Goal: Task Accomplishment & Management: Use online tool/utility

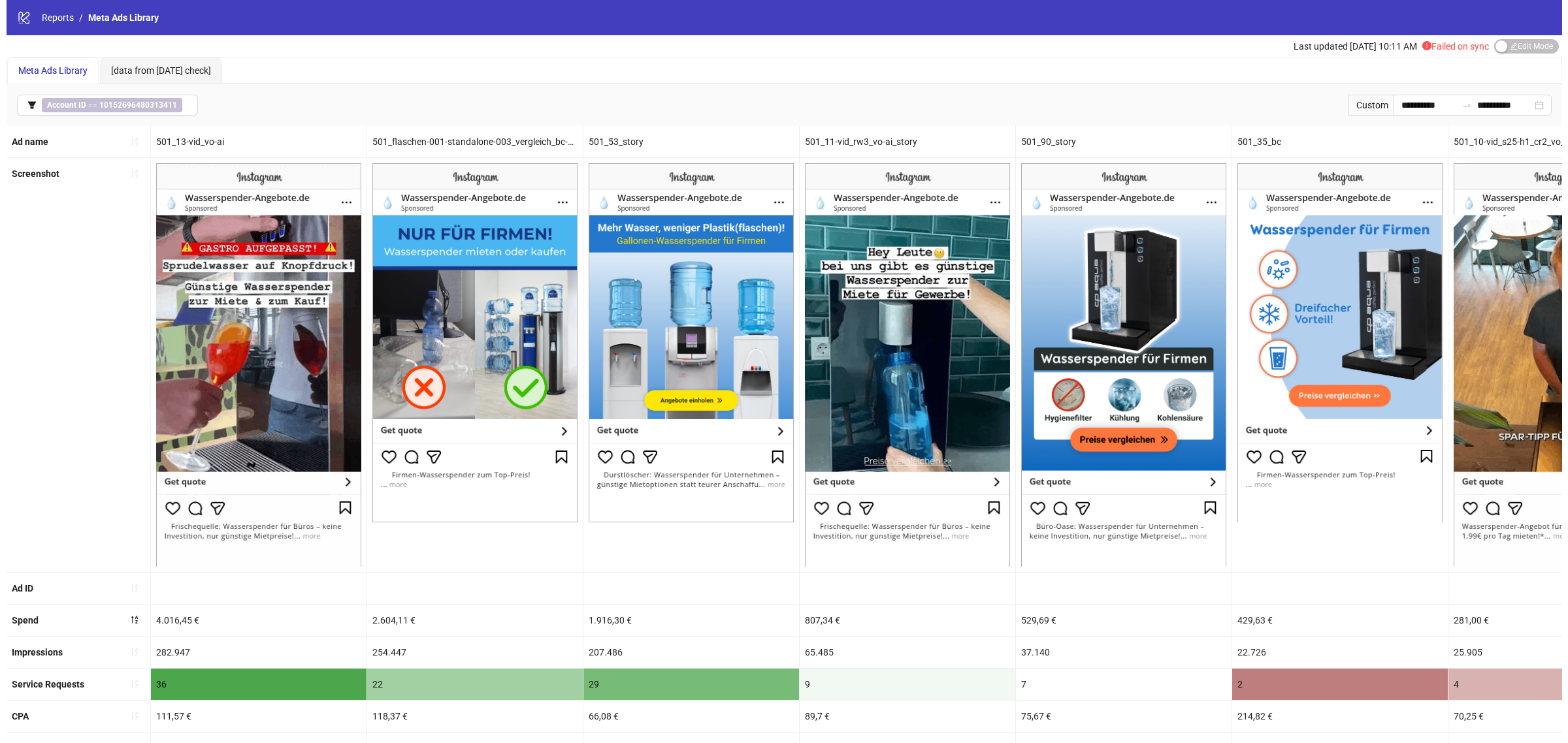
scroll to position [63, 0]
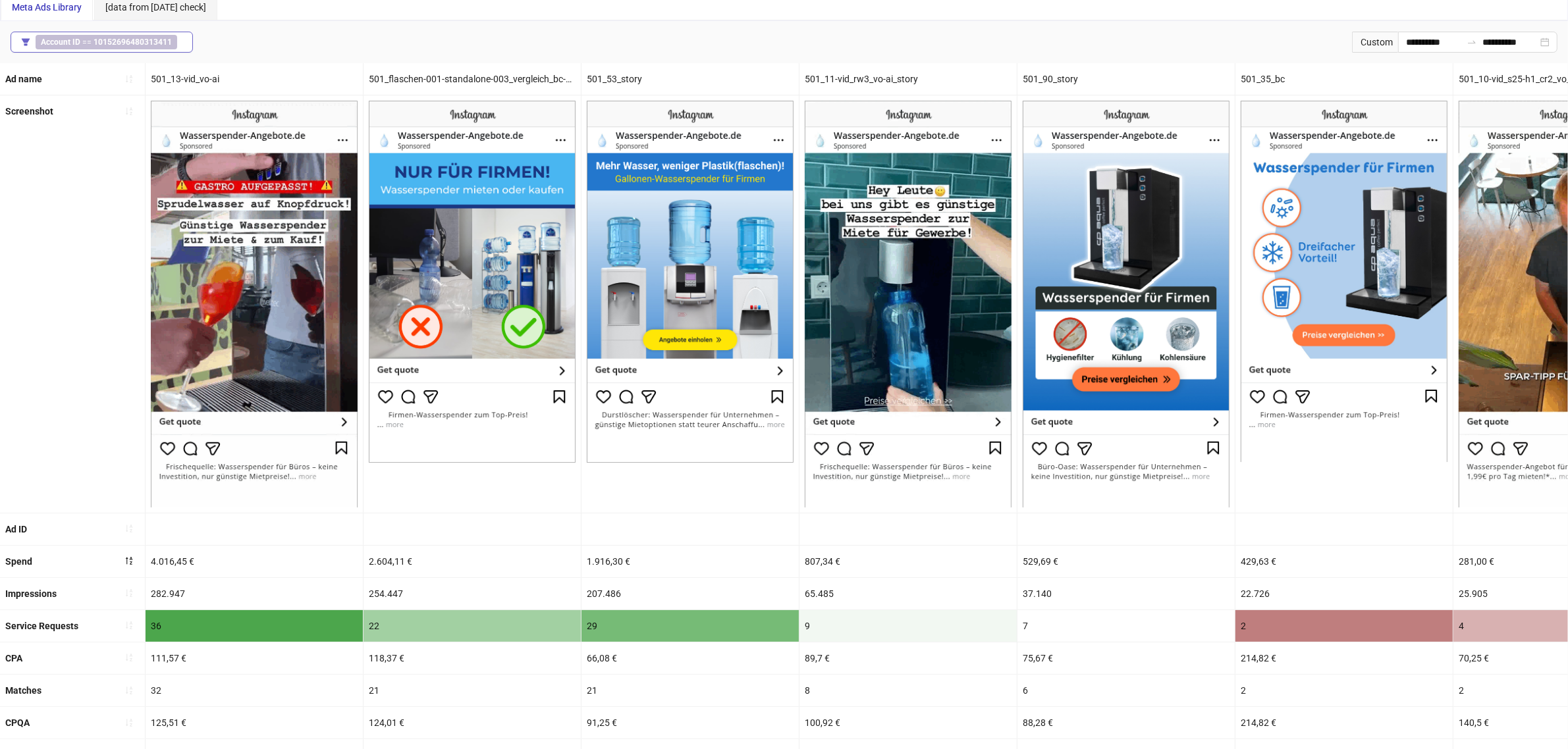
click at [155, 43] on b "10152696480313411" at bounding box center [132, 42] width 78 height 9
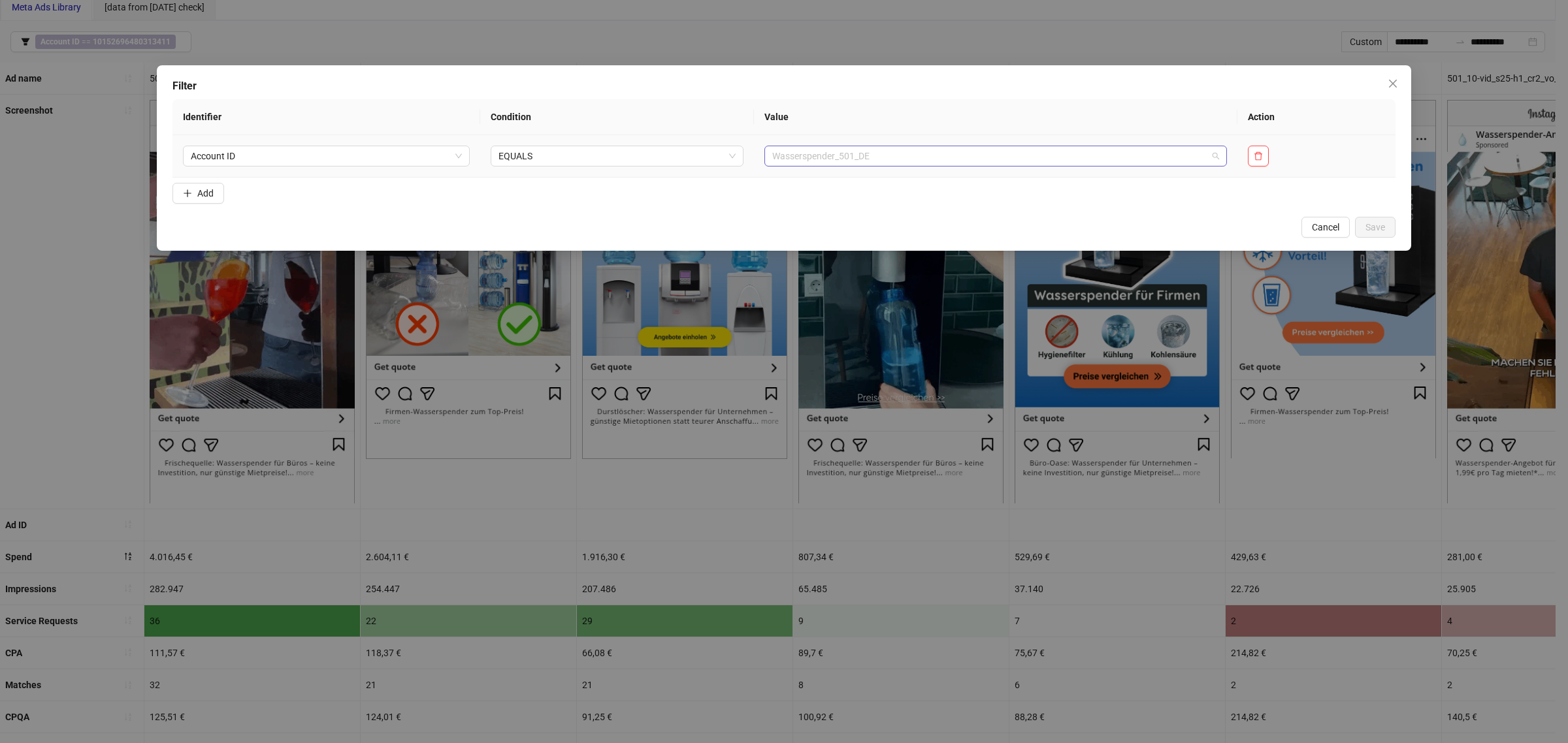
click at [901, 155] on span "Wasserspender_501_DE" at bounding box center [996, 156] width 447 height 19
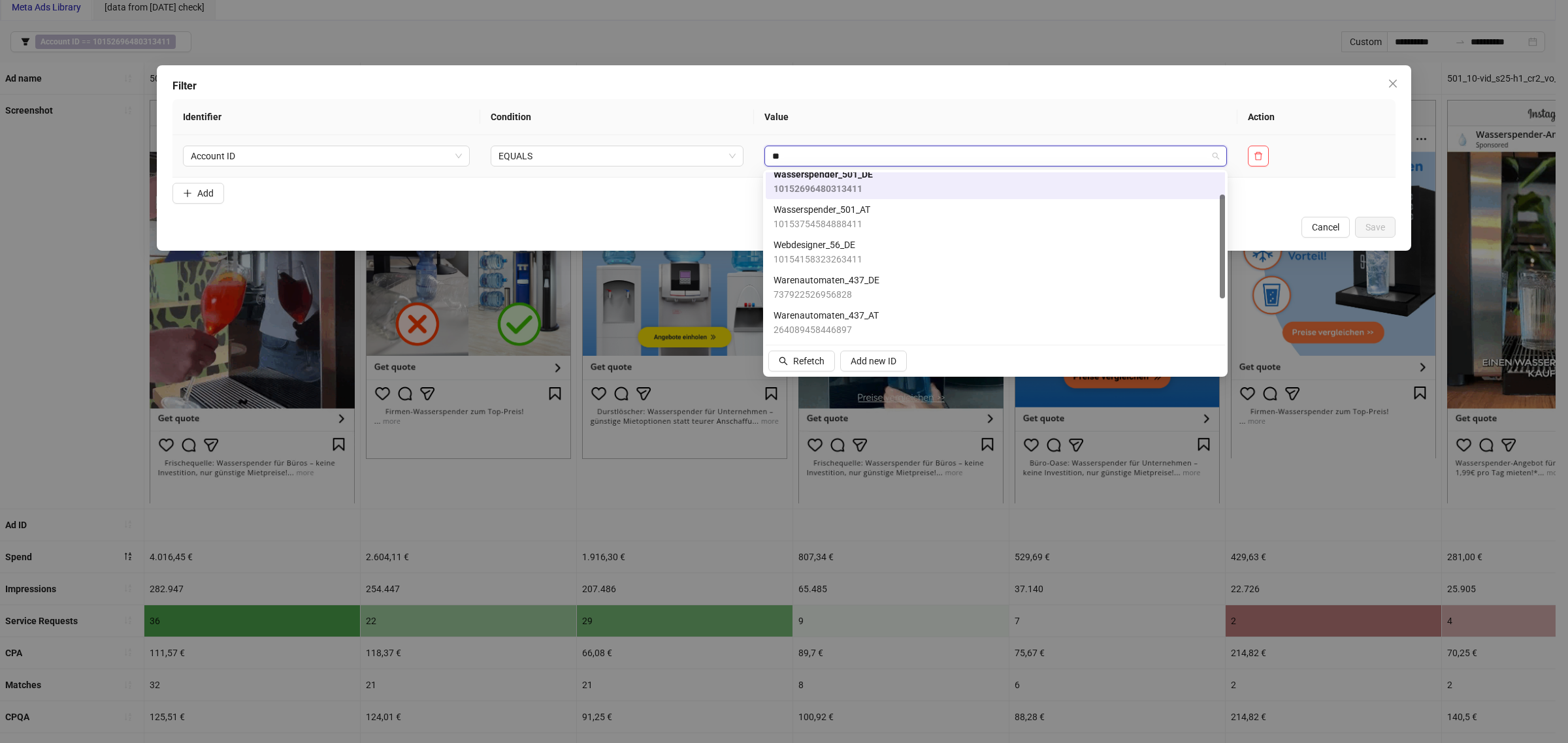
scroll to position [0, 0]
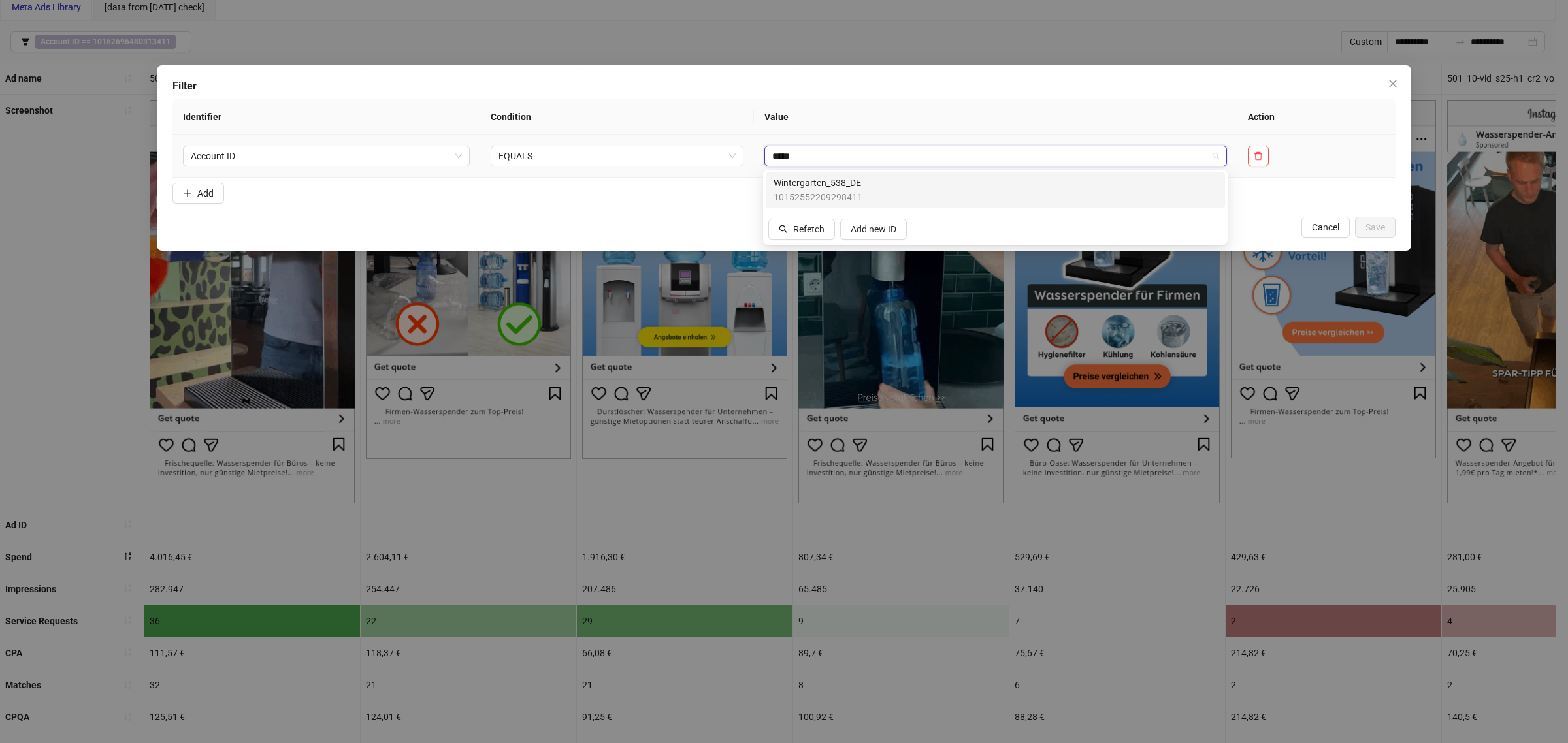
type input "******"
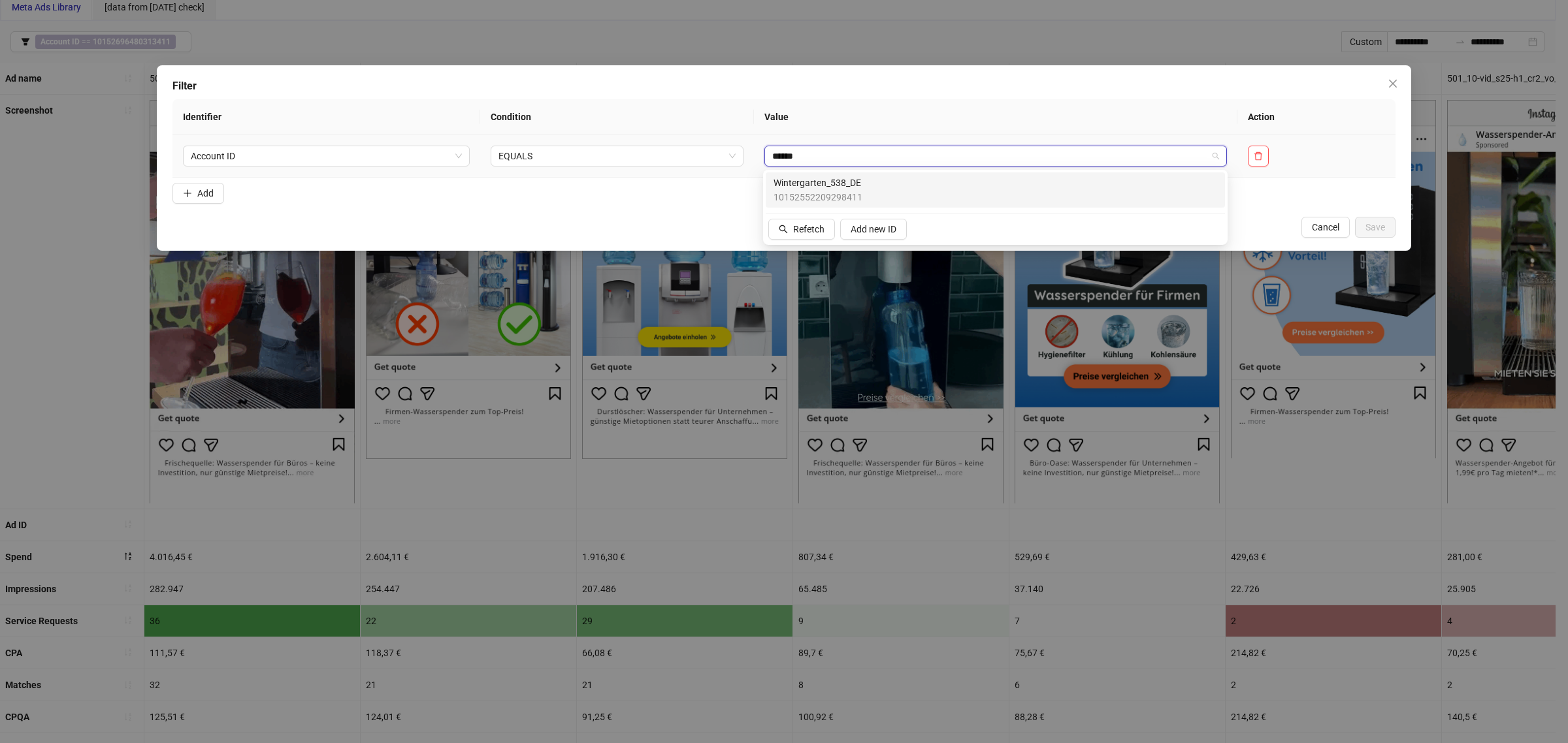
click at [875, 194] on div "Wintergarten_538_DE 10152552209298411" at bounding box center [996, 190] width 444 height 29
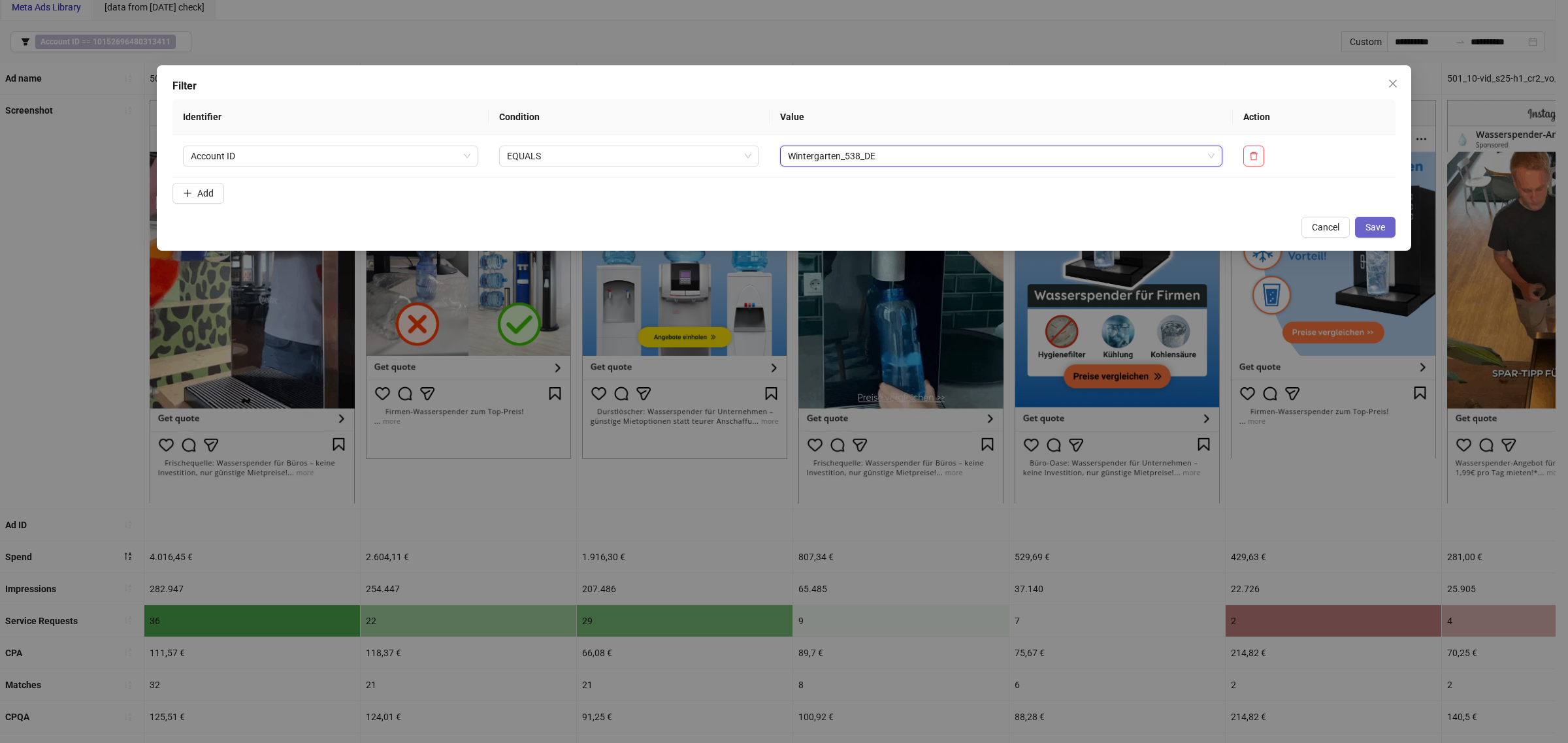
click at [1355, 228] on button "Save" at bounding box center [1375, 228] width 40 height 21
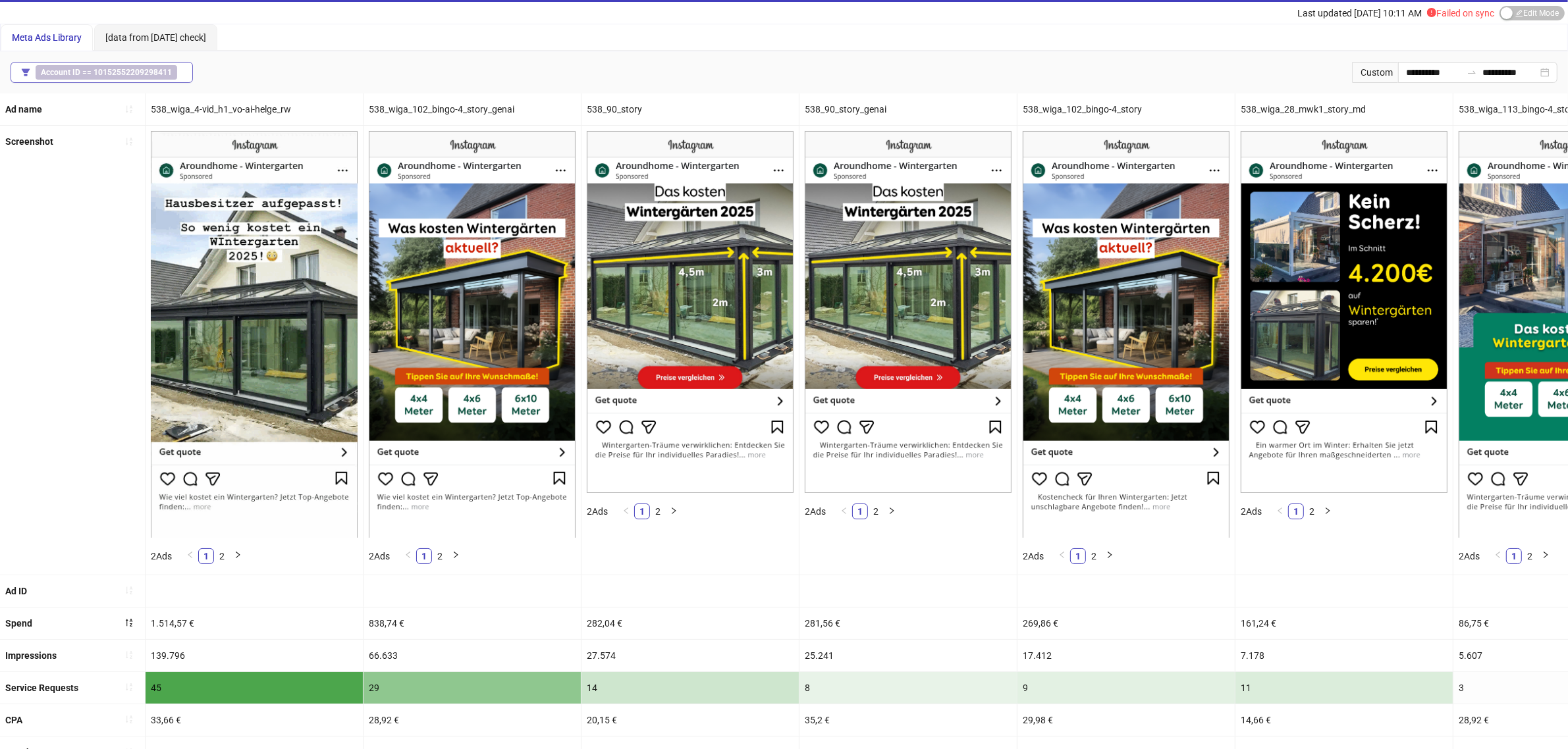
click at [150, 66] on span "Account ID == 10152552209298411" at bounding box center [106, 72] width 141 height 14
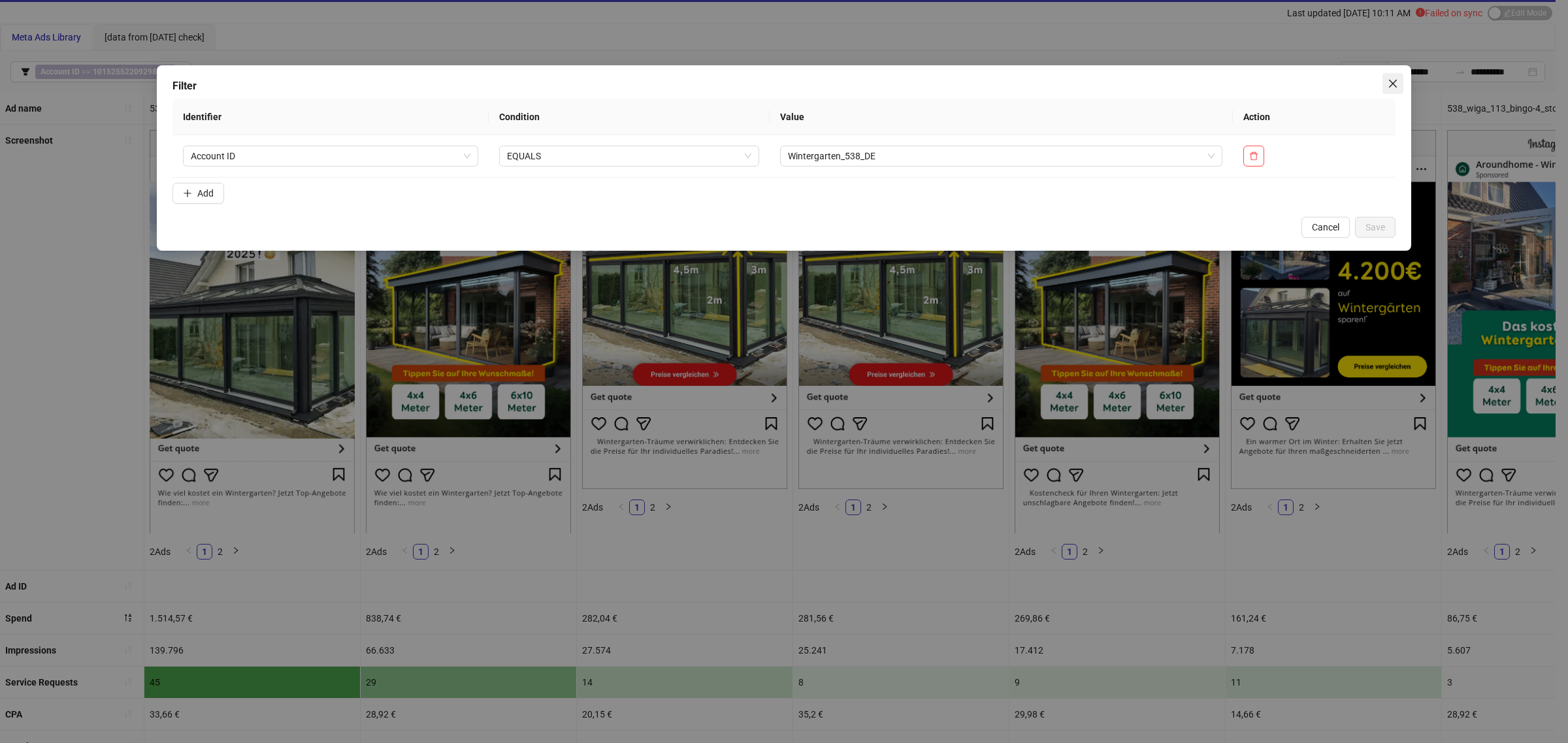
click at [1399, 79] on span "Close" at bounding box center [1393, 84] width 21 height 10
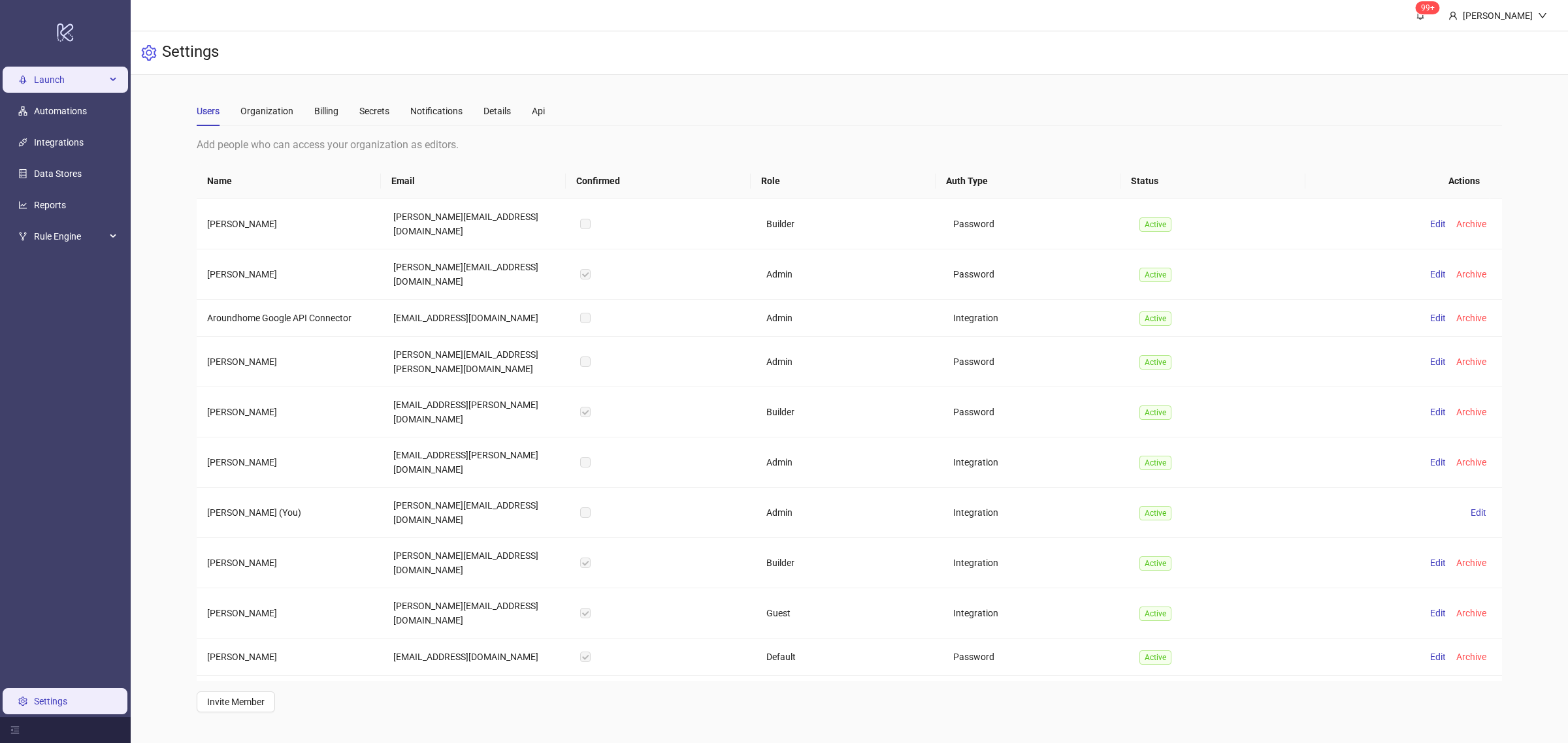
click at [29, 83] on div "Launch" at bounding box center [66, 79] width 125 height 26
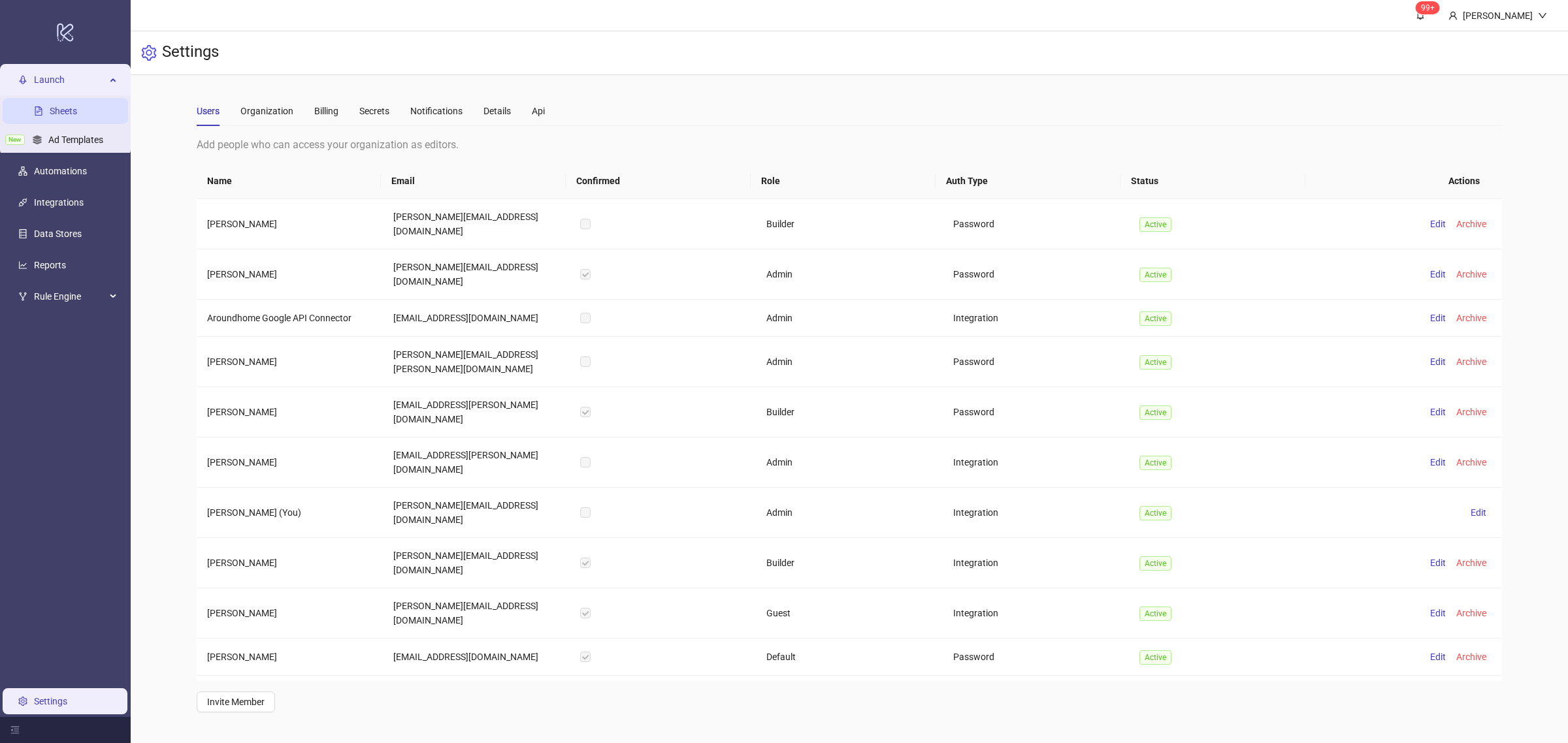
click at [63, 115] on link "Sheets" at bounding box center [63, 111] width 28 height 10
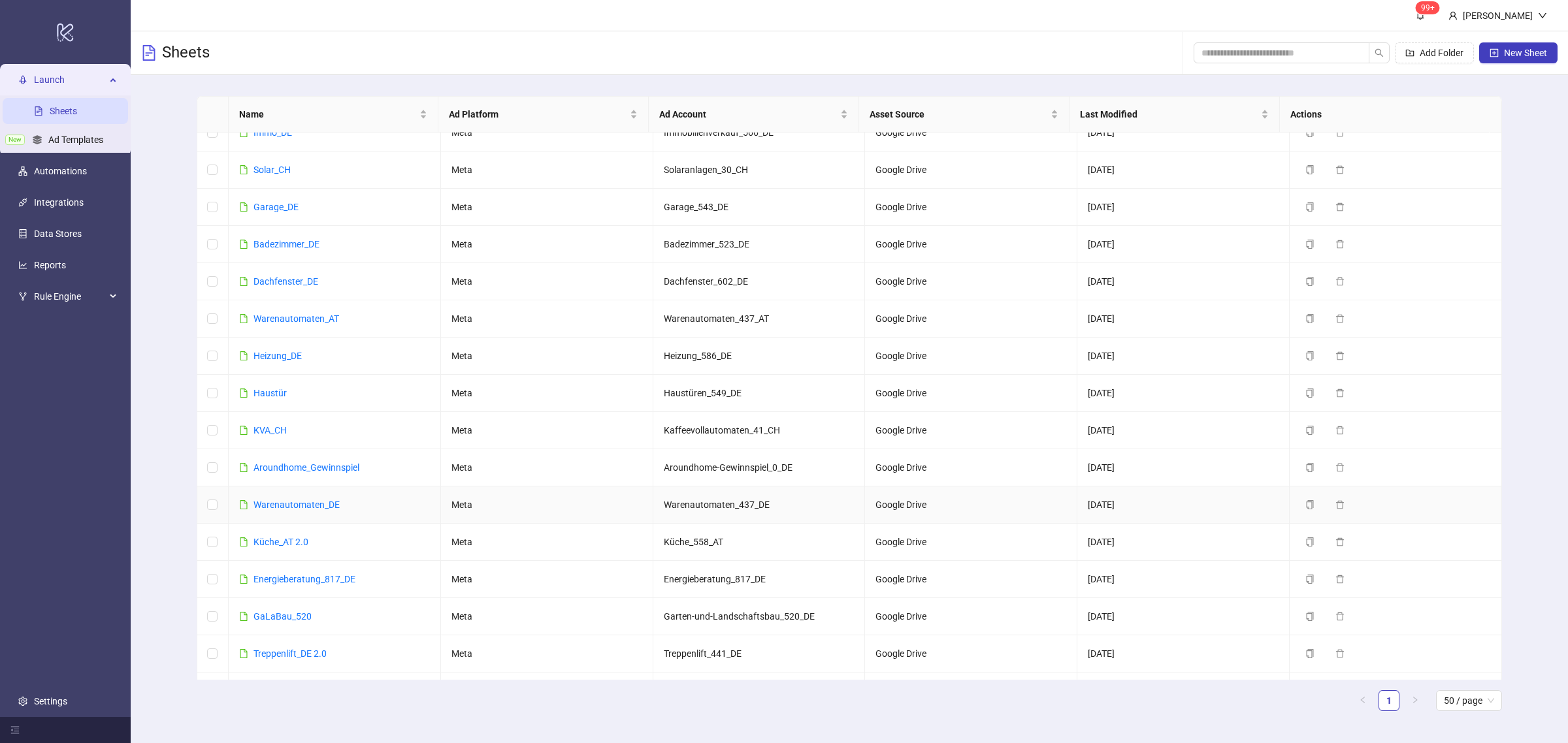
scroll to position [386, 0]
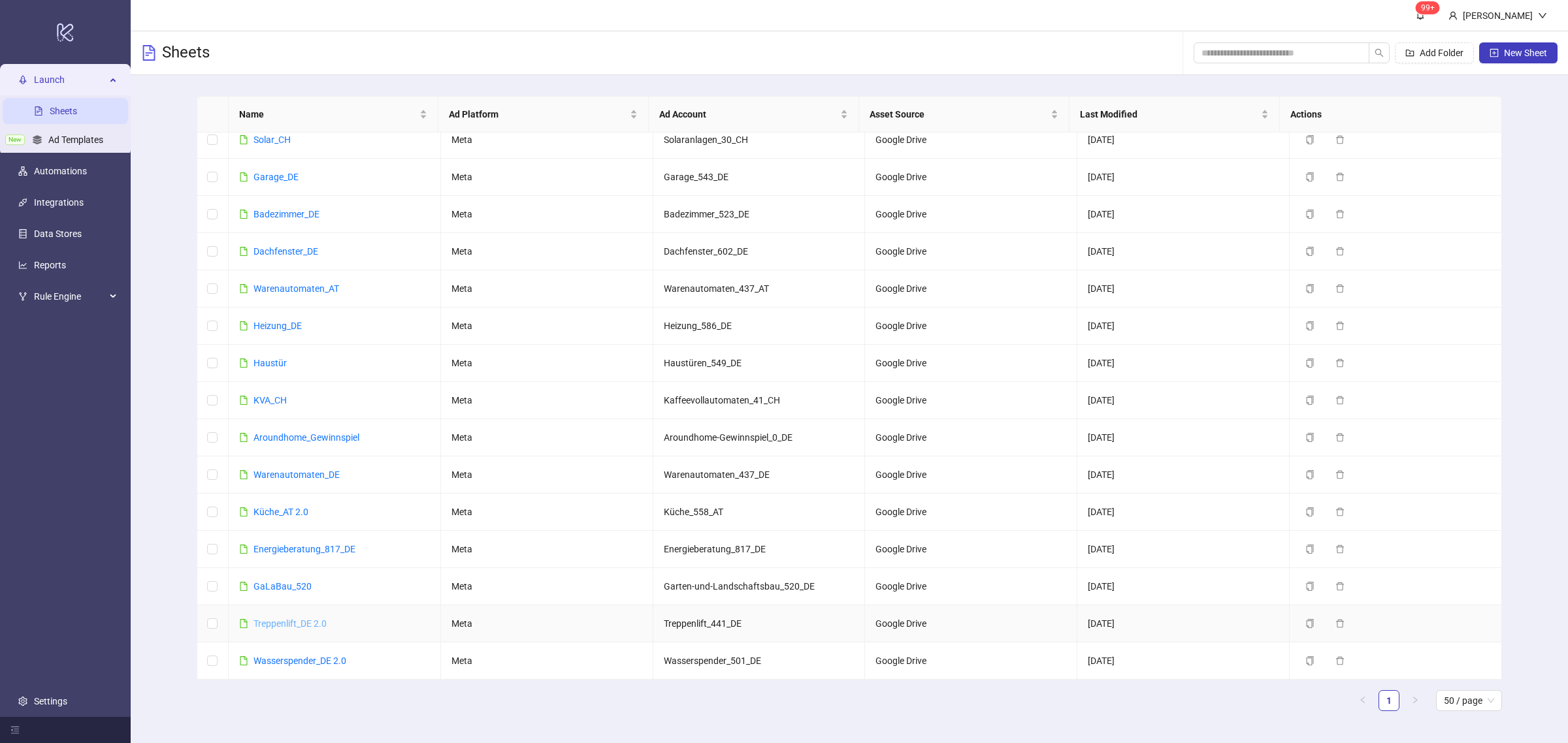
click at [294, 625] on link "Treppenlift_DE 2.0" at bounding box center [290, 624] width 73 height 10
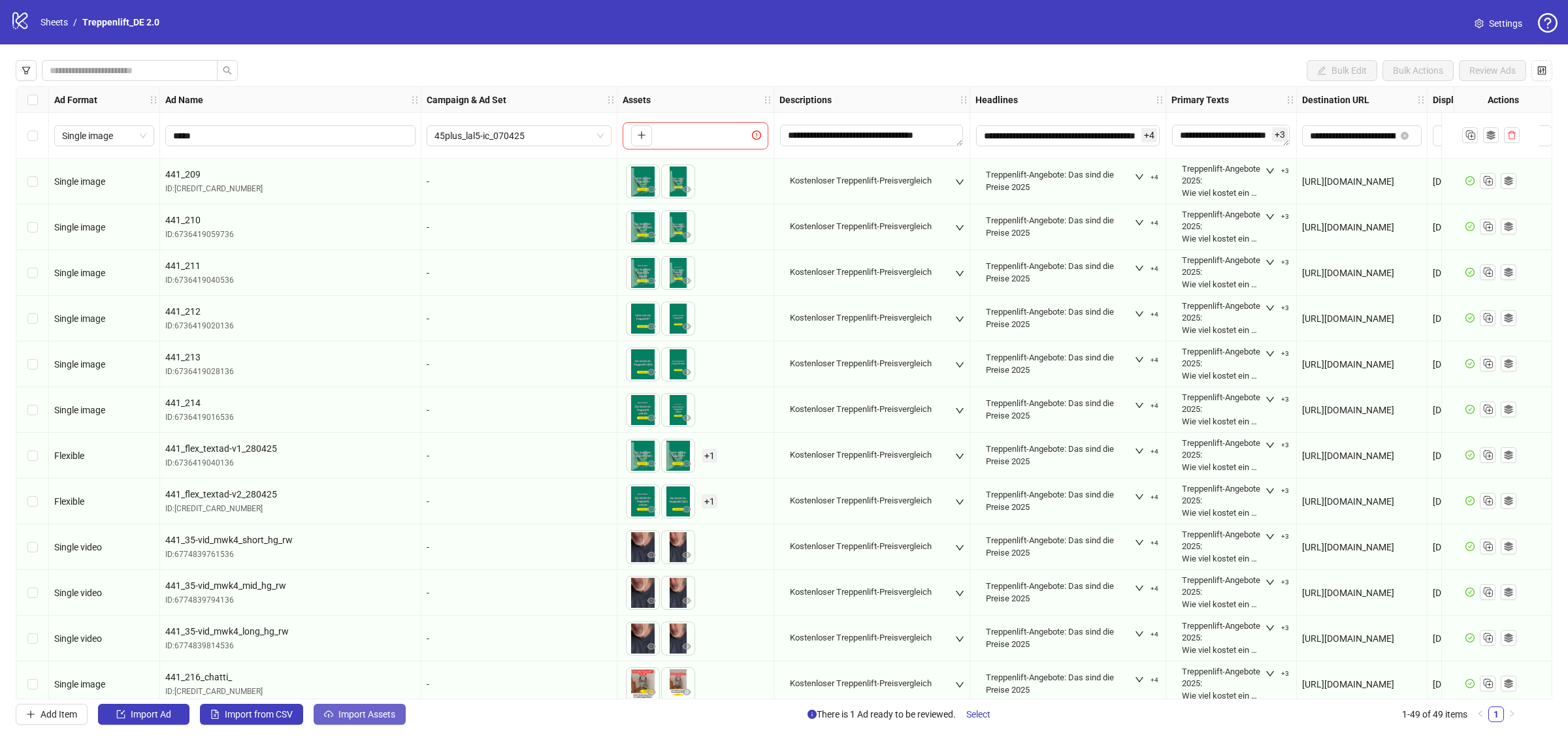
click at [344, 722] on button "Import Assets" at bounding box center [359, 715] width 92 height 21
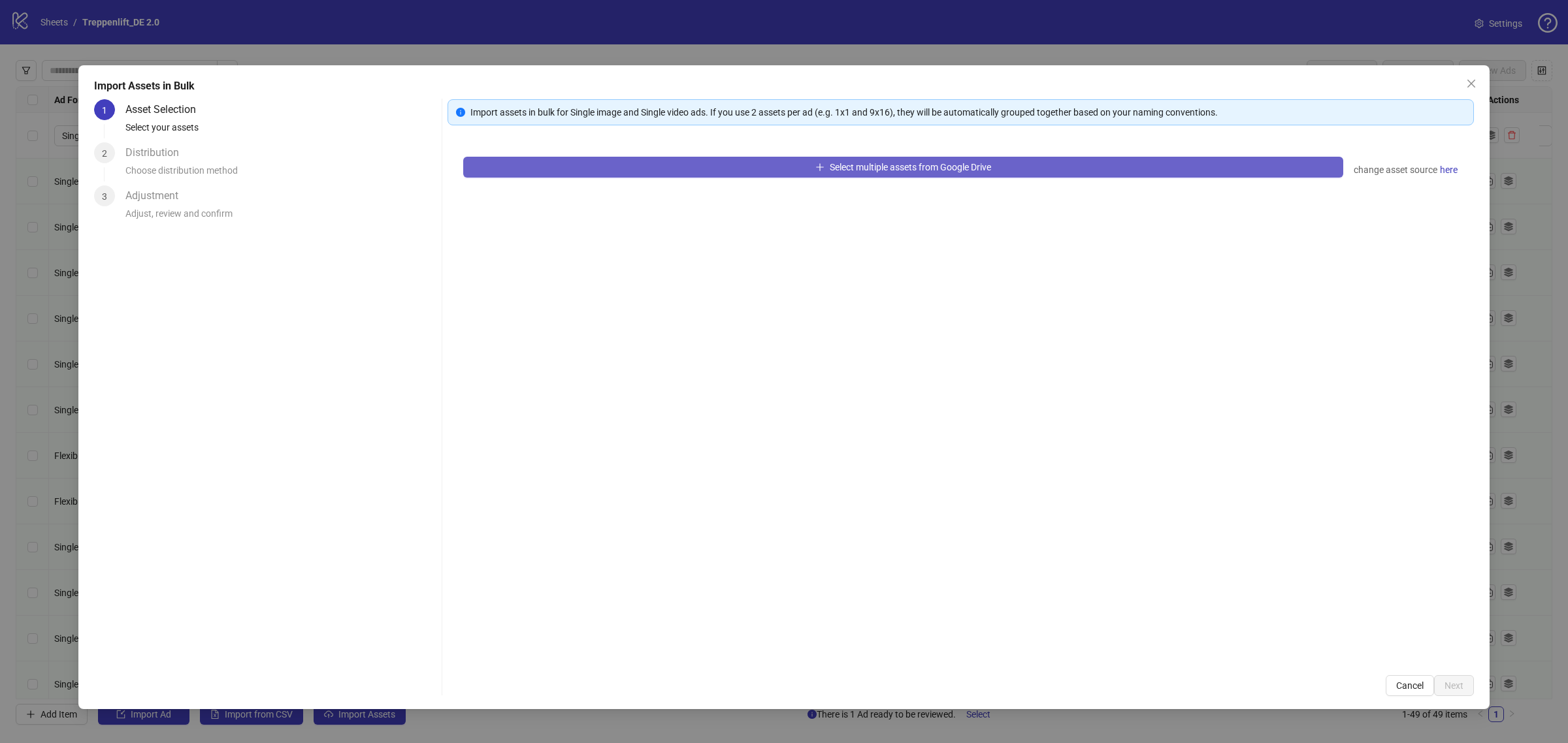
click at [543, 170] on button "Select multiple assets from Google Drive" at bounding box center [903, 167] width 880 height 21
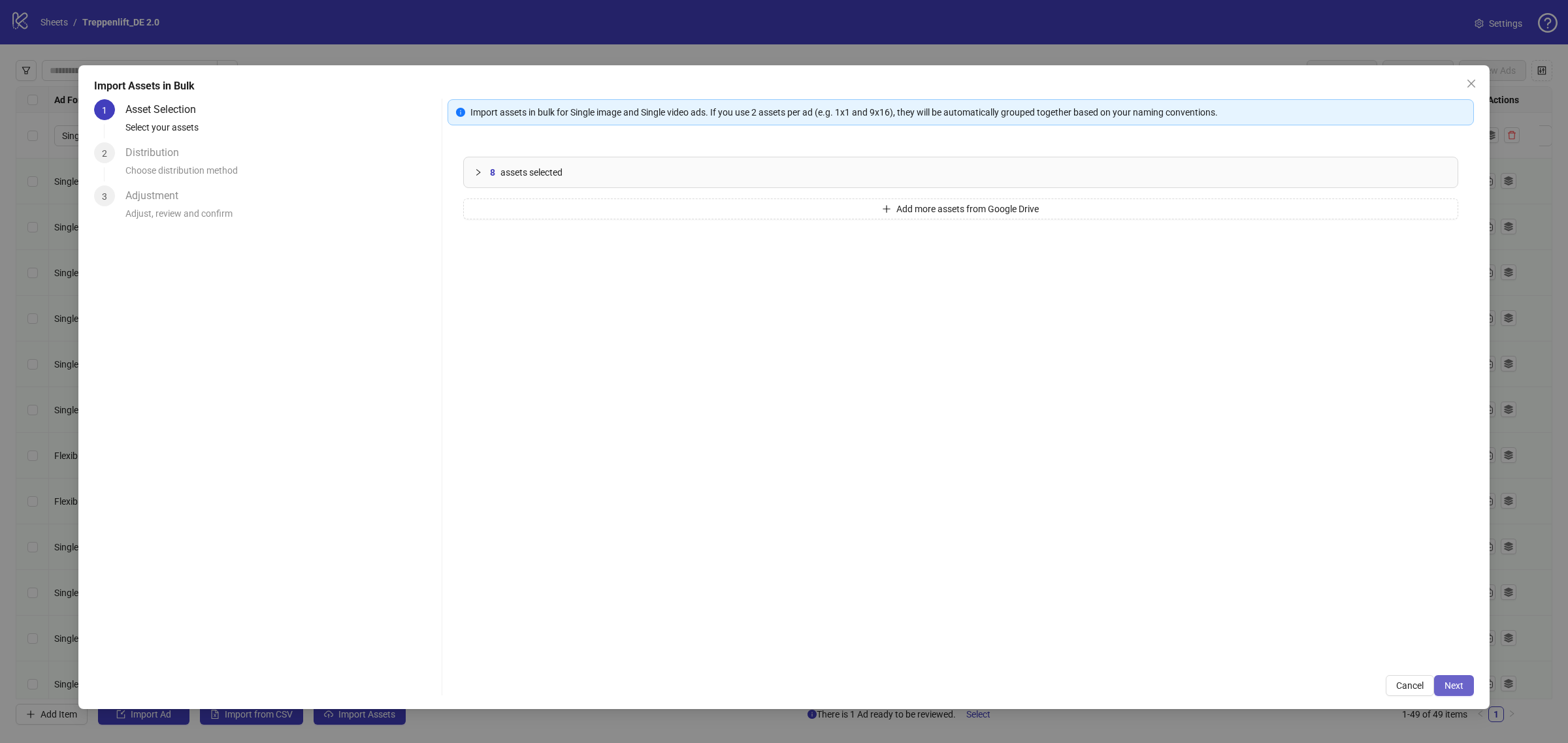
click at [1458, 680] on span "Next" at bounding box center [1454, 686] width 19 height 10
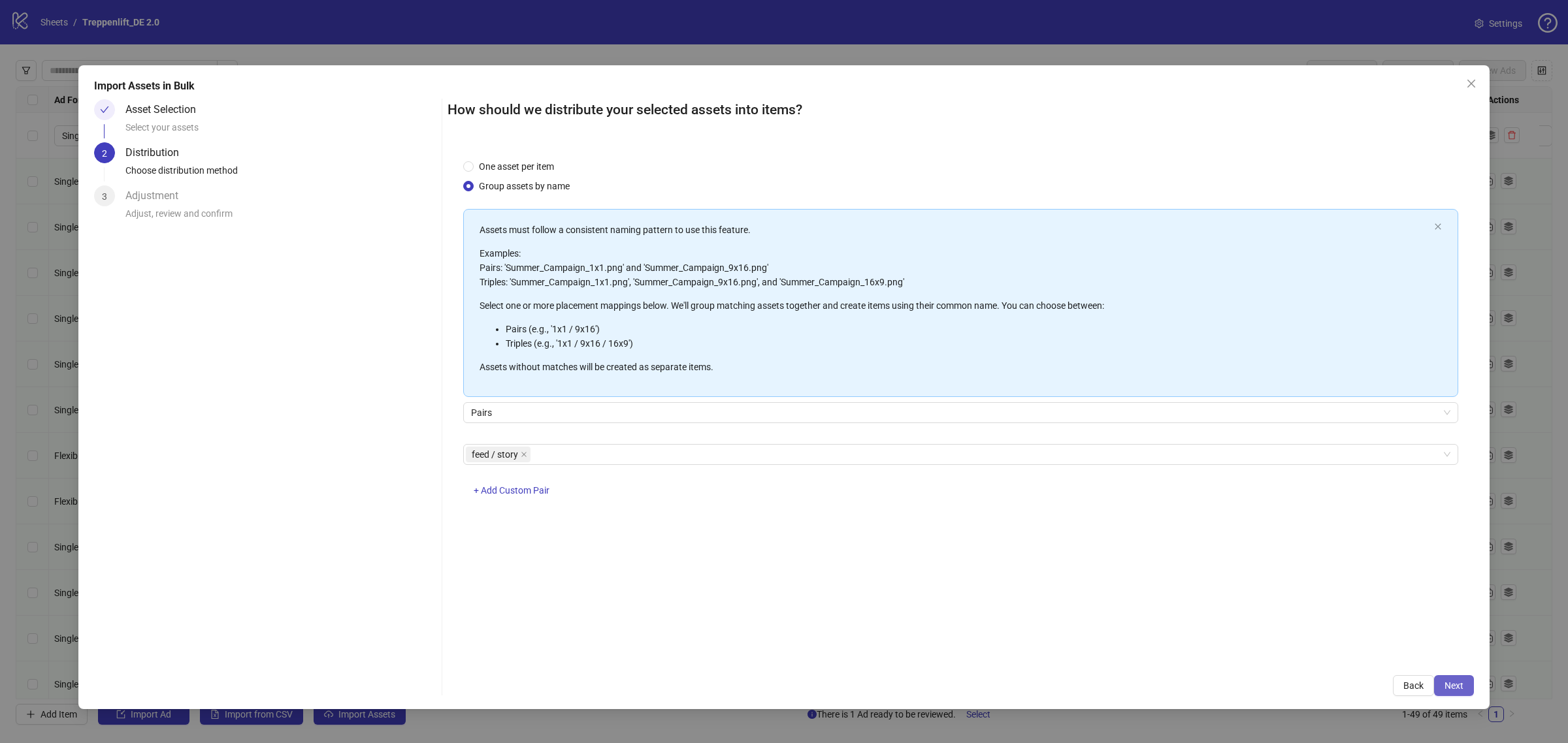
click at [1456, 683] on span "Next" at bounding box center [1454, 686] width 19 height 10
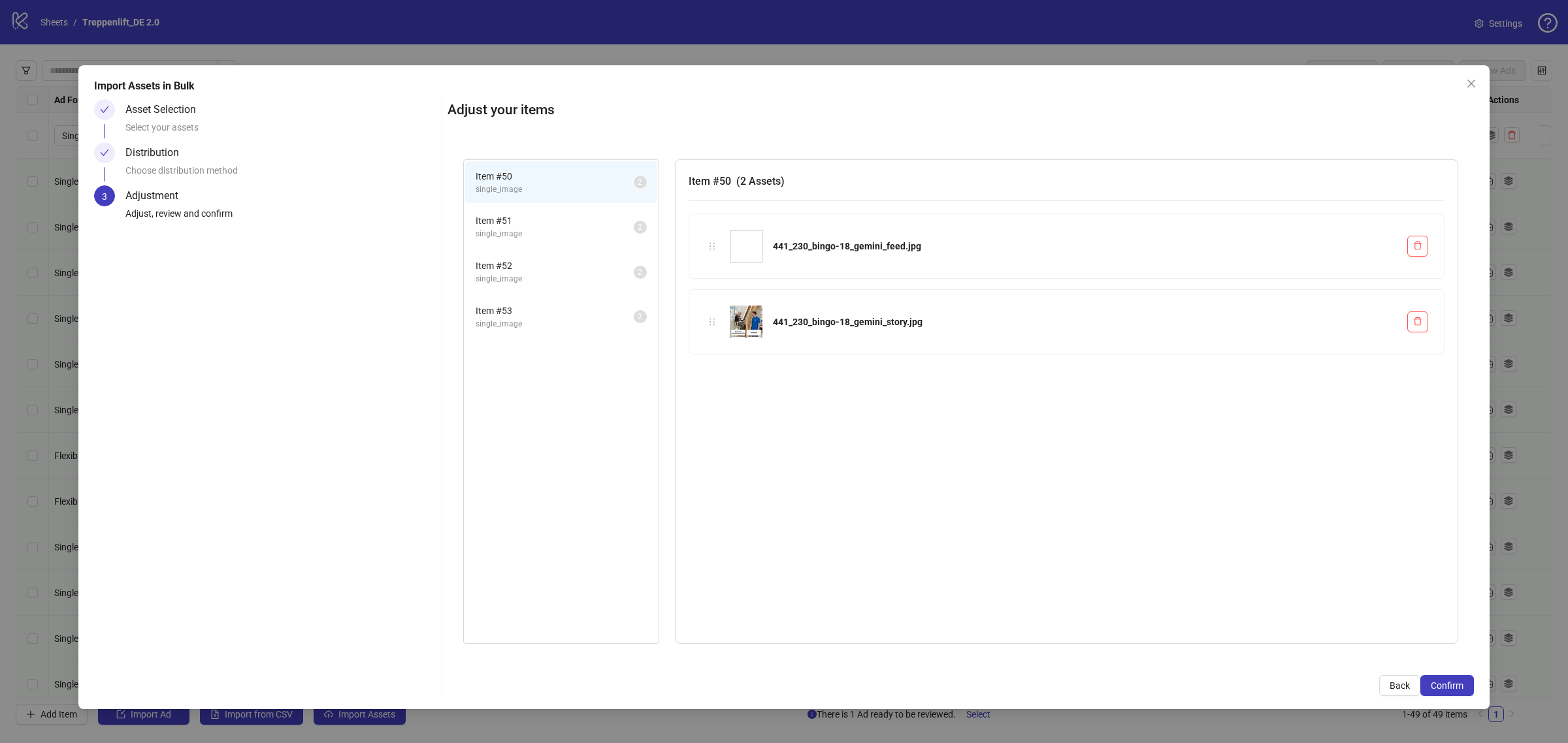
click at [1456, 683] on span "Confirm" at bounding box center [1447, 686] width 33 height 10
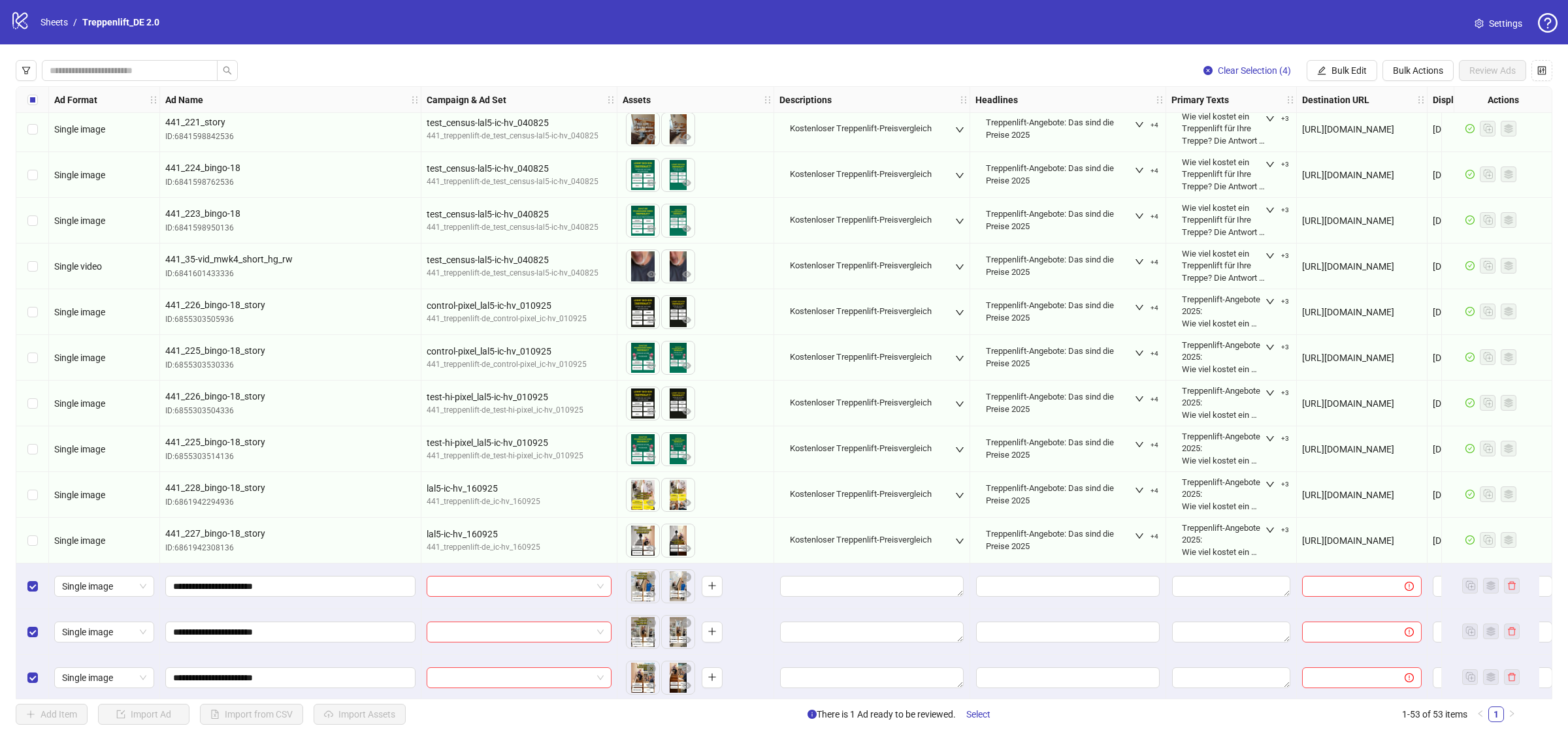
scroll to position [1843, 0]
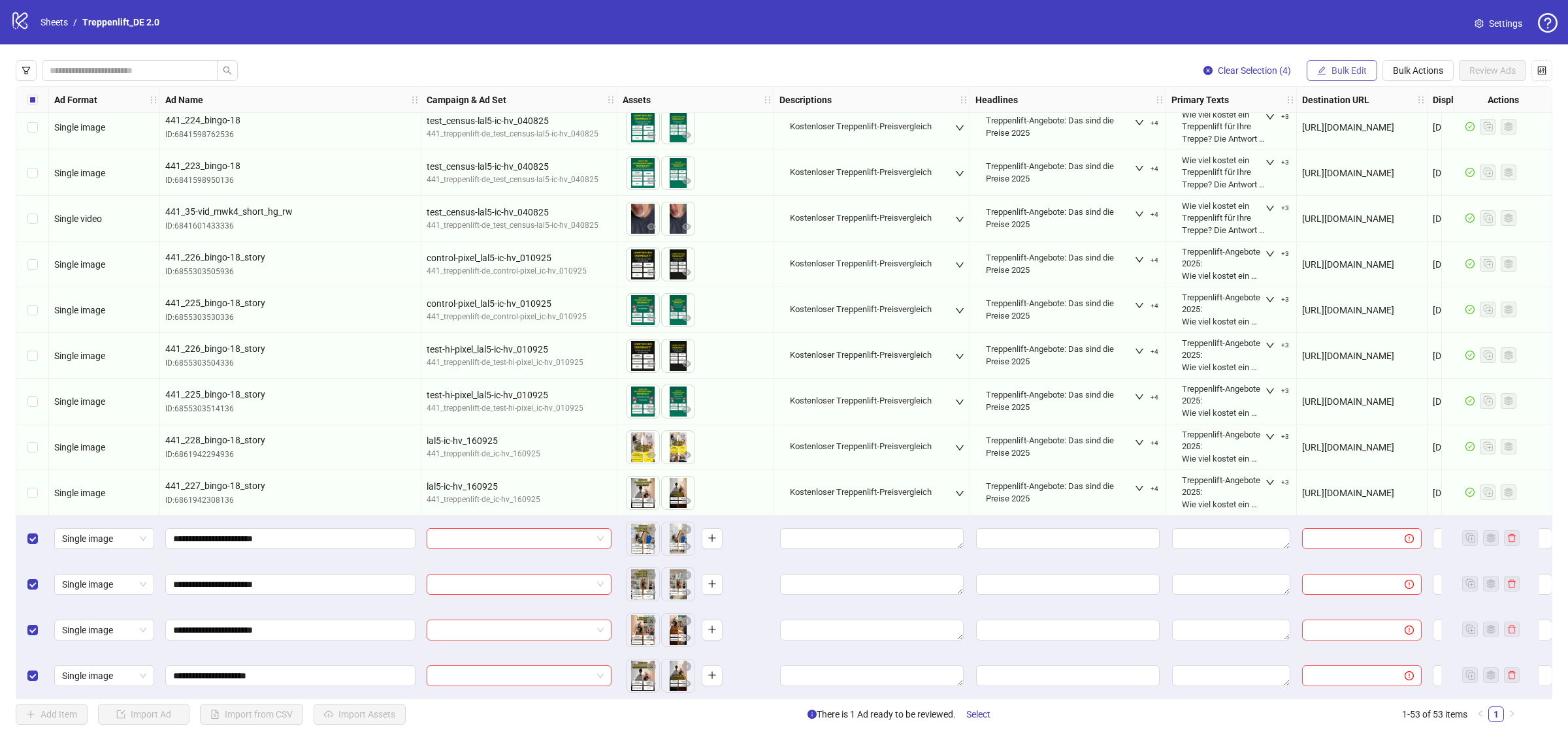
click at [1319, 66] on icon "edit" at bounding box center [1322, 70] width 9 height 9
click at [1340, 119] on span "Name" at bounding box center [1355, 118] width 78 height 14
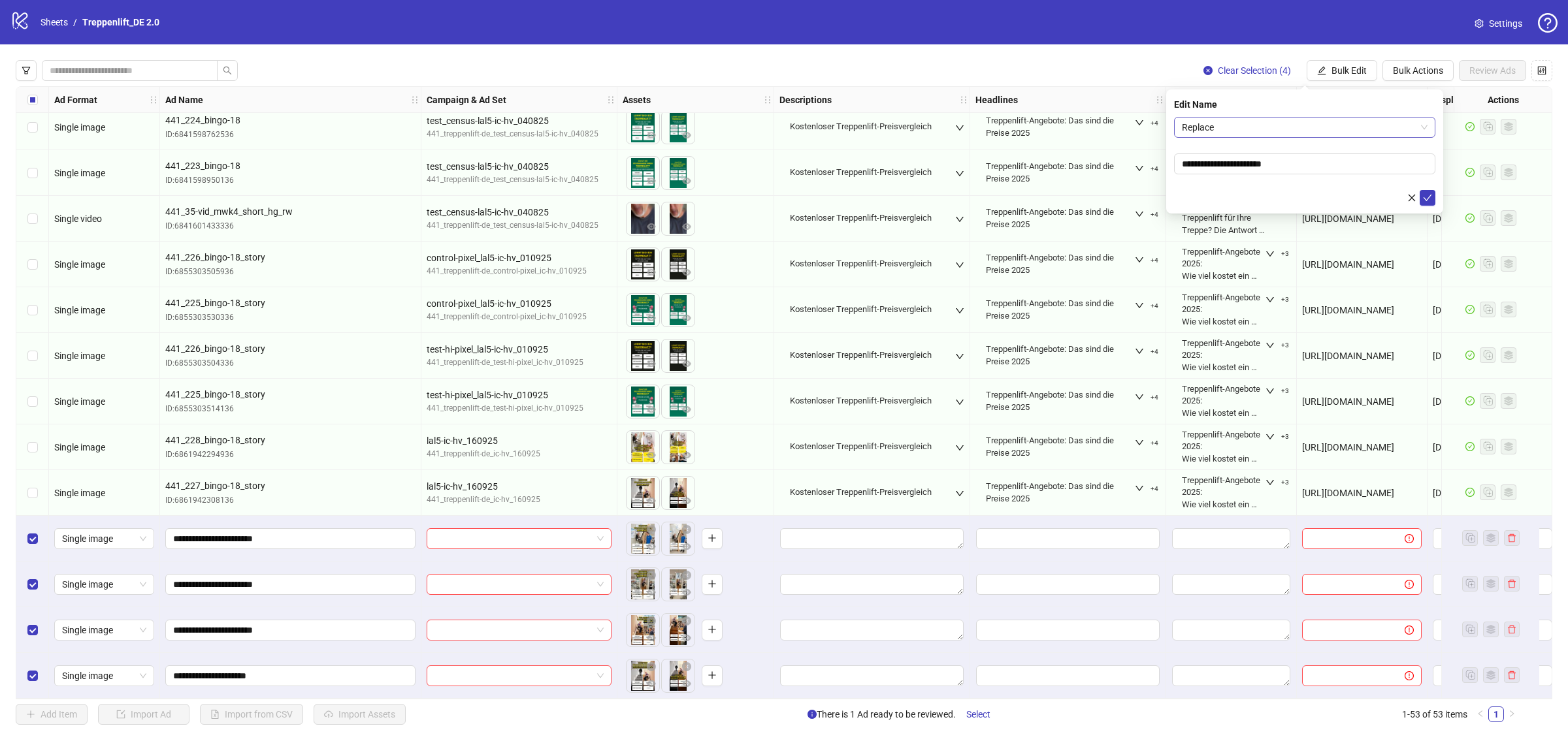
click at [1278, 134] on span "Replace" at bounding box center [1305, 128] width 246 height 19
click at [1262, 201] on div "Add Prefix and Suffix" at bounding box center [1305, 195] width 240 height 14
click at [1281, 202] on input "text" at bounding box center [1305, 201] width 261 height 21
type input "*****"
click at [1420, 239] on button "submit" at bounding box center [1428, 234] width 16 height 16
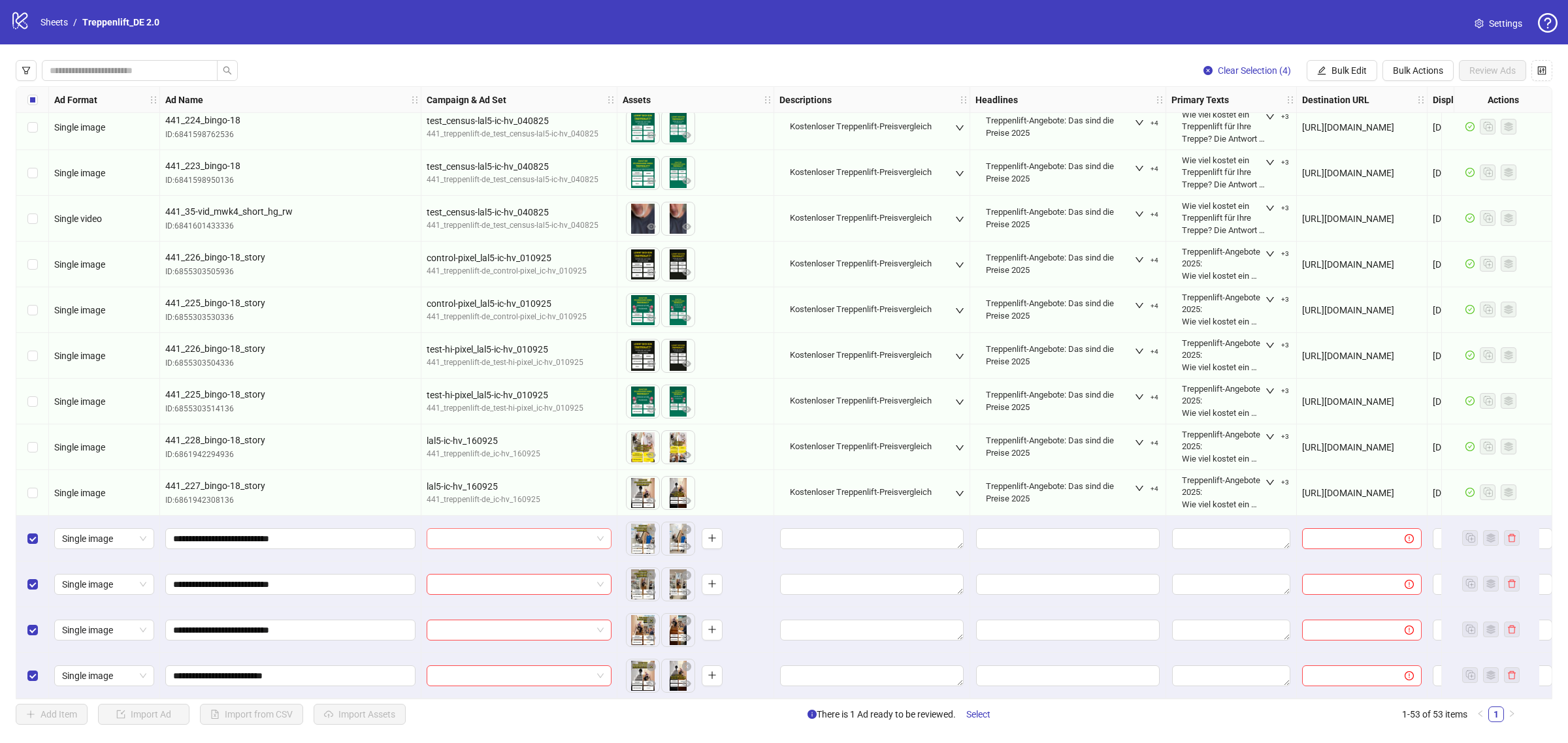
click at [555, 539] on input "search" at bounding box center [513, 539] width 157 height 19
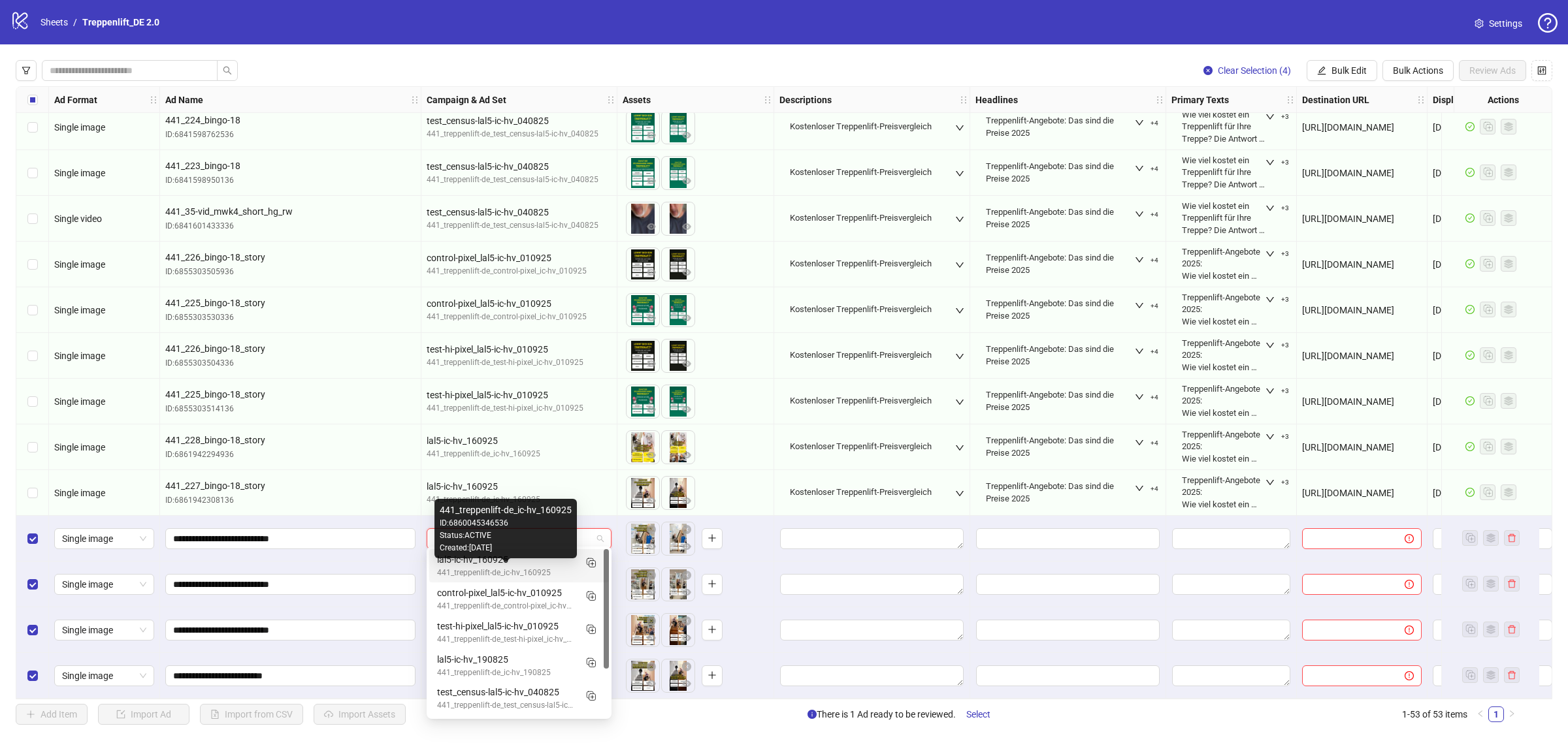
click at [551, 570] on div "441_treppenlift-de_ic-hv_160925" at bounding box center [506, 573] width 138 height 13
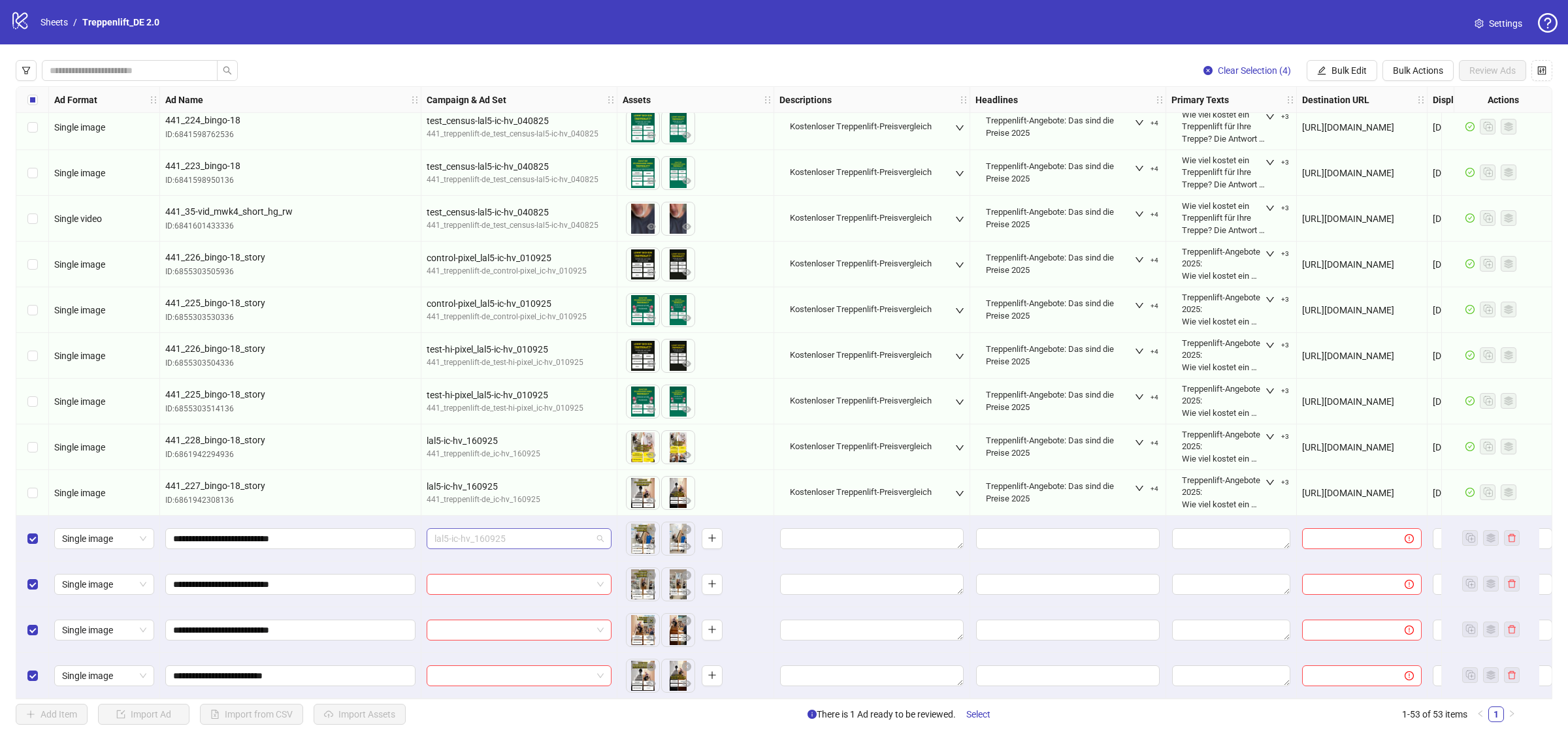
click at [543, 531] on span "lal5-ic-hv_160925" at bounding box center [519, 539] width 169 height 19
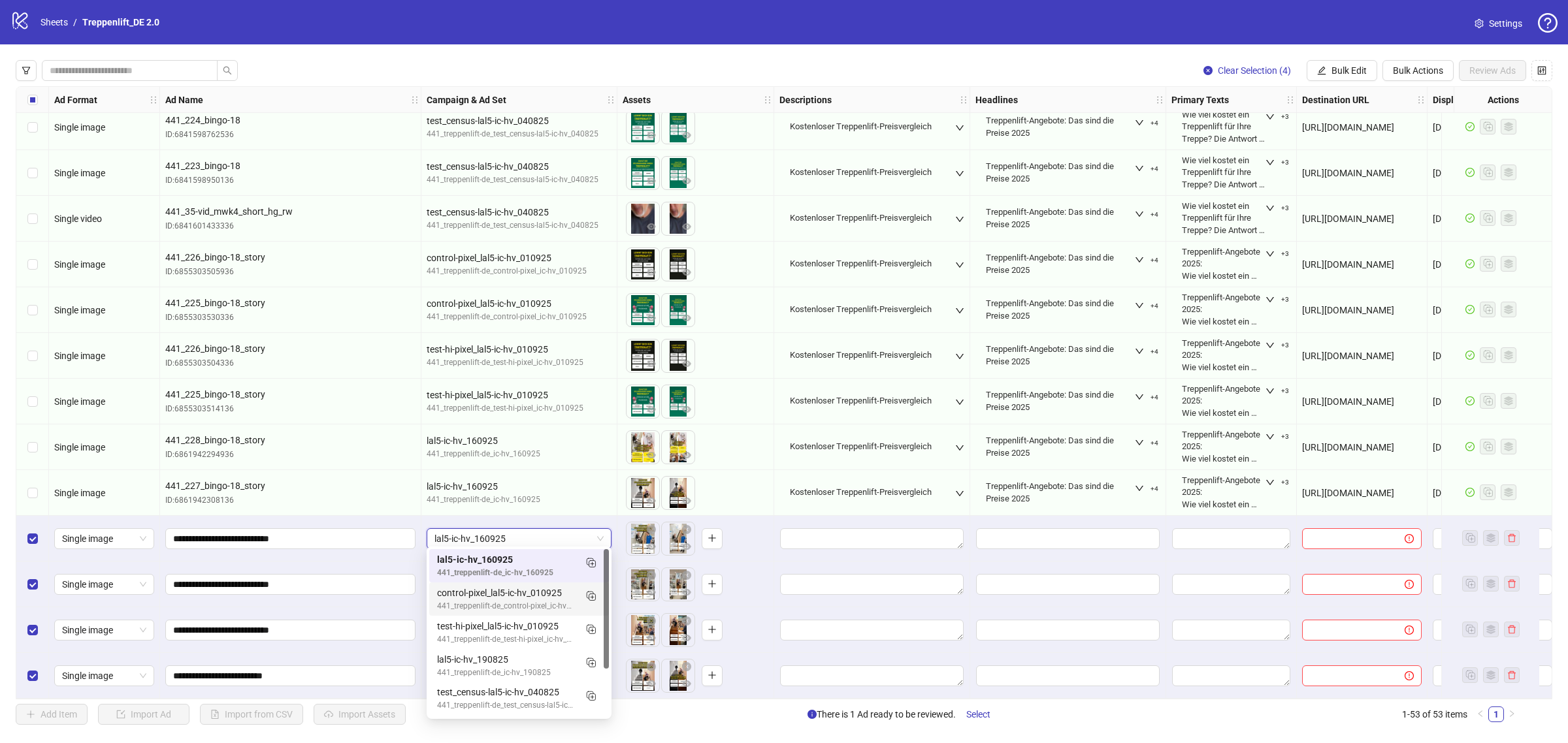
click at [569, 539] on span "lal5-ic-hv_160925" at bounding box center [519, 539] width 169 height 19
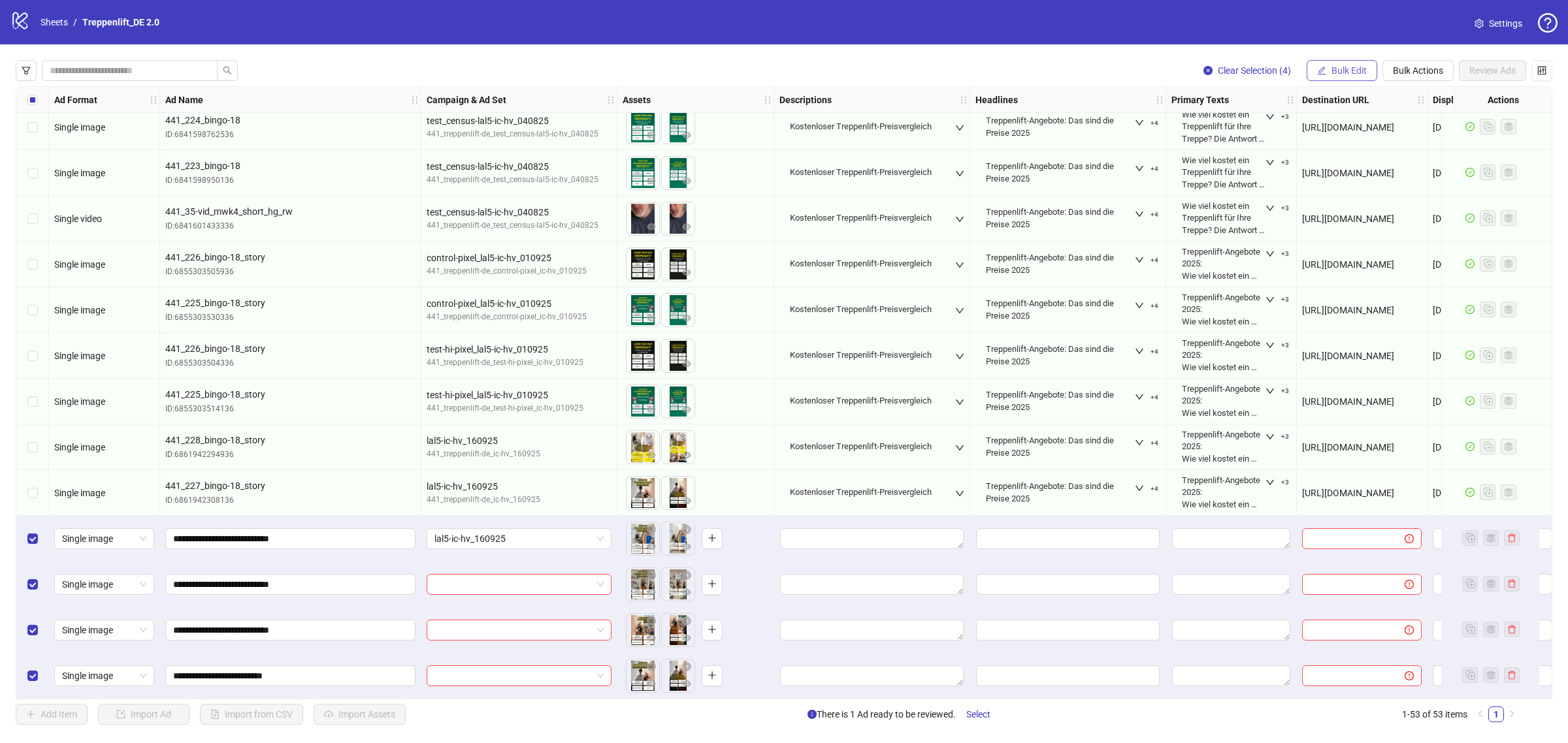
click at [1350, 62] on button "Bulk Edit" at bounding box center [1342, 71] width 71 height 21
click at [1355, 142] on span "Campaign & Ad Set" at bounding box center [1355, 139] width 78 height 14
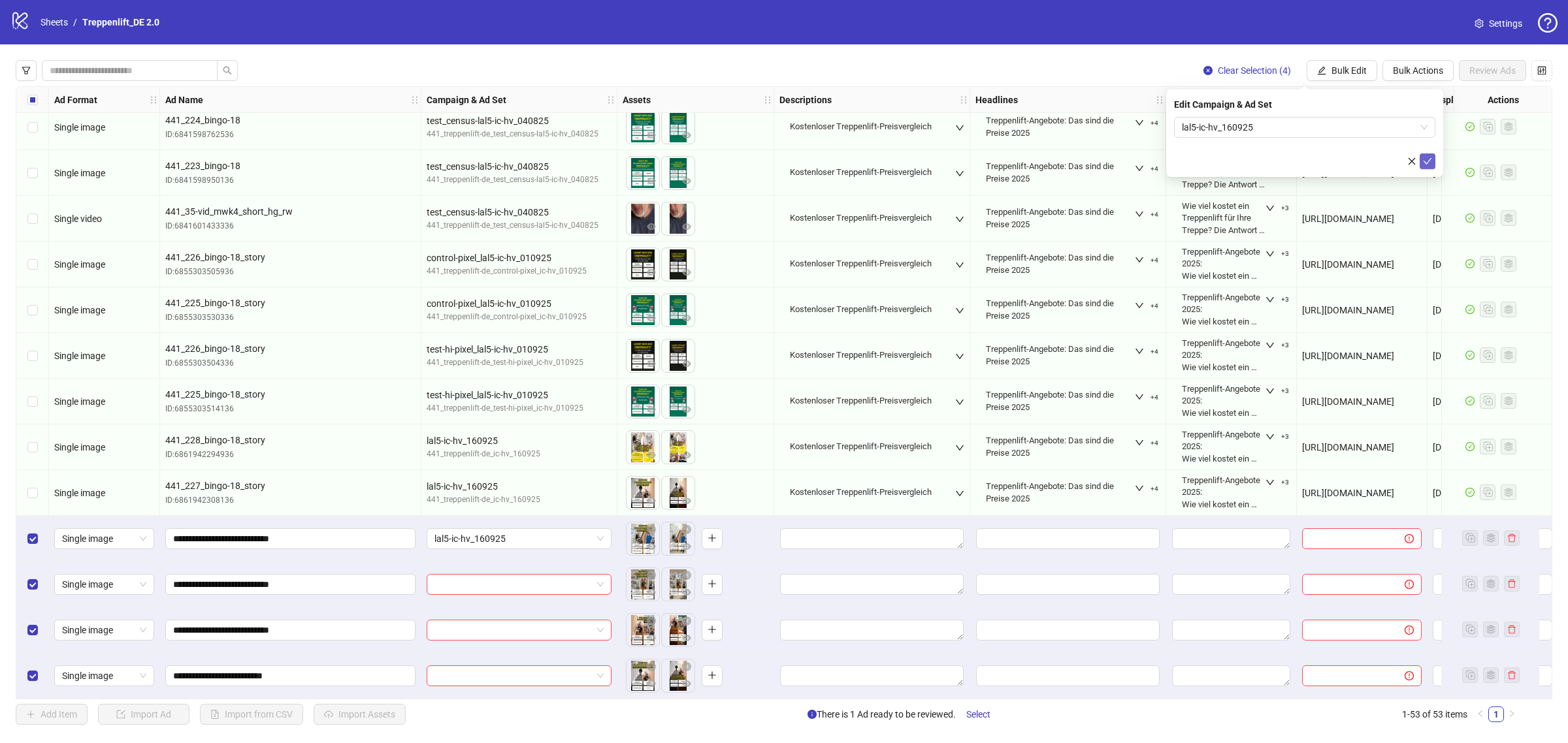
click at [1421, 160] on button "submit" at bounding box center [1428, 161] width 16 height 16
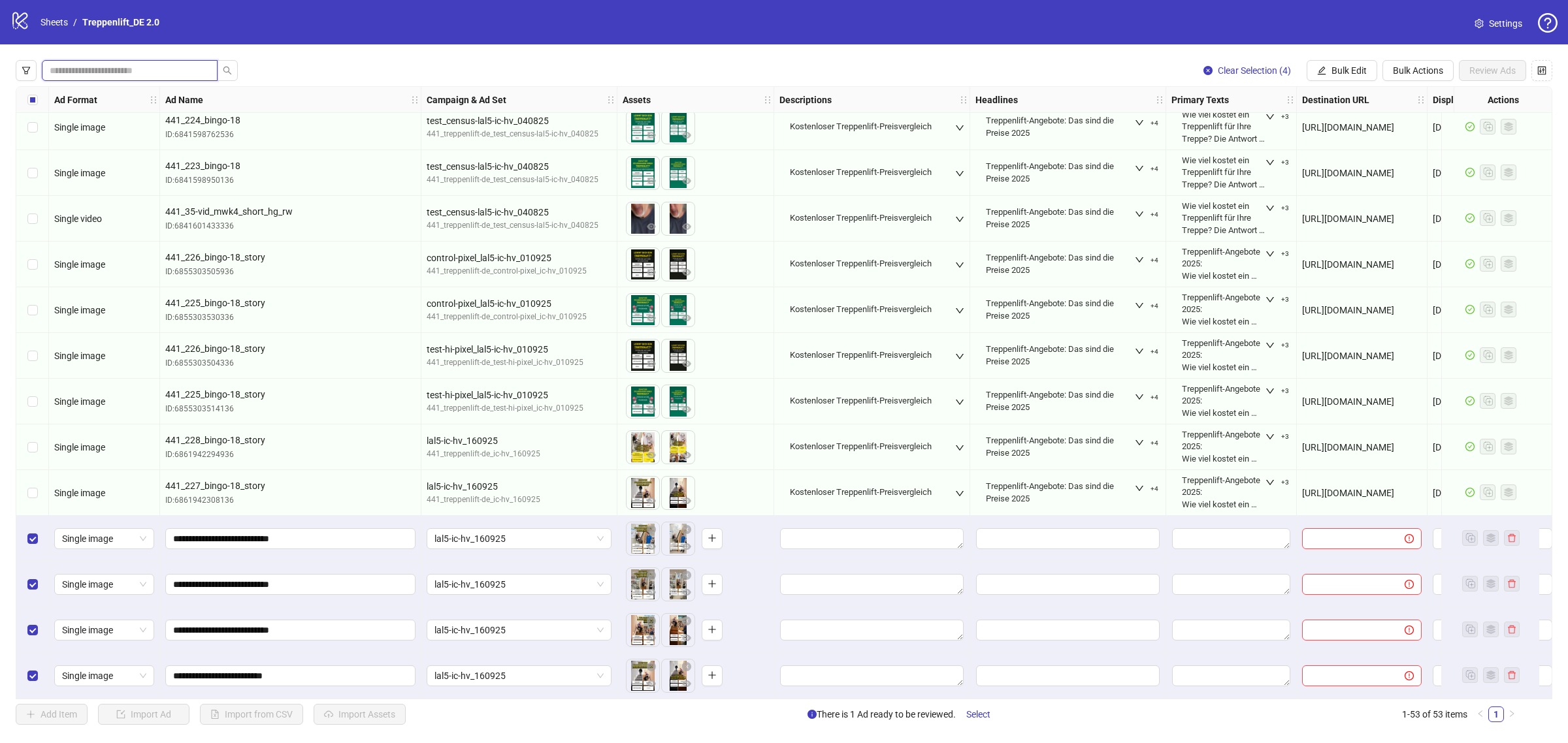
click at [134, 71] on input "search" at bounding box center [125, 70] width 150 height 14
click at [27, 69] on icon "filter" at bounding box center [26, 70] width 9 height 9
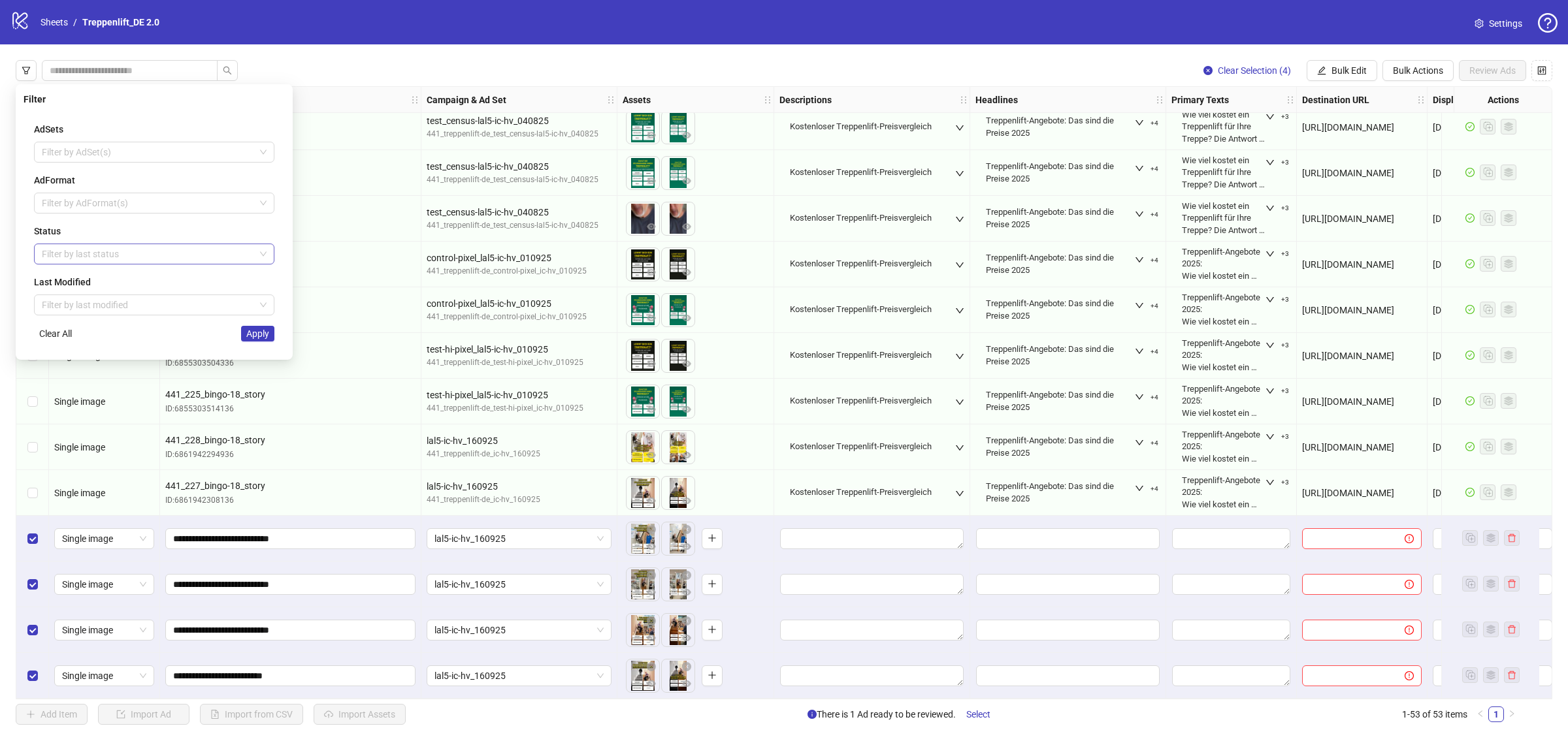
click at [81, 249] on div at bounding box center [147, 254] width 222 height 19
click at [81, 286] on div "Draft" at bounding box center [154, 280] width 219 height 14
click at [263, 335] on div "launched error Draft Launched Error" at bounding box center [154, 301] width 240 height 68
click at [263, 340] on button "Apply" at bounding box center [257, 333] width 34 height 16
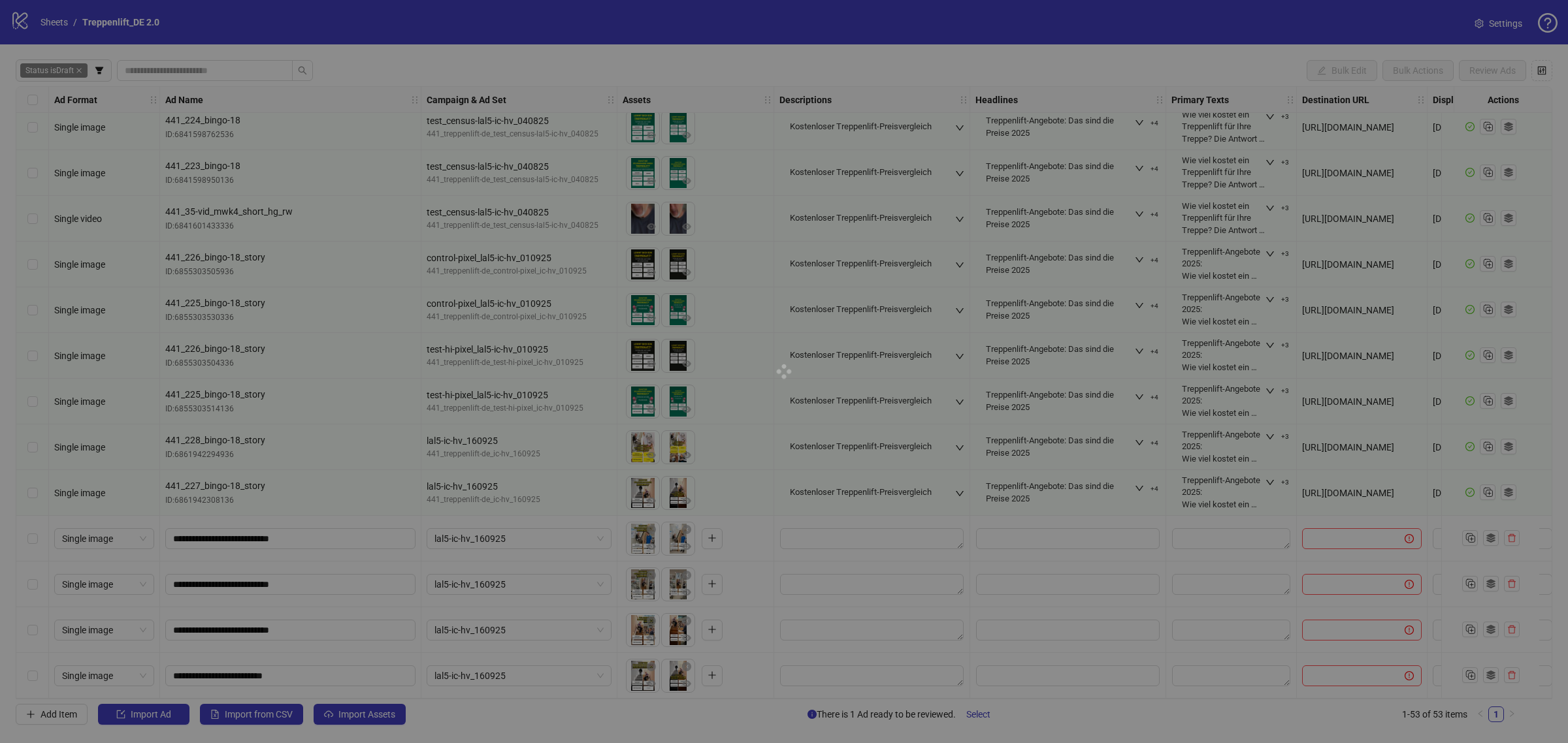
scroll to position [0, 0]
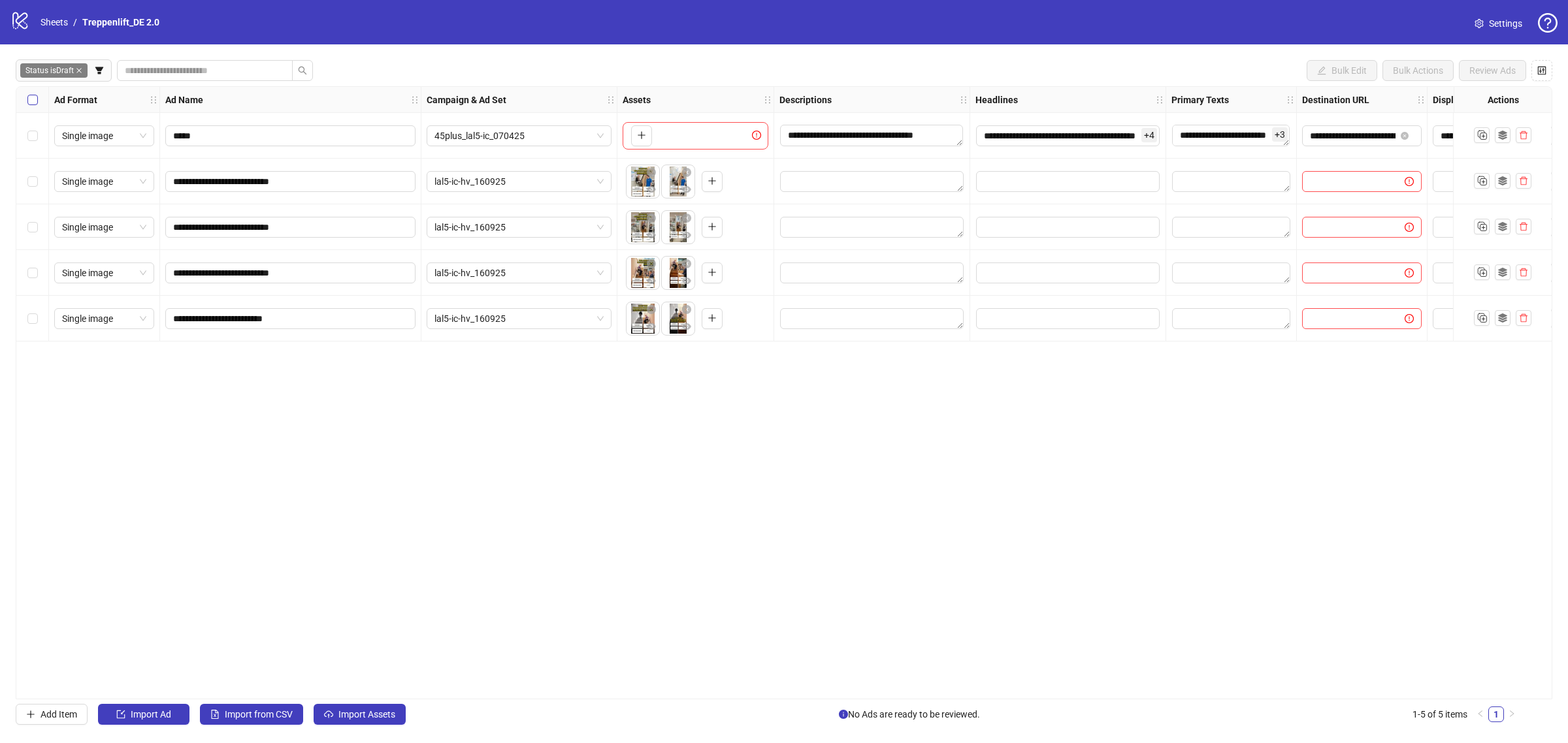
click at [31, 93] on label "Select all rows" at bounding box center [33, 99] width 10 height 14
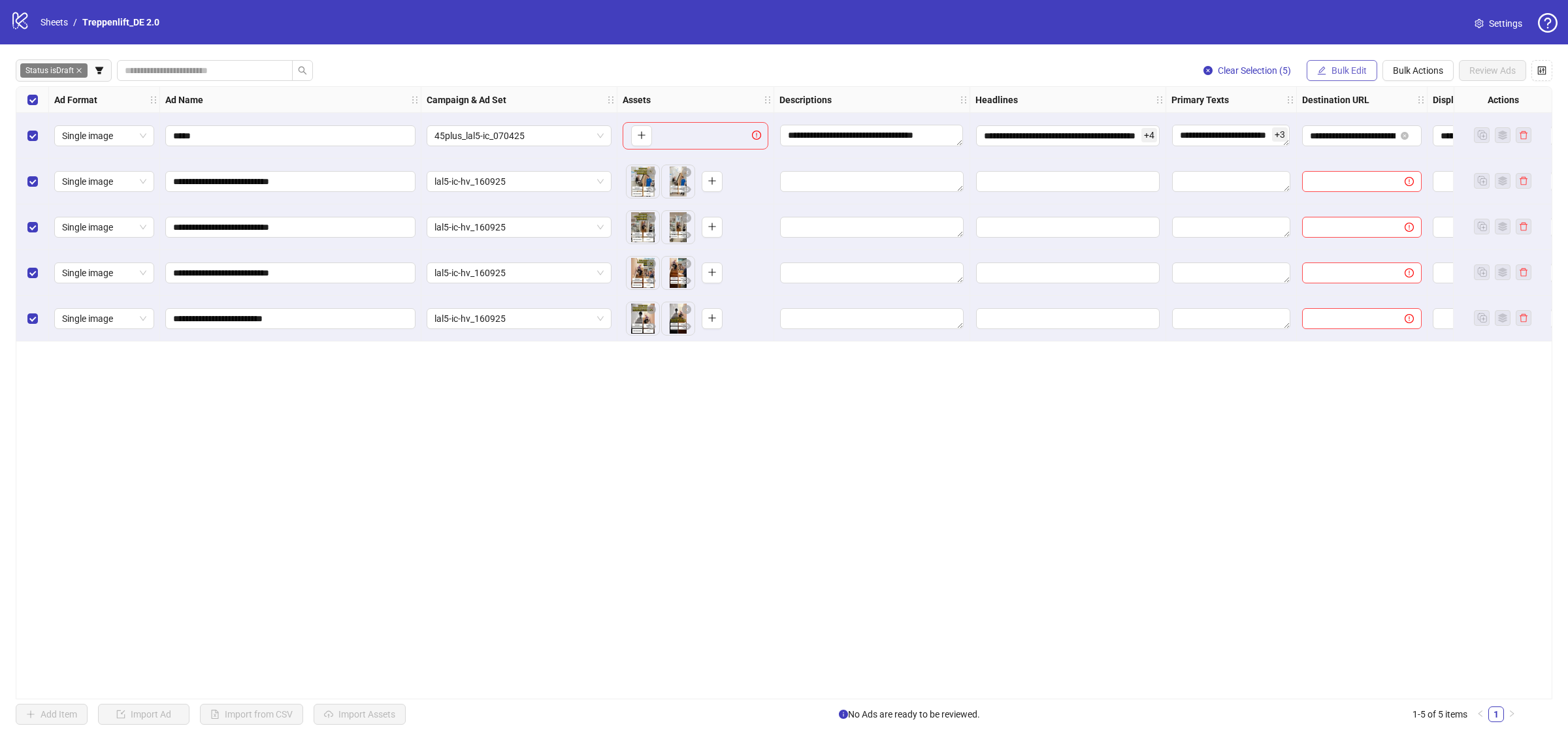
click at [1340, 70] on span "Bulk Edit" at bounding box center [1349, 71] width 35 height 10
click at [1358, 157] on span "Descriptions" at bounding box center [1355, 160] width 78 height 14
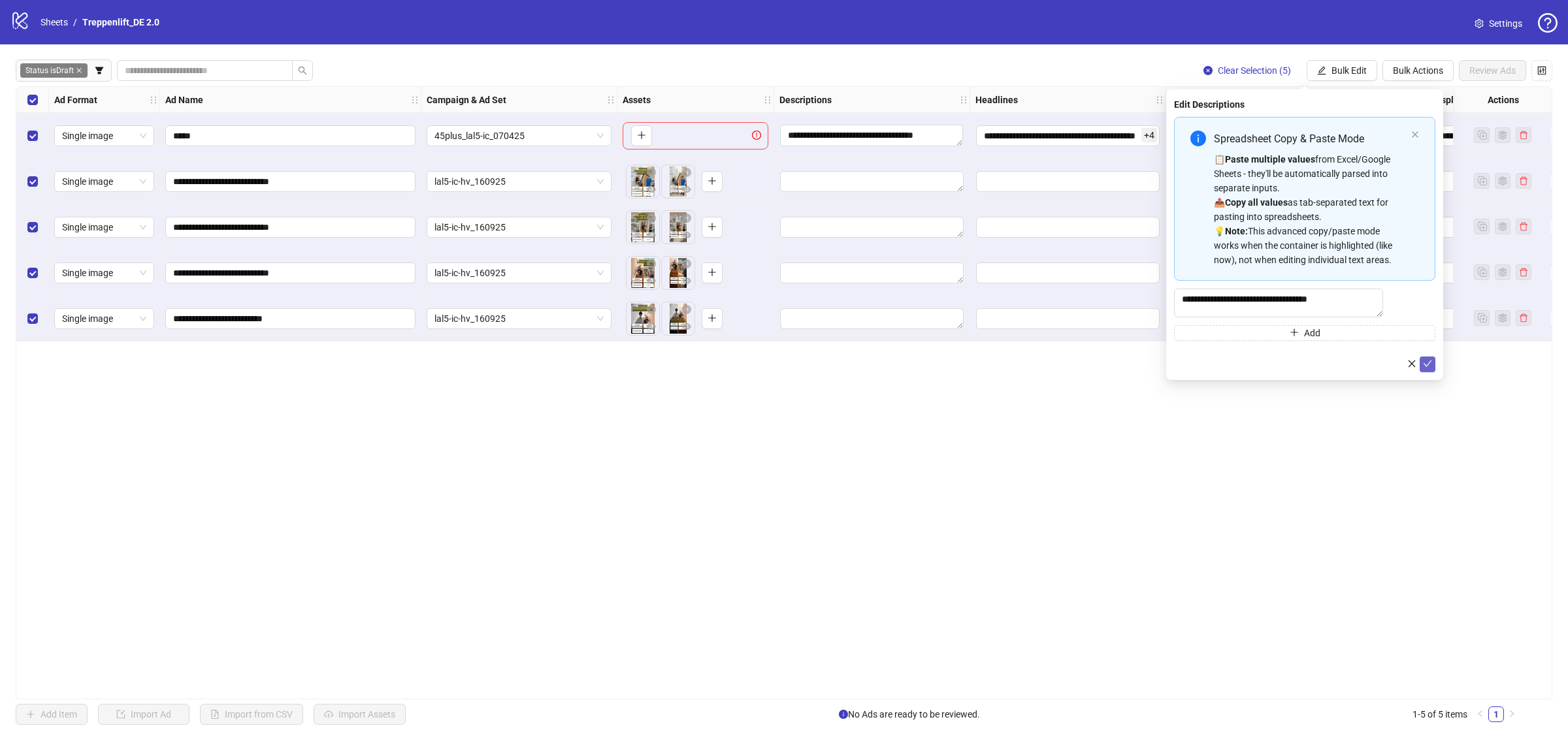
click at [1420, 372] on button "submit" at bounding box center [1428, 364] width 16 height 16
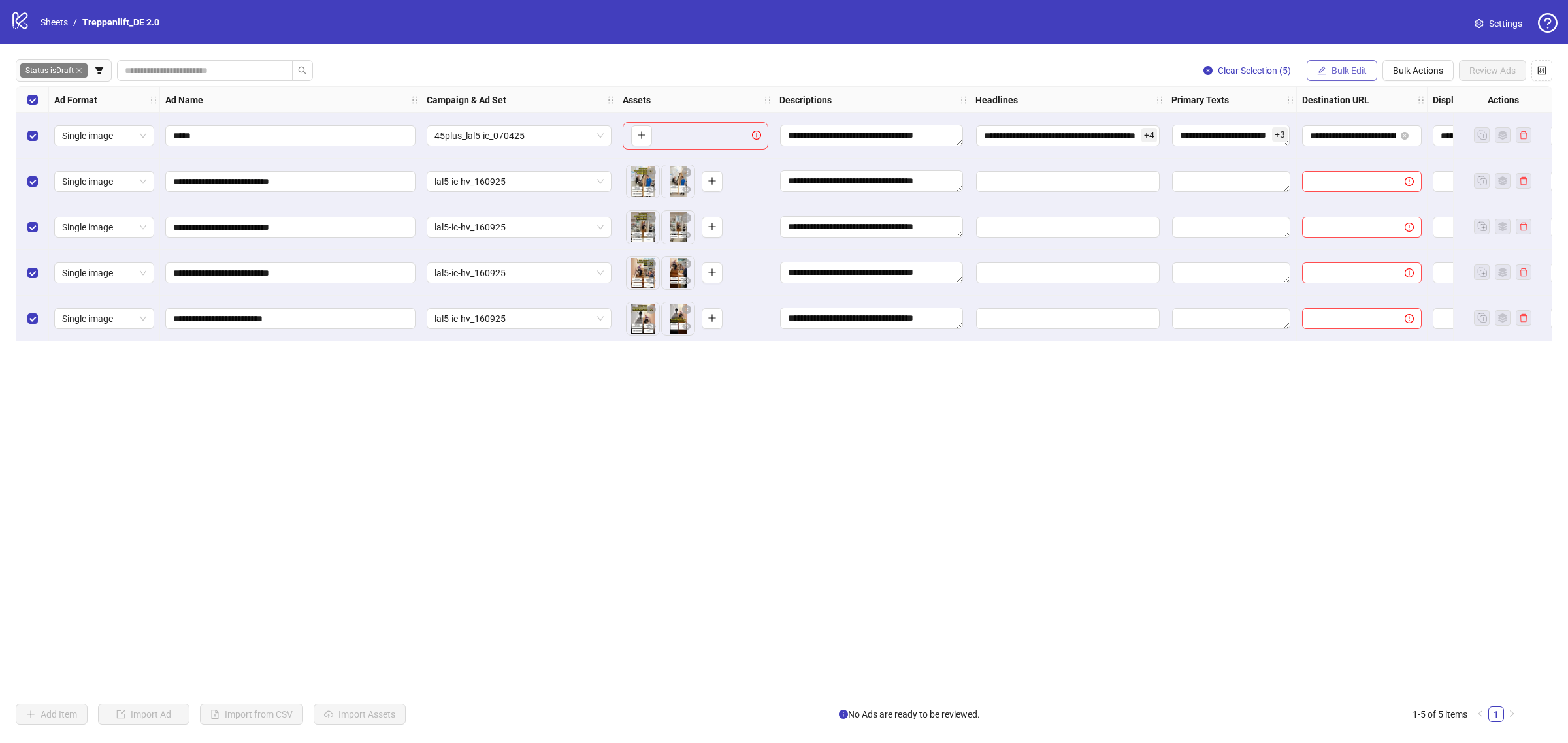
click at [1328, 76] on button "Bulk Edit" at bounding box center [1342, 71] width 71 height 21
click at [1347, 178] on span "Headlines" at bounding box center [1355, 181] width 78 height 14
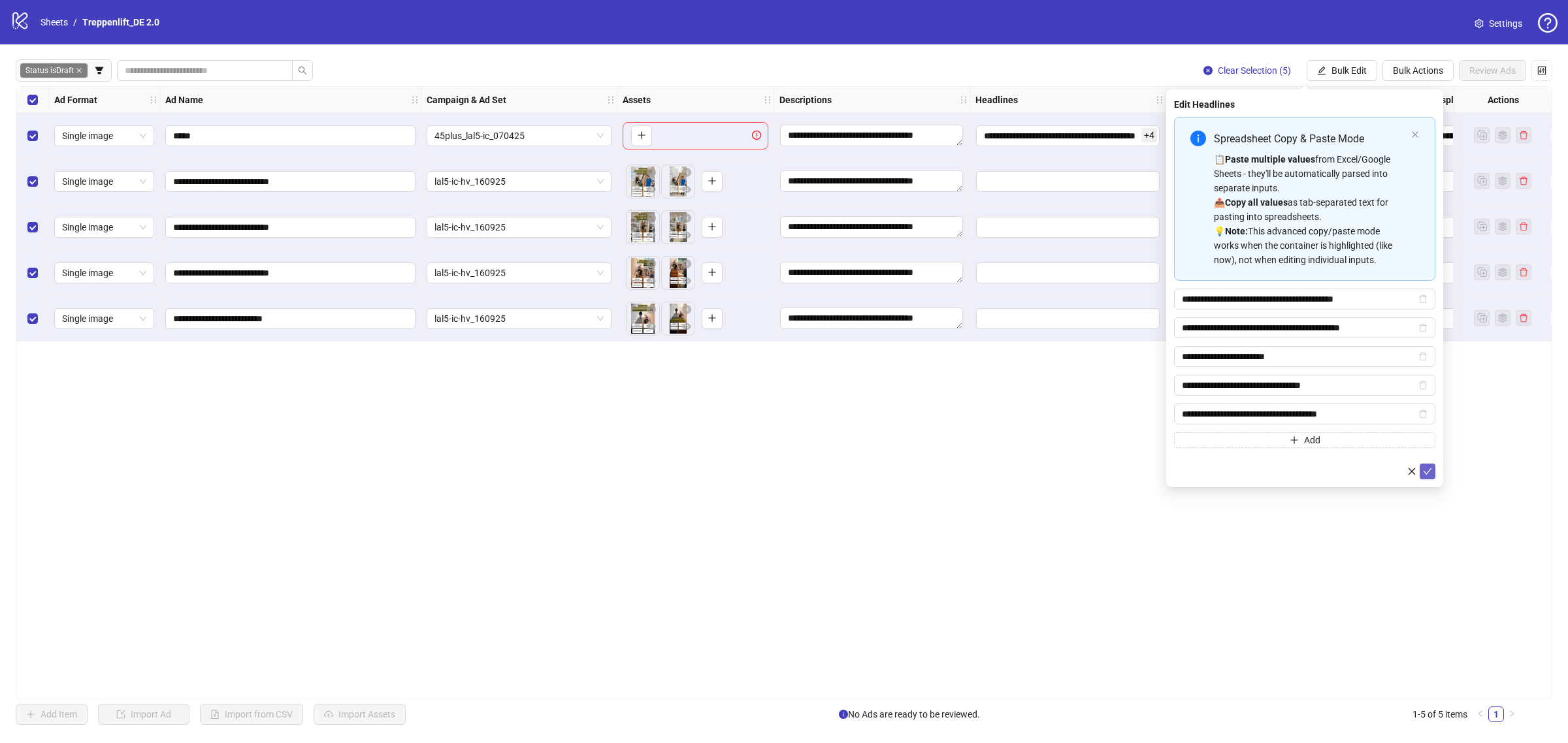
click at [1420, 468] on button "submit" at bounding box center [1428, 471] width 16 height 16
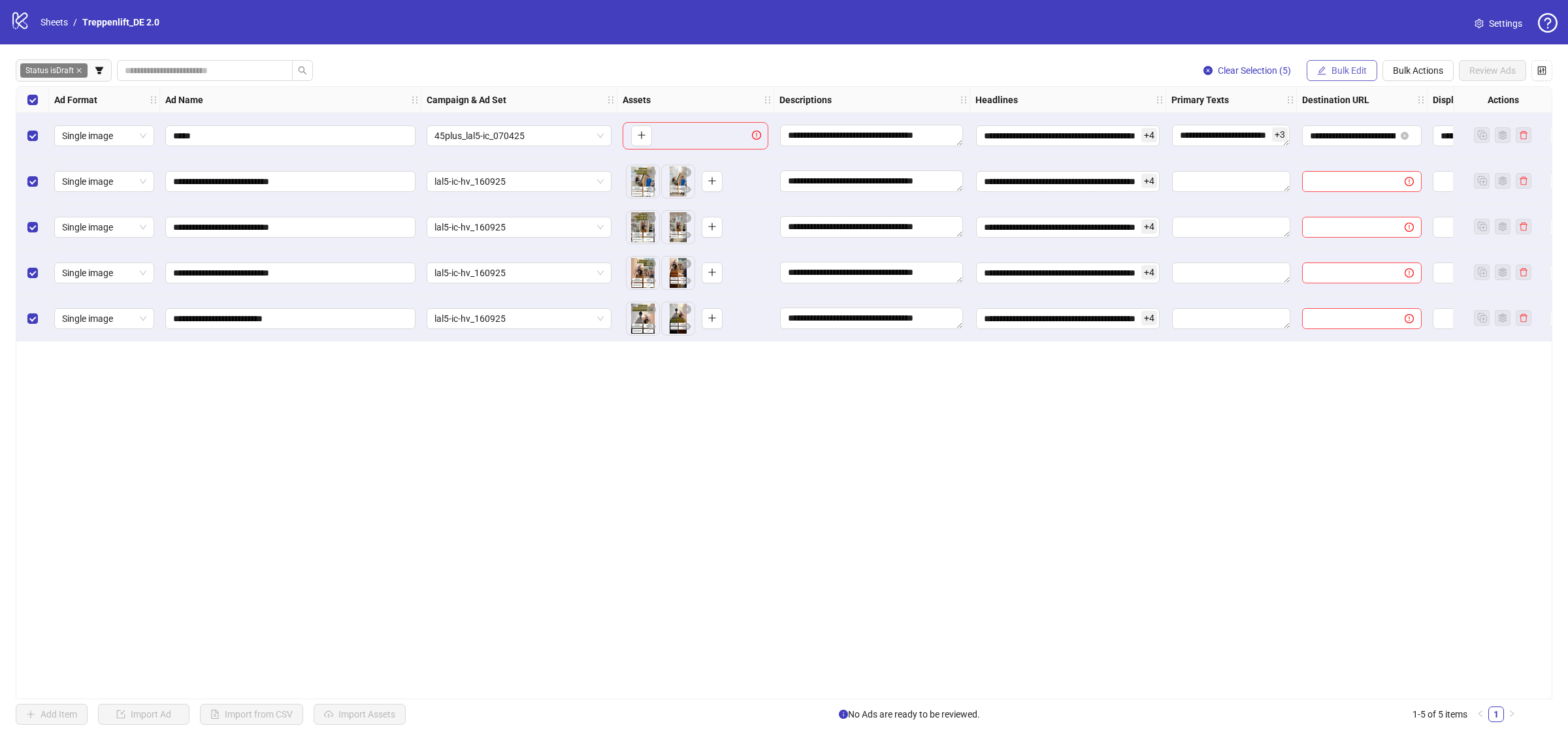
click at [1348, 72] on span "Bulk Edit" at bounding box center [1349, 71] width 35 height 10
click at [1370, 203] on span "Primary Texts" at bounding box center [1355, 201] width 78 height 14
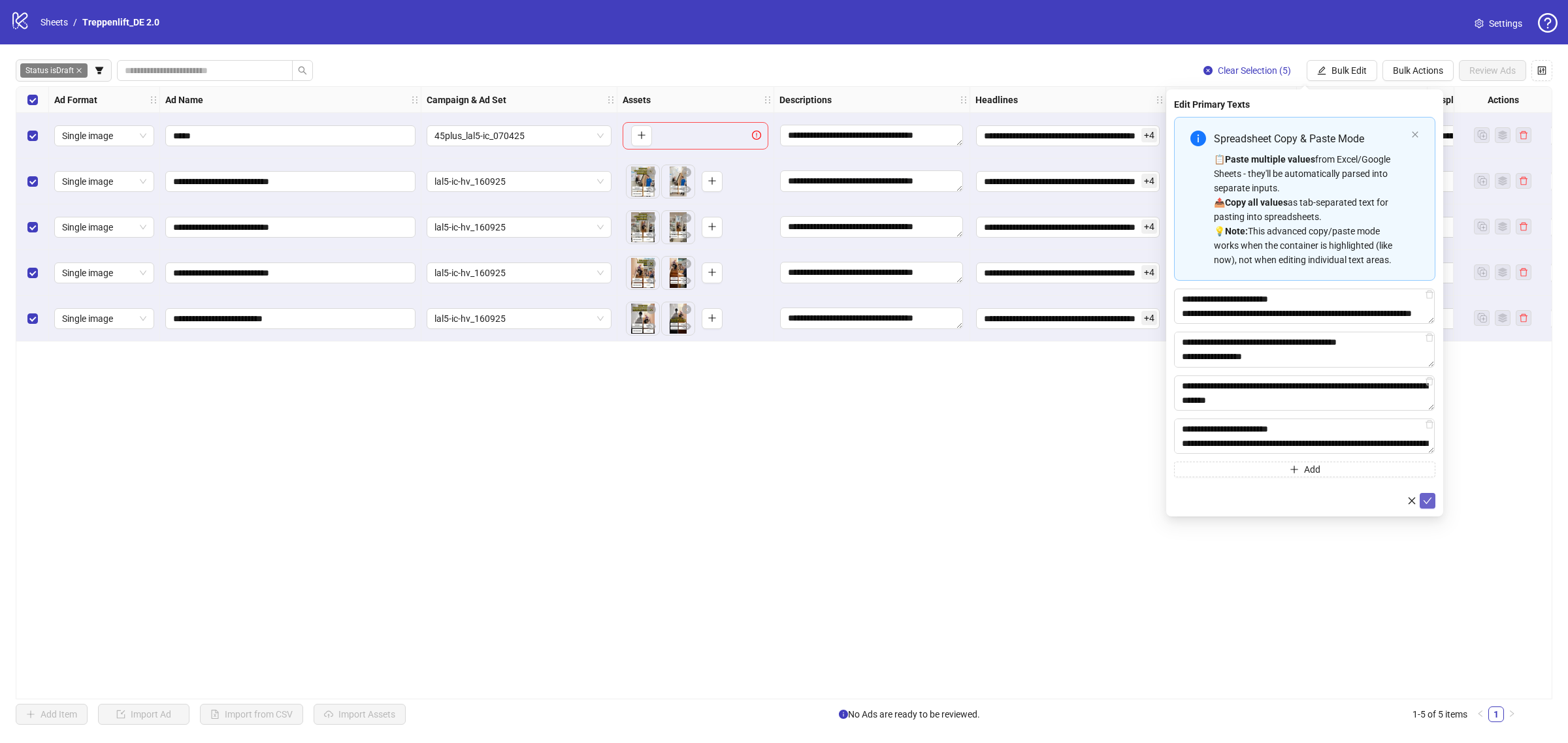
click at [1433, 505] on button "submit" at bounding box center [1428, 501] width 16 height 16
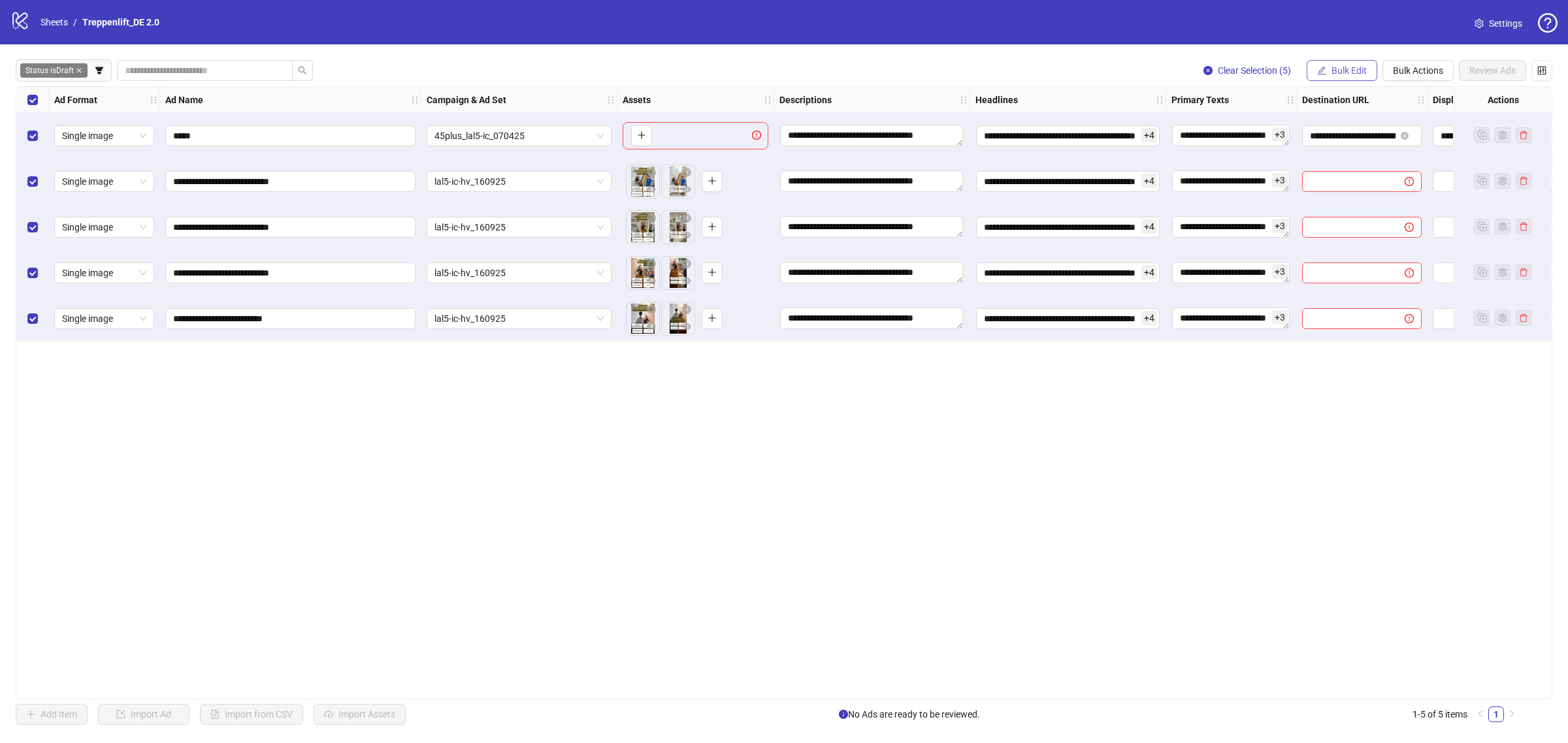
click at [1357, 76] on button "Bulk Edit" at bounding box center [1342, 71] width 71 height 21
click at [1385, 223] on span "Destination URL" at bounding box center [1355, 222] width 78 height 14
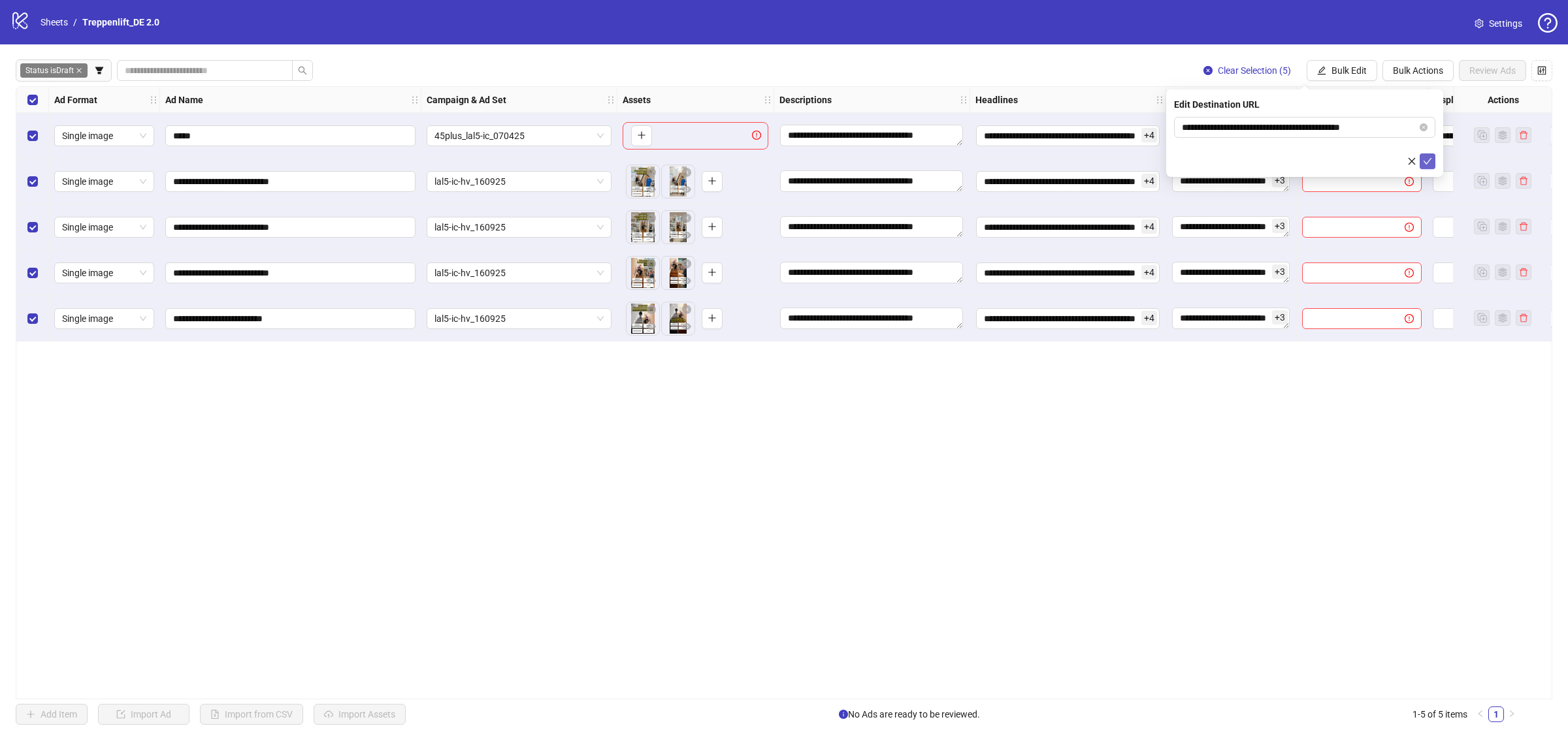
click at [1425, 157] on icon "check" at bounding box center [1428, 161] width 9 height 9
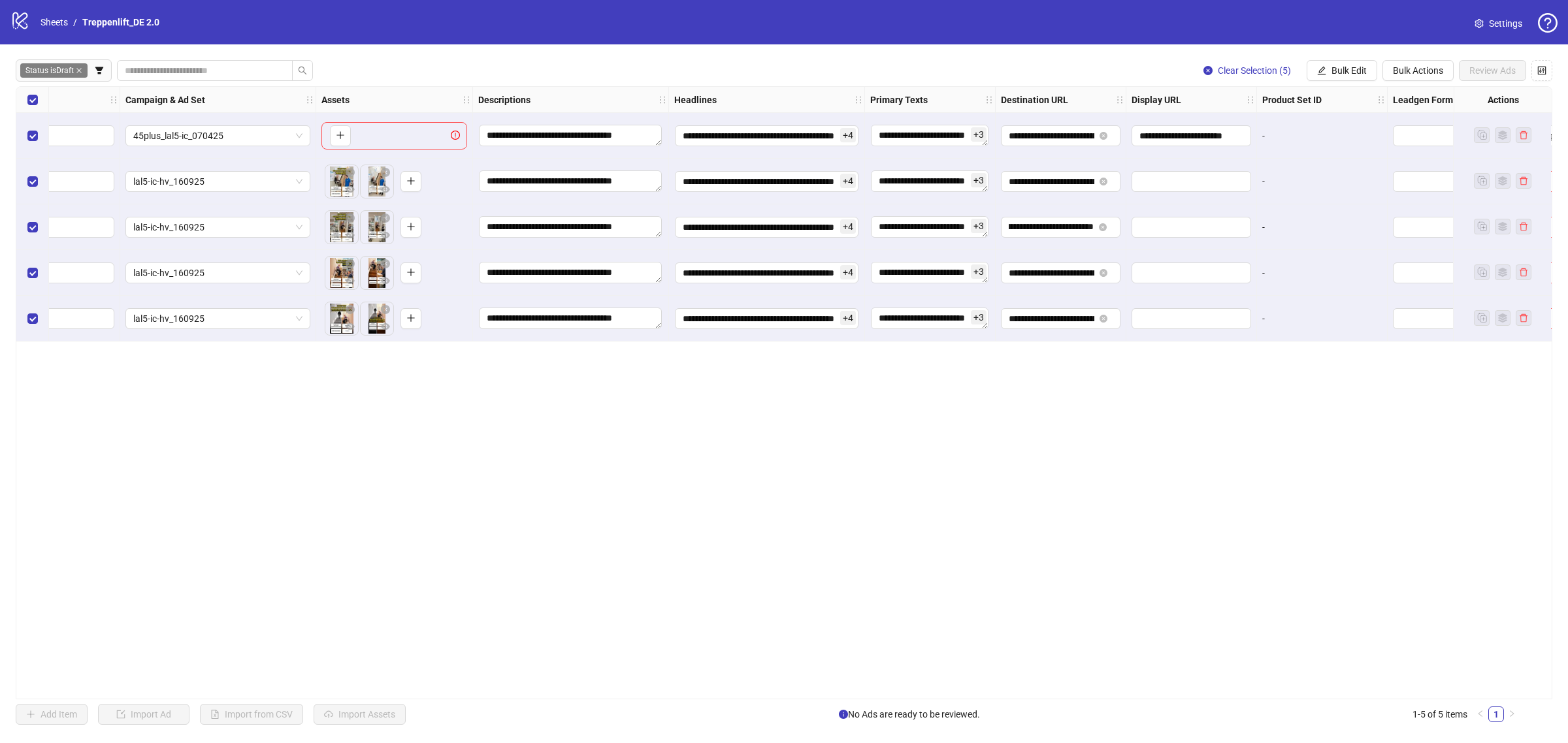
scroll to position [0, 304]
click at [1334, 69] on span "Bulk Edit" at bounding box center [1349, 71] width 35 height 10
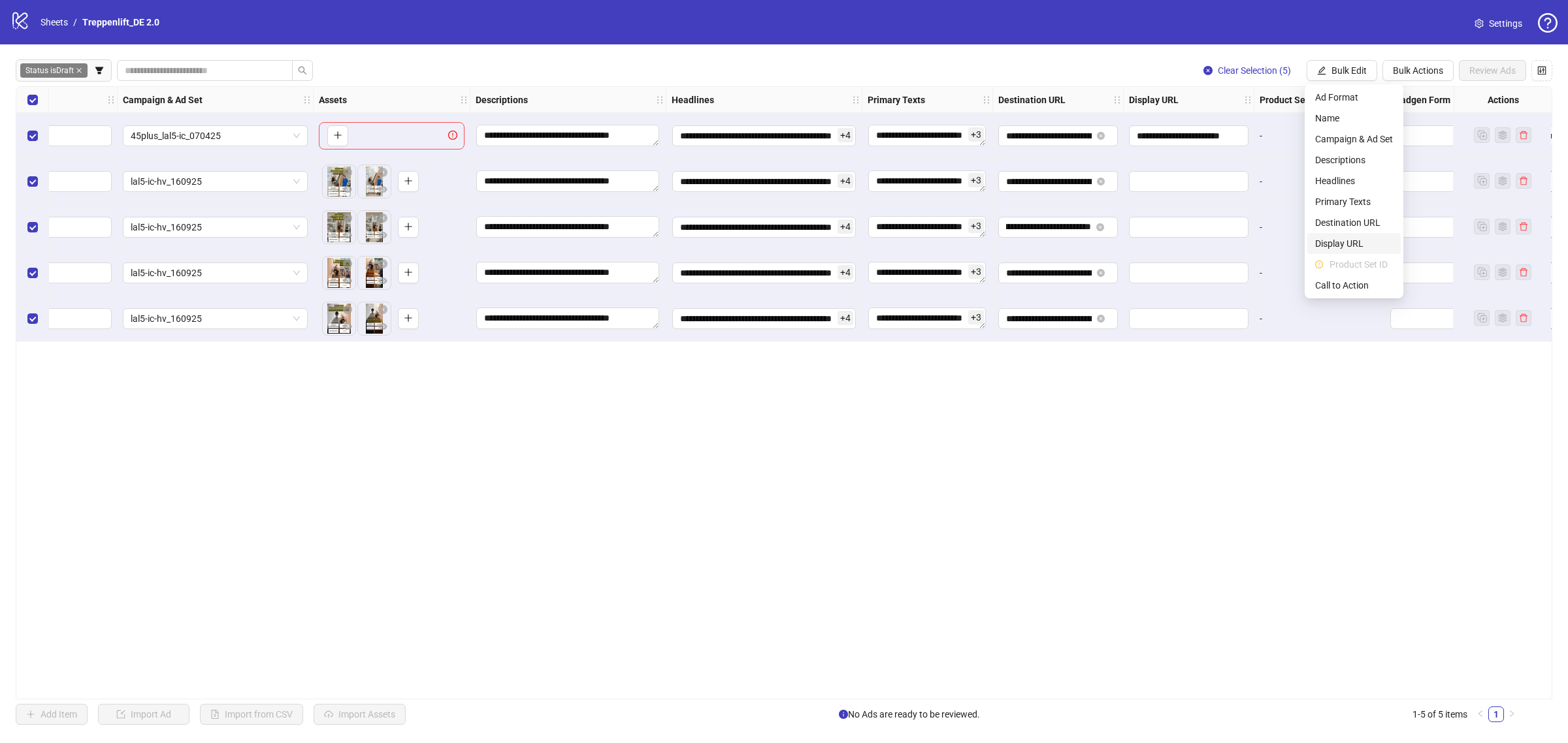
click at [1352, 242] on span "Display URL" at bounding box center [1355, 243] width 78 height 14
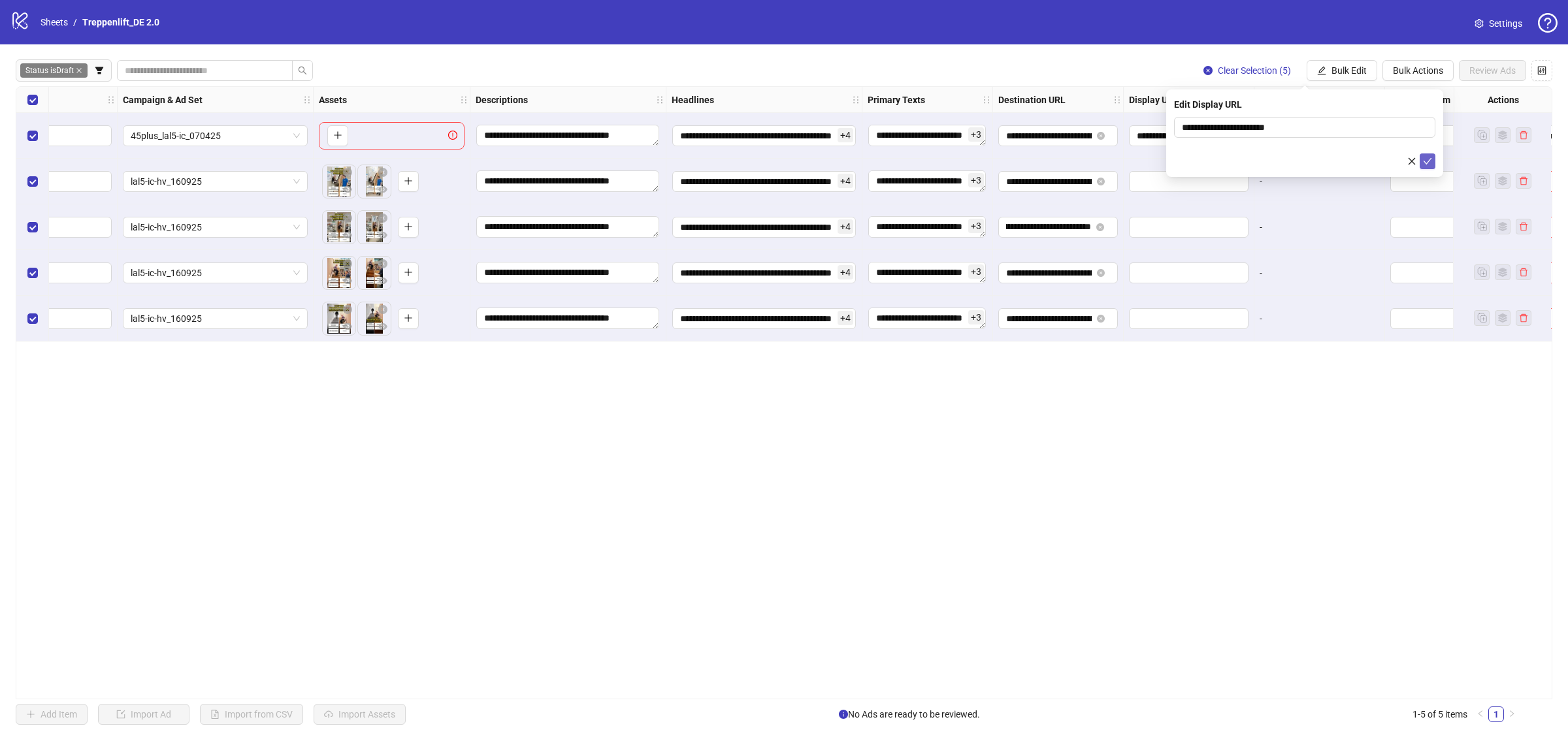
click at [1422, 169] on button "submit" at bounding box center [1428, 161] width 16 height 16
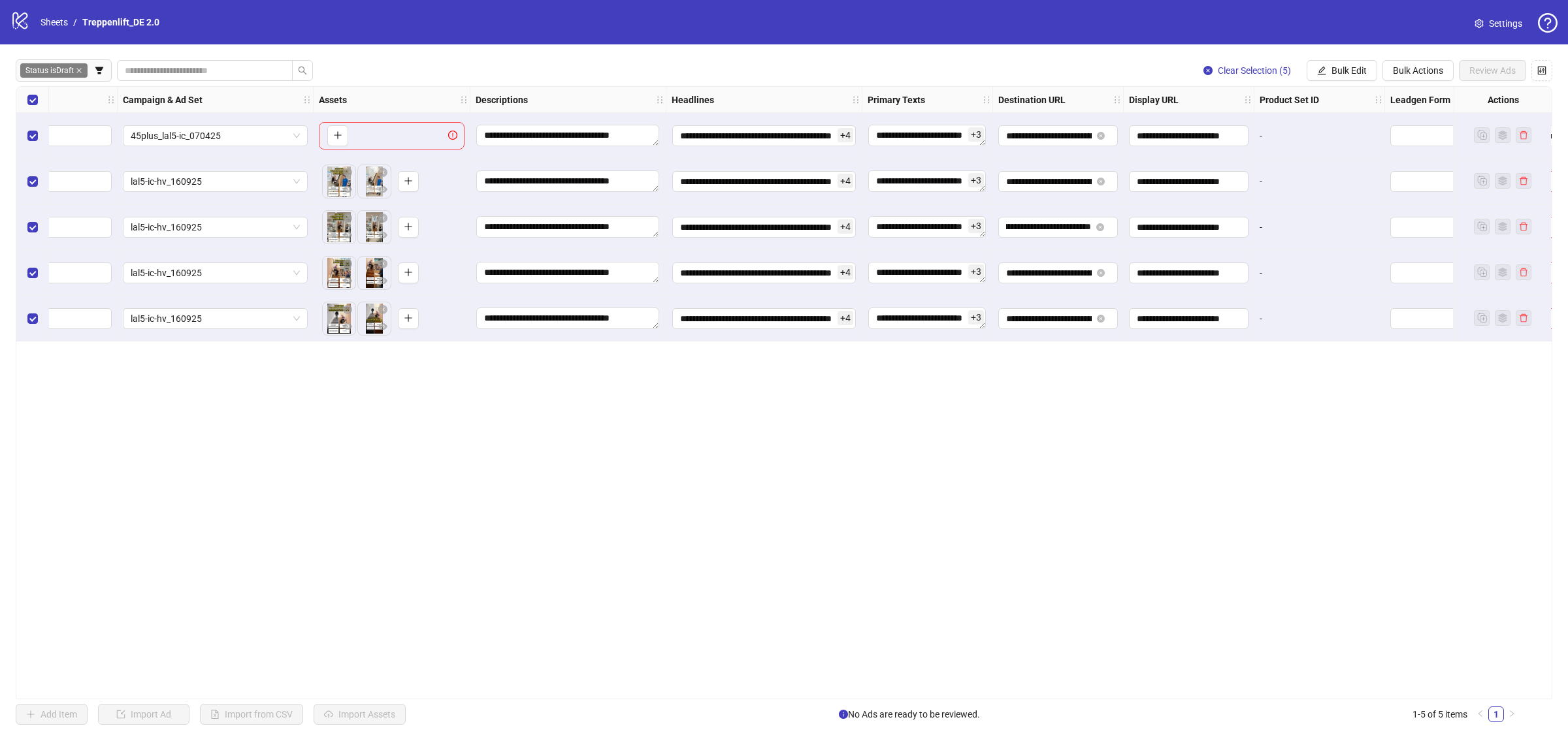
scroll to position [0, 602]
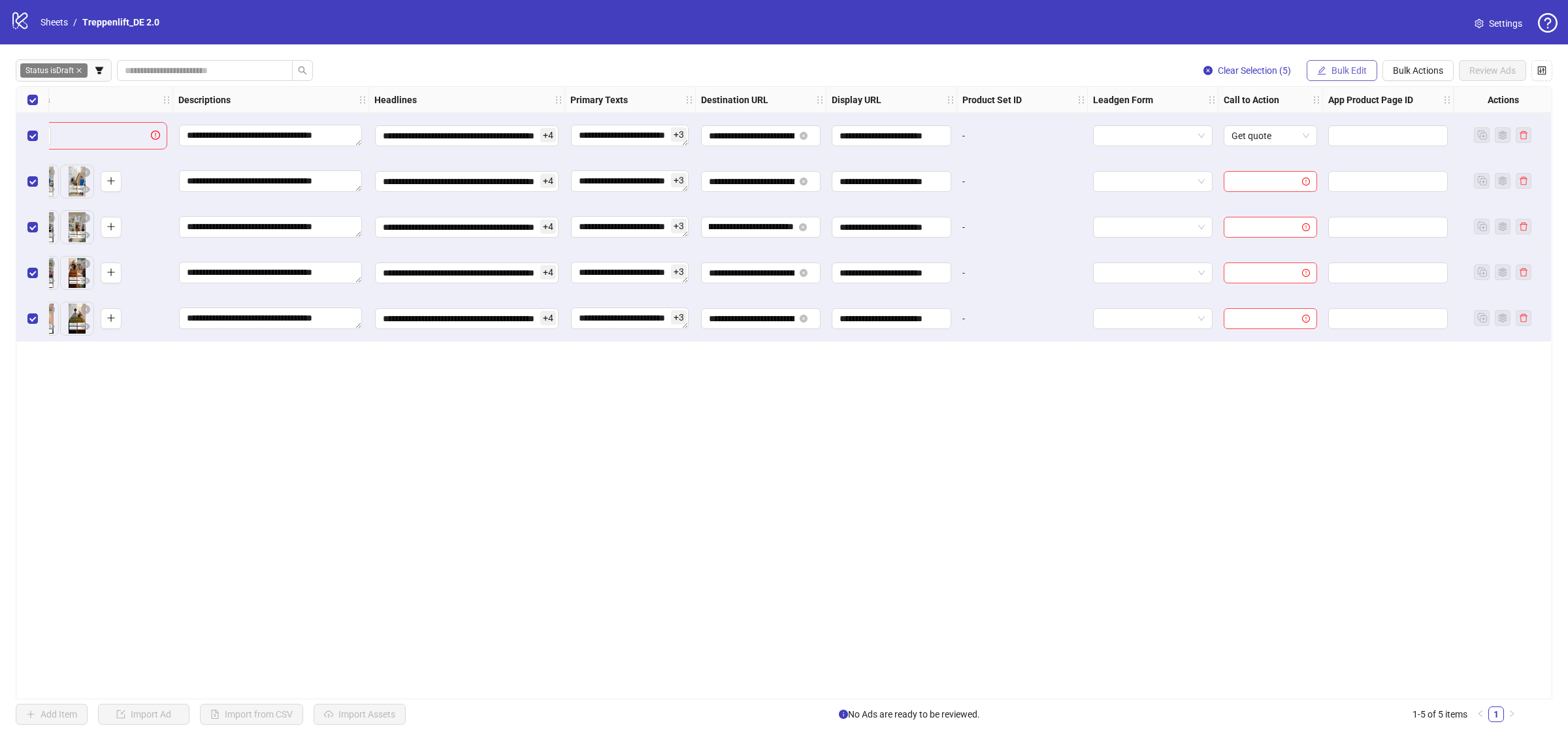
click at [1355, 60] on button "Bulk Edit" at bounding box center [1342, 71] width 71 height 21
click at [1342, 286] on span "Call to Action" at bounding box center [1355, 285] width 78 height 14
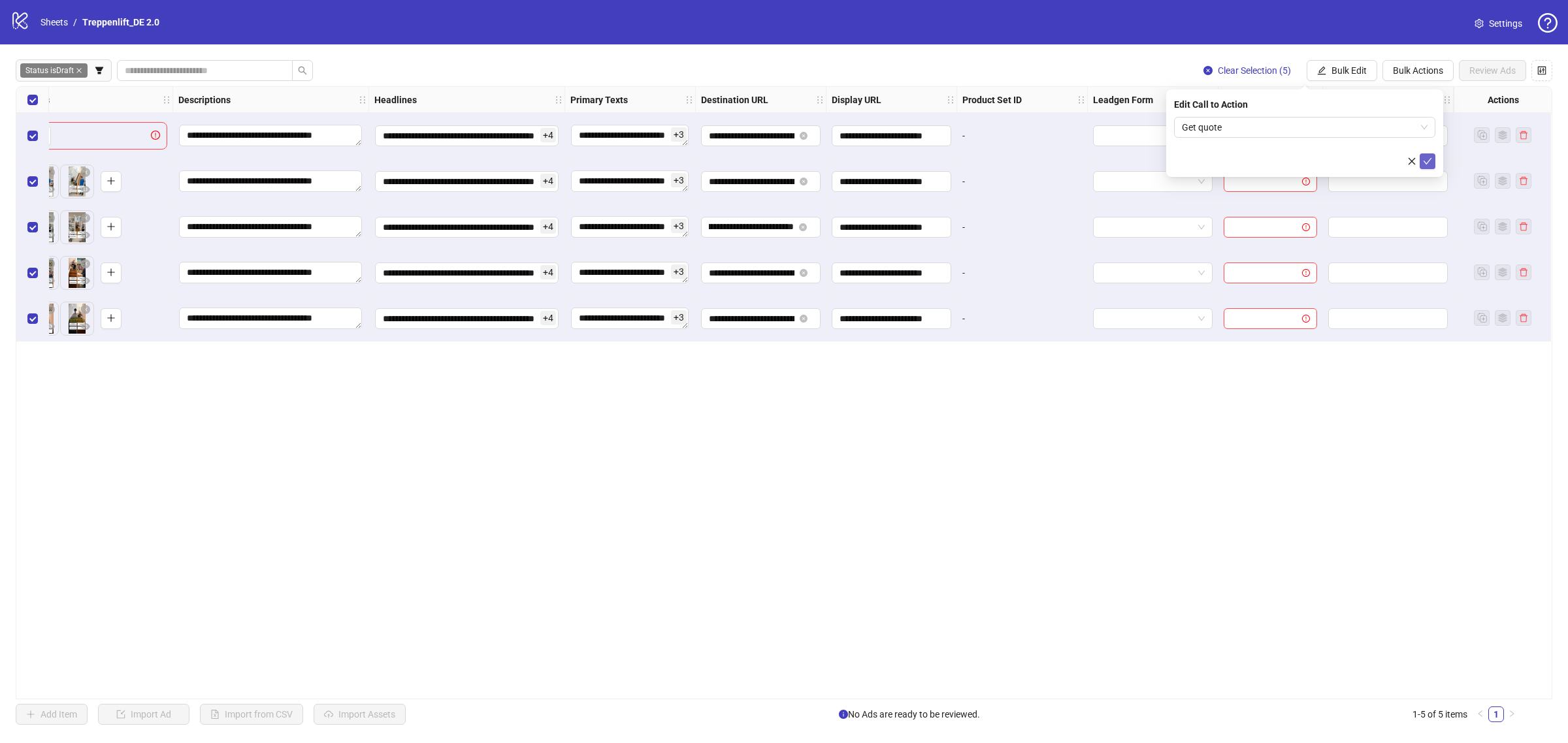
click at [1425, 167] on button "submit" at bounding box center [1428, 161] width 16 height 16
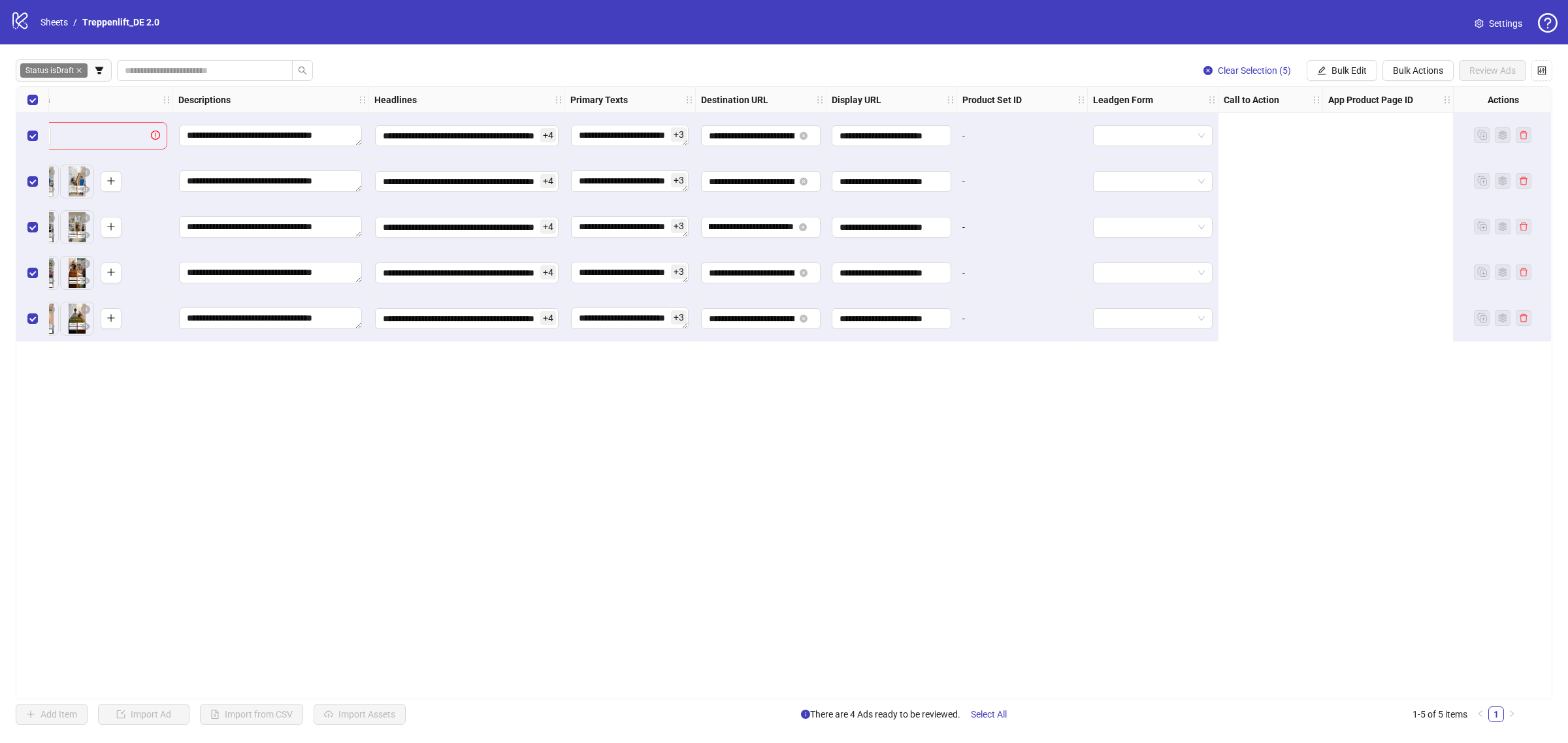
scroll to position [0, 0]
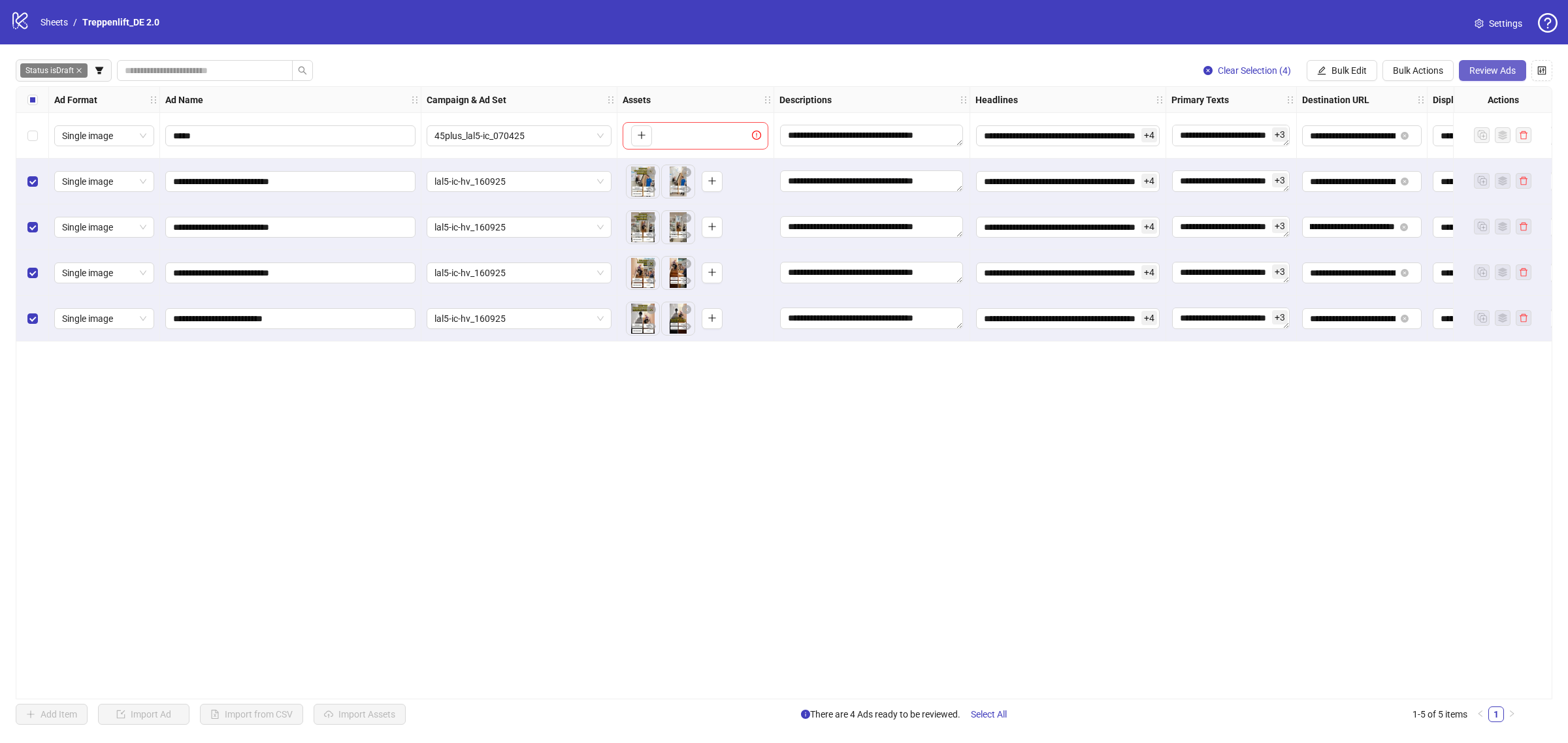
click at [1477, 76] on span "Review Ads" at bounding box center [1493, 71] width 46 height 10
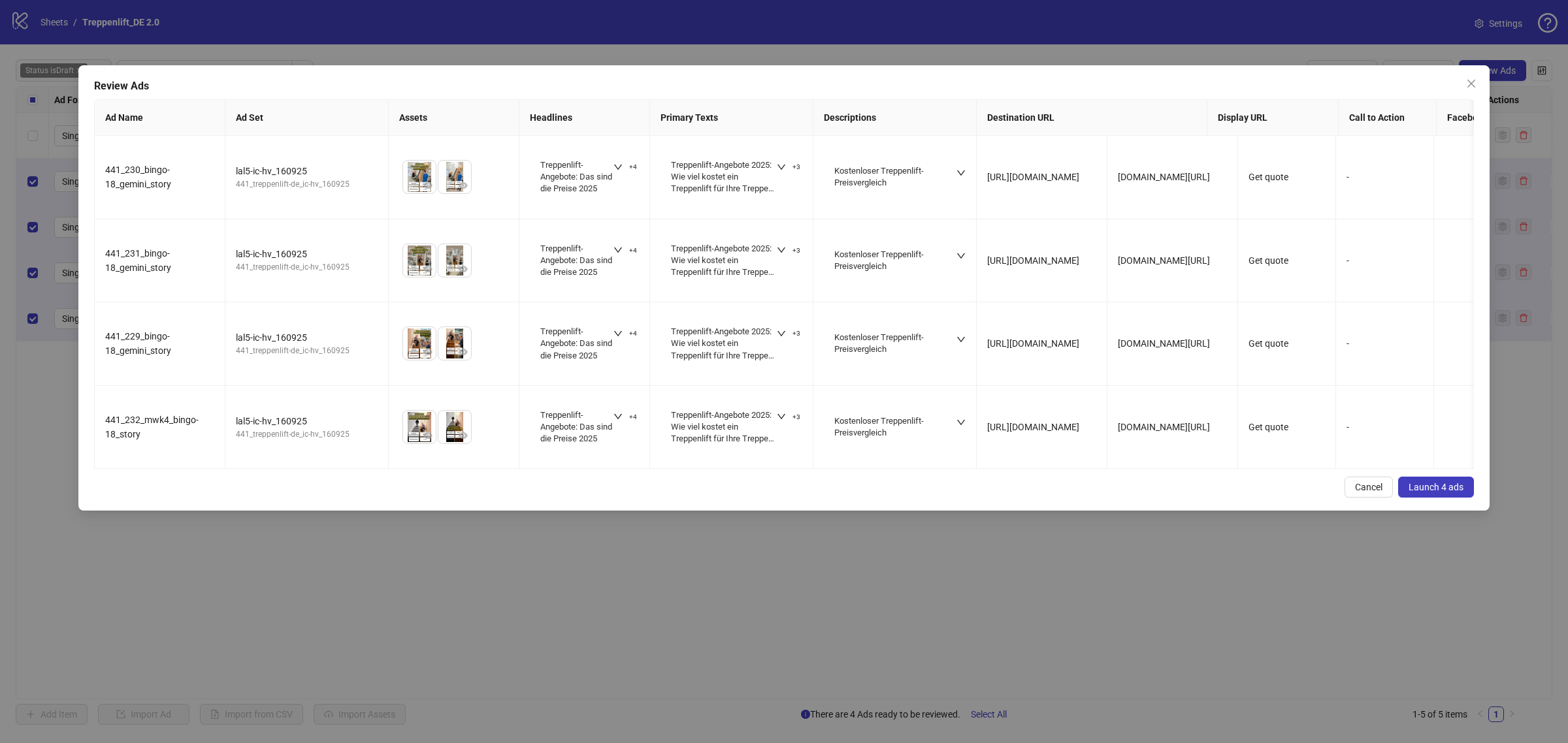
click at [1443, 492] on span "Launch 4 ads" at bounding box center [1437, 487] width 55 height 10
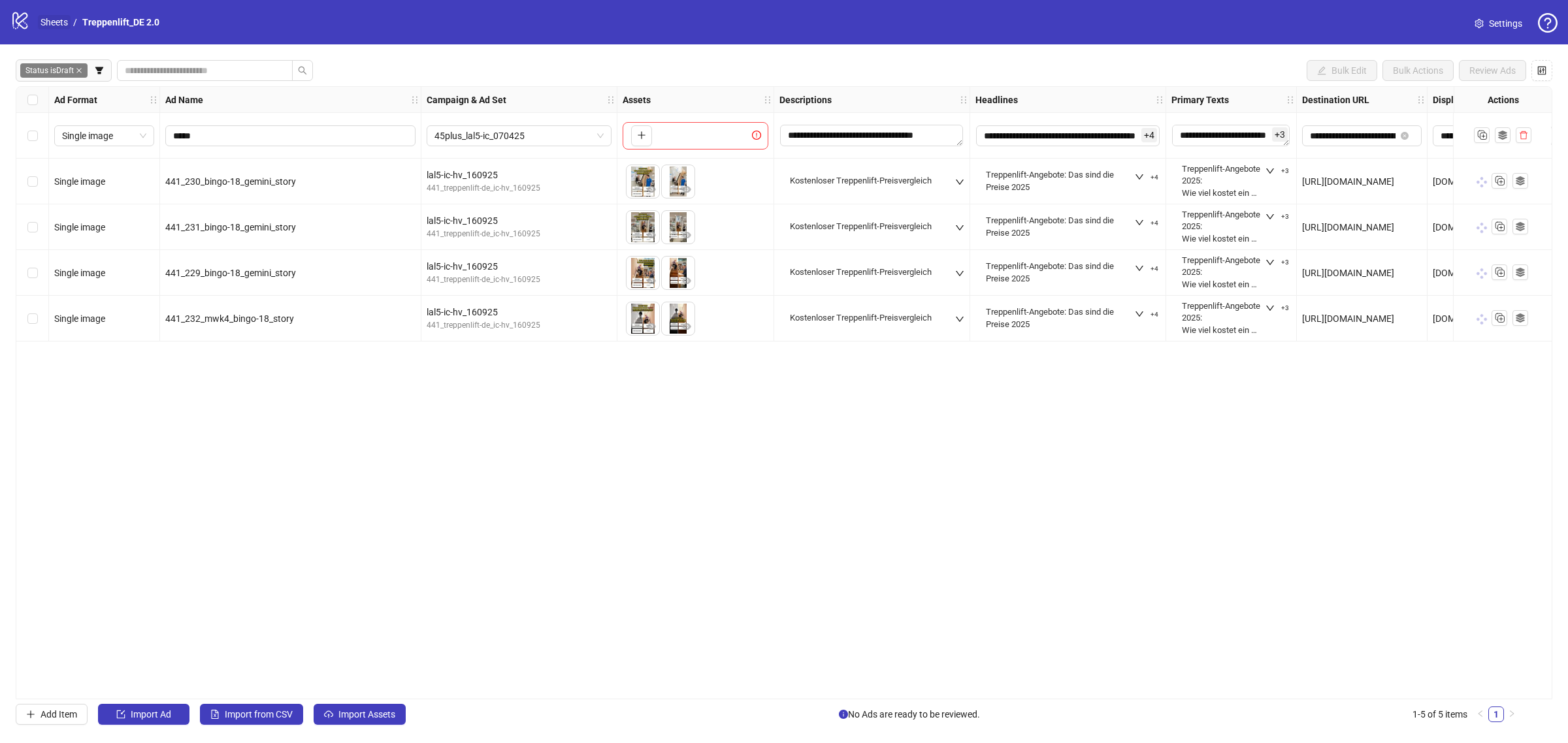
click at [60, 24] on link "Sheets" at bounding box center [54, 22] width 33 height 14
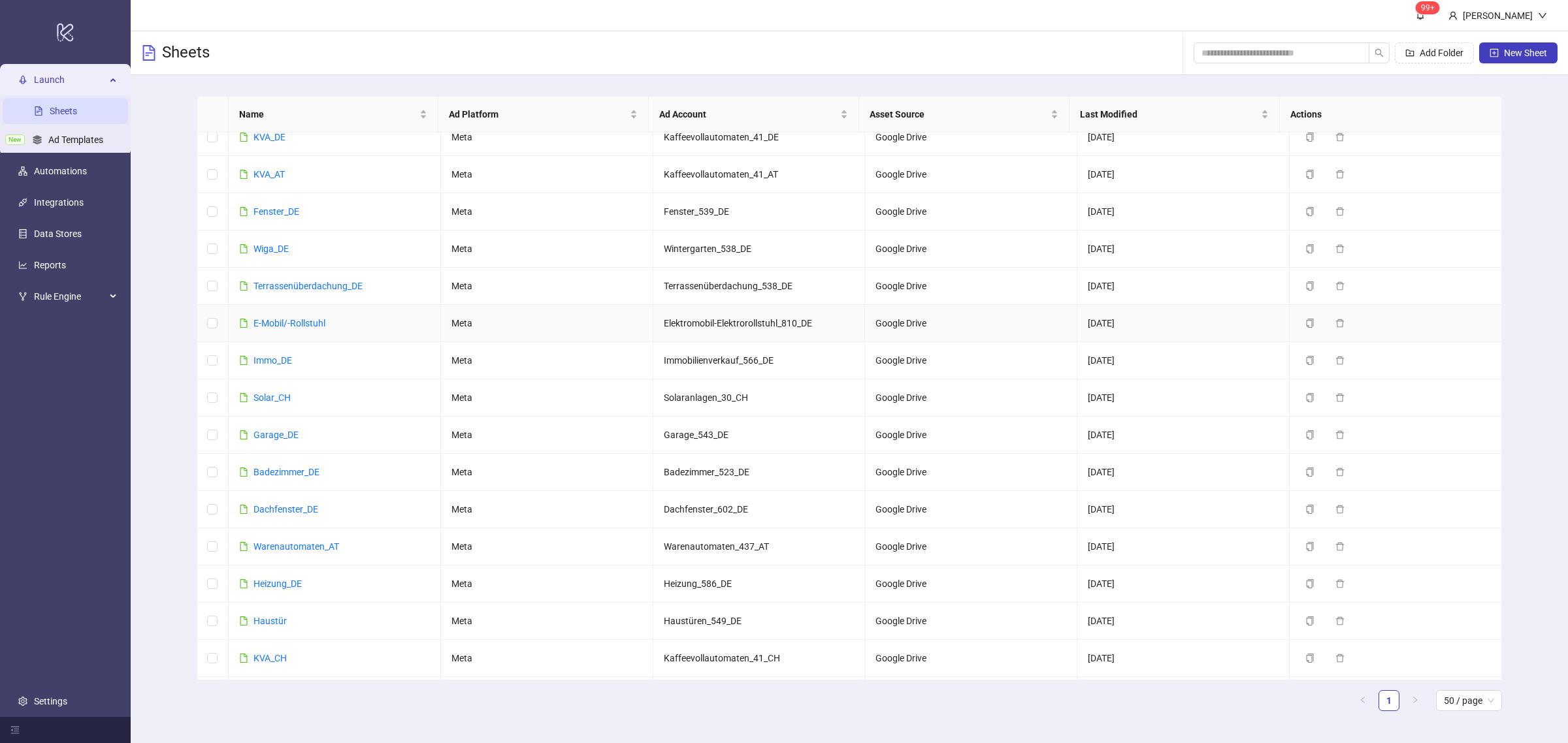
scroll to position [125, 0]
click at [275, 250] on link "Wiga_DE" at bounding box center [271, 249] width 35 height 10
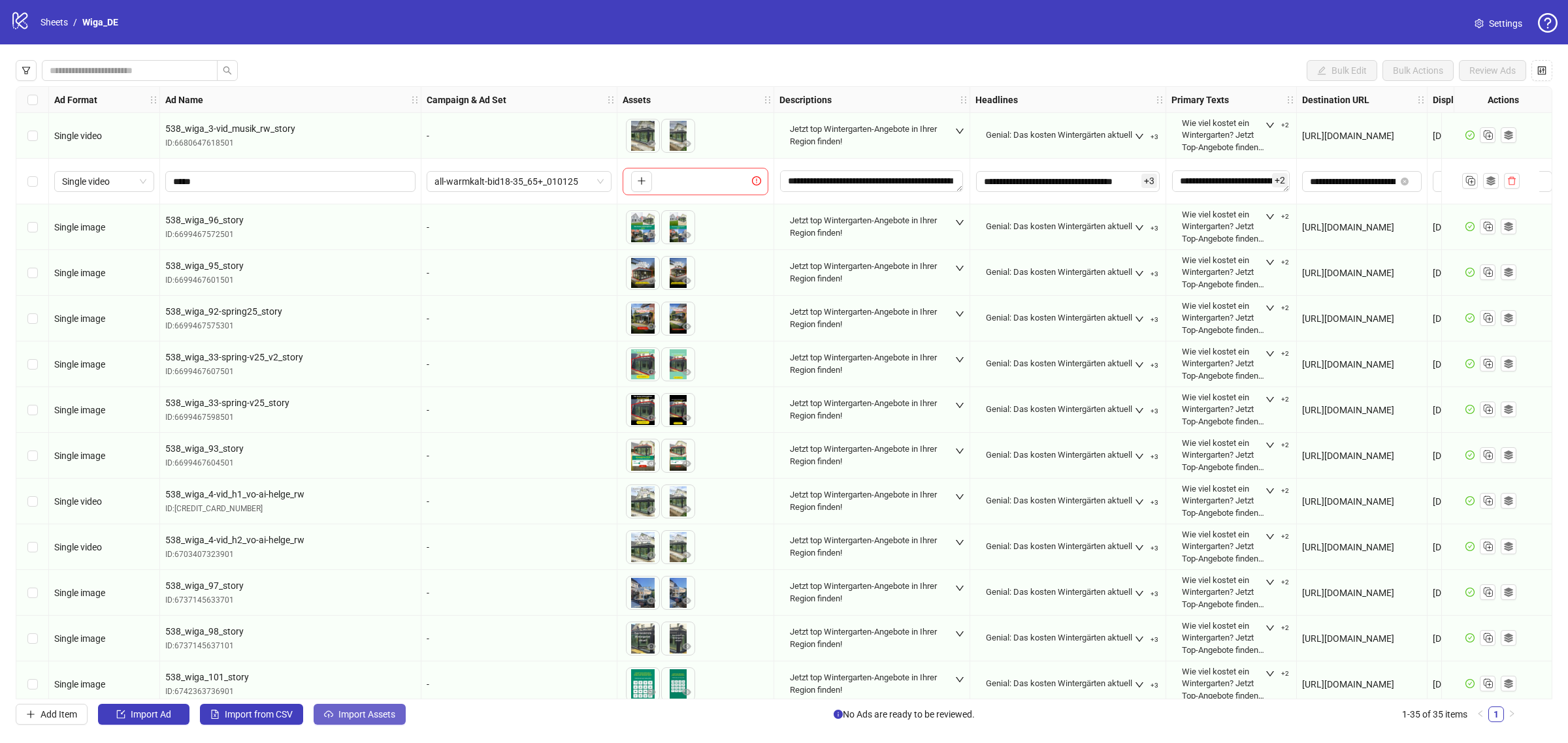
click at [366, 713] on span "Import Assets" at bounding box center [367, 715] width 57 height 10
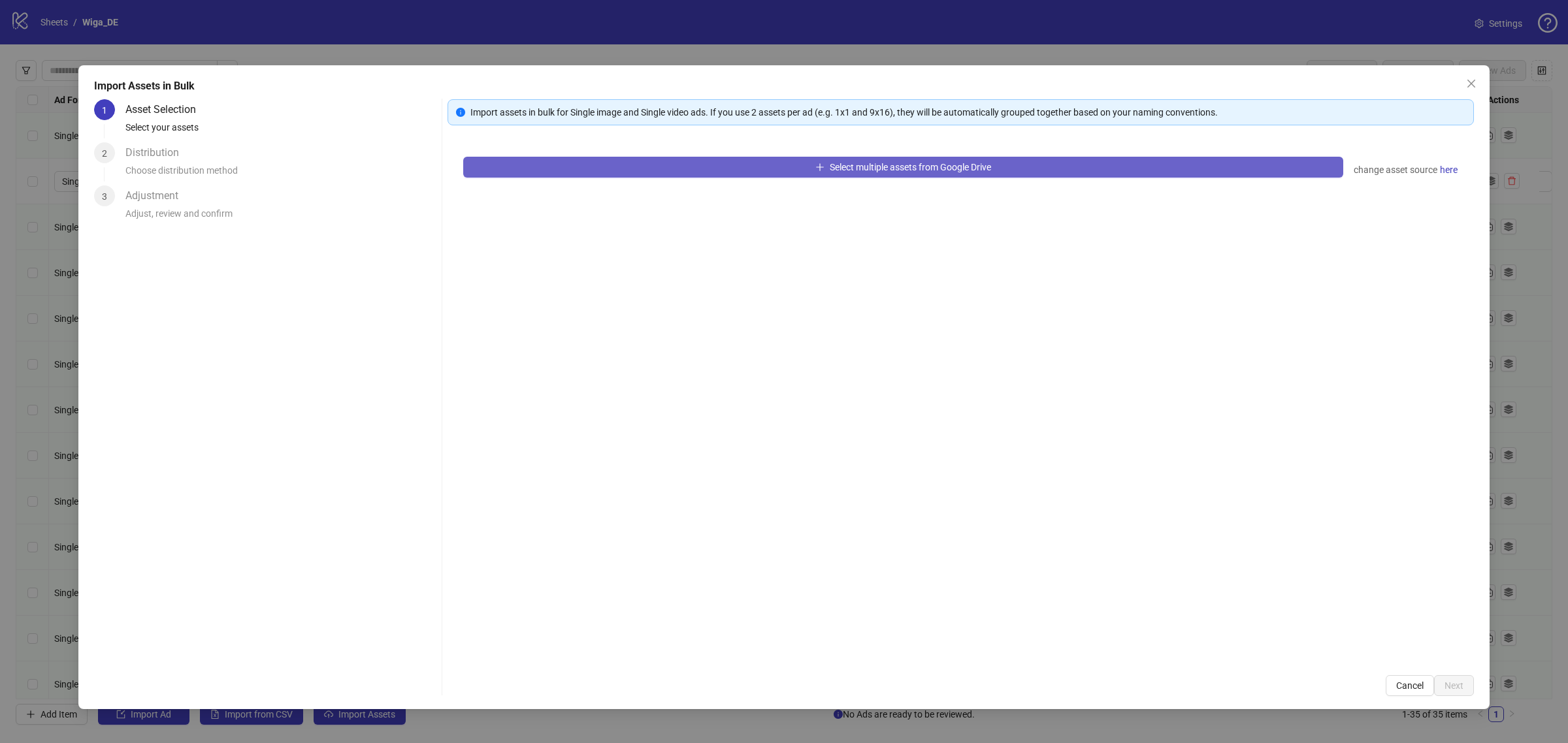
click at [828, 173] on button "Select multiple assets from Google Drive" at bounding box center [903, 167] width 880 height 21
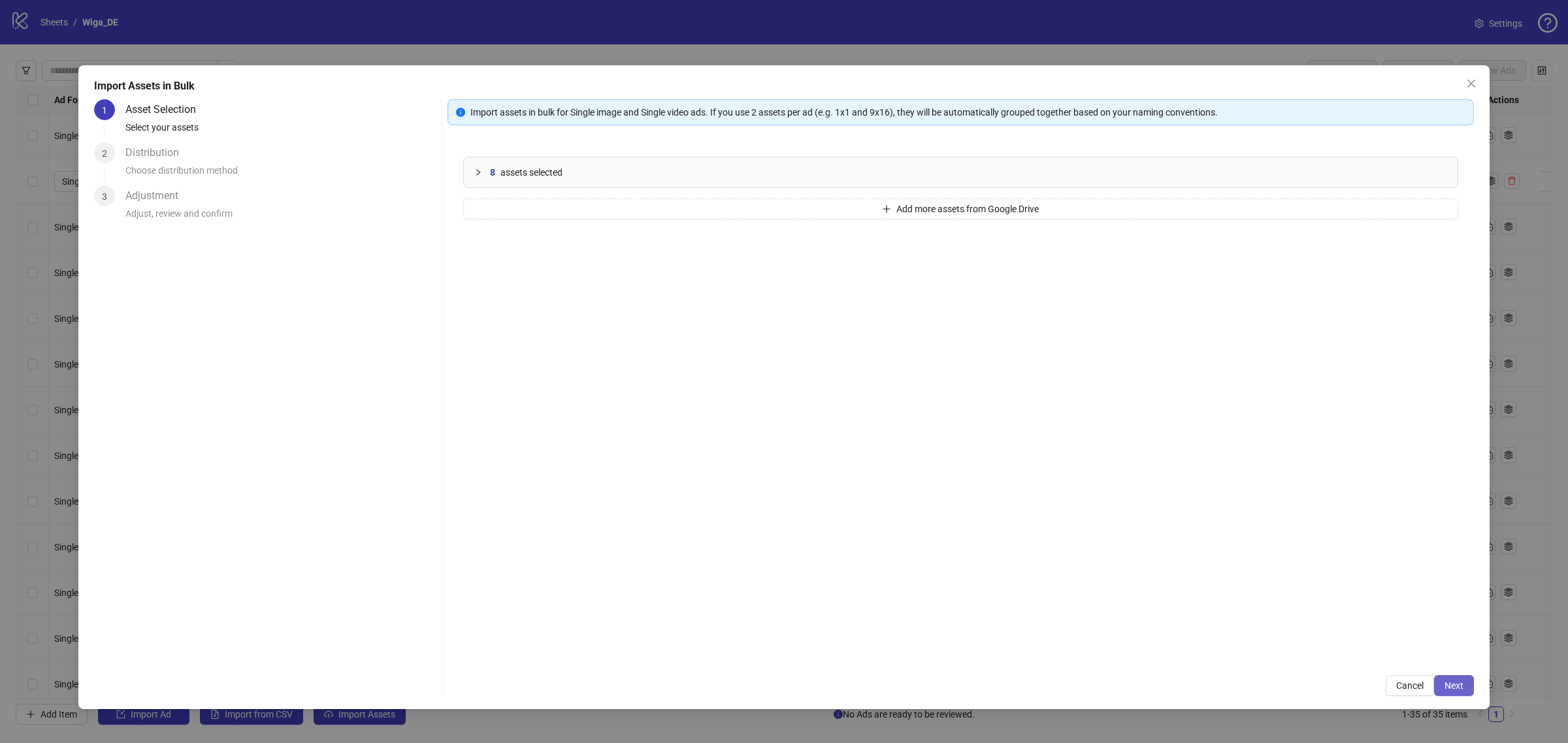
click at [1461, 685] on span "Next" at bounding box center [1454, 686] width 19 height 10
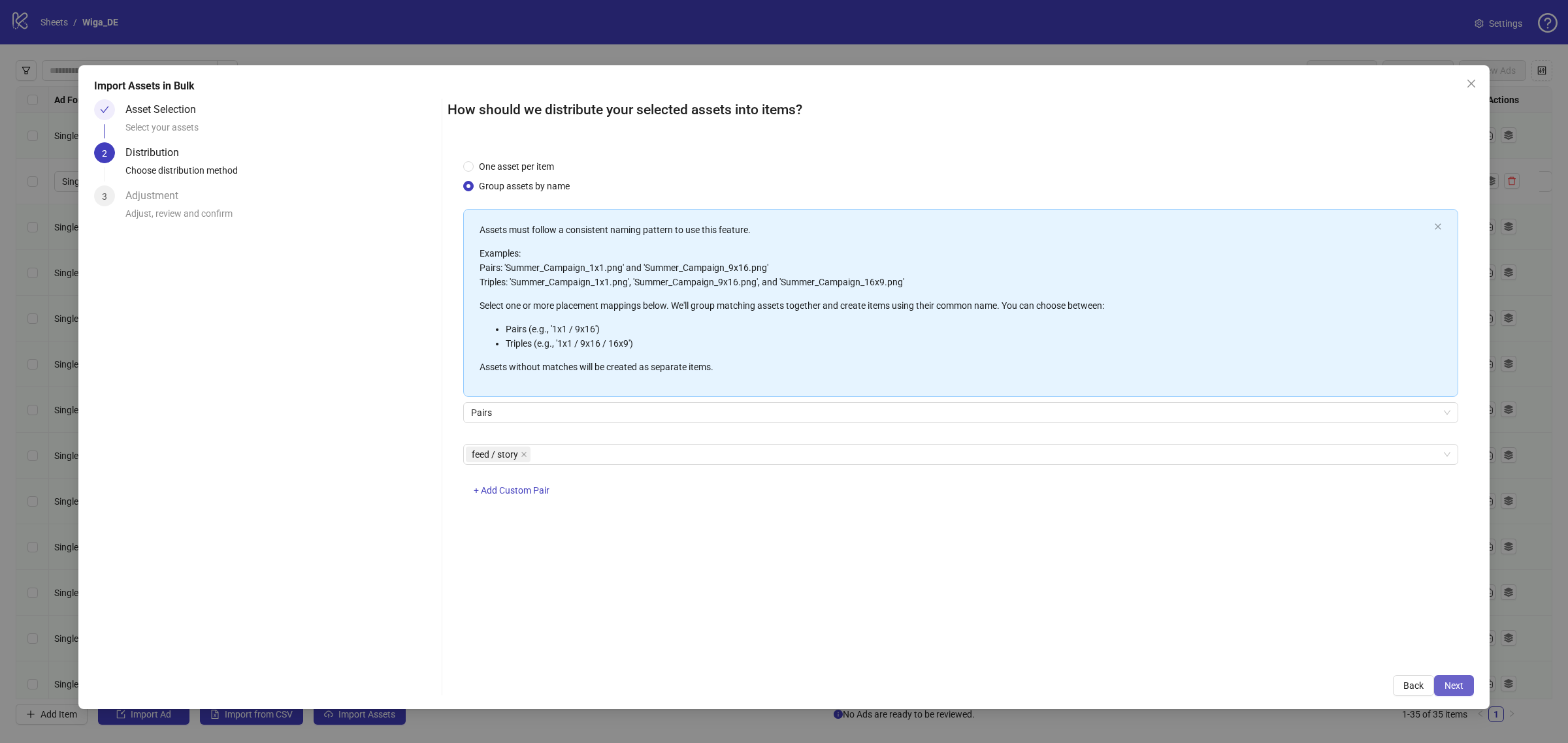
click at [1456, 688] on span "Next" at bounding box center [1454, 686] width 19 height 10
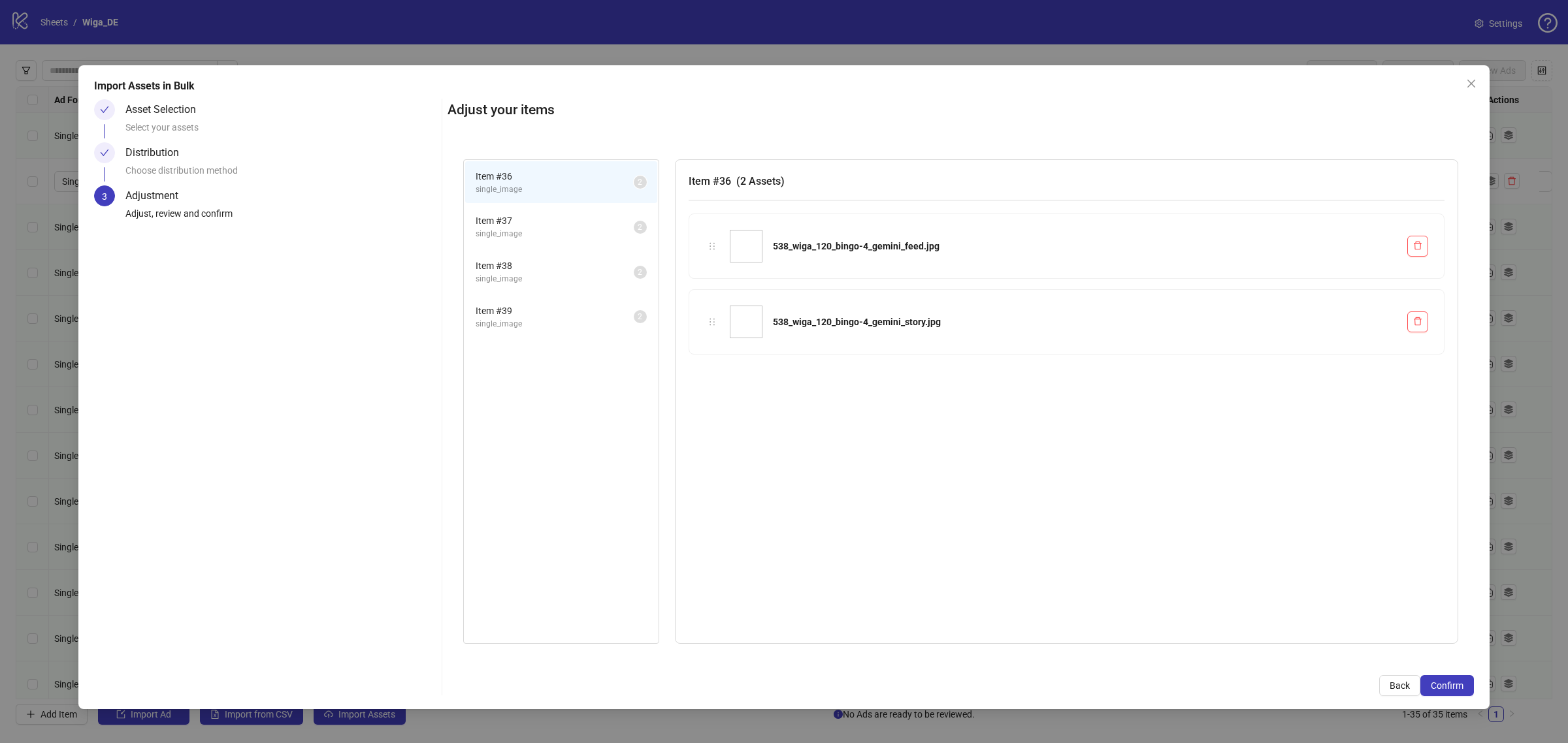
click at [1456, 688] on span "Confirm" at bounding box center [1447, 686] width 33 height 10
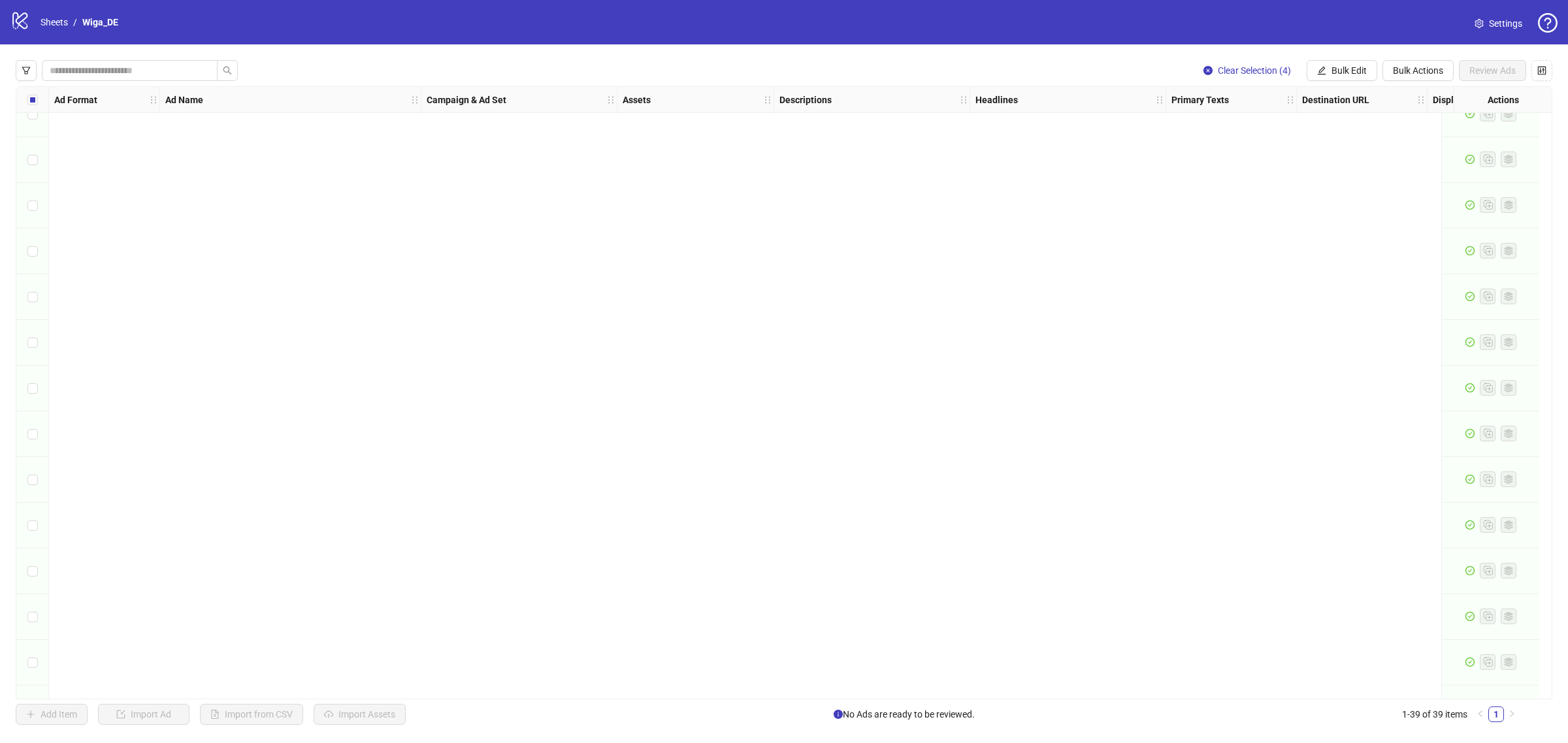
scroll to position [1203, 0]
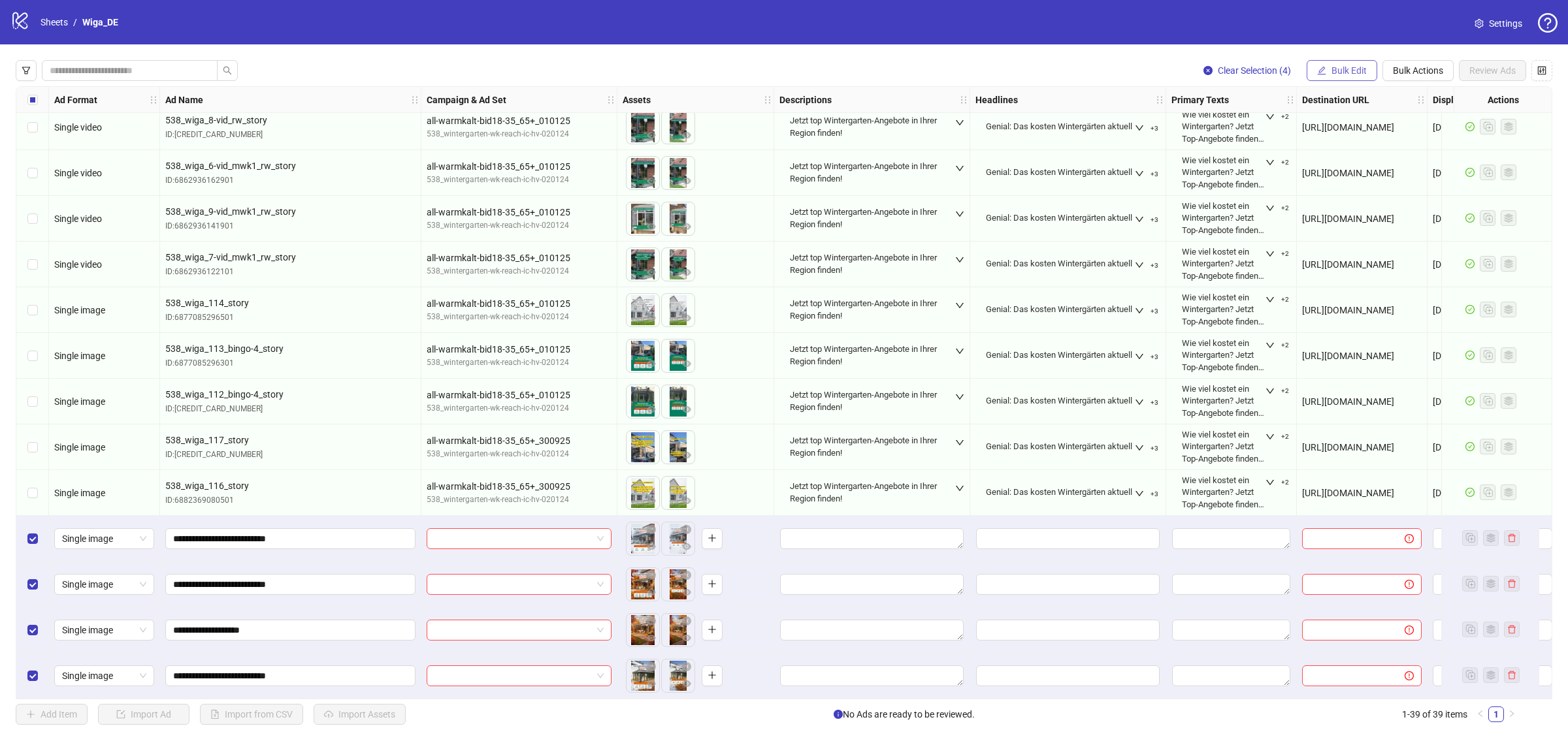
click at [1331, 80] on button "Bulk Edit" at bounding box center [1342, 71] width 71 height 21
click at [1338, 119] on span "Name" at bounding box center [1355, 118] width 78 height 14
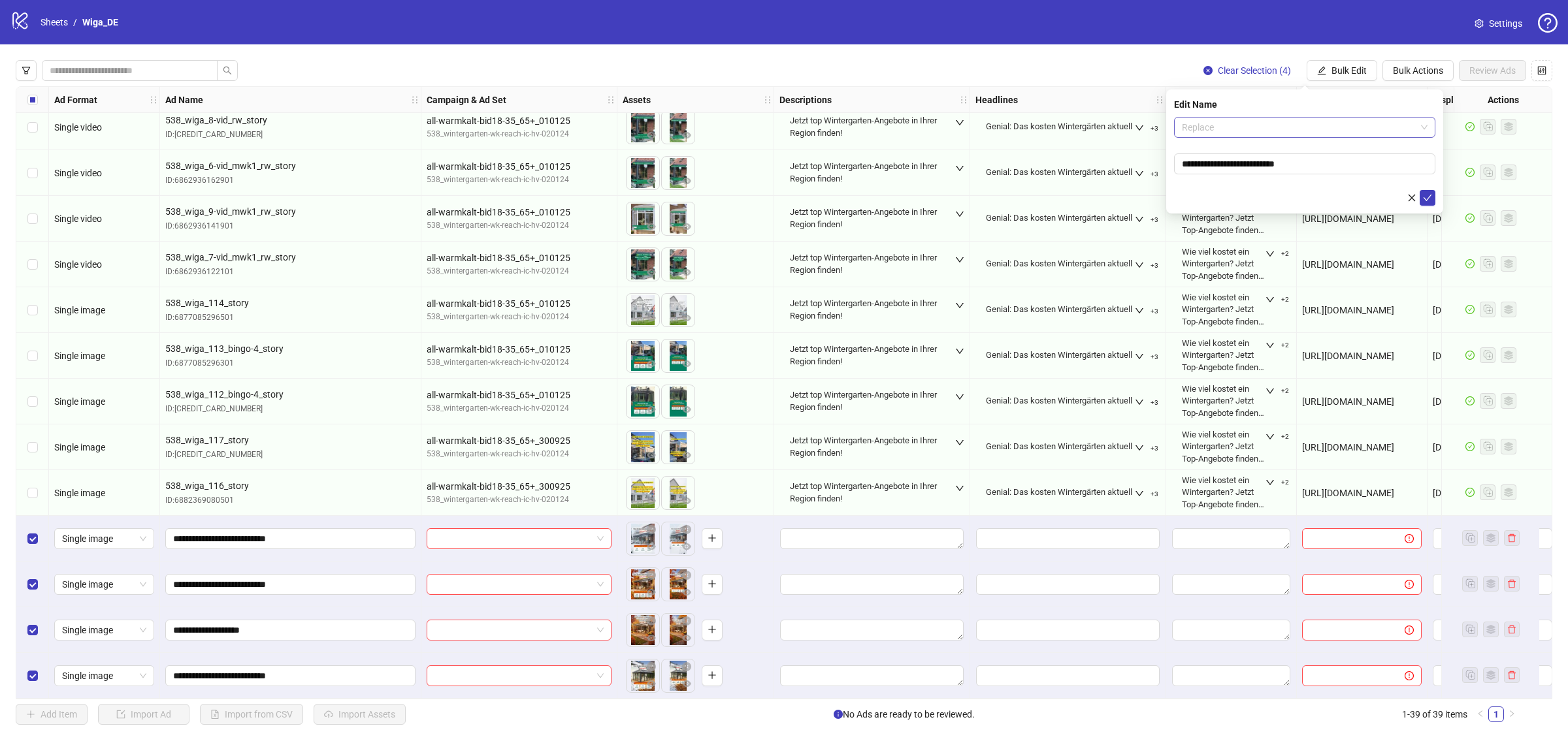
click at [1316, 134] on span "Replace" at bounding box center [1305, 128] width 246 height 19
click at [1291, 192] on div "Add Prefix and Suffix" at bounding box center [1305, 195] width 240 height 14
click at [1290, 200] on input "text" at bounding box center [1305, 201] width 261 height 21
type input "*****"
click at [1425, 236] on icon "check" at bounding box center [1428, 234] width 9 height 9
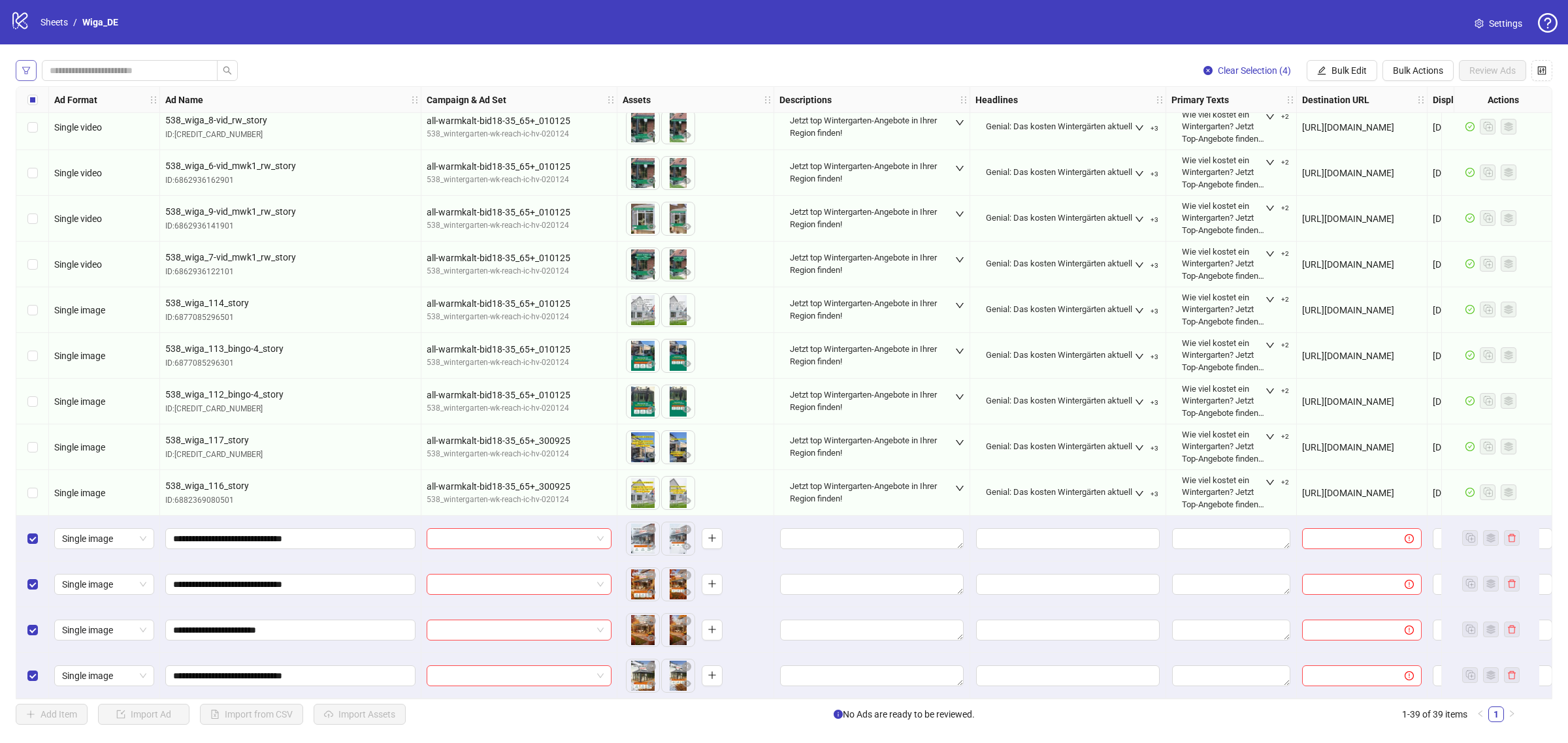
click at [24, 75] on icon "filter" at bounding box center [26, 70] width 9 height 9
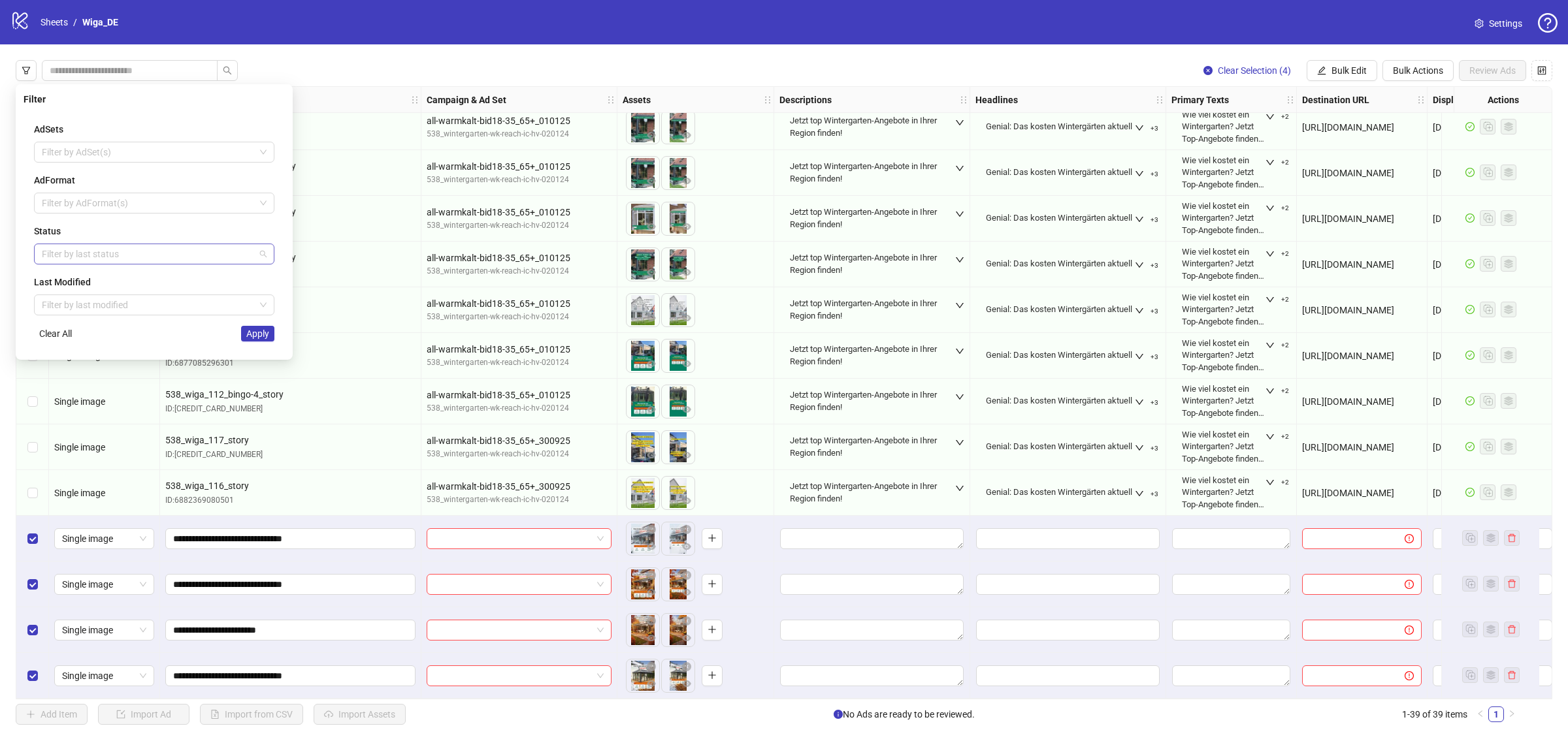
click at [54, 259] on div at bounding box center [147, 254] width 222 height 19
click at [70, 286] on div "Draft" at bounding box center [154, 280] width 219 height 14
click at [257, 340] on button "Apply" at bounding box center [257, 333] width 34 height 16
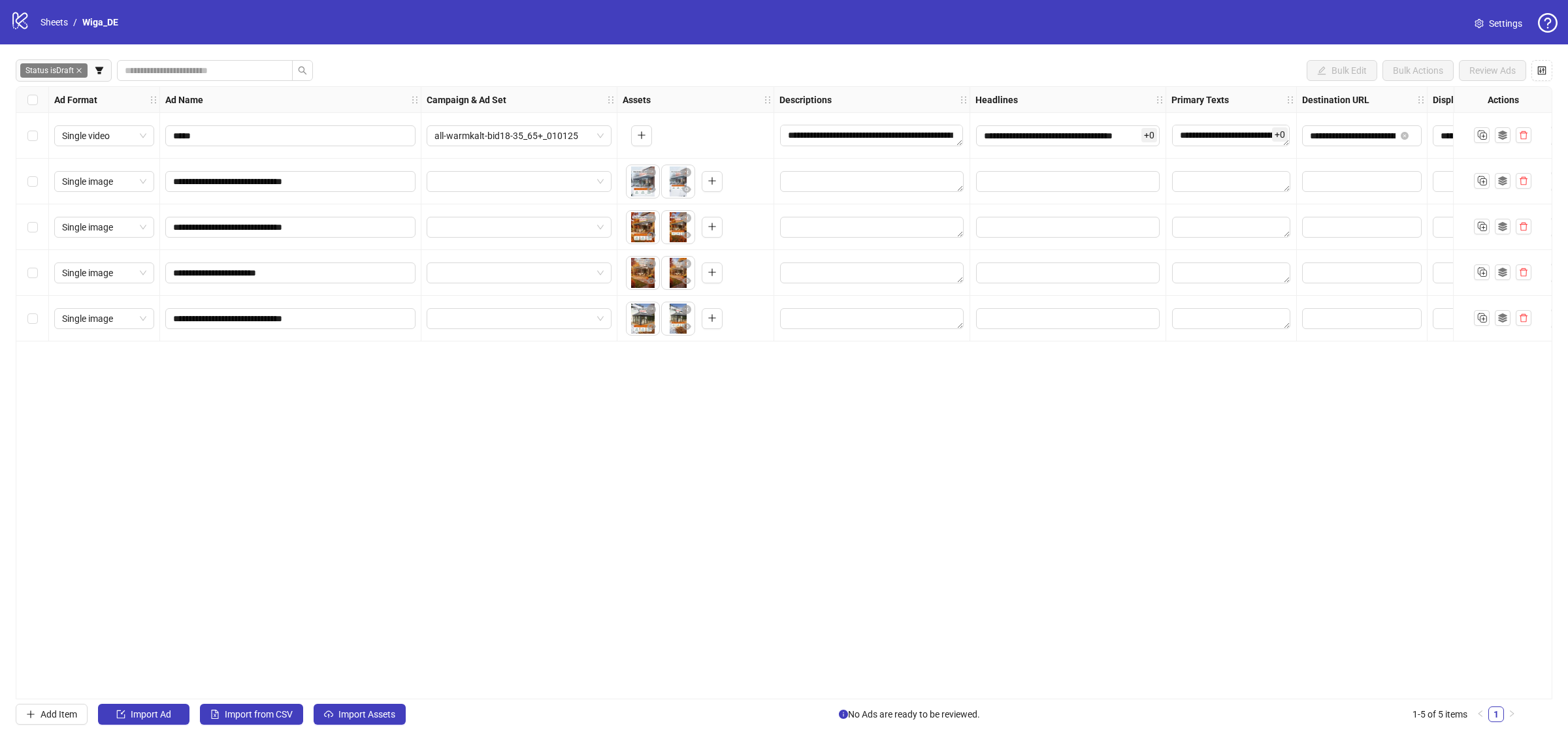
scroll to position [0, 0]
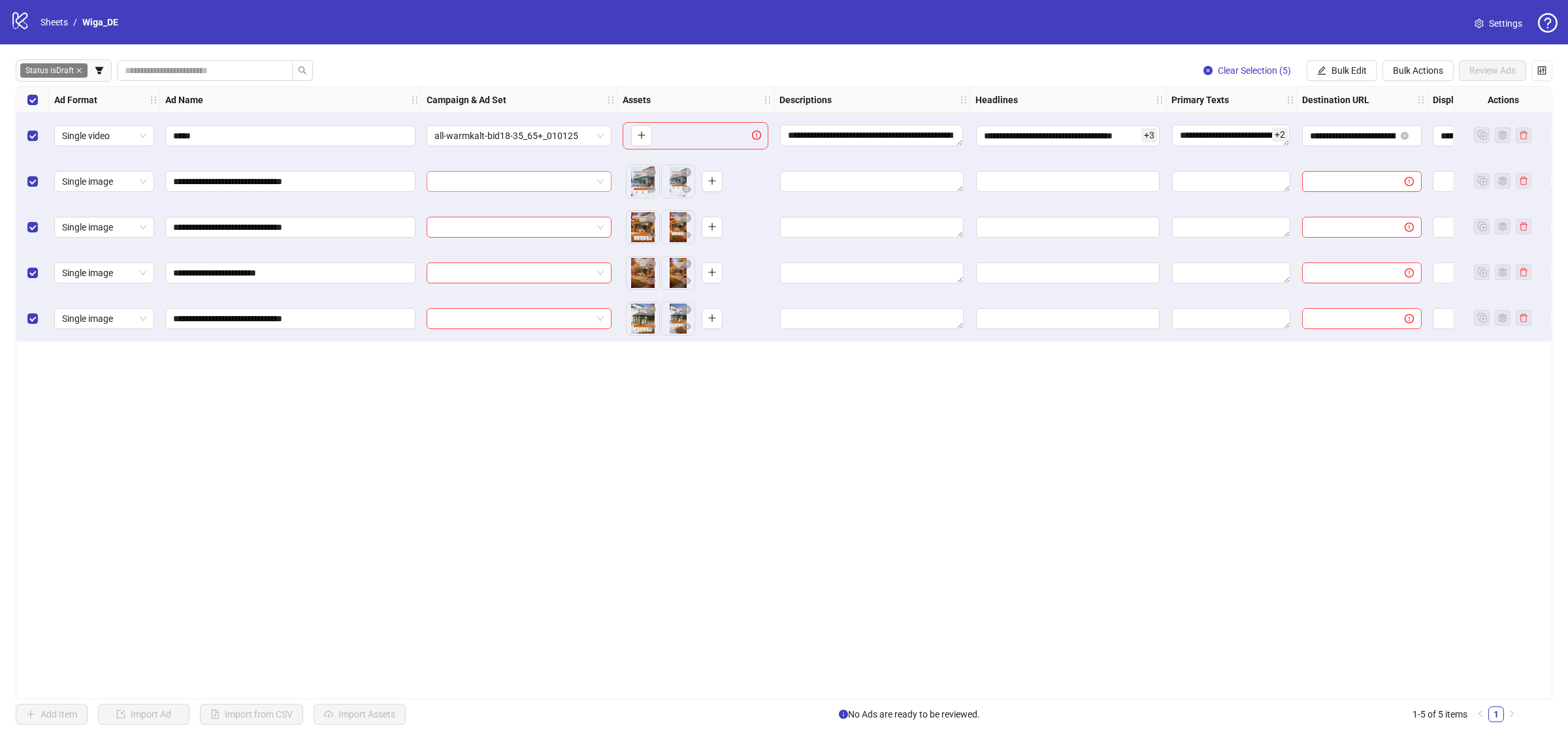
click at [522, 178] on input "search" at bounding box center [513, 181] width 157 height 19
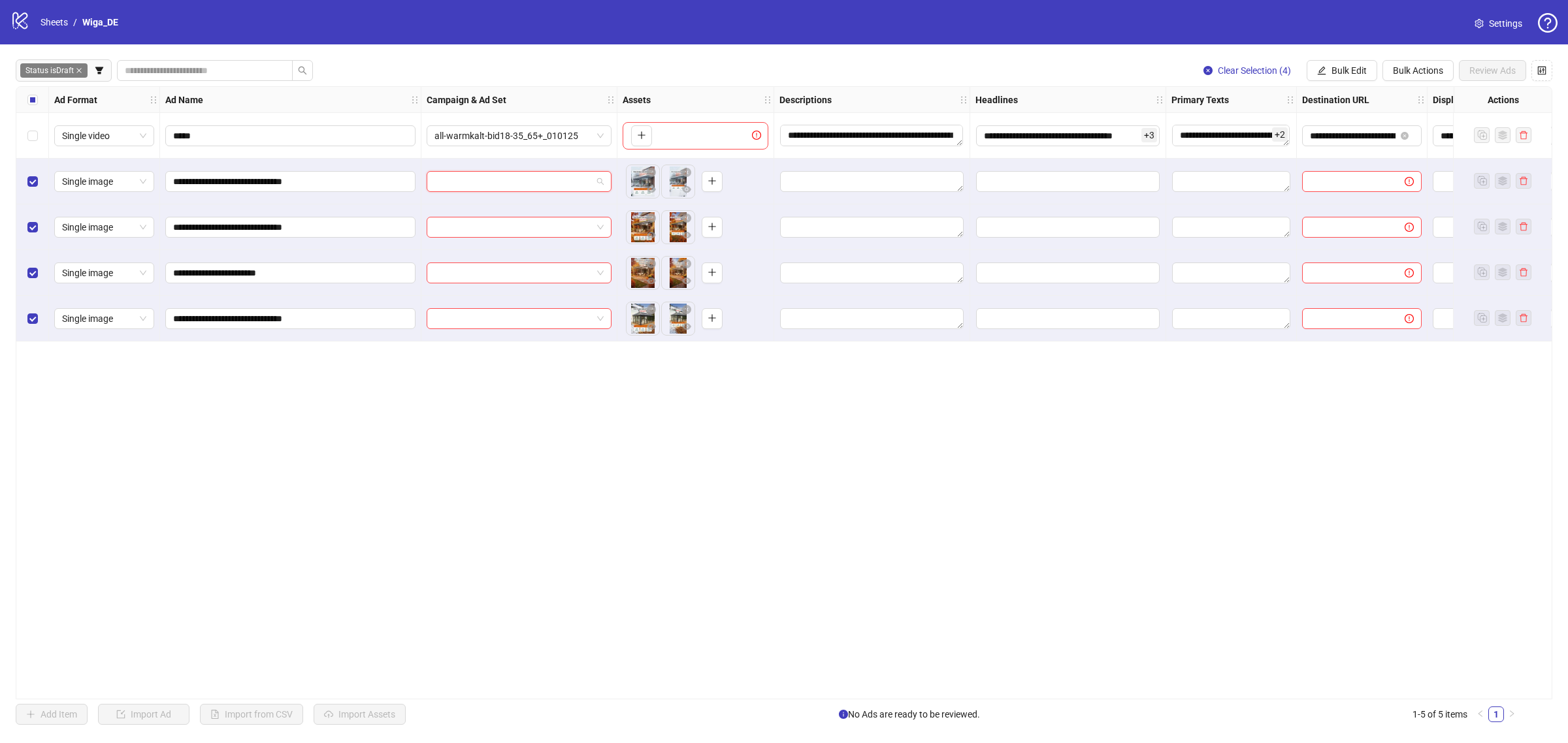
click at [553, 180] on input "search" at bounding box center [513, 181] width 157 height 19
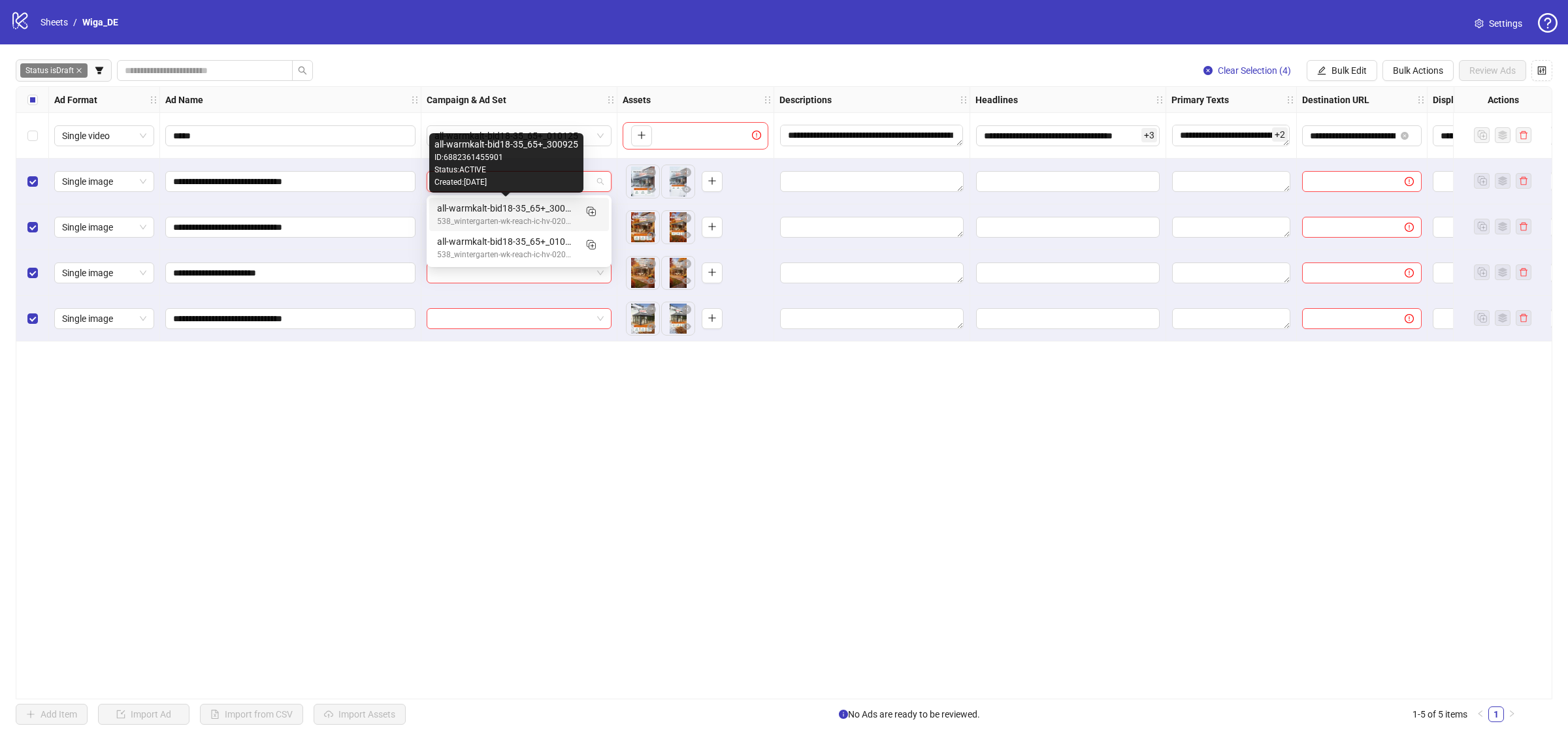
click at [534, 209] on div "all-warmkalt-bid18-35_65+_300925" at bounding box center [506, 208] width 138 height 14
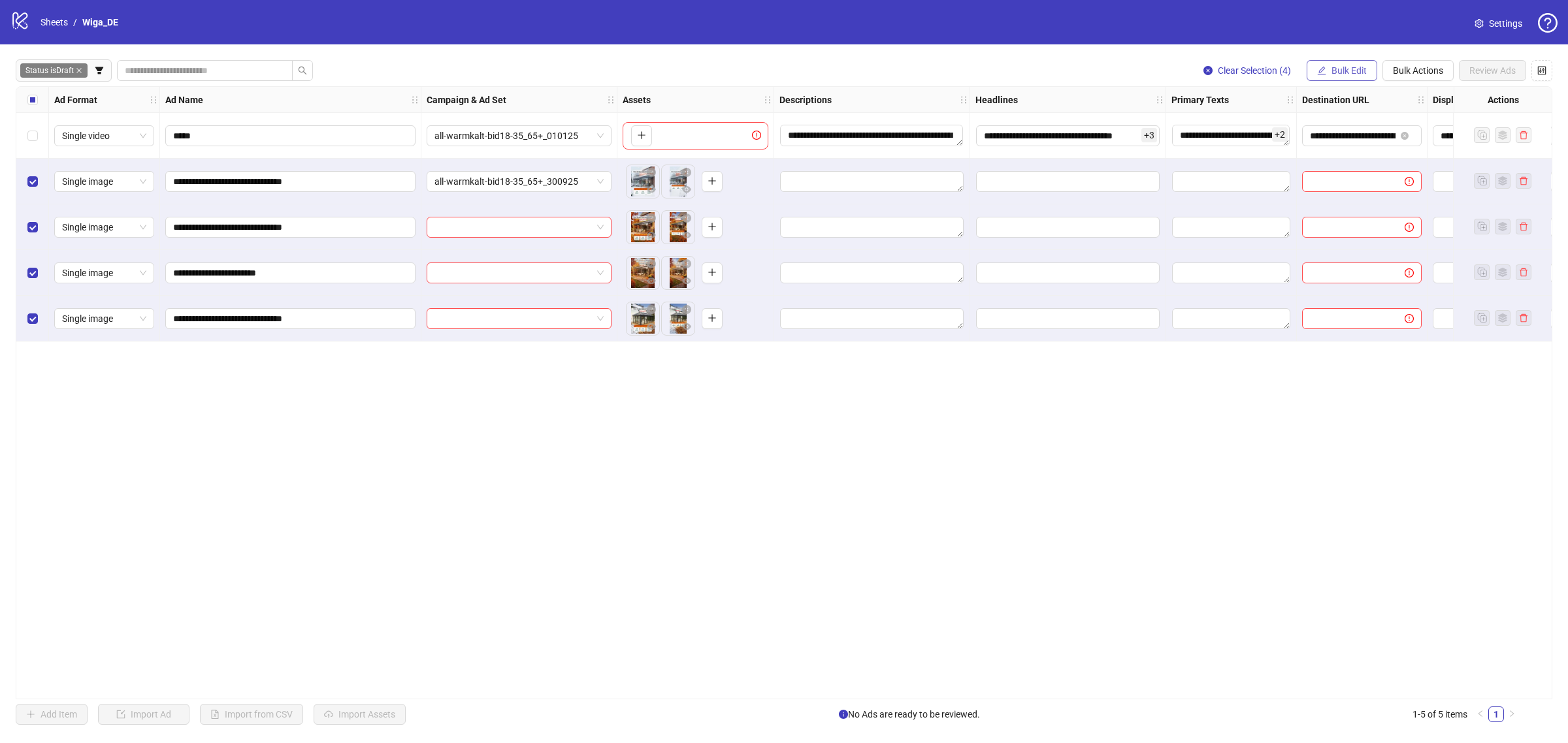
click at [1349, 76] on button "Bulk Edit" at bounding box center [1342, 71] width 71 height 21
click at [1356, 136] on span "Campaign & Ad Set" at bounding box center [1355, 139] width 78 height 14
click at [1422, 160] on button "submit" at bounding box center [1428, 161] width 16 height 16
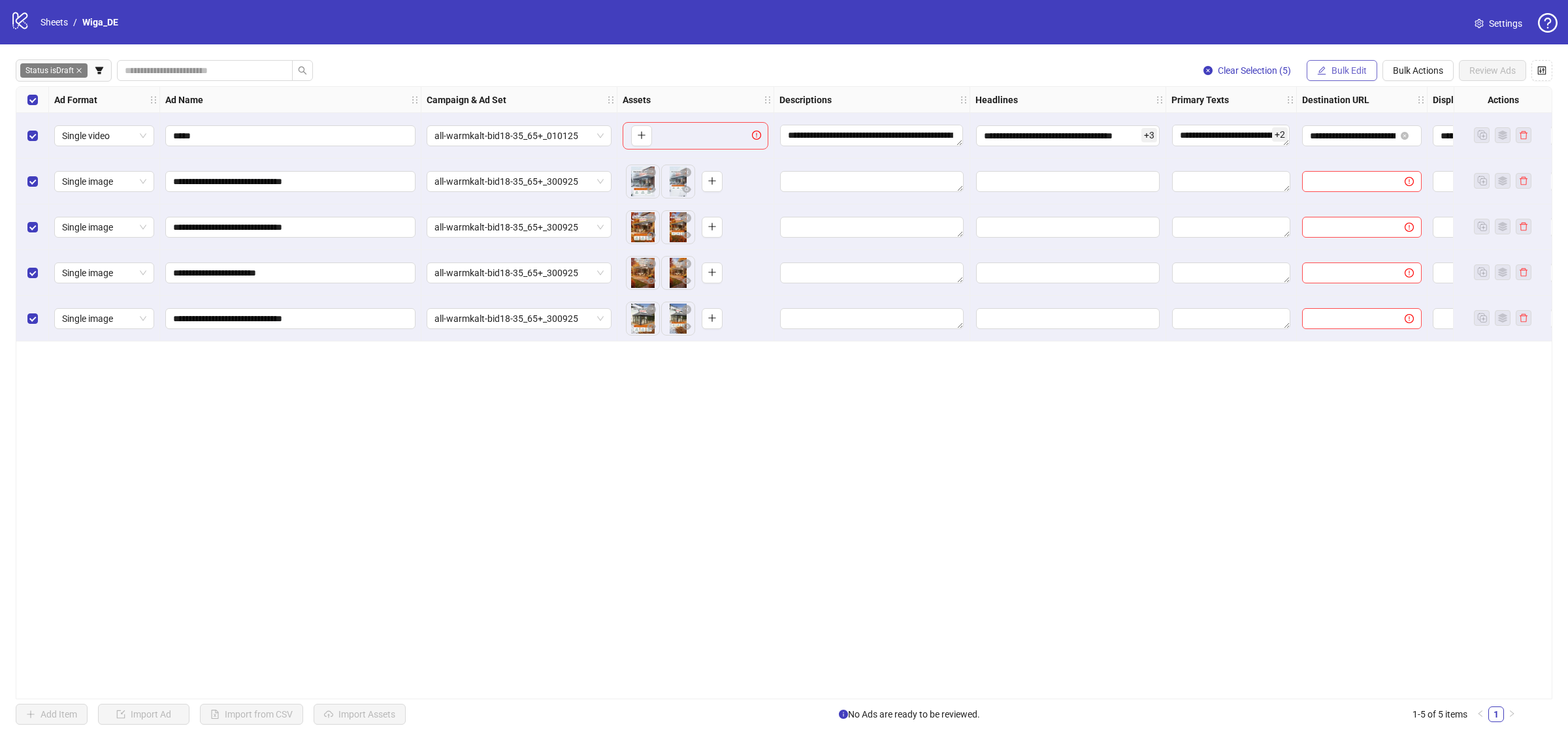
click at [1342, 69] on span "Bulk Edit" at bounding box center [1349, 71] width 35 height 10
click at [1364, 157] on span "Descriptions" at bounding box center [1355, 160] width 78 height 14
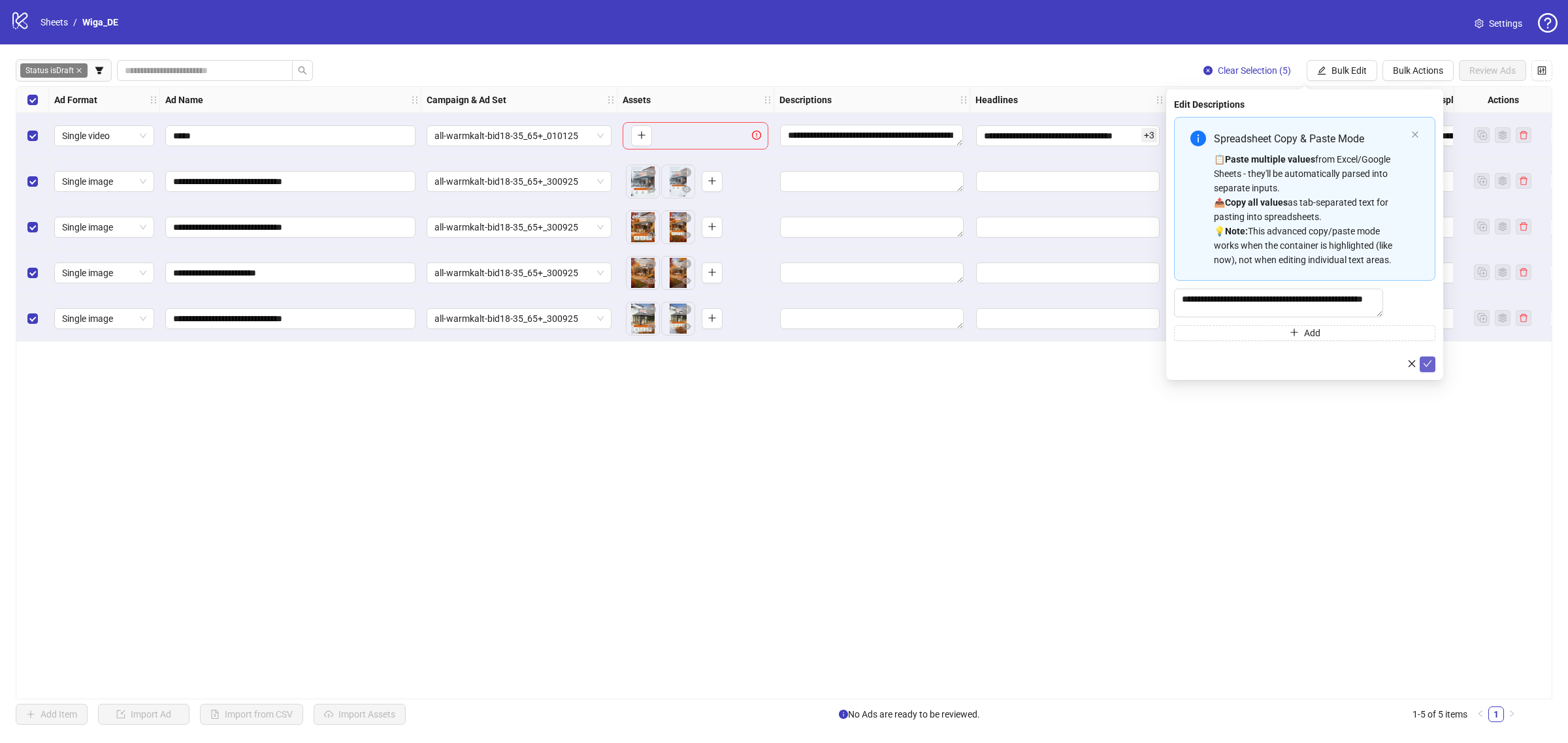
click at [1426, 369] on icon "check" at bounding box center [1428, 364] width 9 height 9
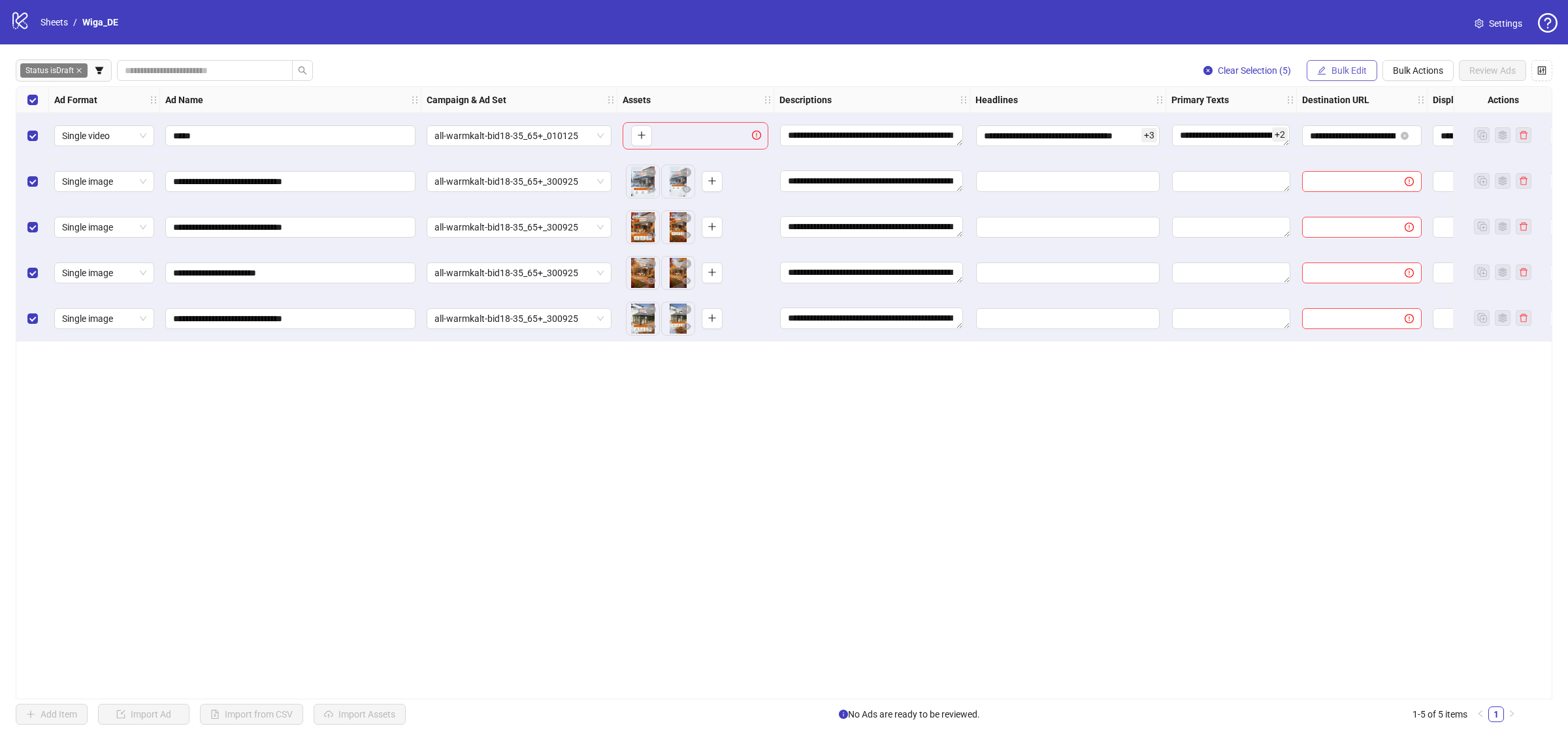
click at [1353, 75] on span "Bulk Edit" at bounding box center [1349, 71] width 35 height 10
click at [1351, 174] on span "Headlines" at bounding box center [1355, 181] width 78 height 14
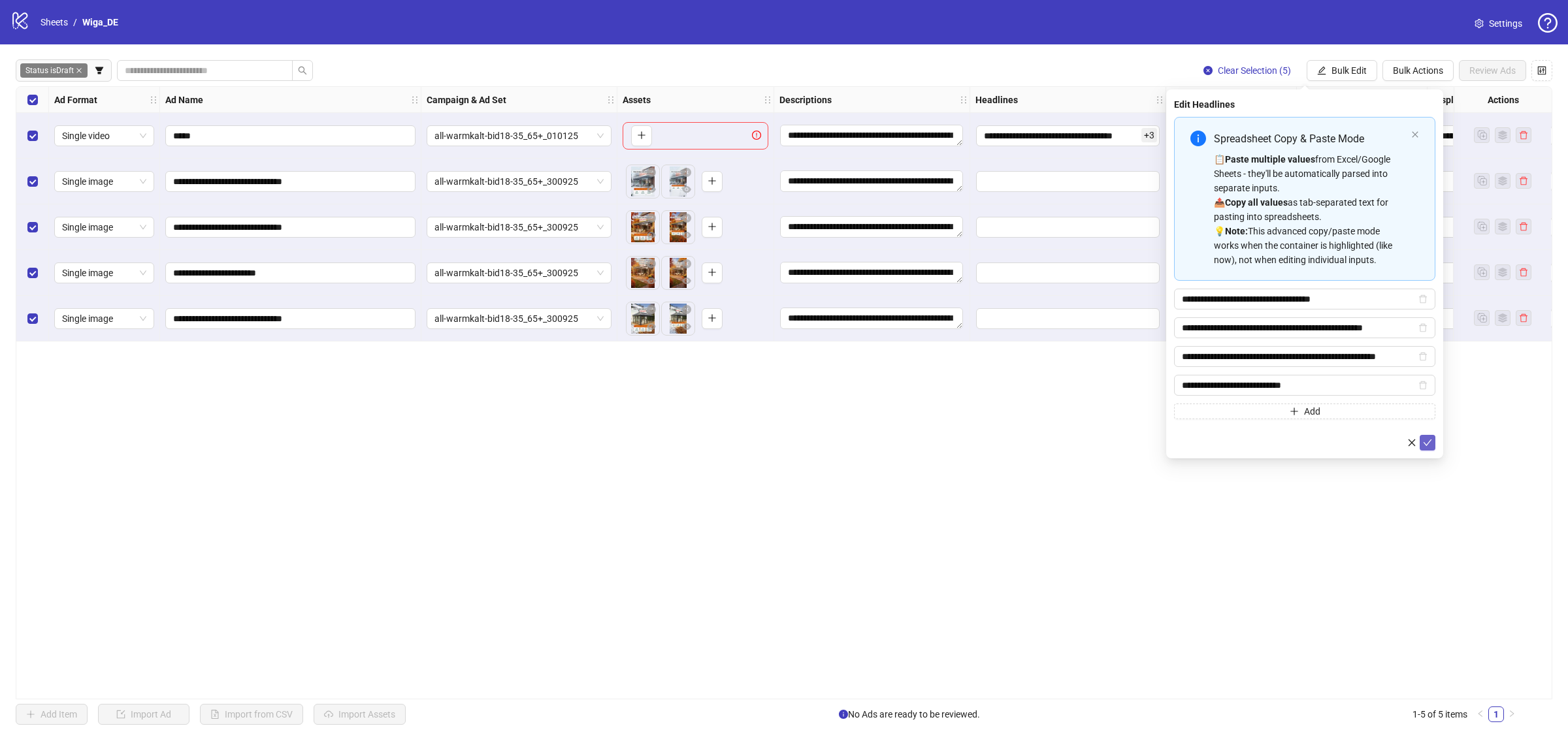
click at [1423, 439] on icon "check" at bounding box center [1428, 443] width 9 height 9
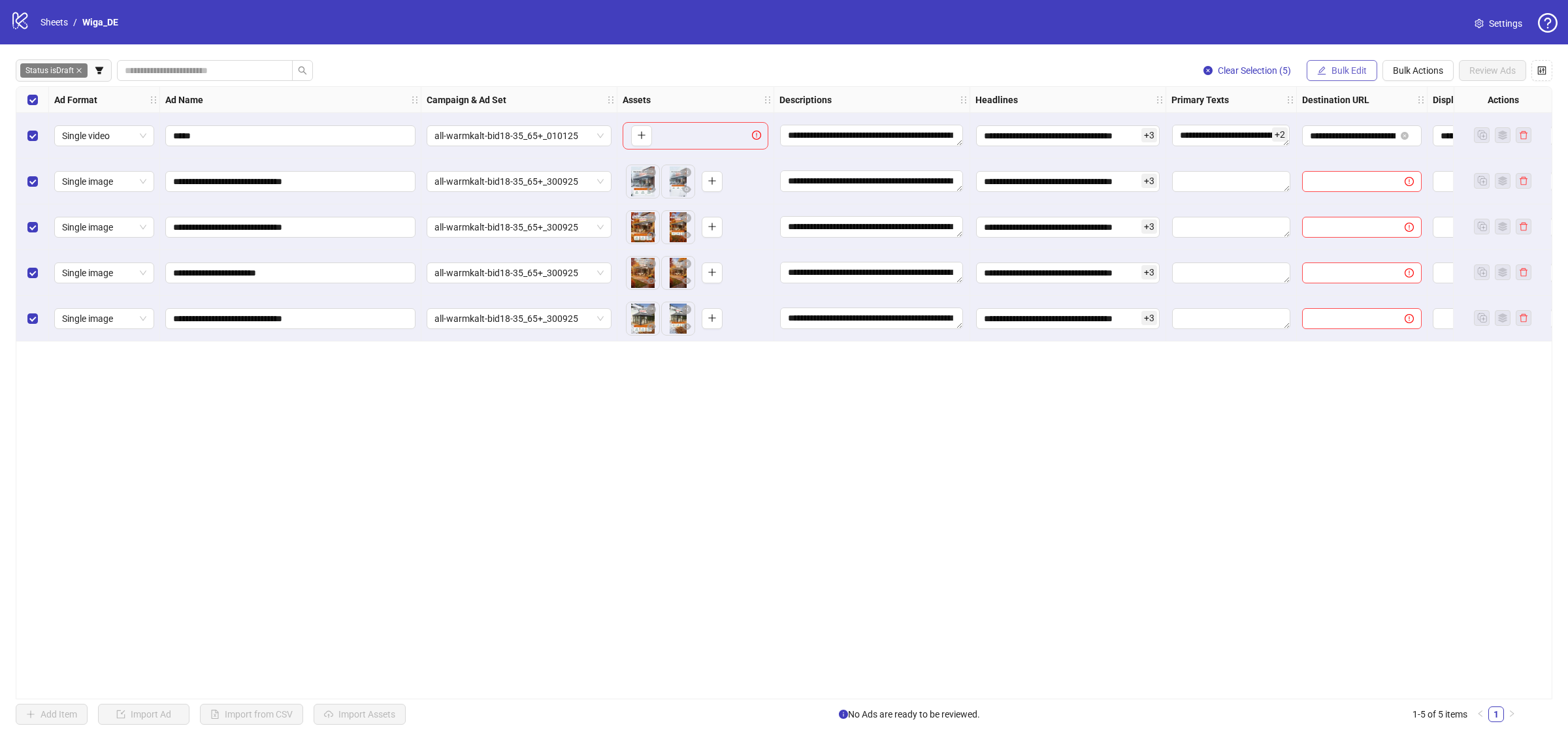
click at [1345, 76] on span "Bulk Edit" at bounding box center [1349, 71] width 35 height 10
click at [1351, 204] on span "Primary Texts" at bounding box center [1355, 201] width 78 height 14
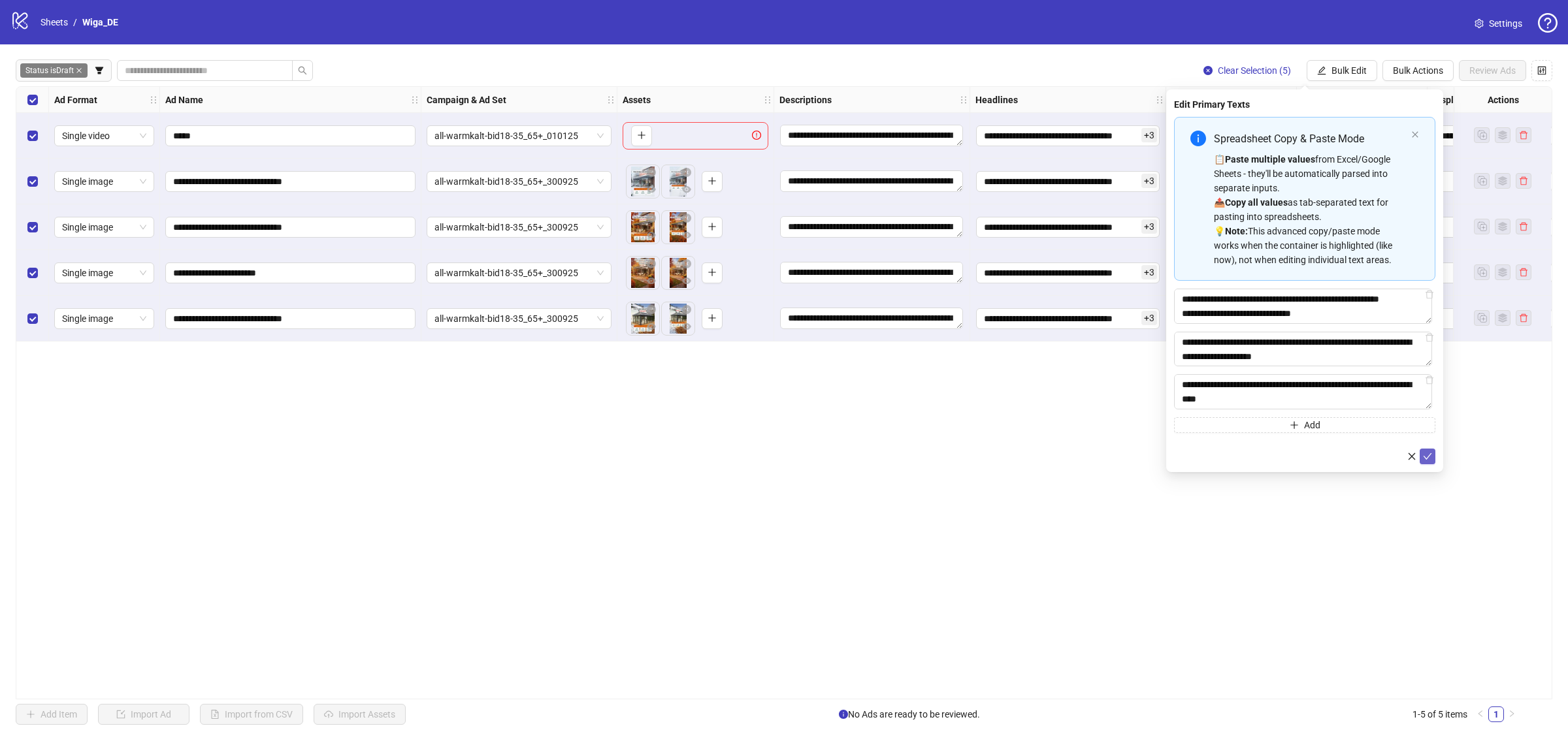
click at [1425, 456] on icon "check" at bounding box center [1428, 457] width 9 height 9
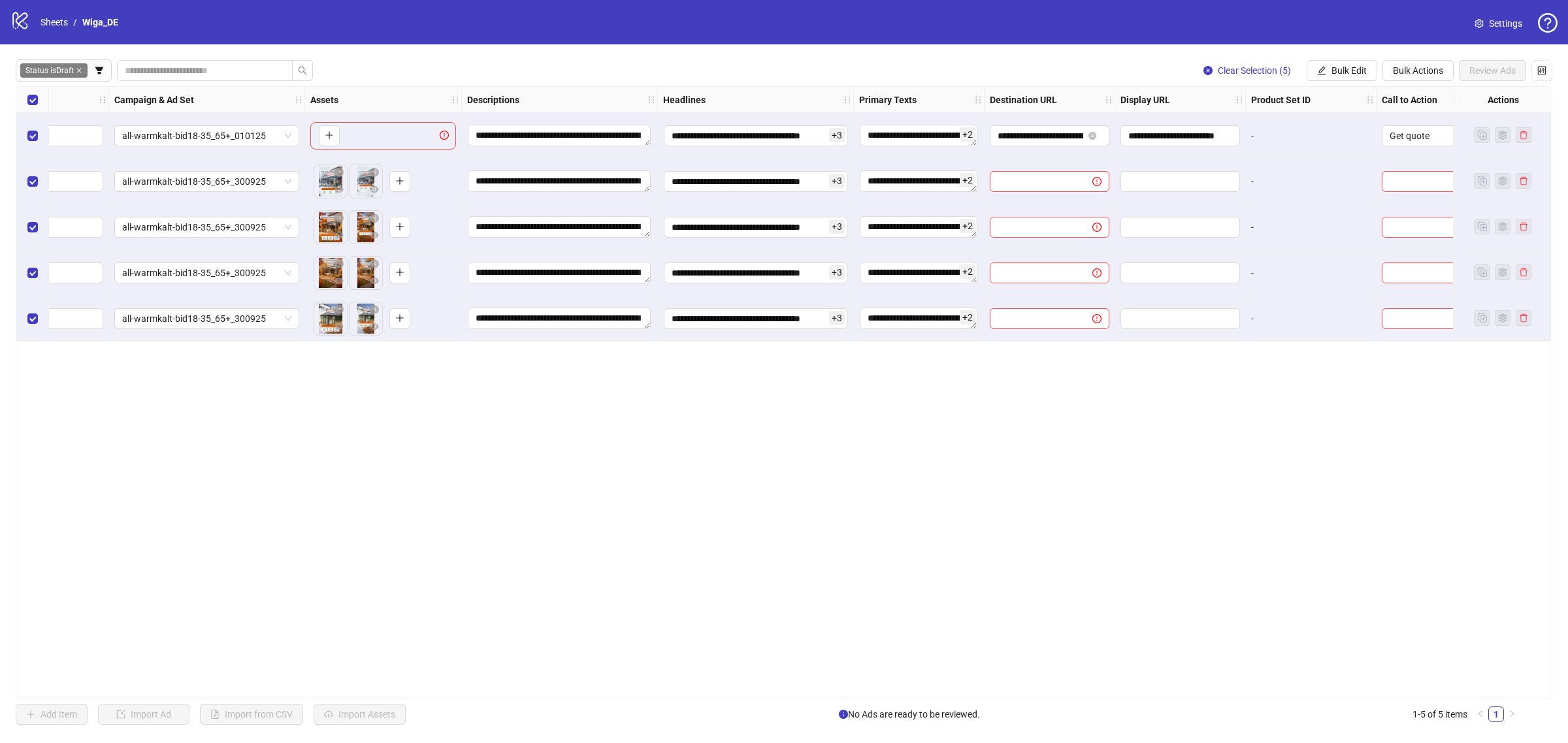
scroll to position [0, 317]
click at [1328, 72] on button "Bulk Edit" at bounding box center [1342, 71] width 71 height 21
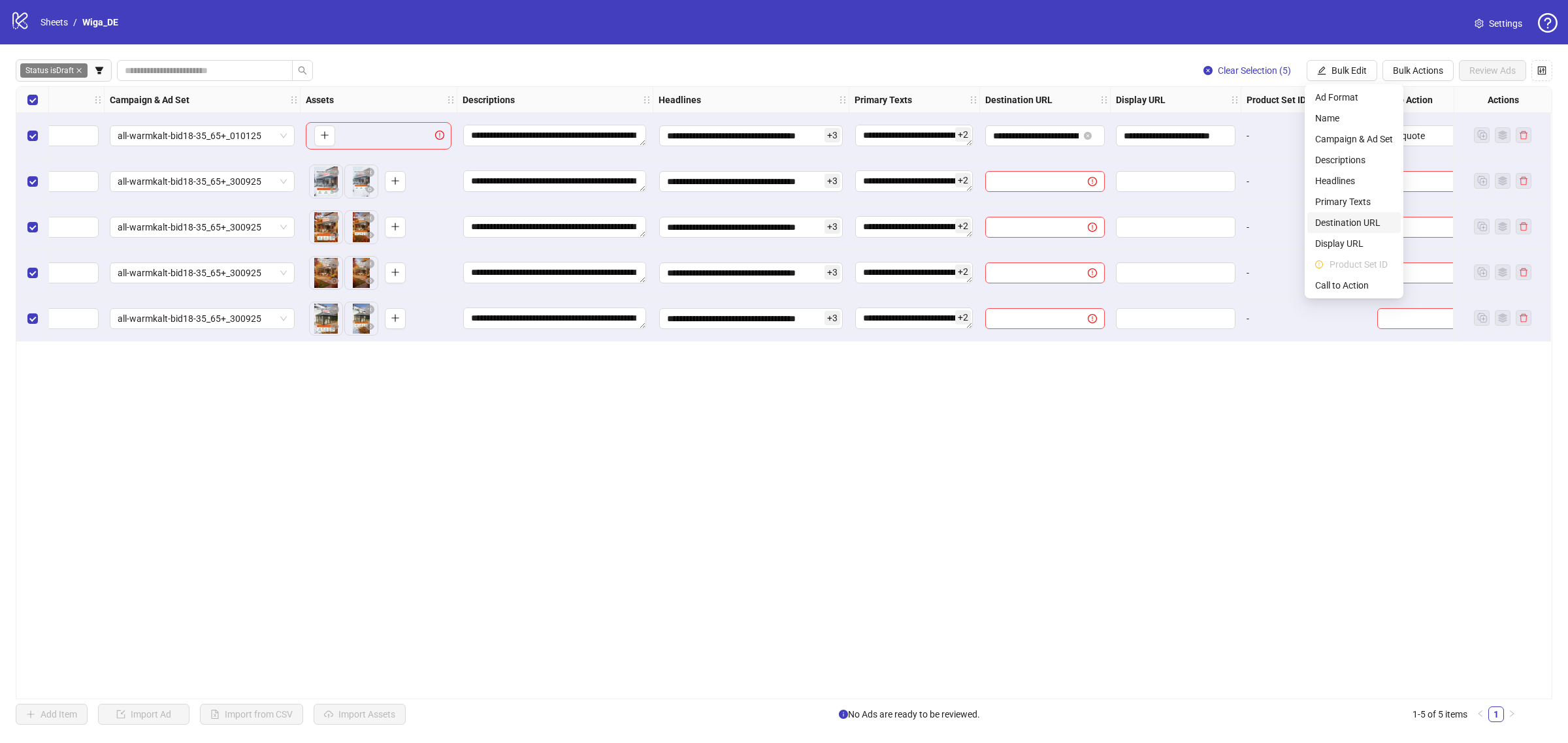
click at [1358, 225] on span "Destination URL" at bounding box center [1355, 222] width 78 height 14
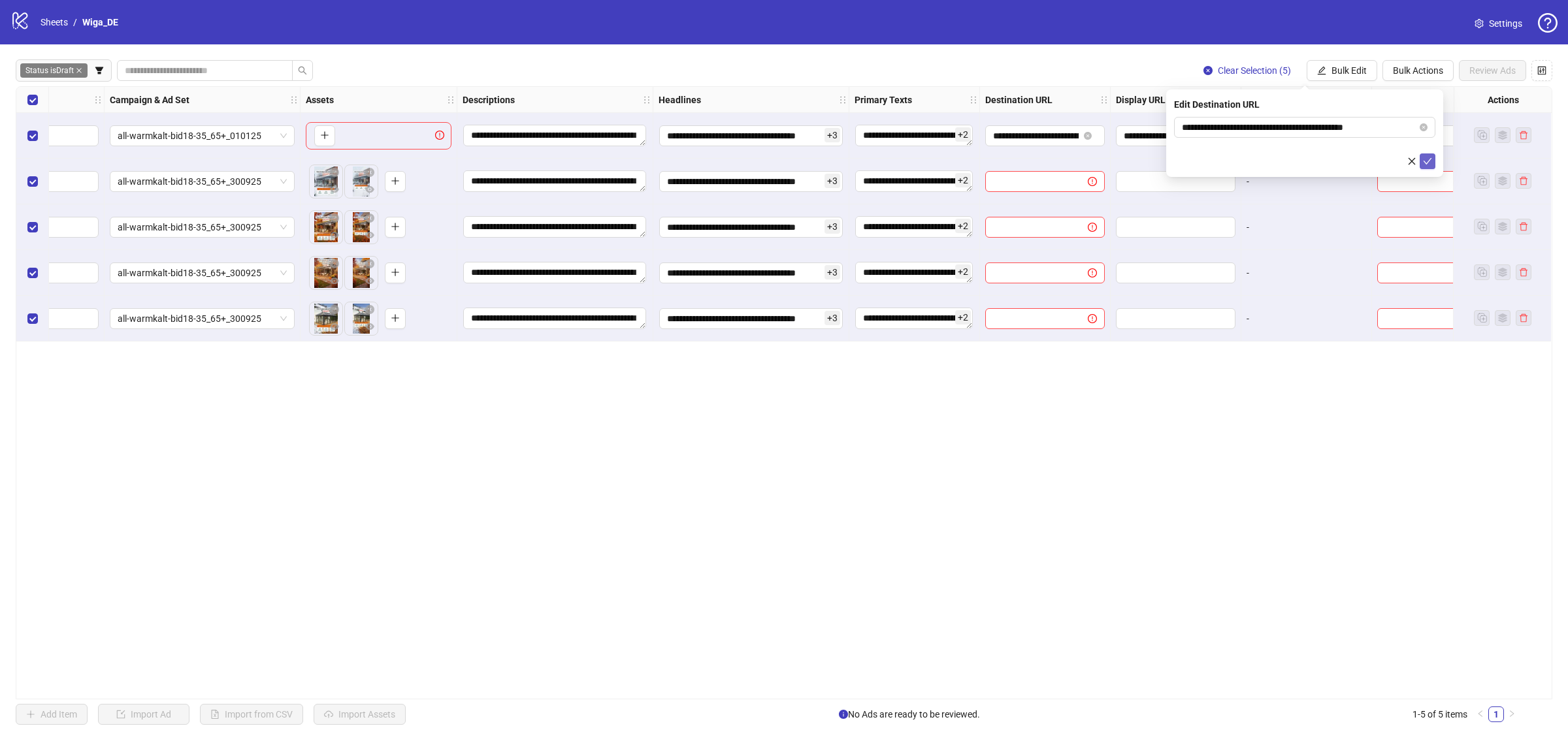
click at [1428, 161] on icon "check" at bounding box center [1428, 161] width 8 height 7
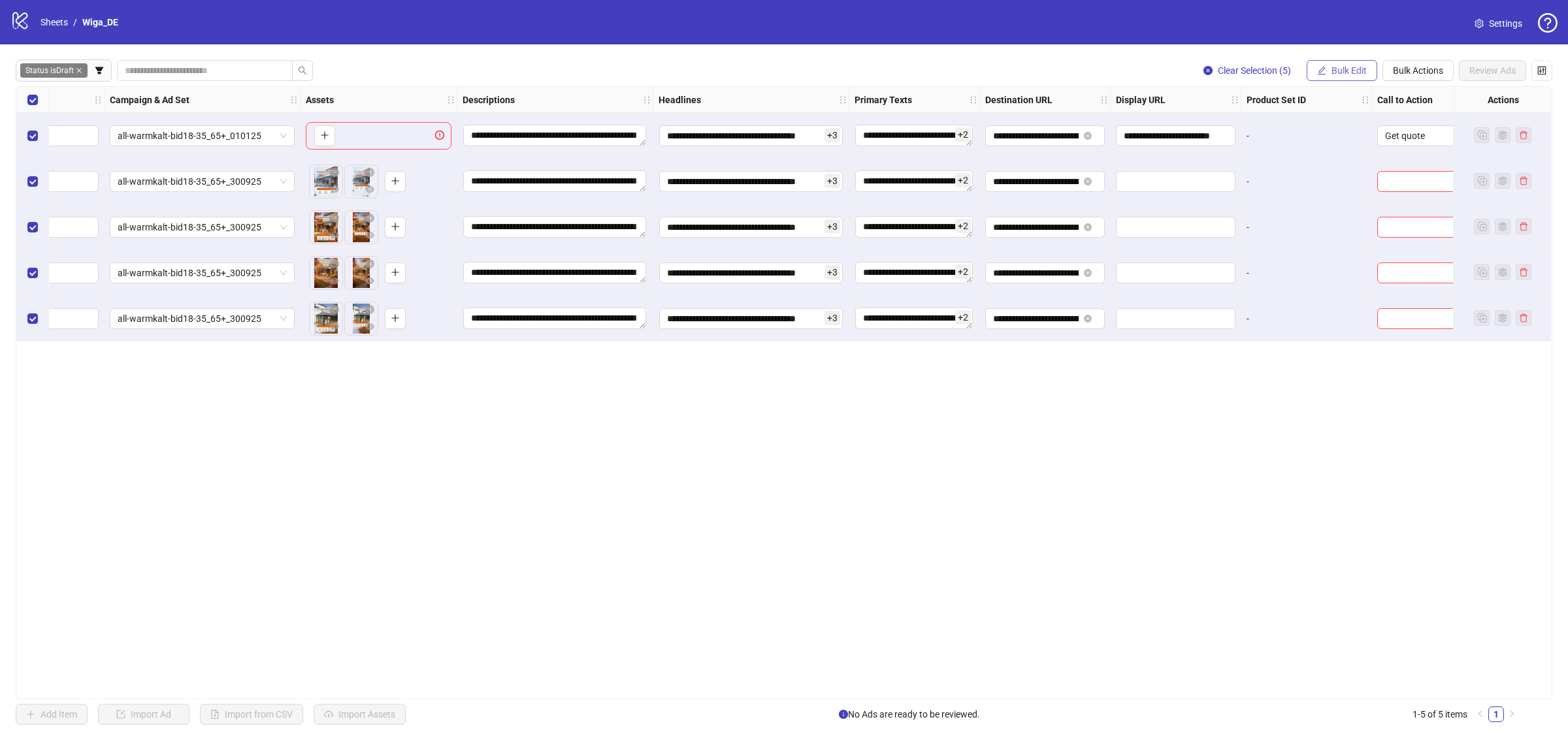
click at [1363, 70] on span "Bulk Edit" at bounding box center [1349, 71] width 35 height 10
click at [1360, 240] on span "Display URL" at bounding box center [1355, 243] width 78 height 14
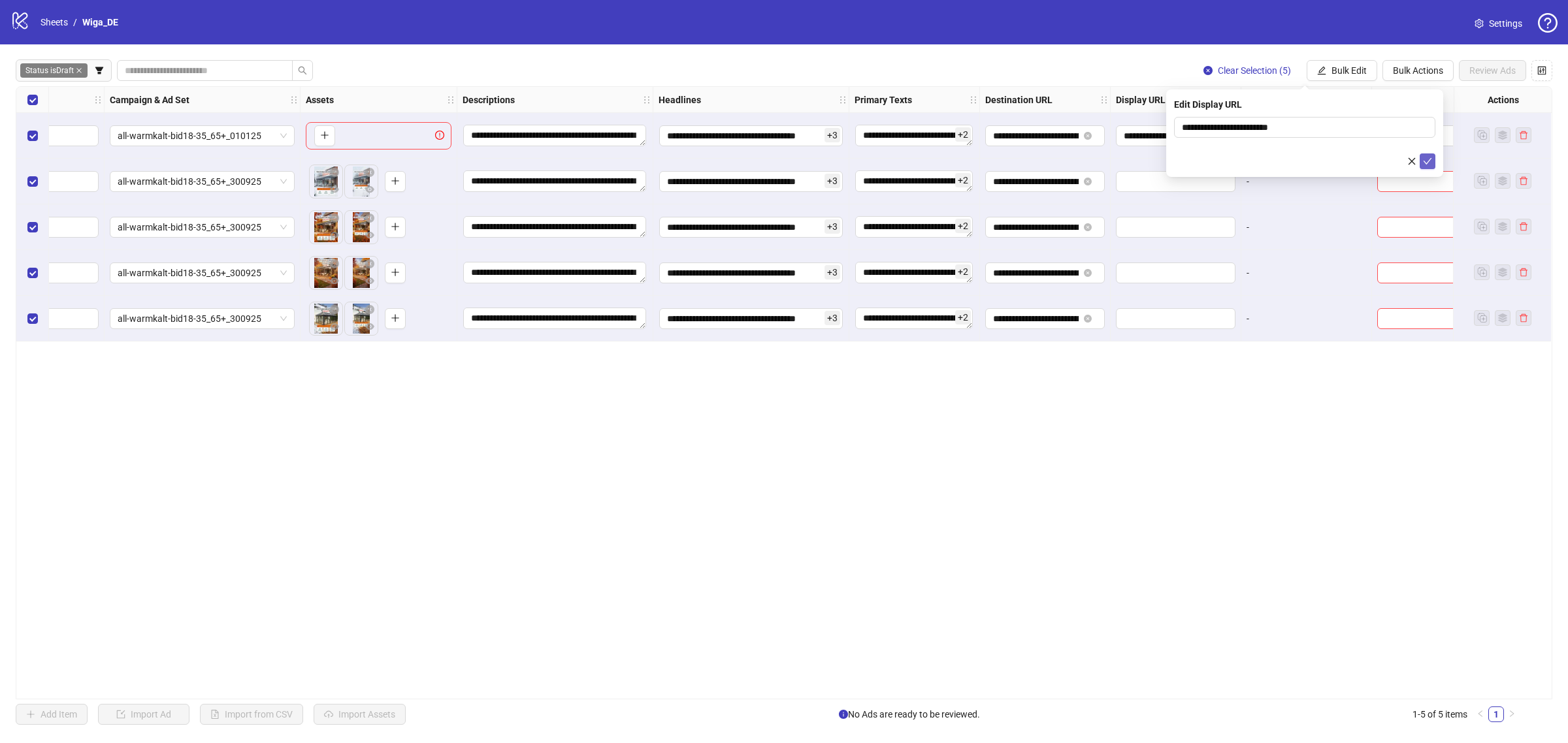
click at [1430, 157] on icon "check" at bounding box center [1428, 161] width 9 height 9
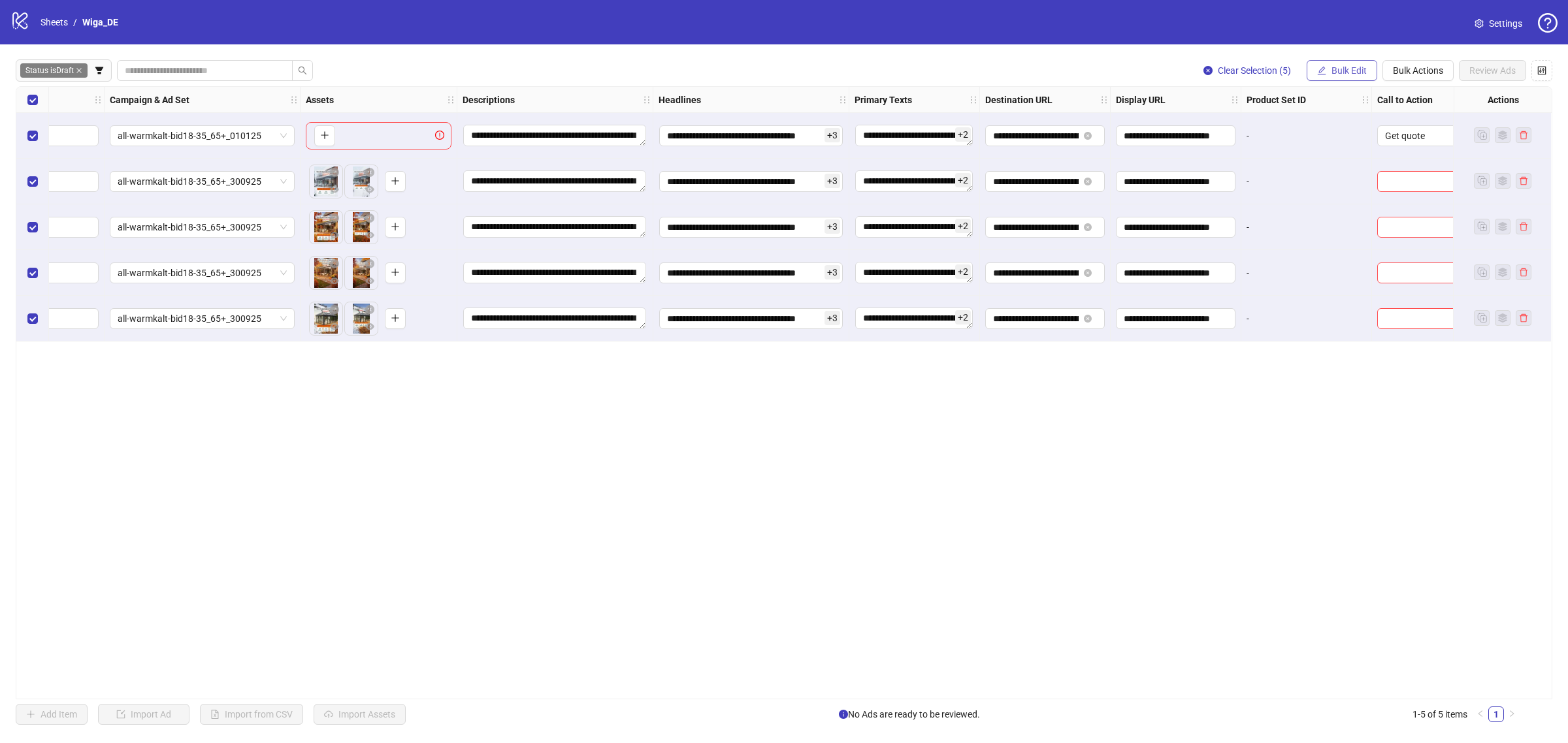
click at [1363, 70] on span "Bulk Edit" at bounding box center [1349, 71] width 35 height 10
click at [1351, 285] on span "Call to Action" at bounding box center [1355, 285] width 78 height 14
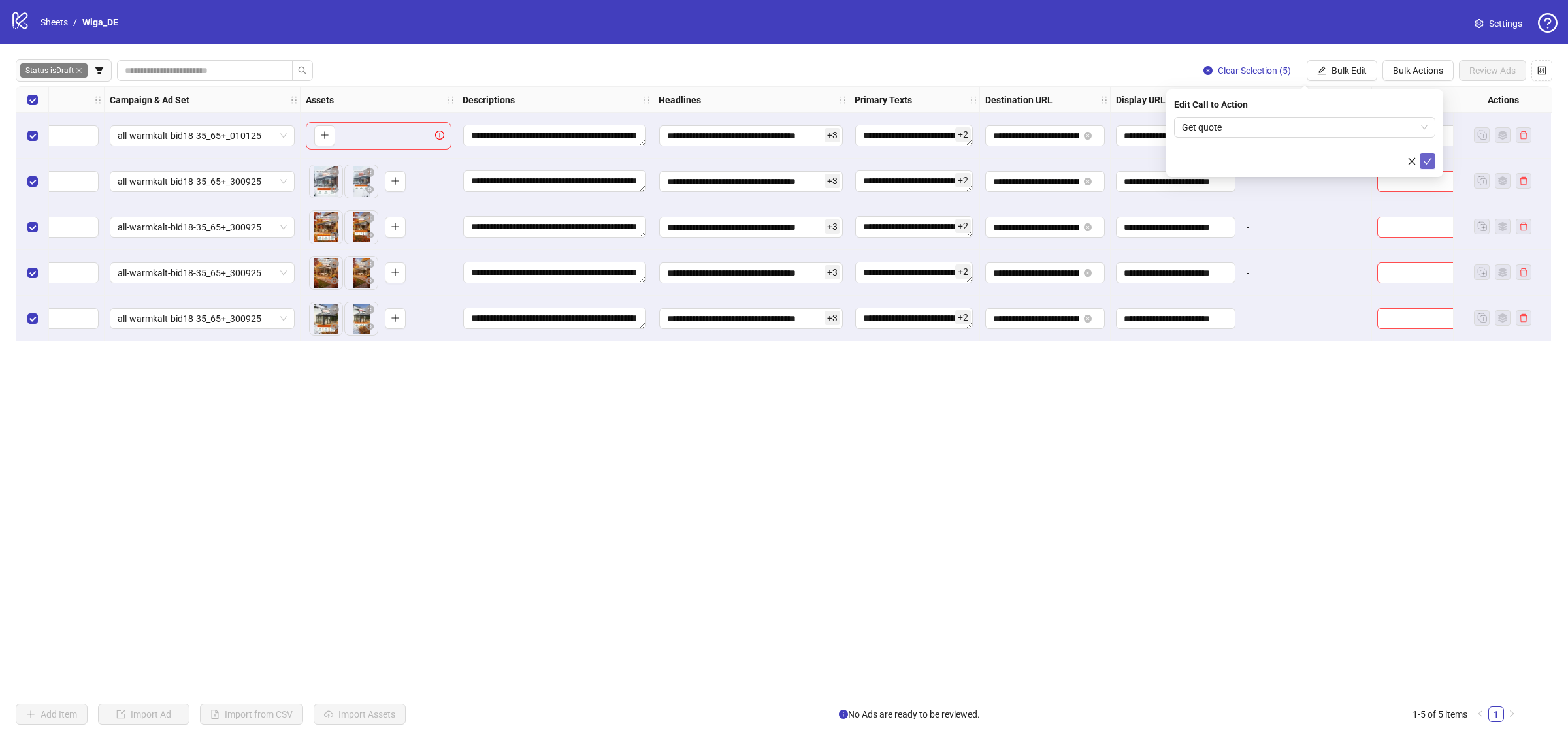
click at [1431, 162] on icon "check" at bounding box center [1428, 161] width 9 height 9
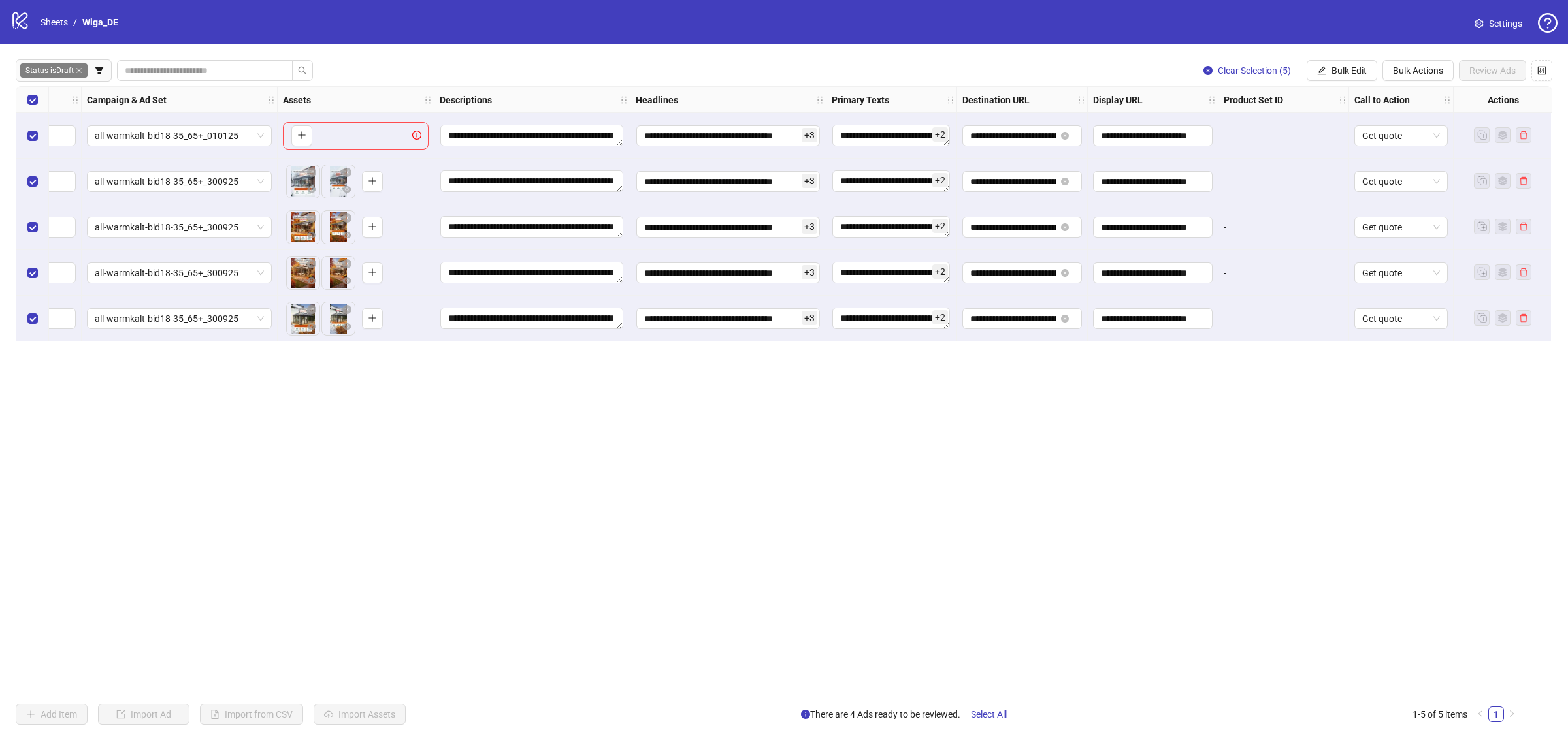
scroll to position [0, 0]
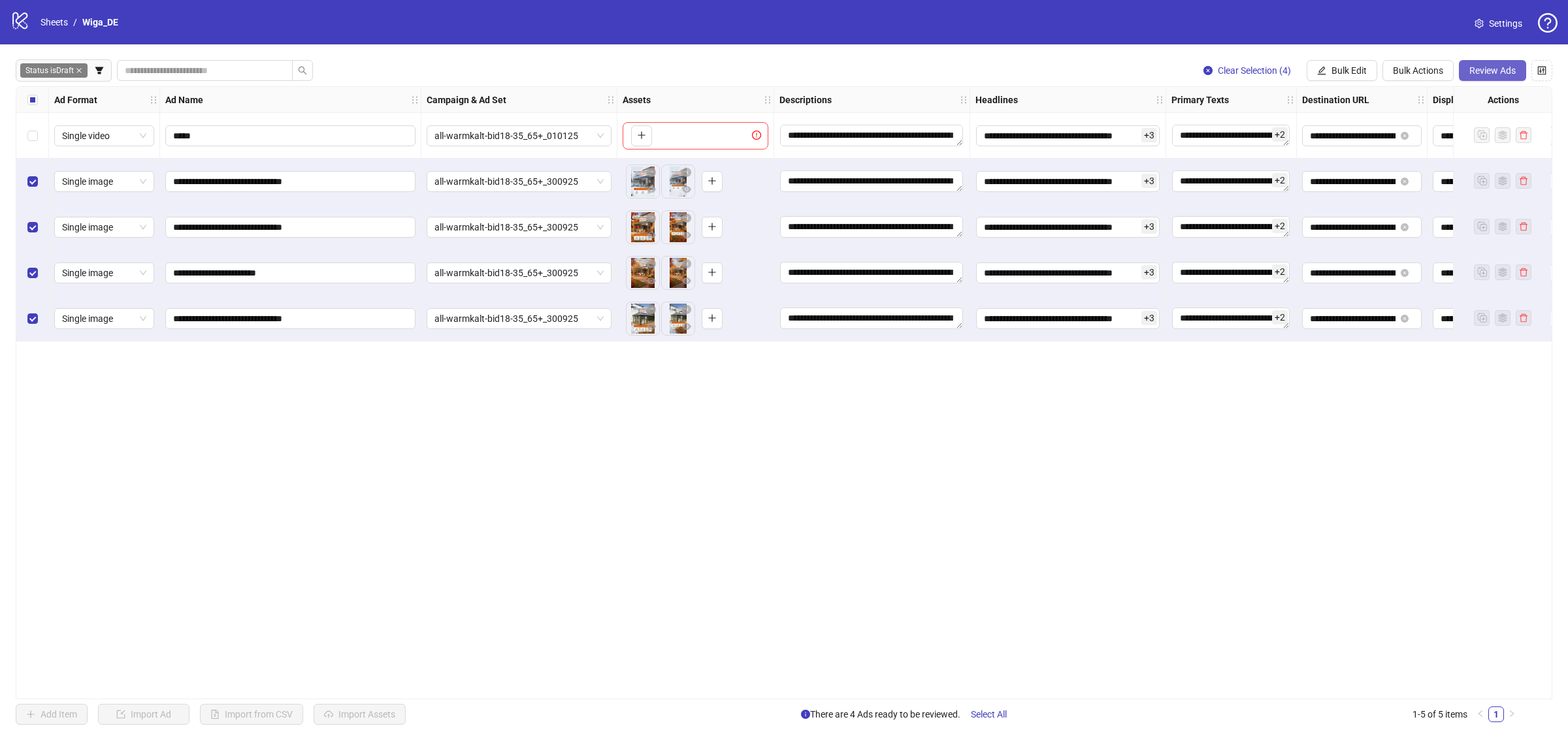
click at [1506, 72] on span "Review Ads" at bounding box center [1493, 71] width 46 height 10
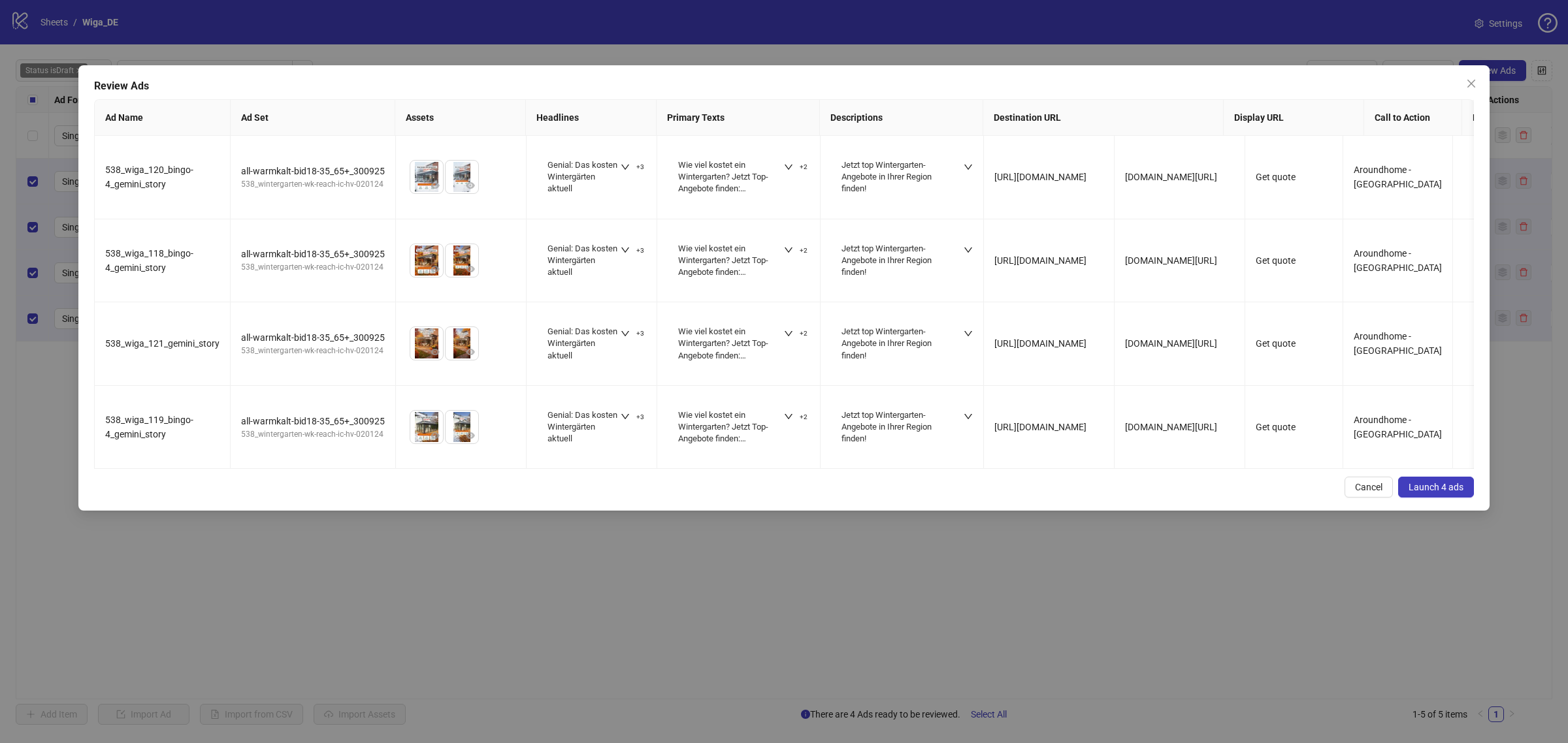
click at [1438, 492] on span "Launch 4 ads" at bounding box center [1437, 487] width 55 height 10
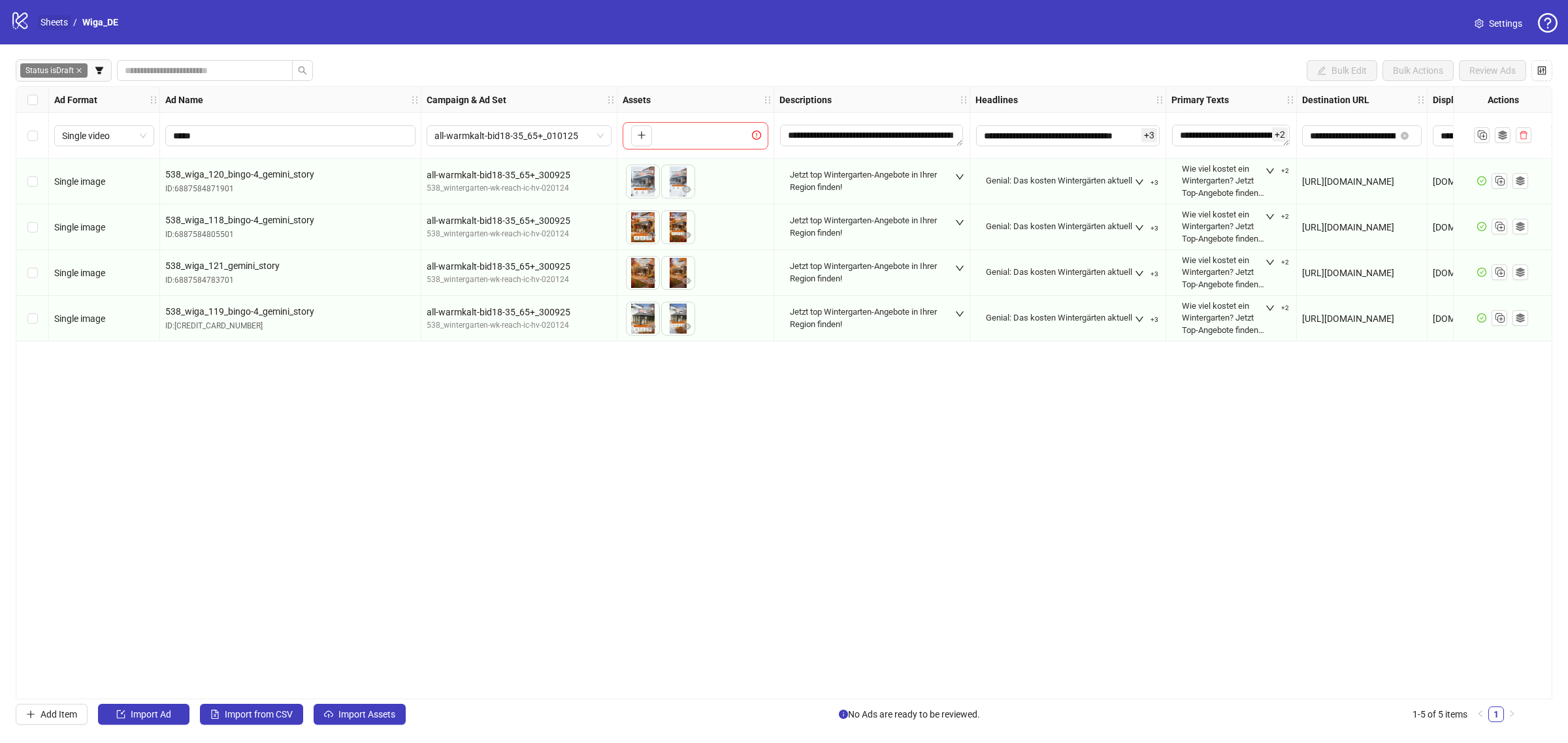
click at [62, 19] on link "Sheets" at bounding box center [54, 22] width 33 height 14
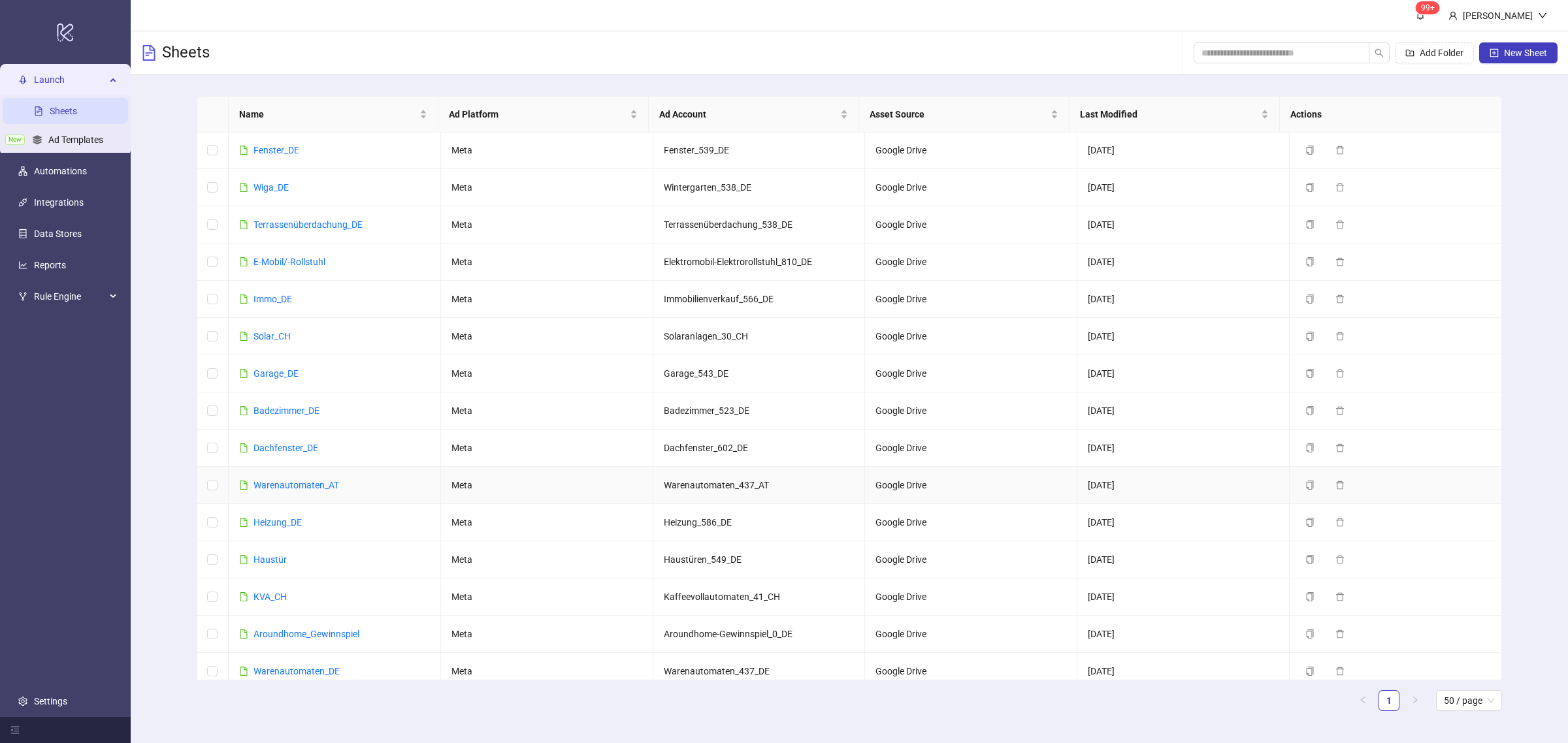
scroll to position [186, 0]
click at [324, 227] on link "Terrassenüberdachung_DE" at bounding box center [308, 225] width 109 height 10
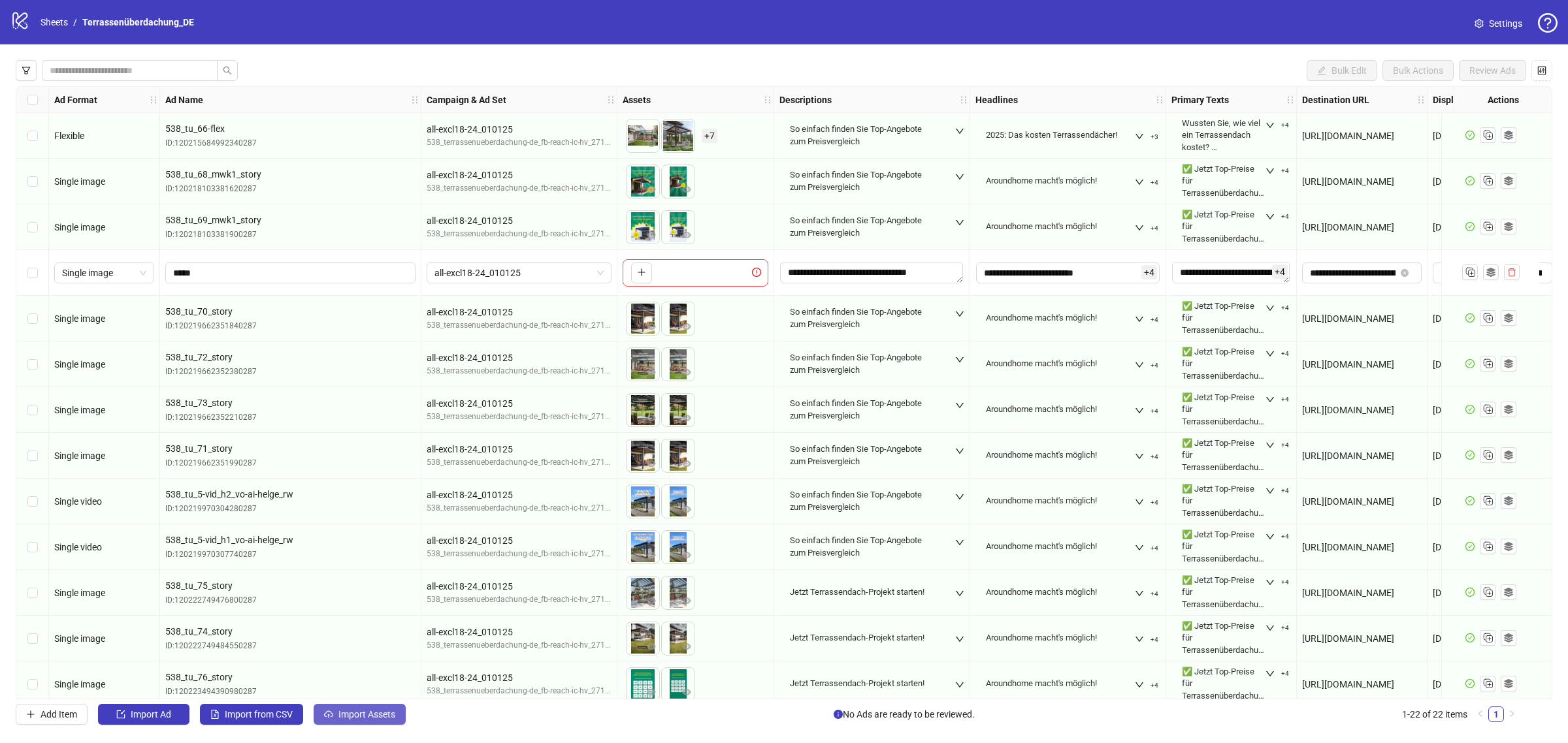
click at [358, 720] on span "Import Assets" at bounding box center [367, 715] width 57 height 10
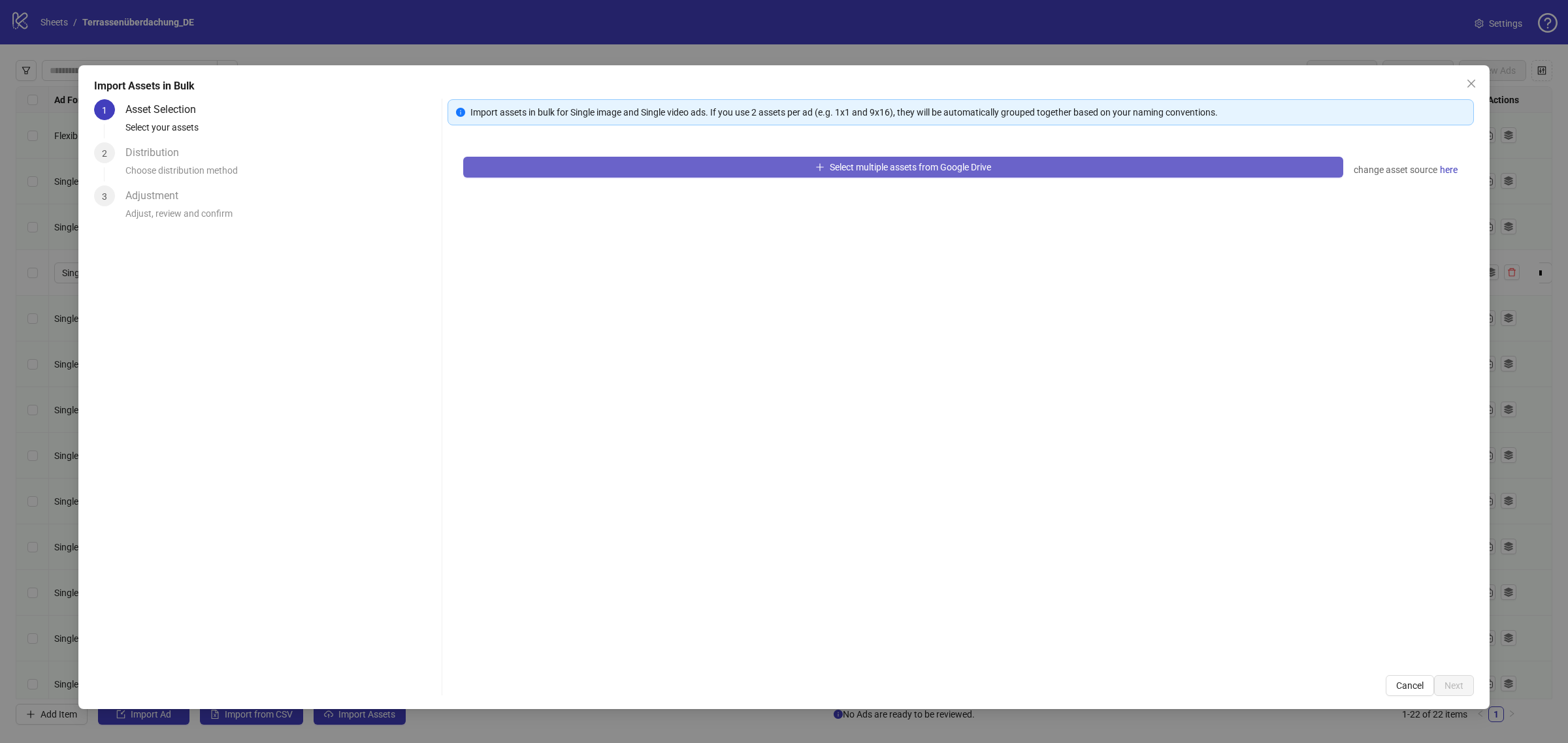
click at [902, 169] on span "Select multiple assets from Google Drive" at bounding box center [910, 167] width 161 height 10
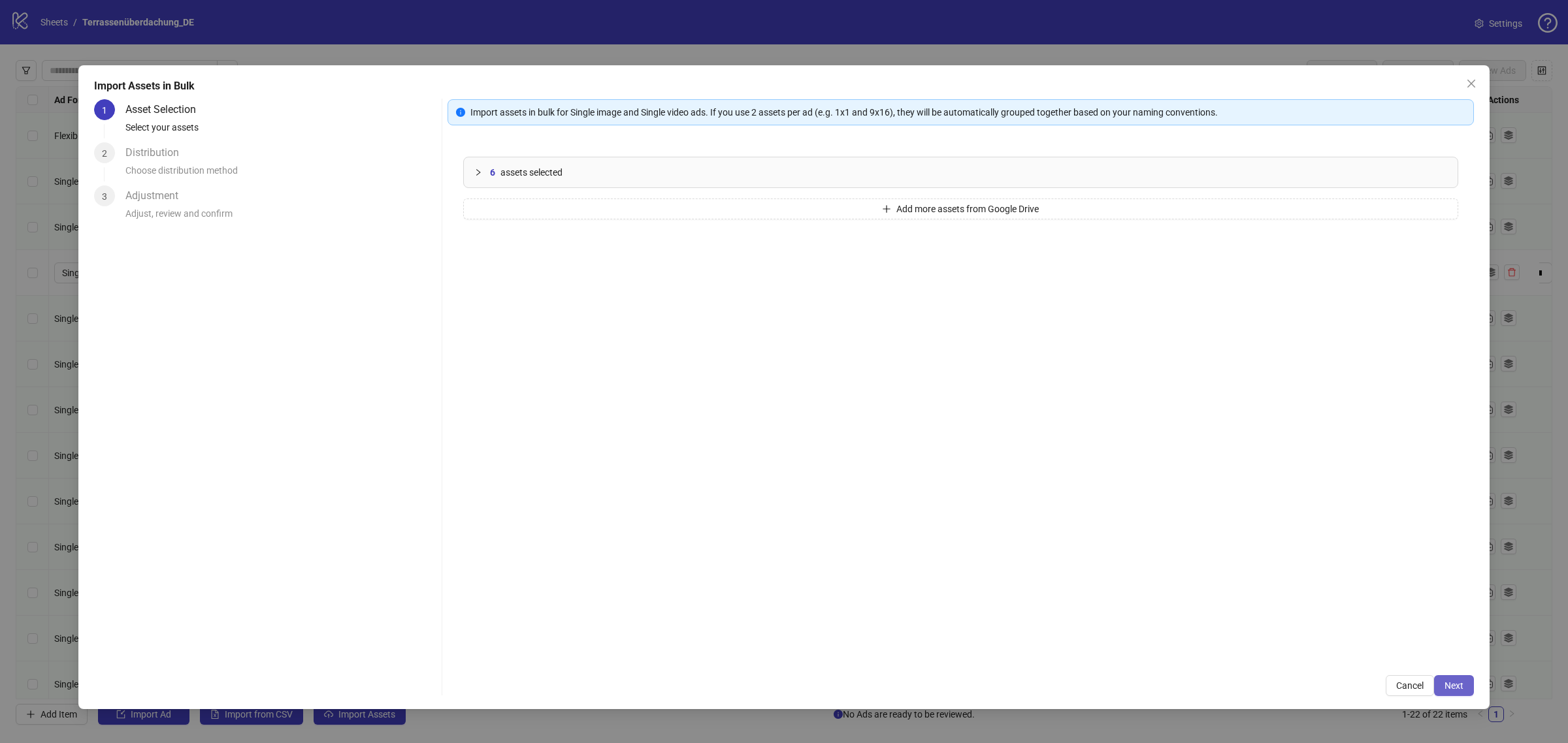
click at [1445, 683] on span "Next" at bounding box center [1454, 686] width 19 height 10
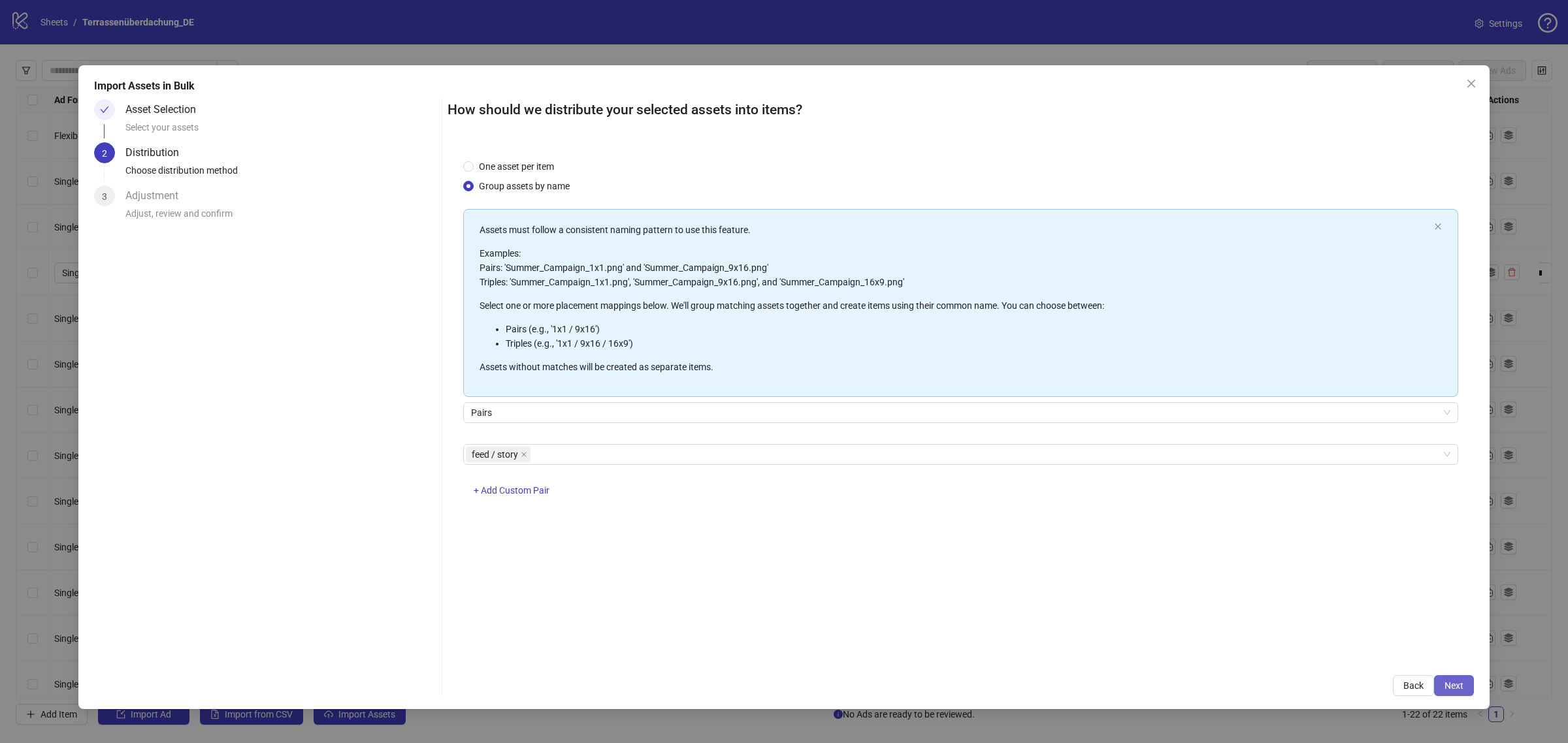
click at [1447, 683] on span "Next" at bounding box center [1454, 686] width 19 height 10
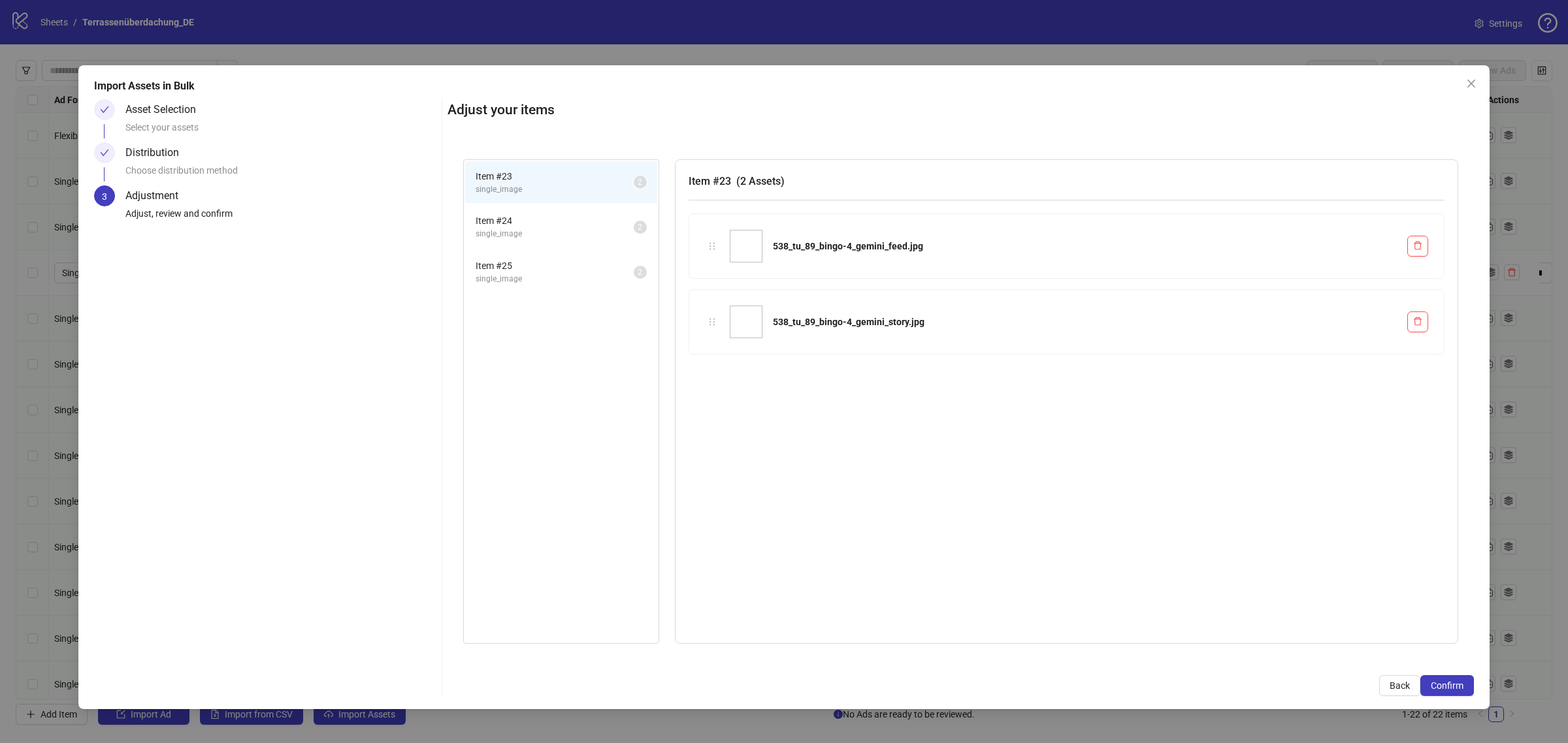
click at [1447, 683] on span "Confirm" at bounding box center [1447, 686] width 33 height 10
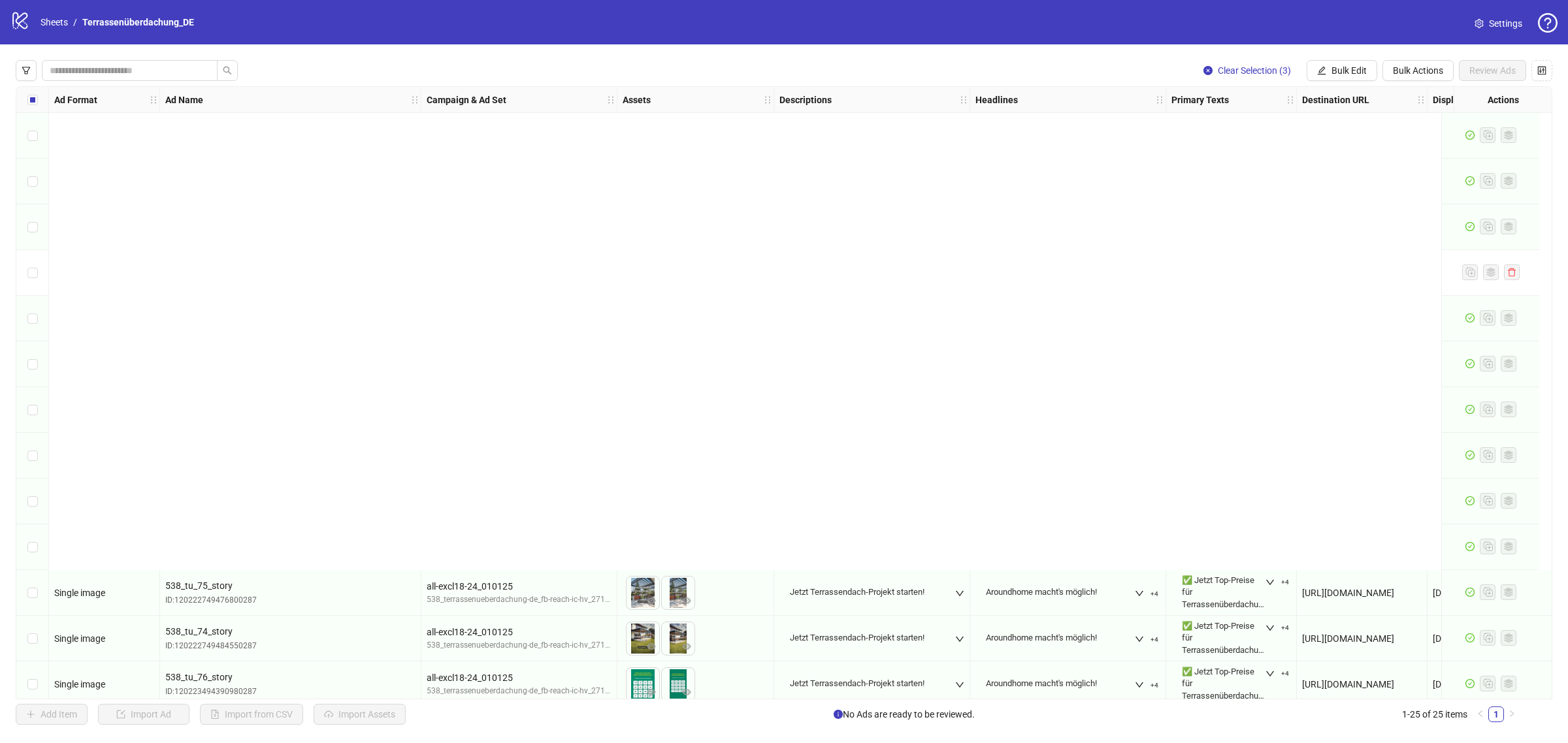
scroll to position [562, 0]
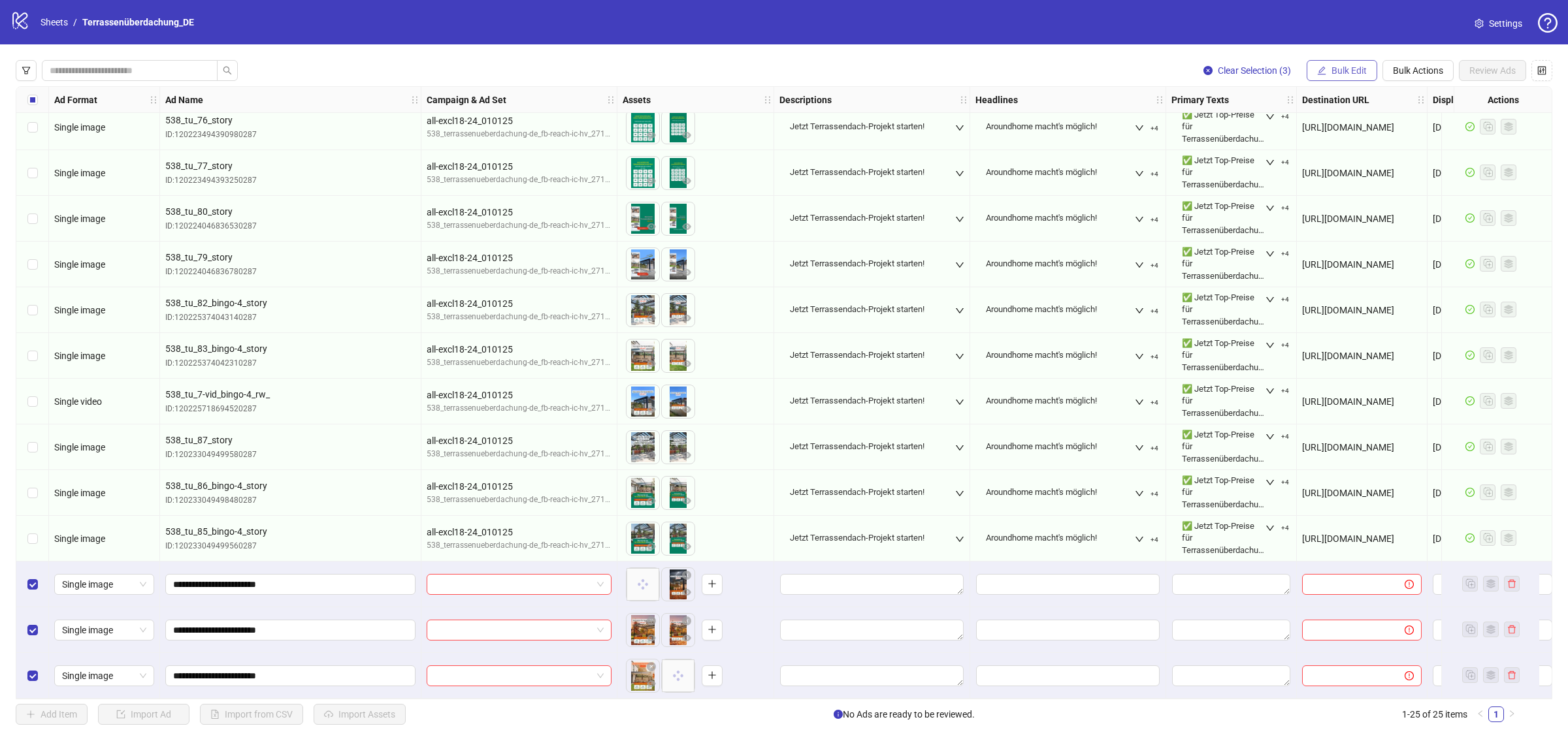
click at [1337, 73] on span "Bulk Edit" at bounding box center [1349, 71] width 35 height 10
click at [1352, 138] on span "Campaign & Ad Set" at bounding box center [1355, 139] width 78 height 14
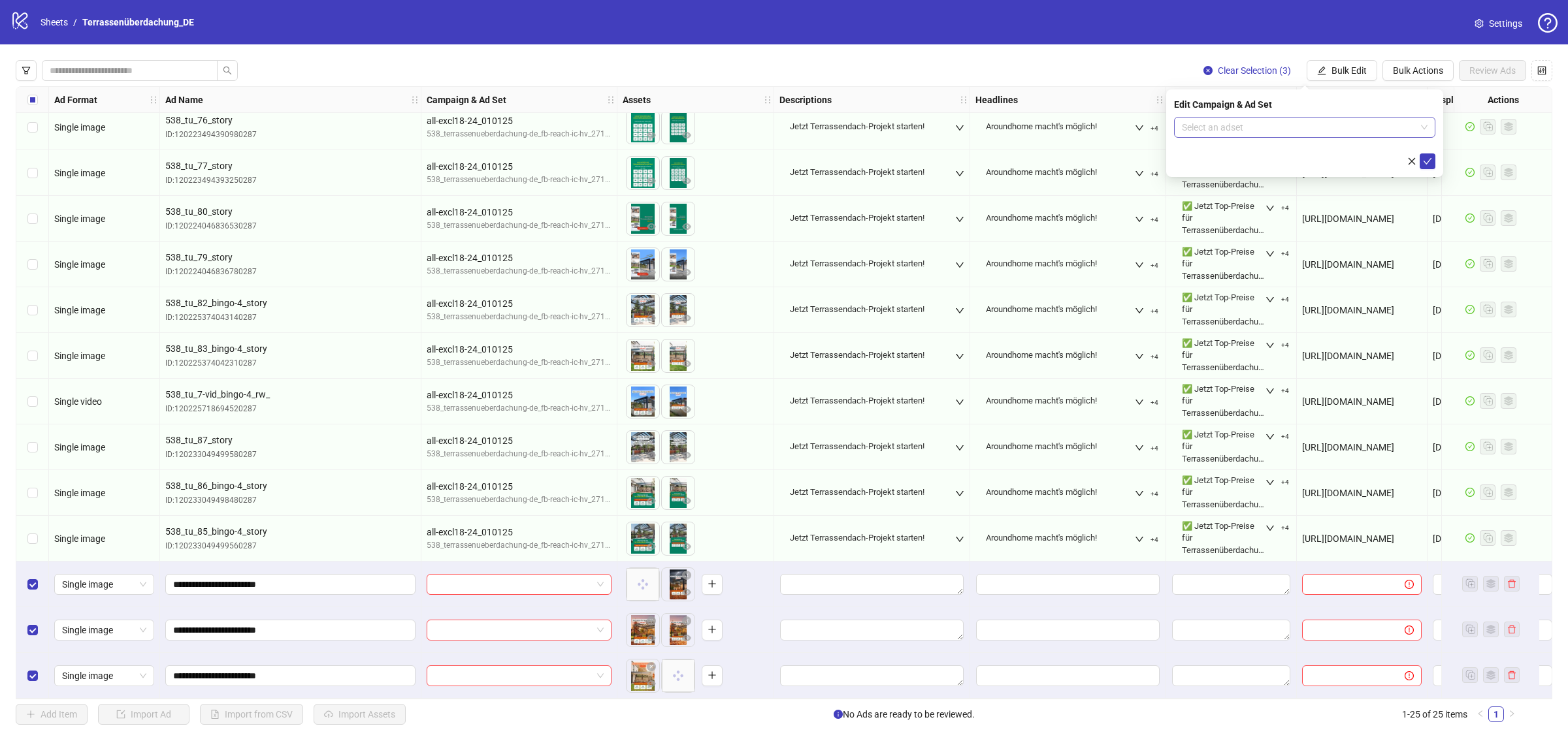
click at [1334, 128] on input "search" at bounding box center [1299, 128] width 234 height 19
click at [484, 590] on div at bounding box center [519, 584] width 196 height 46
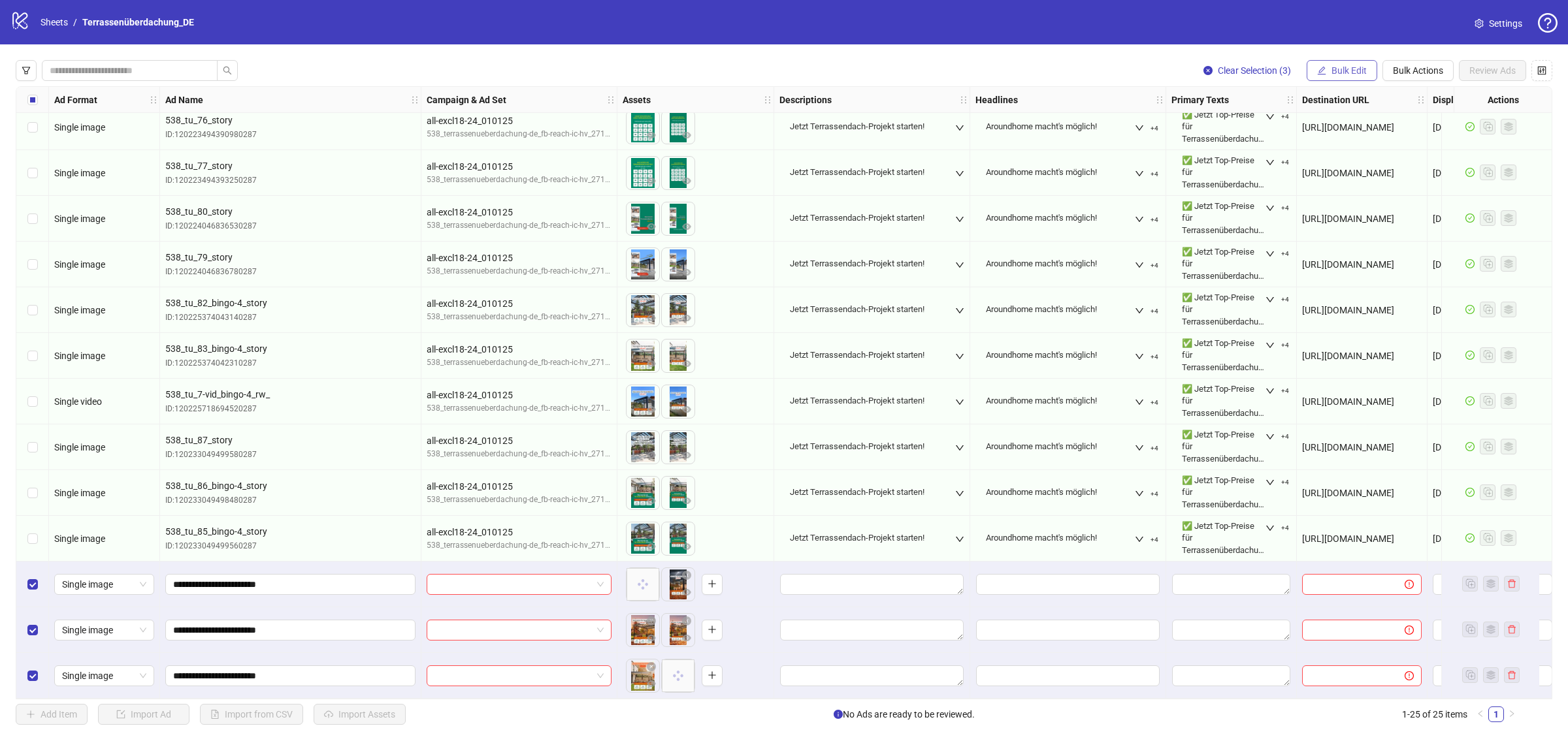
click at [1337, 64] on button "Bulk Edit" at bounding box center [1342, 71] width 71 height 21
click at [1363, 125] on span "Name" at bounding box center [1355, 118] width 78 height 14
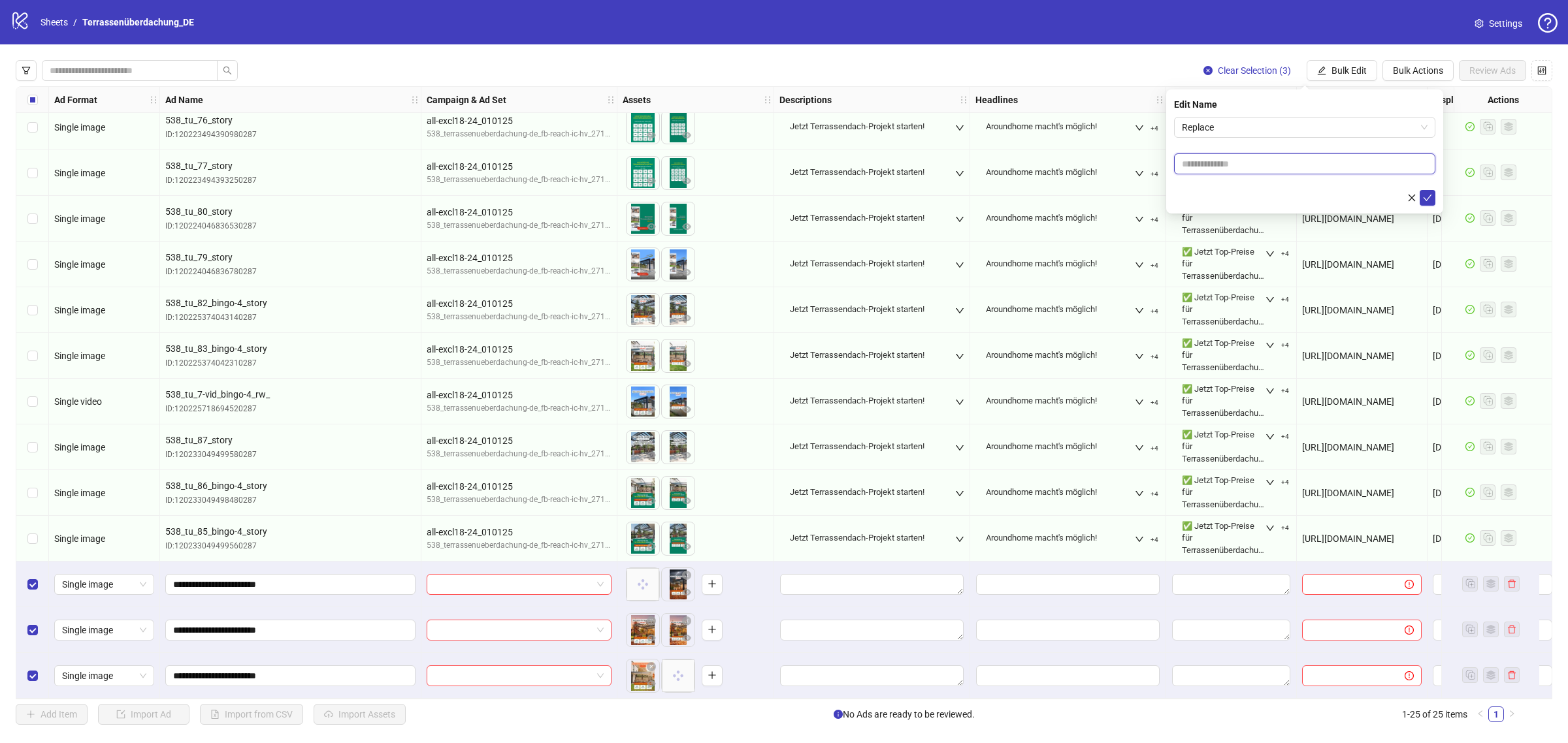
click at [1324, 155] on input "text" at bounding box center [1305, 164] width 261 height 21
click at [1299, 131] on span "Replace" at bounding box center [1305, 128] width 246 height 19
click at [1281, 192] on div "Add Prefix and Suffix" at bounding box center [1305, 195] width 240 height 14
click at [1269, 186] on form "Add Prefix and Suffix Add Prefix and Suffix" at bounding box center [1305, 180] width 261 height 125
click at [1269, 191] on input "text" at bounding box center [1305, 201] width 261 height 21
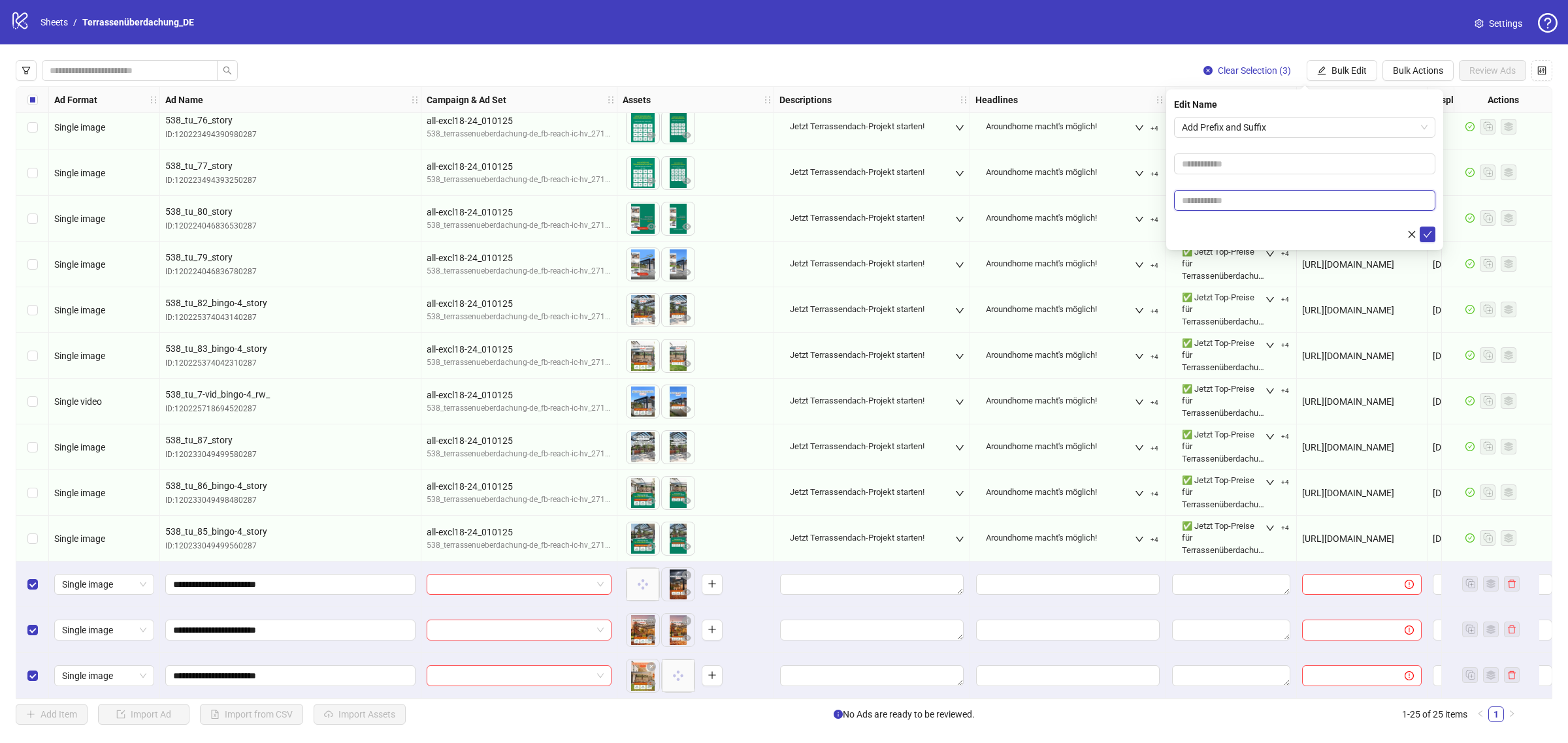
type input "*****"
click at [1431, 231] on icon "check" at bounding box center [1428, 234] width 9 height 9
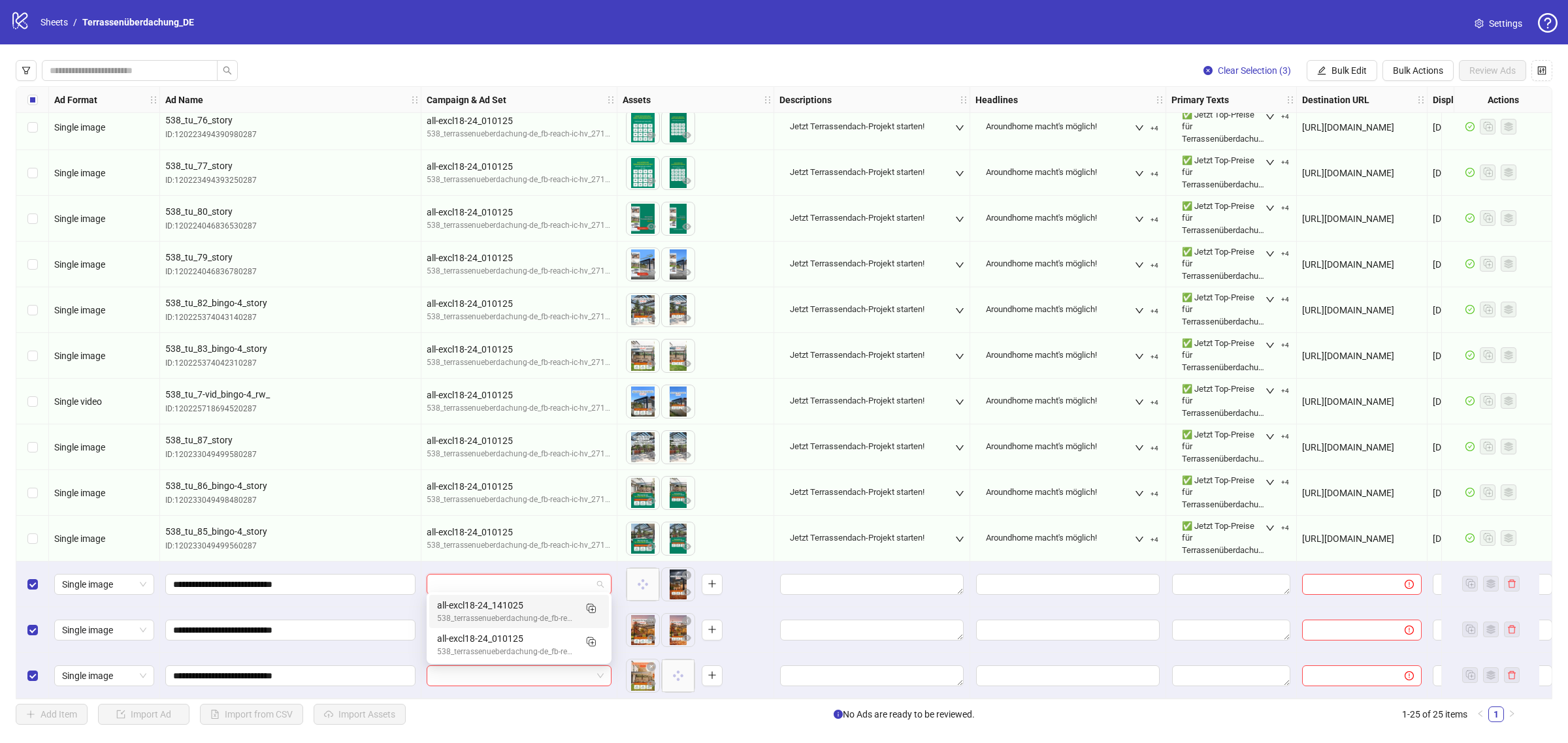
click at [550, 574] on input "search" at bounding box center [513, 584] width 157 height 19
click at [533, 600] on div "all-excl18-24_141025" at bounding box center [506, 605] width 138 height 14
click at [1349, 66] on span "Bulk Edit" at bounding box center [1349, 71] width 35 height 10
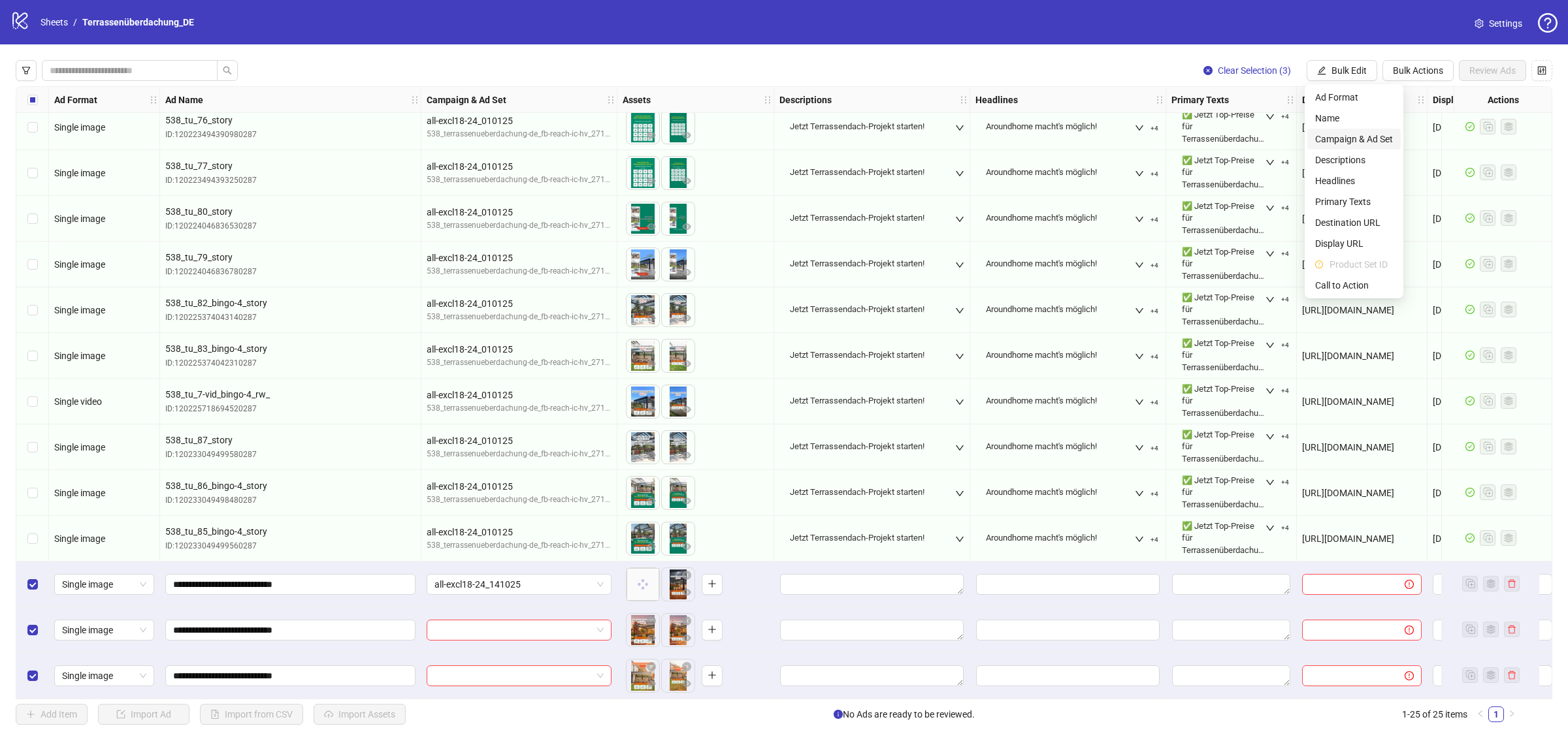
click at [1375, 137] on span "Campaign & Ad Set" at bounding box center [1355, 139] width 78 height 14
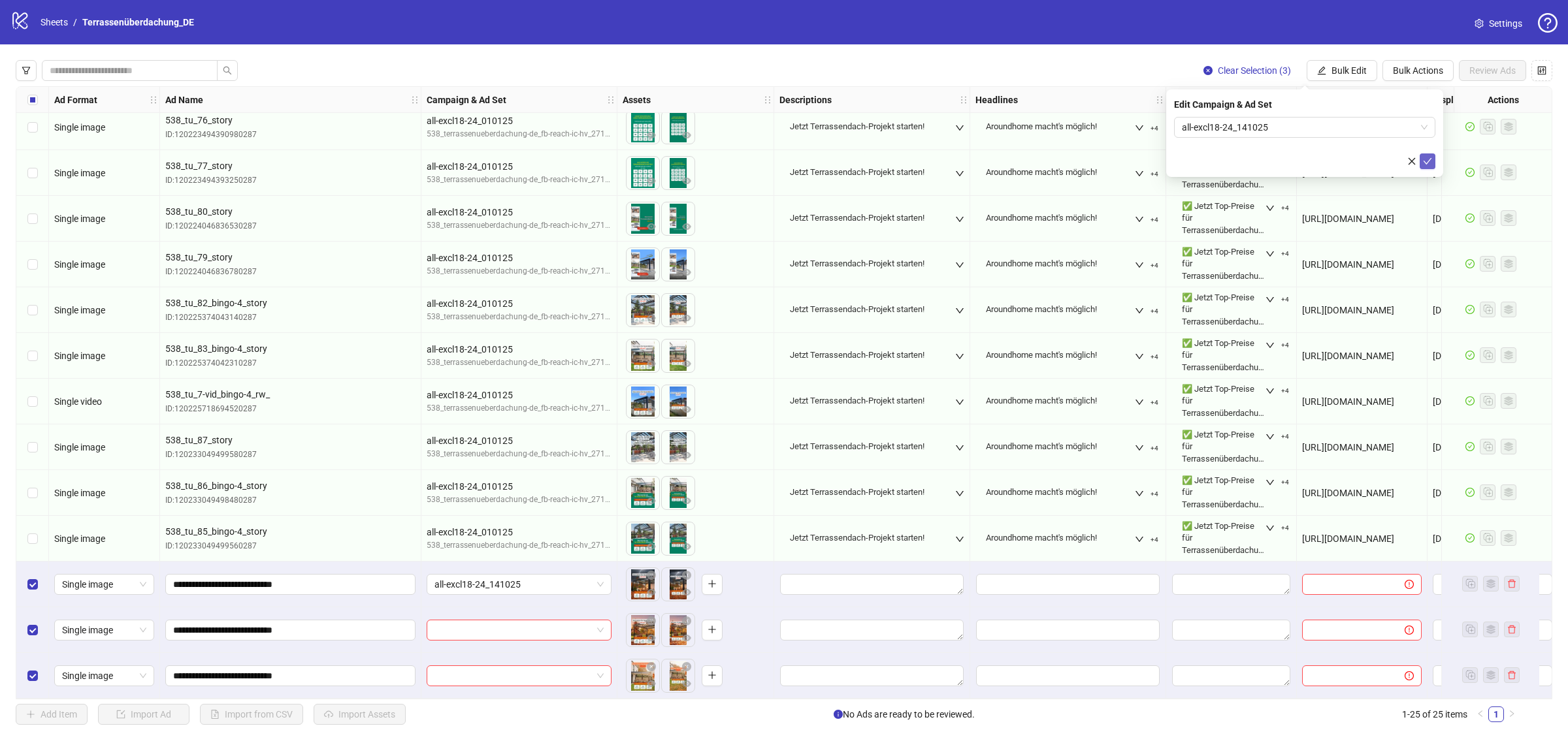
click at [1432, 162] on button "submit" at bounding box center [1428, 161] width 16 height 16
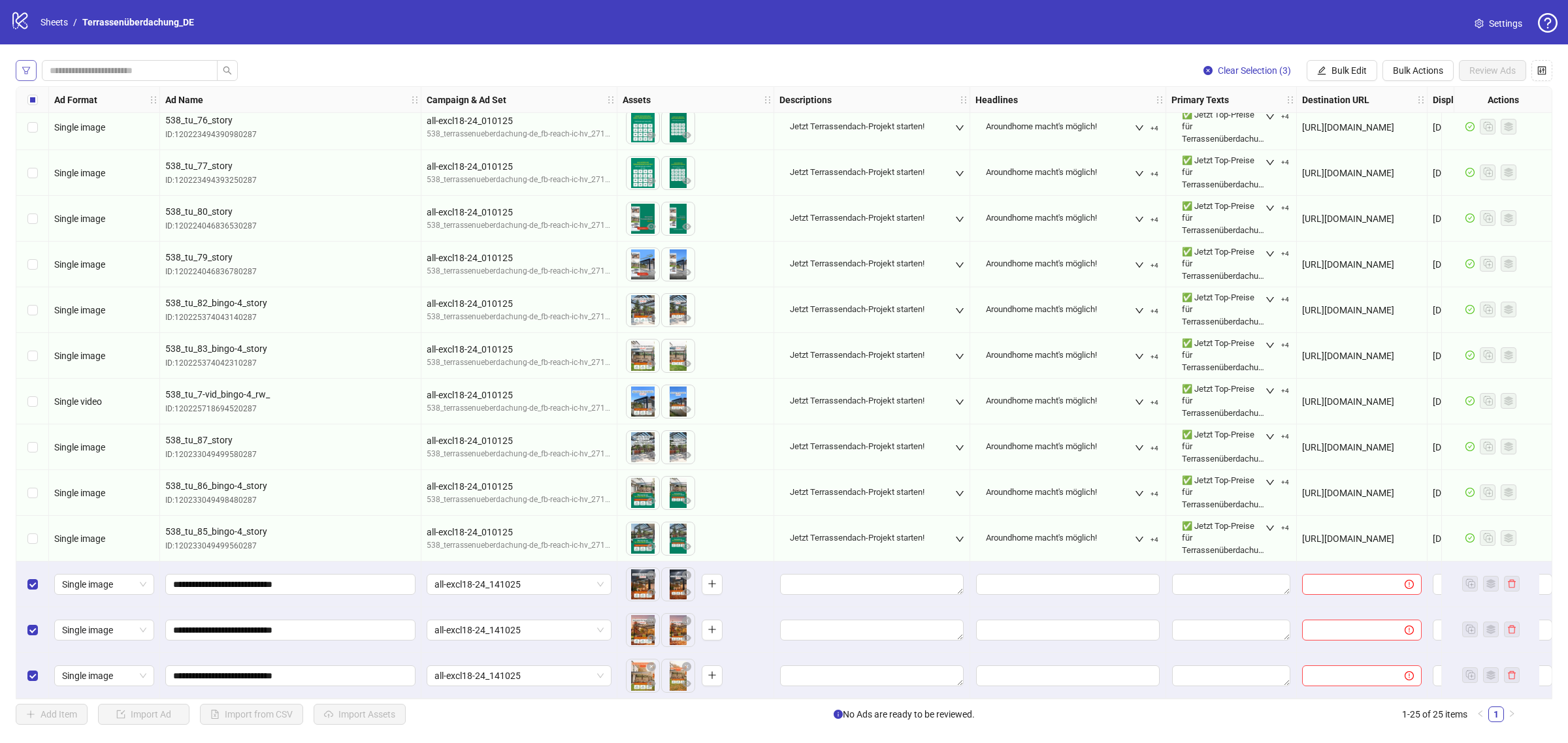
click at [22, 66] on icon "filter" at bounding box center [26, 70] width 9 height 9
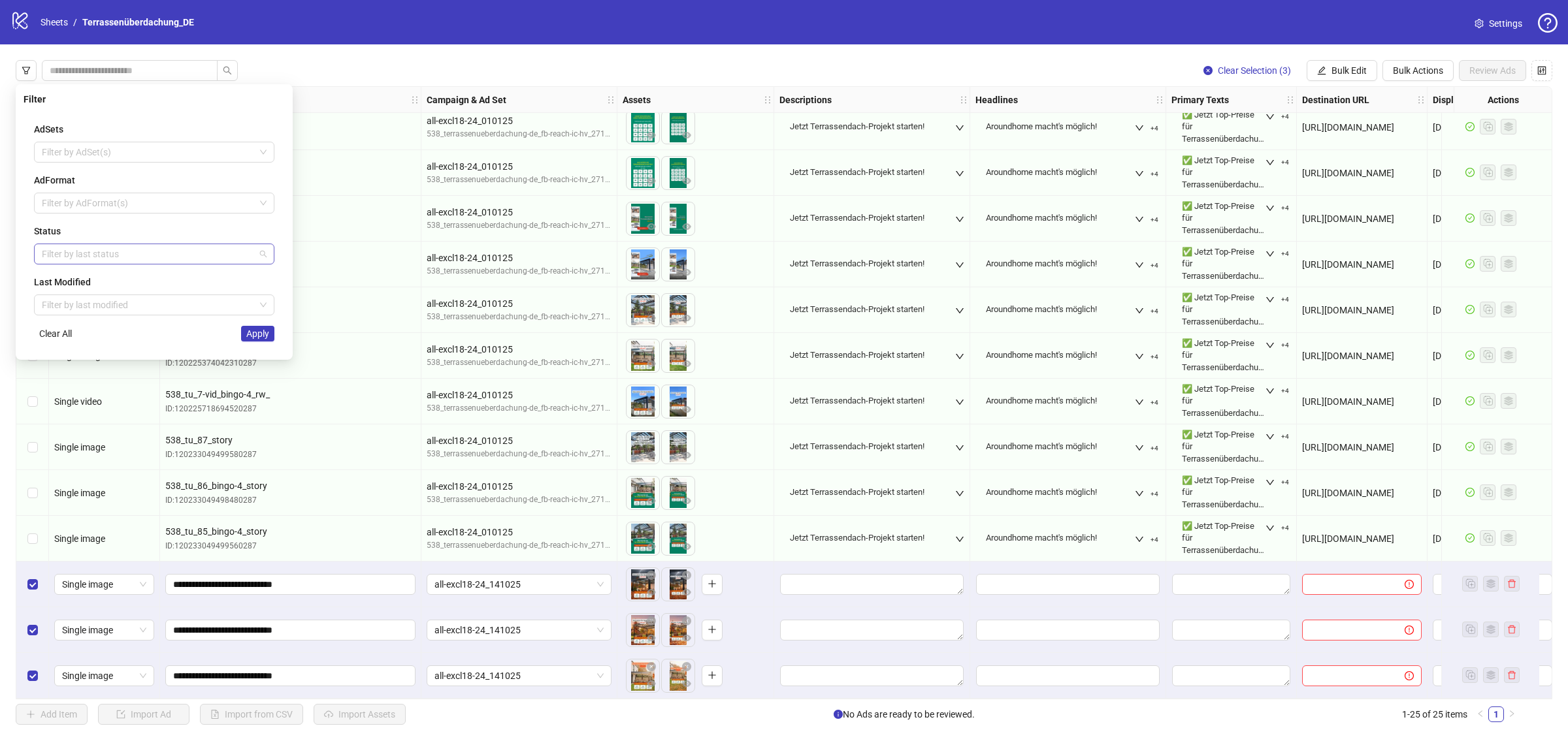
click at [82, 245] on div at bounding box center [147, 254] width 222 height 19
click at [81, 284] on div "Draft" at bounding box center [154, 280] width 219 height 14
click at [255, 341] on button "Apply" at bounding box center [257, 333] width 34 height 16
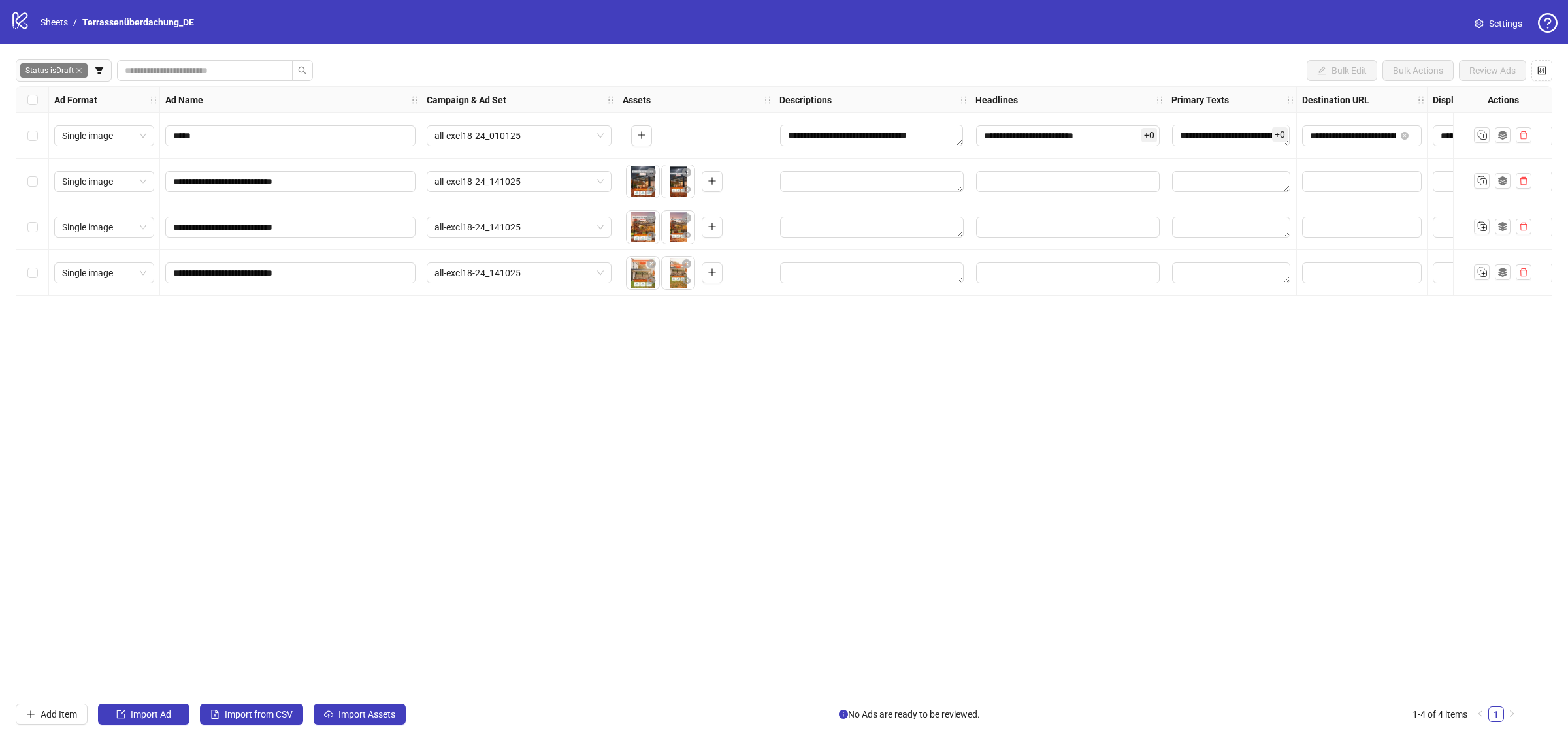
scroll to position [0, 0]
click at [21, 98] on div "Select all rows" at bounding box center [33, 99] width 33 height 26
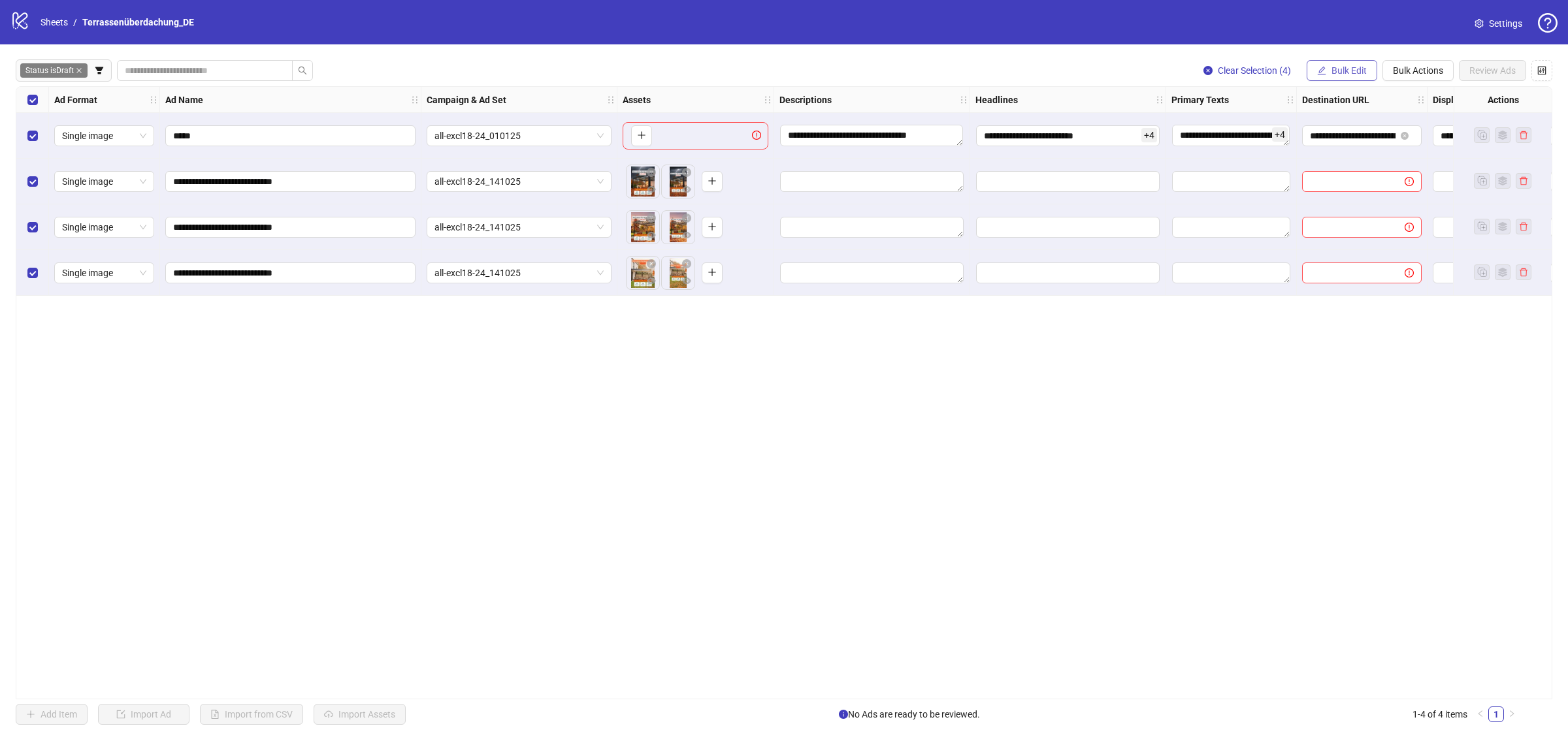
click at [1349, 73] on span "Bulk Edit" at bounding box center [1349, 71] width 35 height 10
click at [1363, 178] on span "Headlines" at bounding box center [1355, 181] width 78 height 14
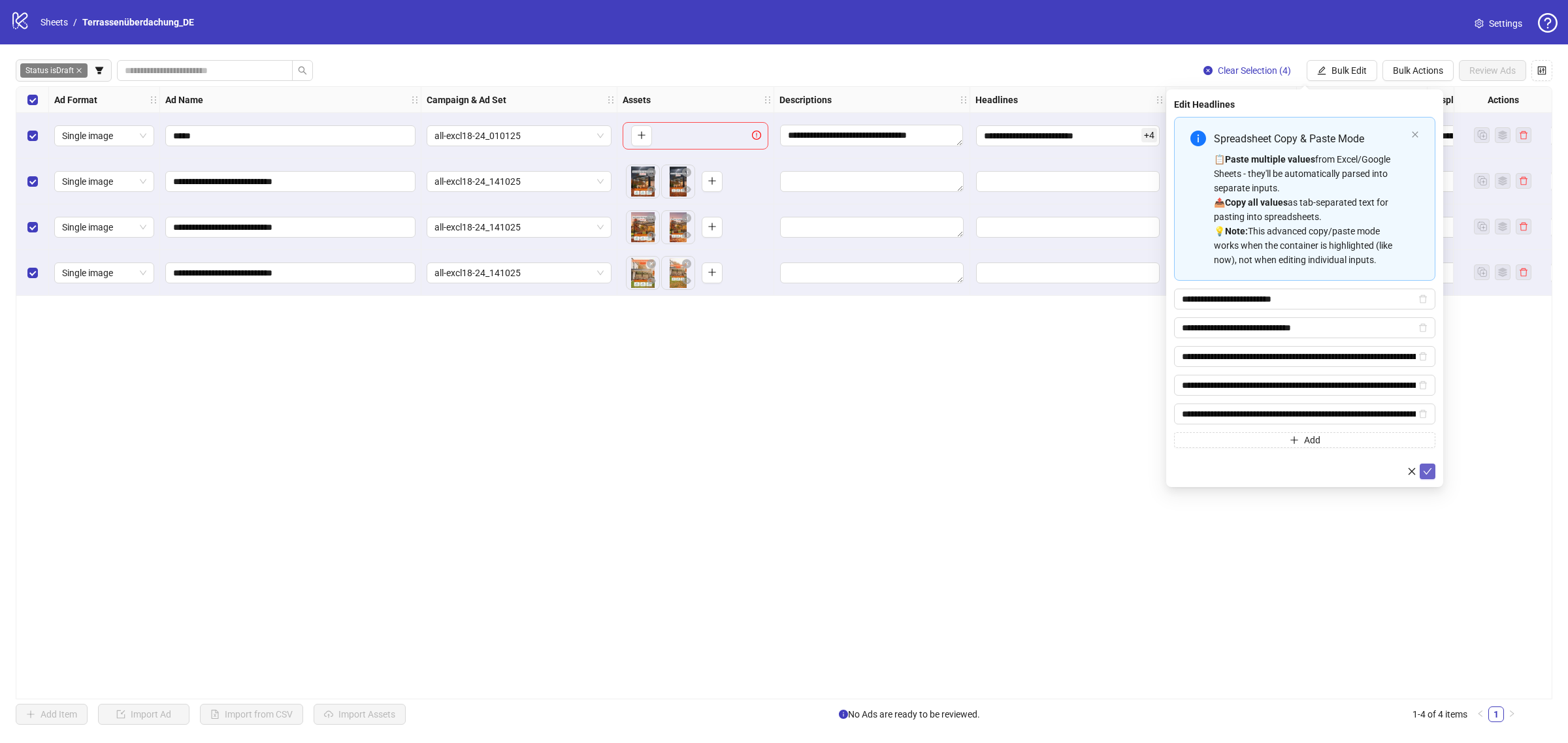
click at [1425, 470] on icon "check" at bounding box center [1428, 471] width 9 height 9
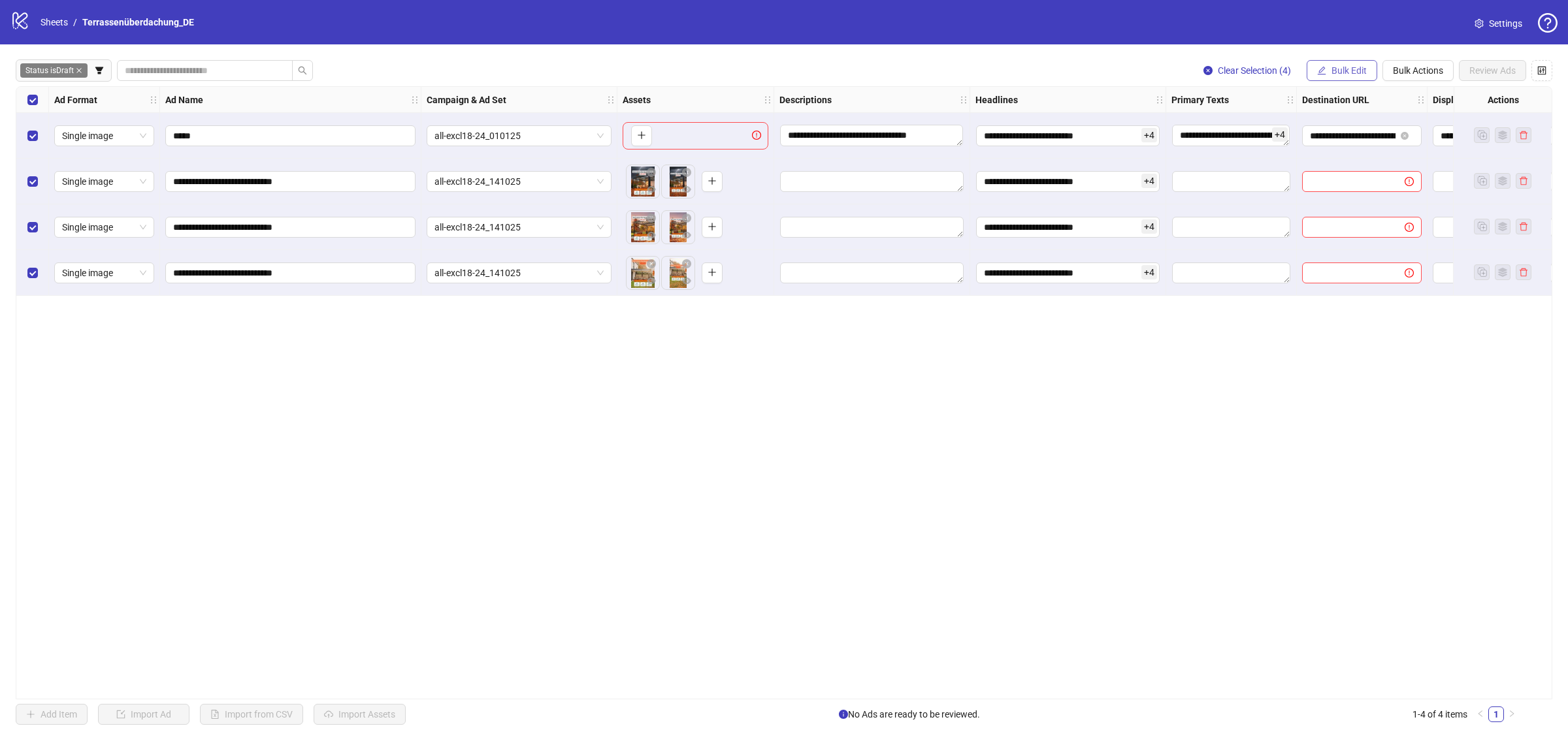
click at [1348, 63] on button "Bulk Edit" at bounding box center [1342, 71] width 71 height 21
click at [1344, 150] on li "Descriptions" at bounding box center [1354, 160] width 93 height 21
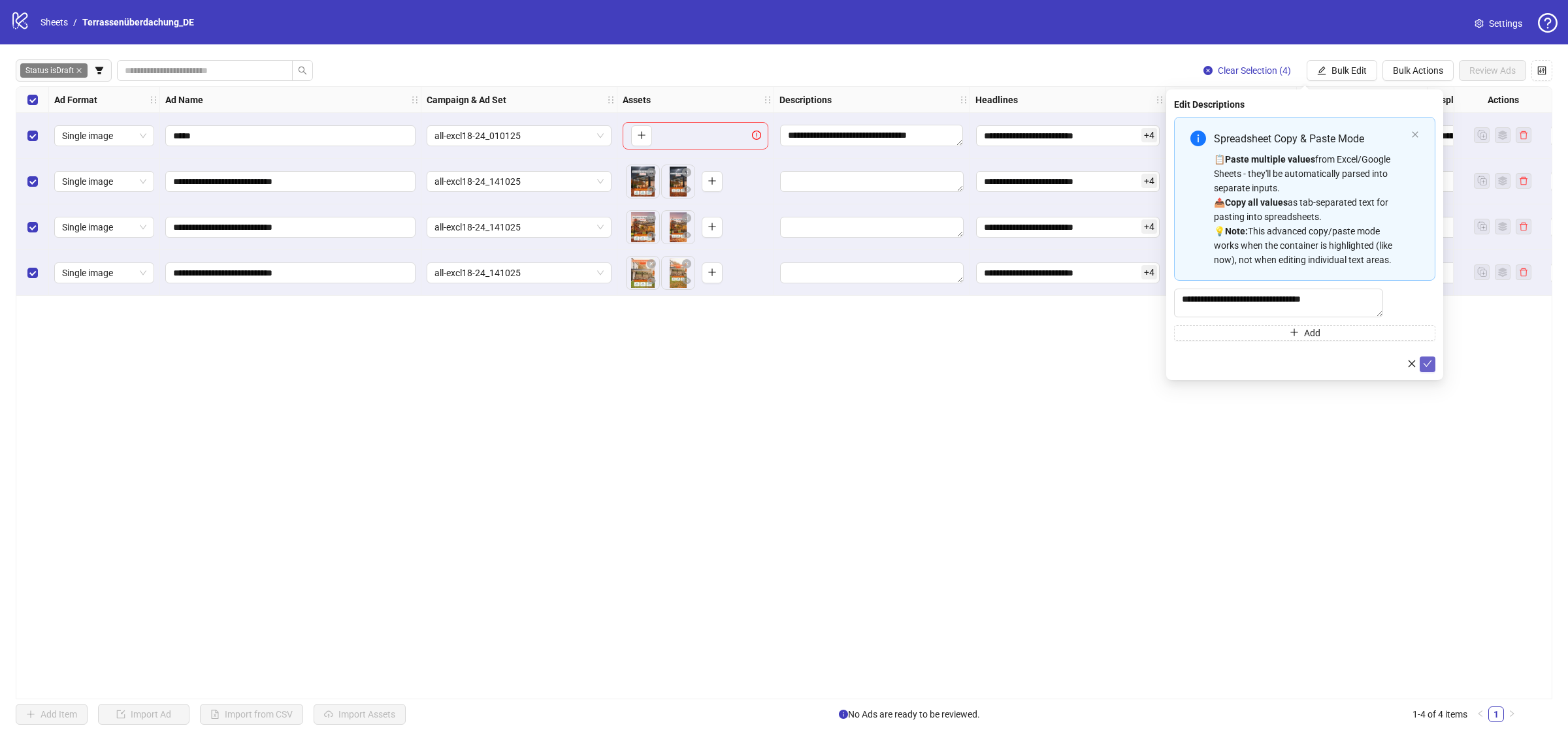
click at [1422, 372] on button "submit" at bounding box center [1428, 364] width 16 height 16
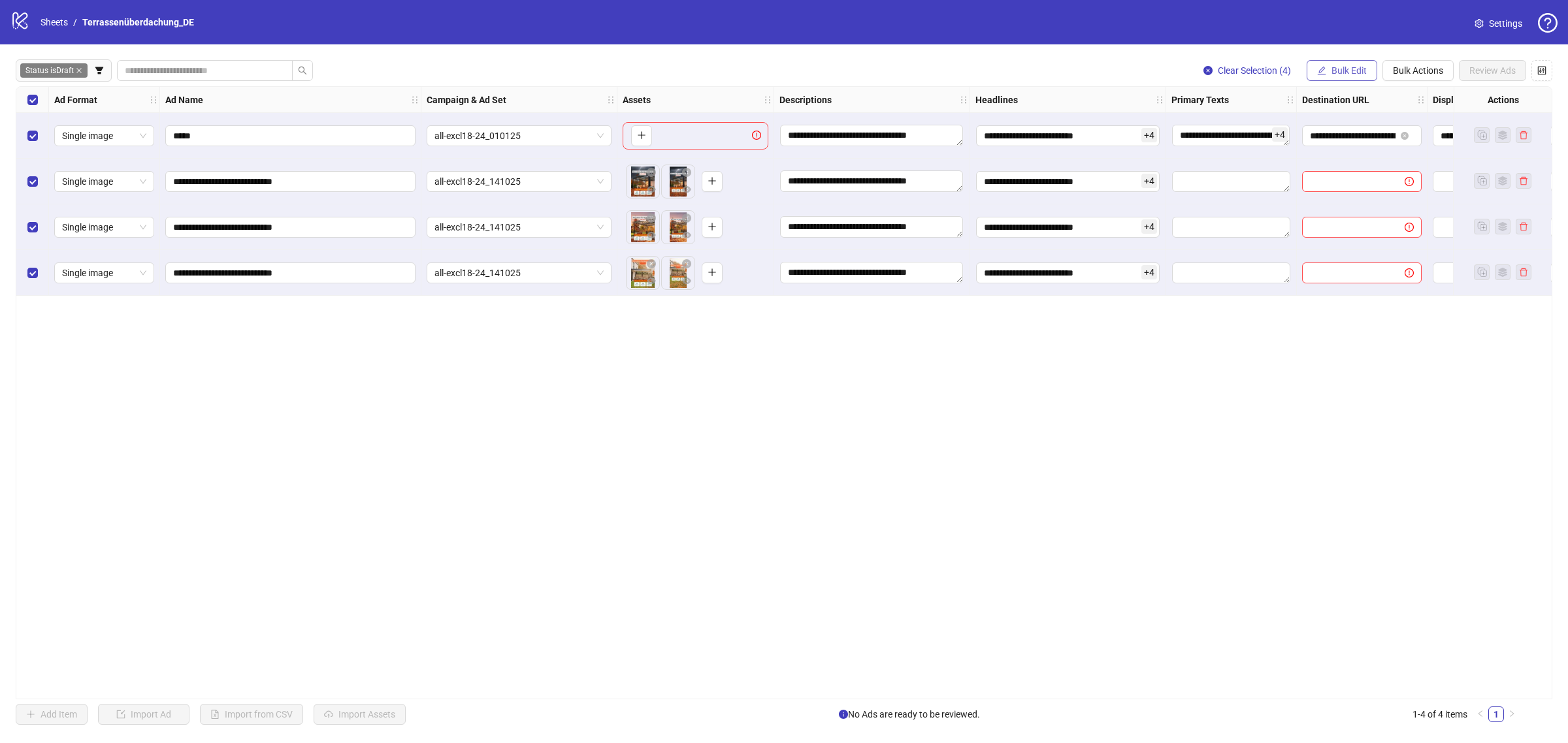
click at [1358, 69] on span "Bulk Edit" at bounding box center [1349, 71] width 35 height 10
click at [1364, 197] on span "Primary Texts" at bounding box center [1355, 201] width 78 height 14
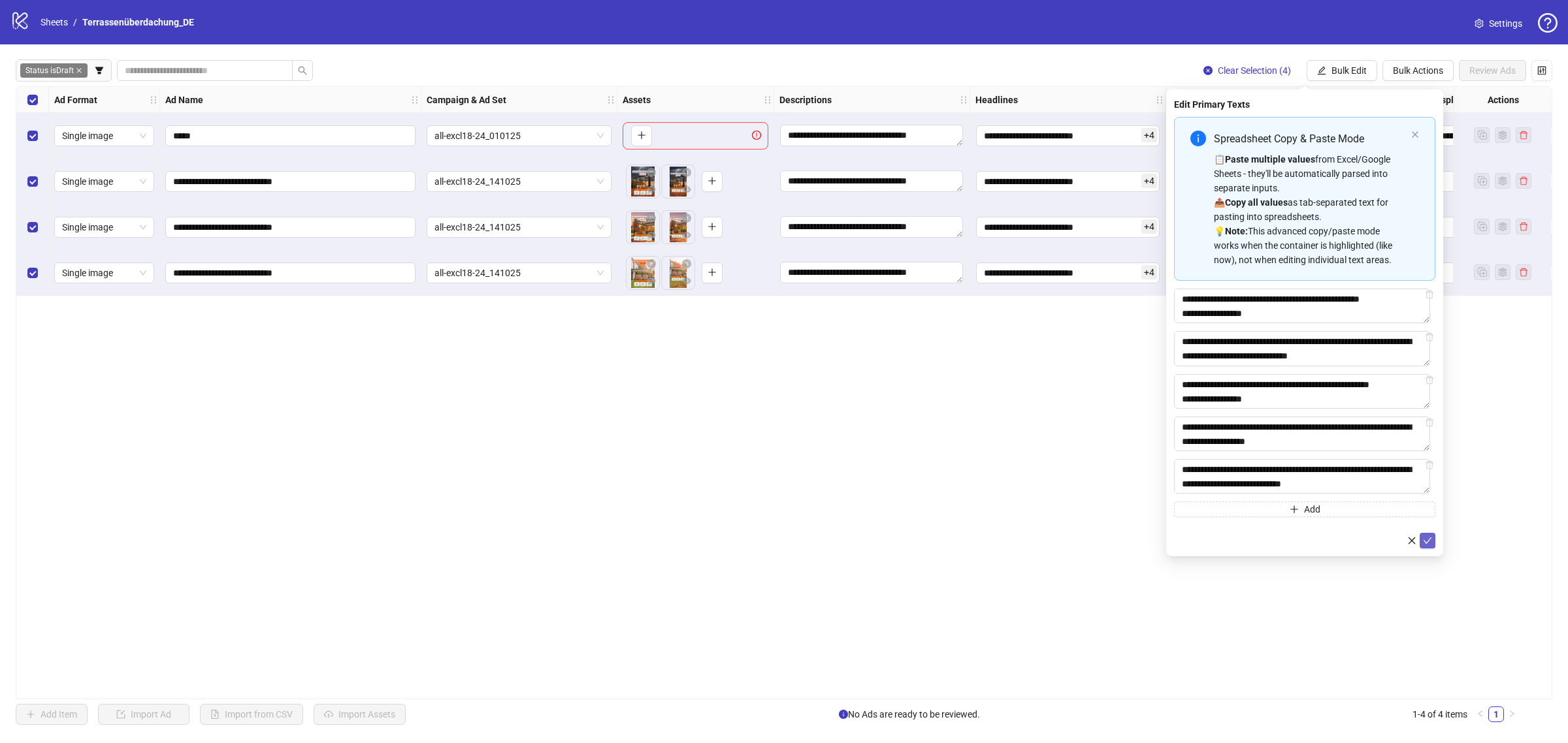
click at [1428, 543] on icon "check" at bounding box center [1428, 541] width 9 height 9
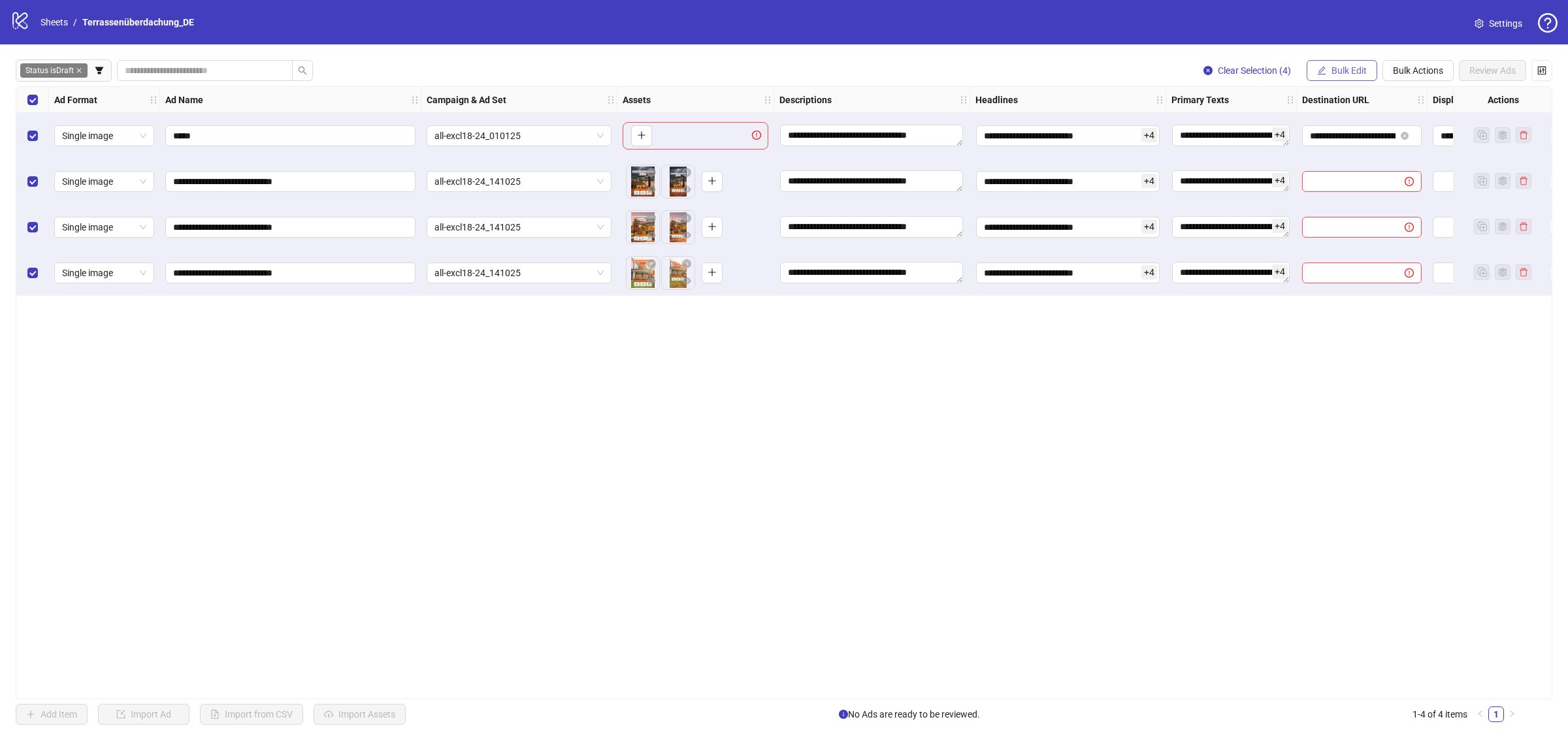
click at [1349, 77] on button "Bulk Edit" at bounding box center [1342, 71] width 71 height 21
click at [1367, 223] on span "Destination URL" at bounding box center [1355, 222] width 78 height 14
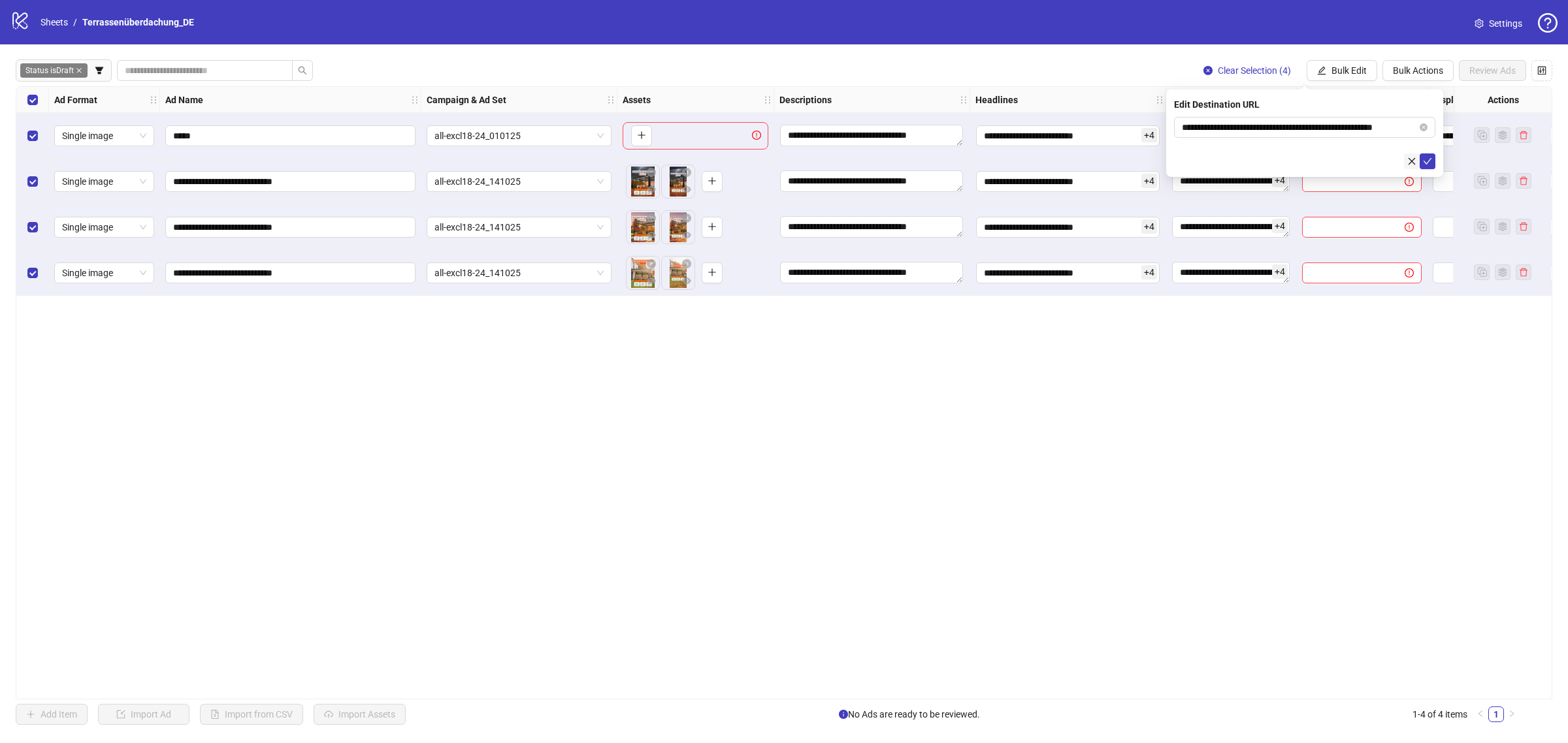
click at [1419, 160] on button "button" at bounding box center [1412, 161] width 16 height 16
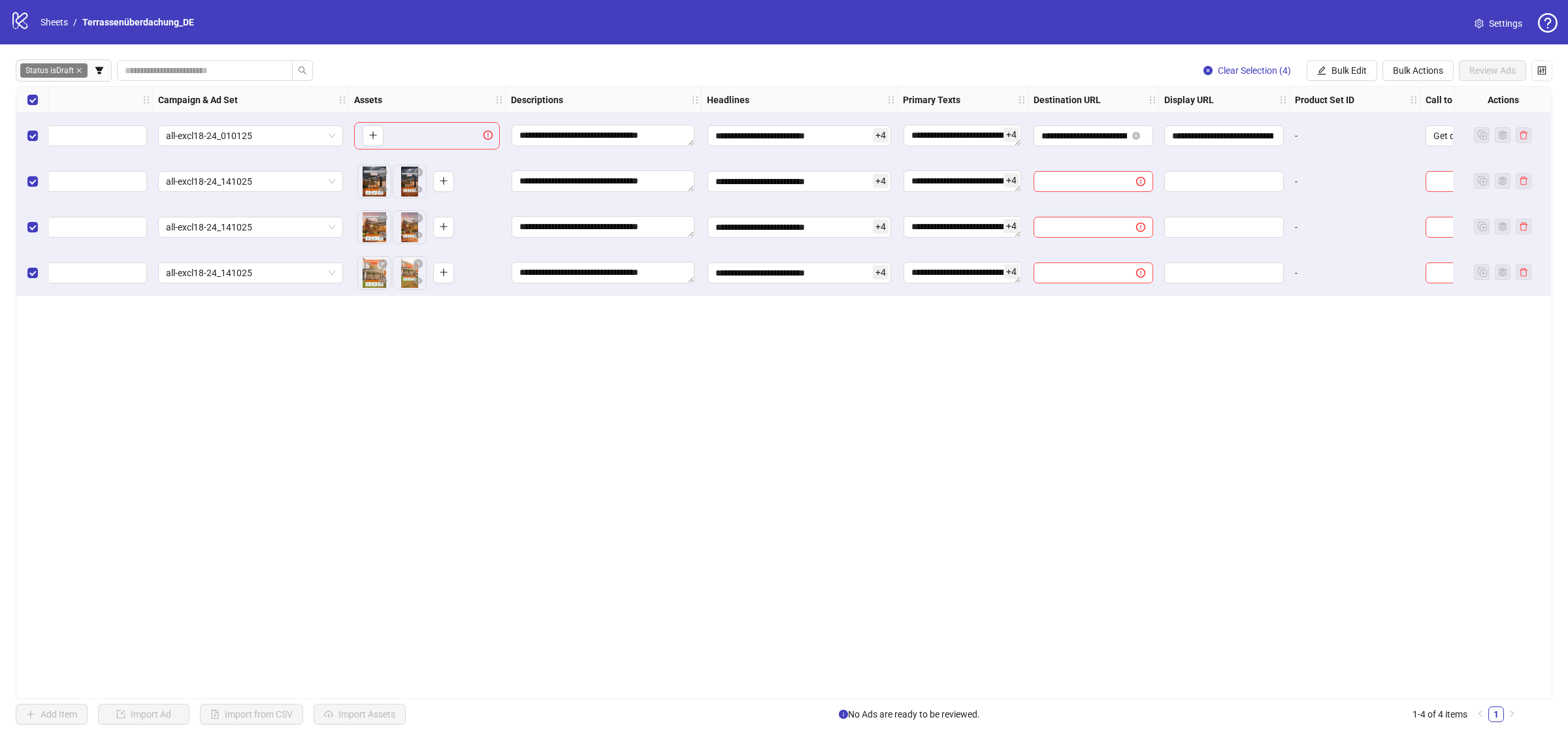
scroll to position [0, 340]
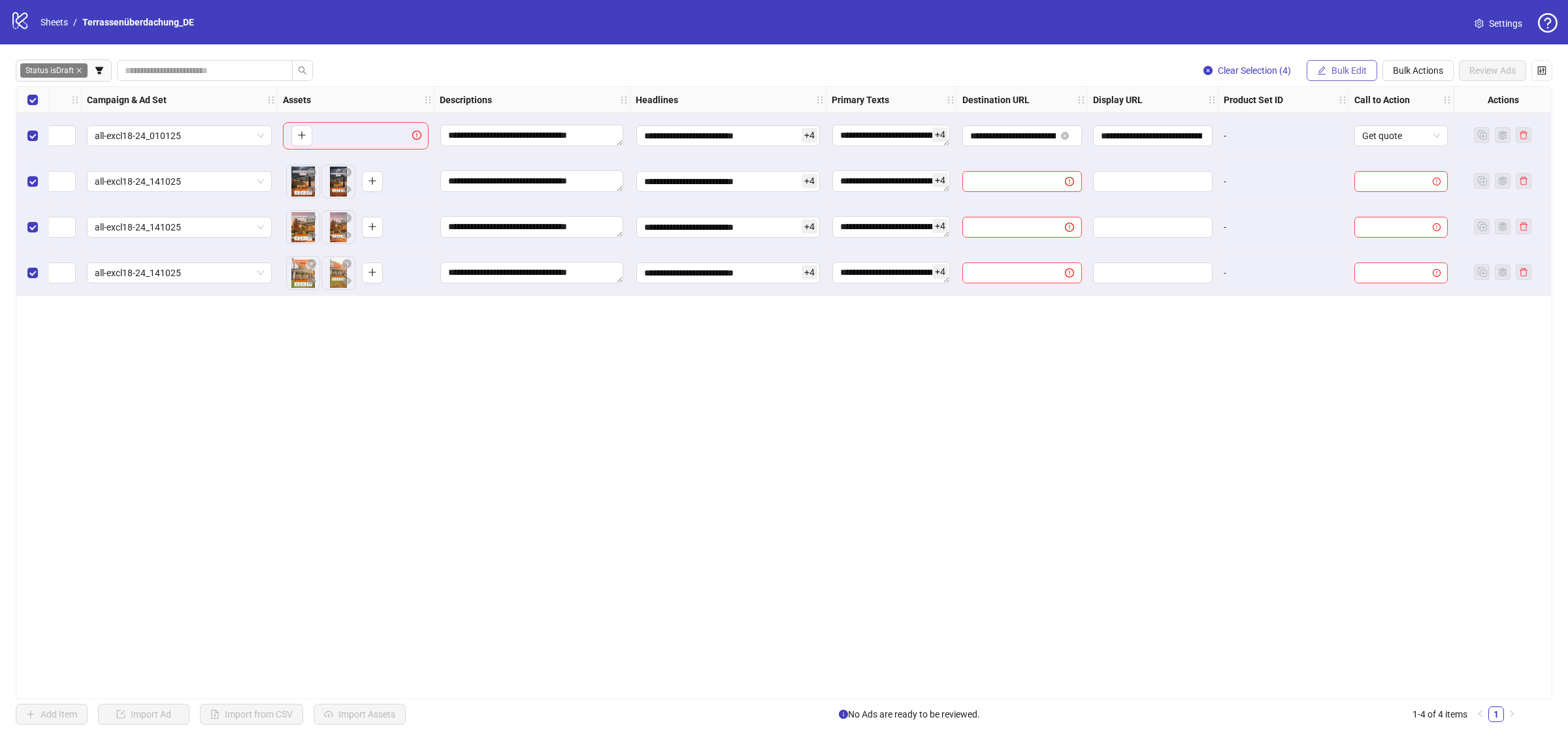
click at [1328, 74] on button "Bulk Edit" at bounding box center [1342, 71] width 71 height 21
click at [1350, 217] on span "Destination URL" at bounding box center [1355, 222] width 78 height 14
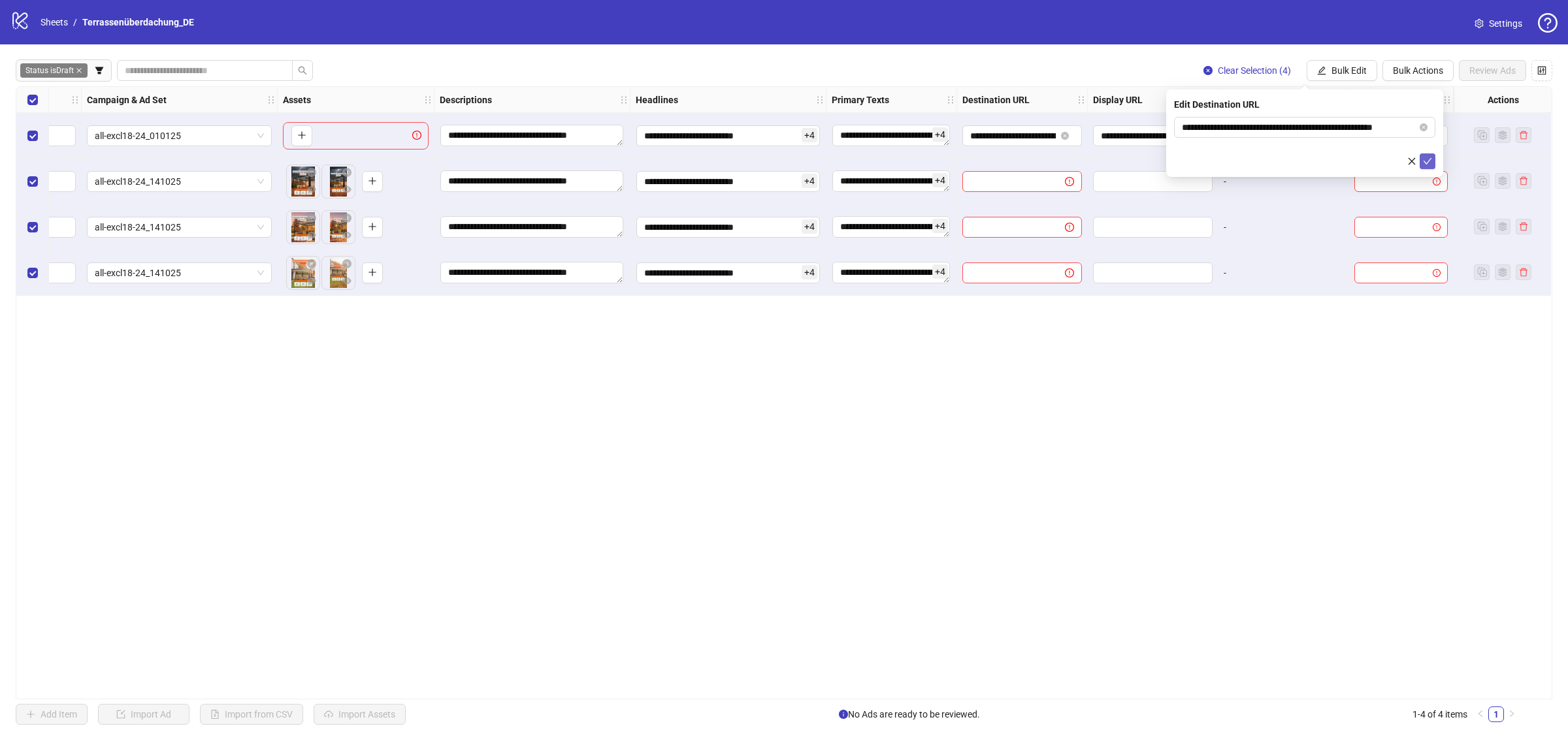
click at [1426, 159] on icon "check" at bounding box center [1428, 161] width 9 height 9
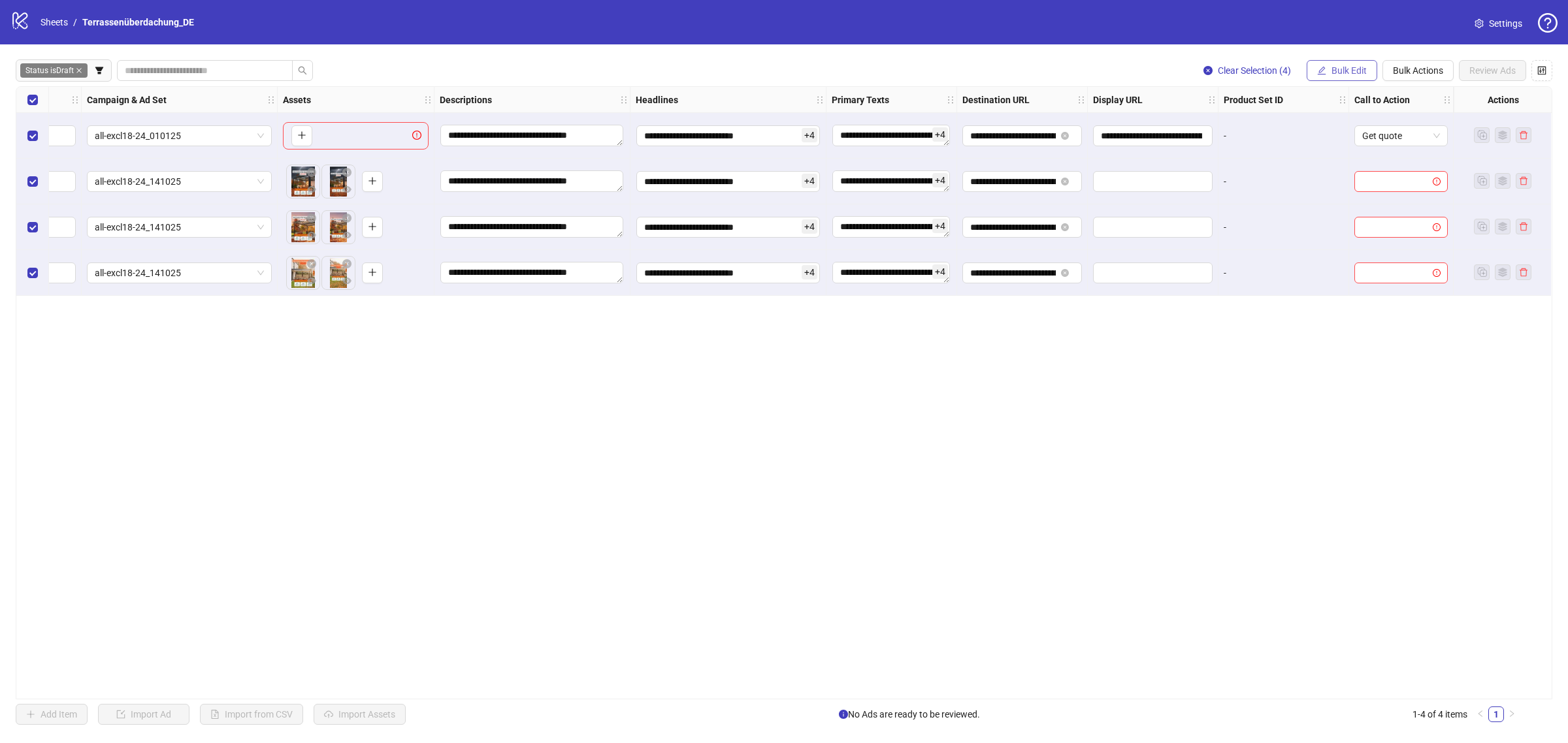
click at [1354, 69] on span "Bulk Edit" at bounding box center [1349, 71] width 35 height 10
click at [1373, 237] on span "Display URL" at bounding box center [1355, 243] width 78 height 14
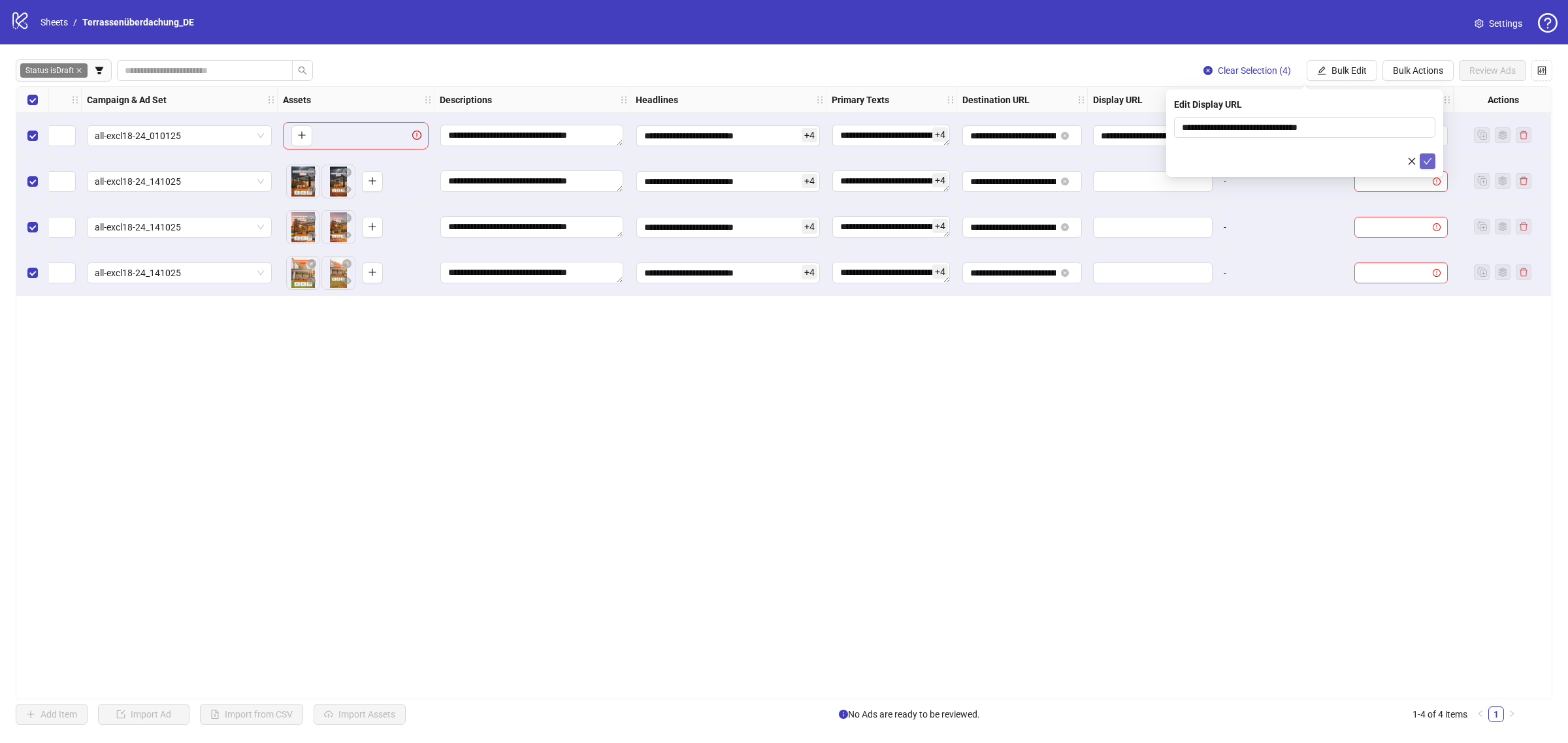
click at [1428, 165] on icon "check" at bounding box center [1428, 161] width 9 height 9
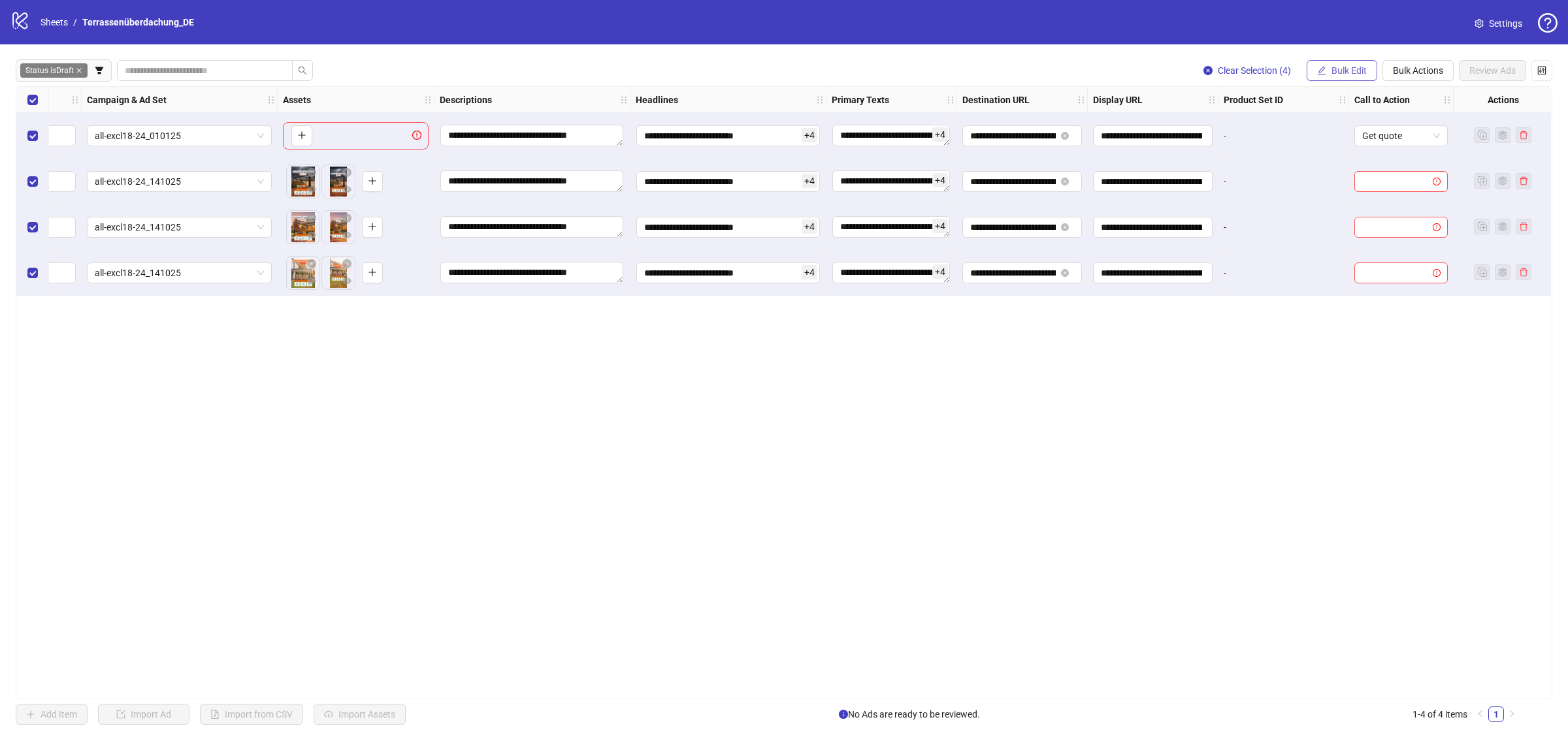
click at [1356, 66] on span "Bulk Edit" at bounding box center [1349, 71] width 35 height 10
click at [1370, 280] on span "Call to Action" at bounding box center [1355, 285] width 78 height 14
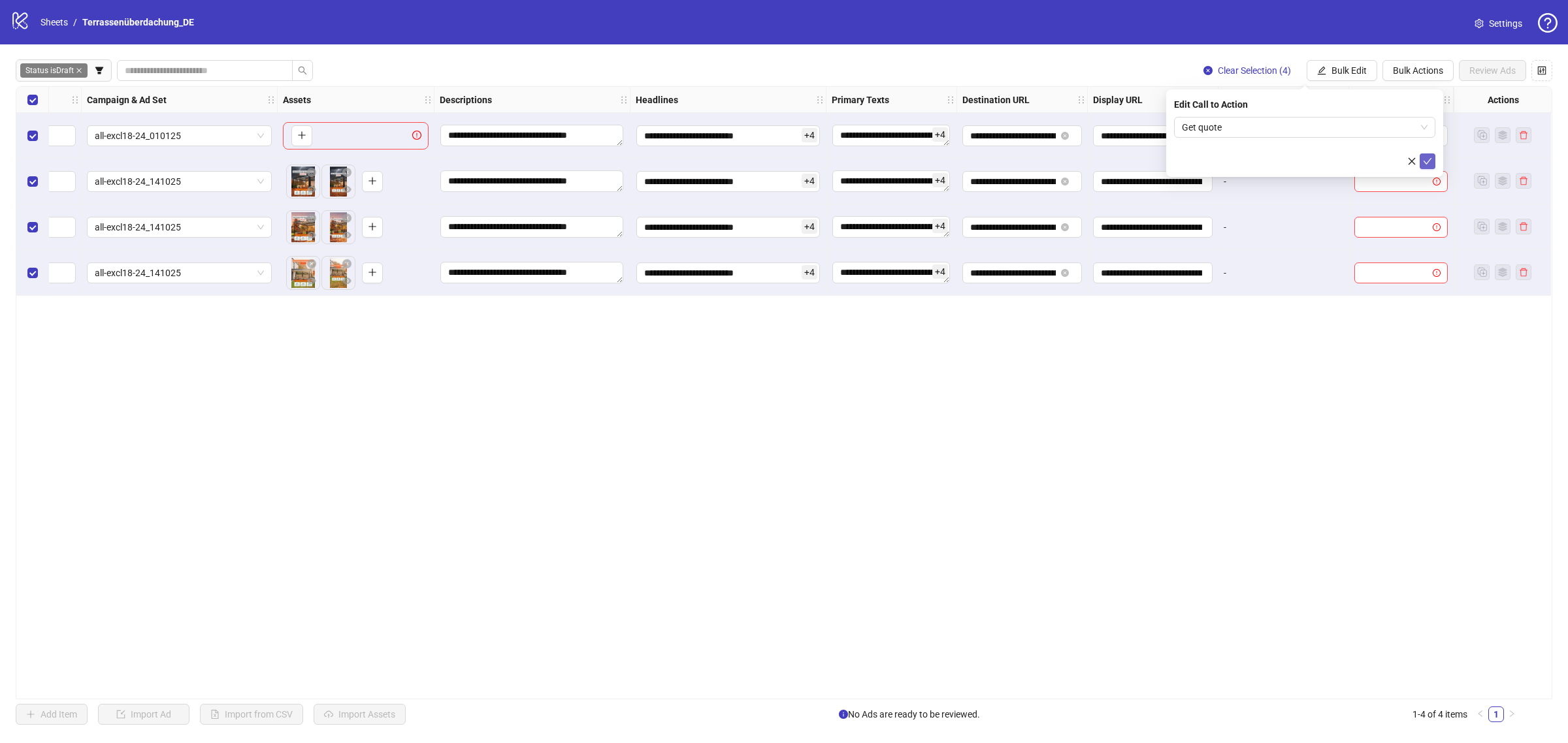
click at [1425, 160] on icon "check" at bounding box center [1428, 161] width 9 height 9
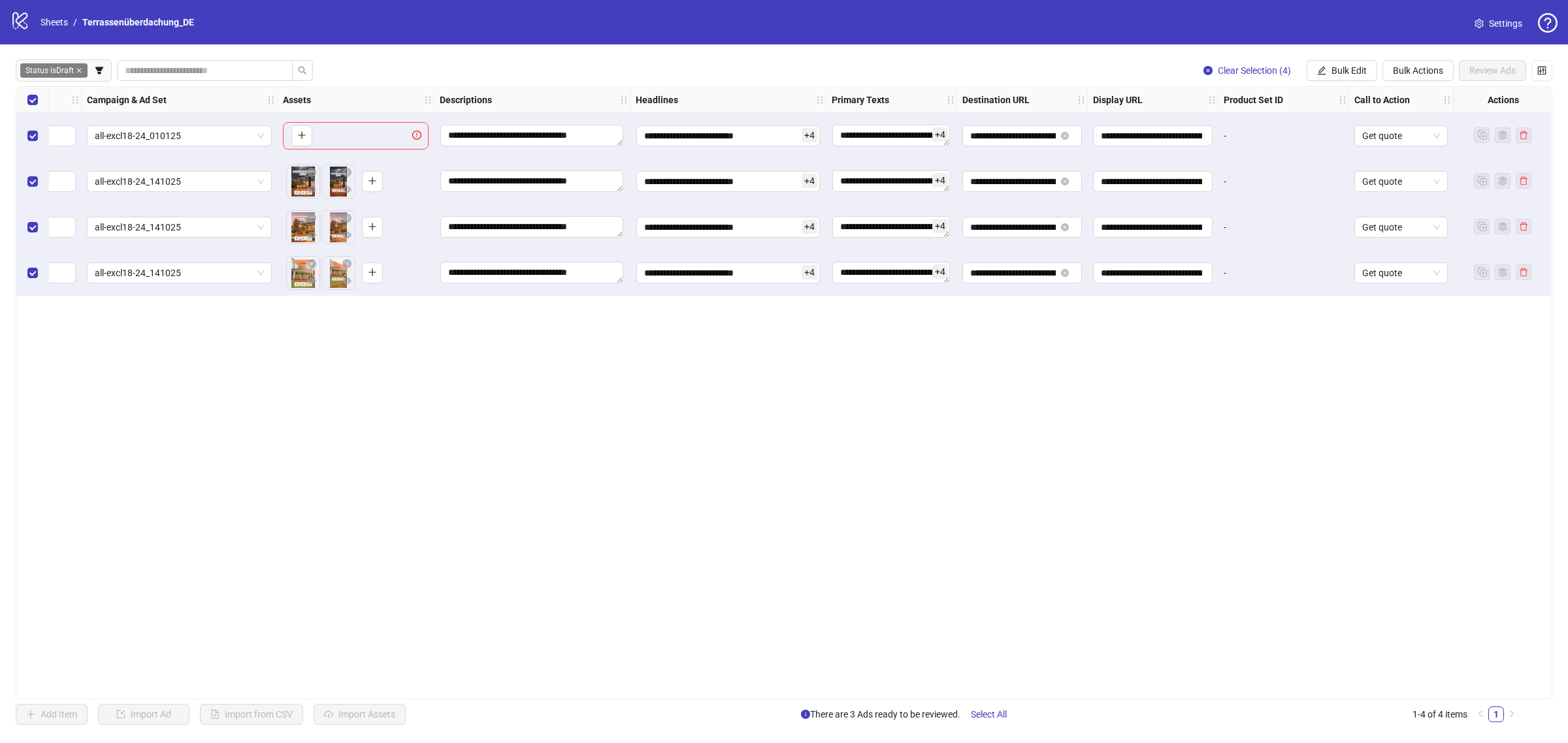
scroll to position [0, 0]
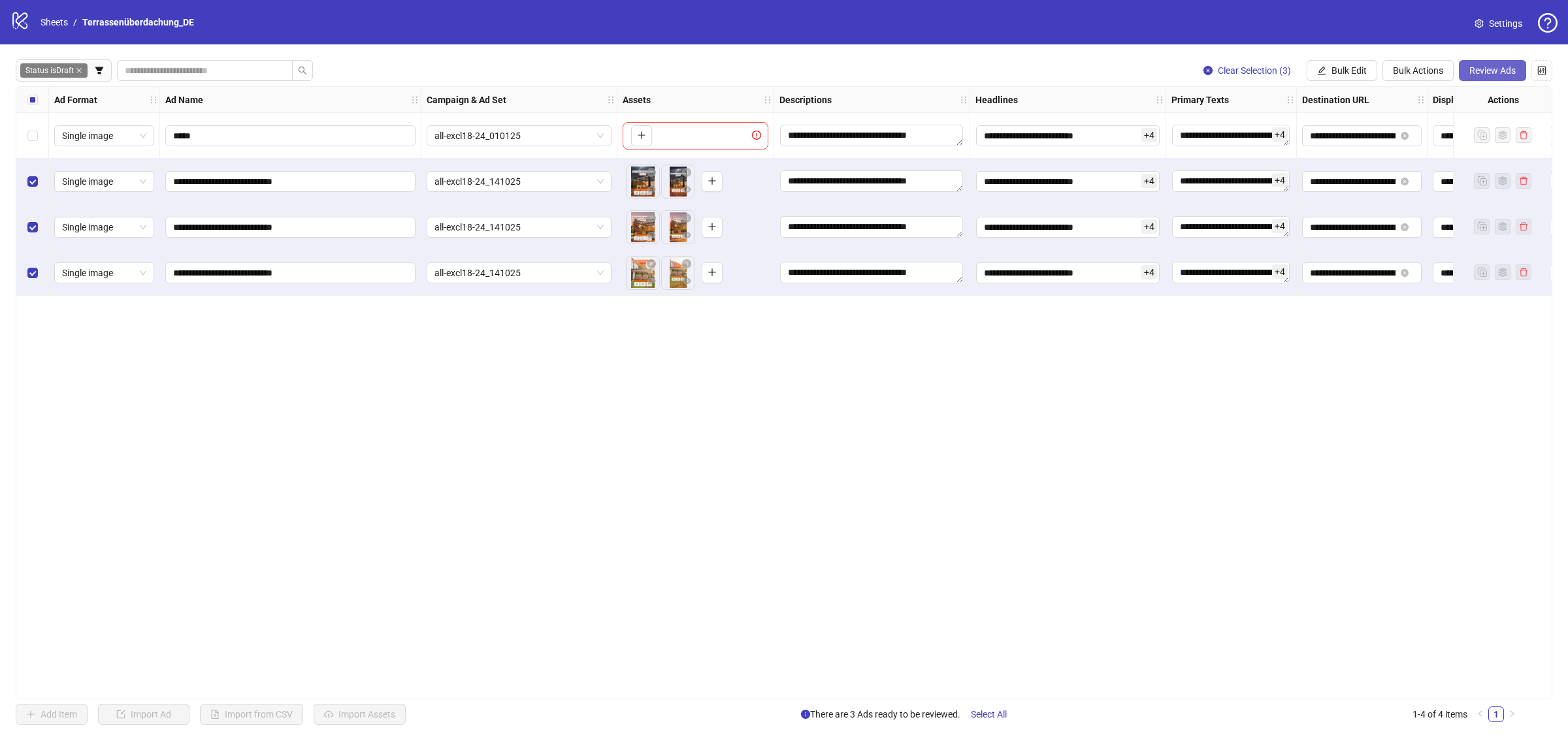
click at [1480, 67] on span "Review Ads" at bounding box center [1493, 71] width 46 height 10
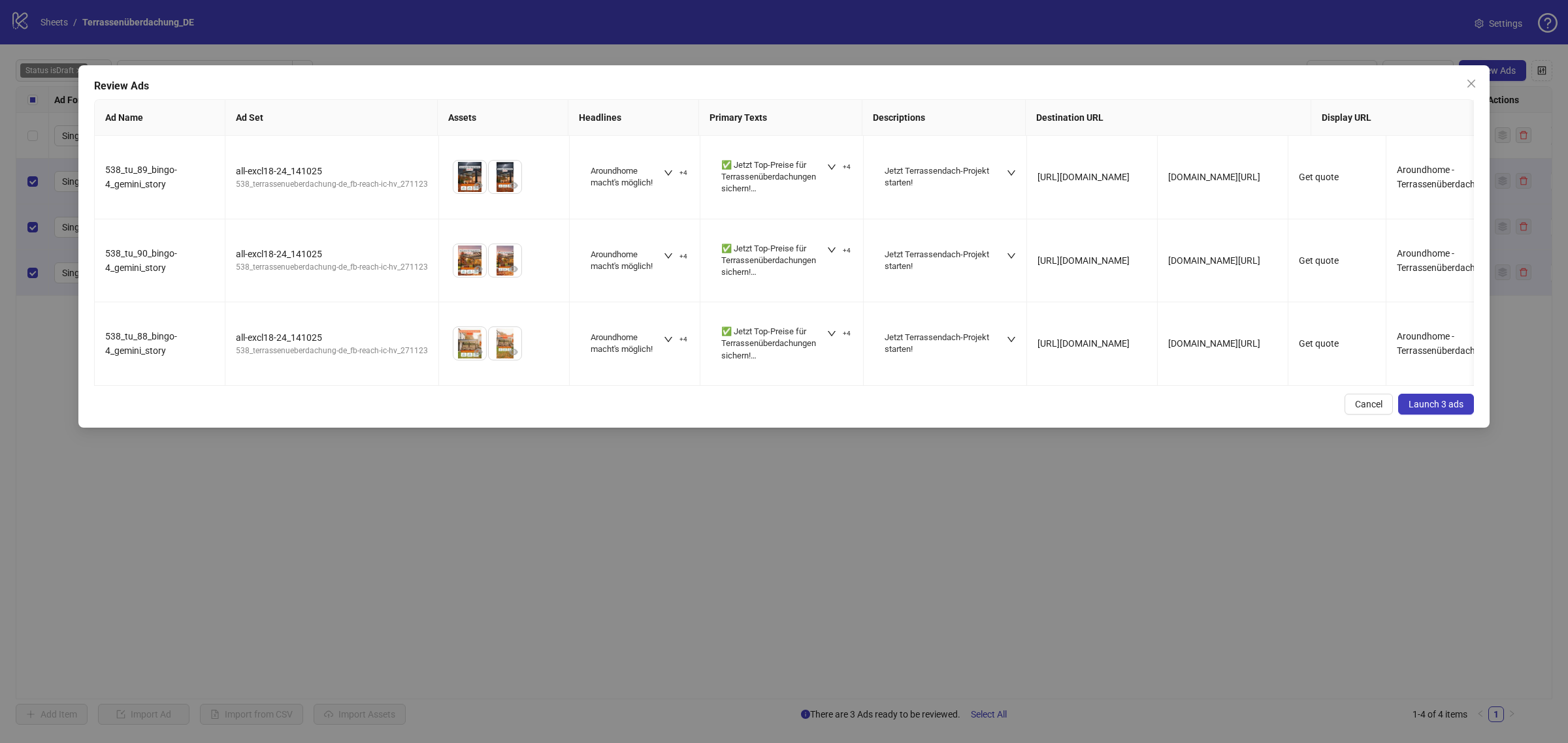
click at [1413, 410] on span "Launch 3 ads" at bounding box center [1437, 404] width 55 height 10
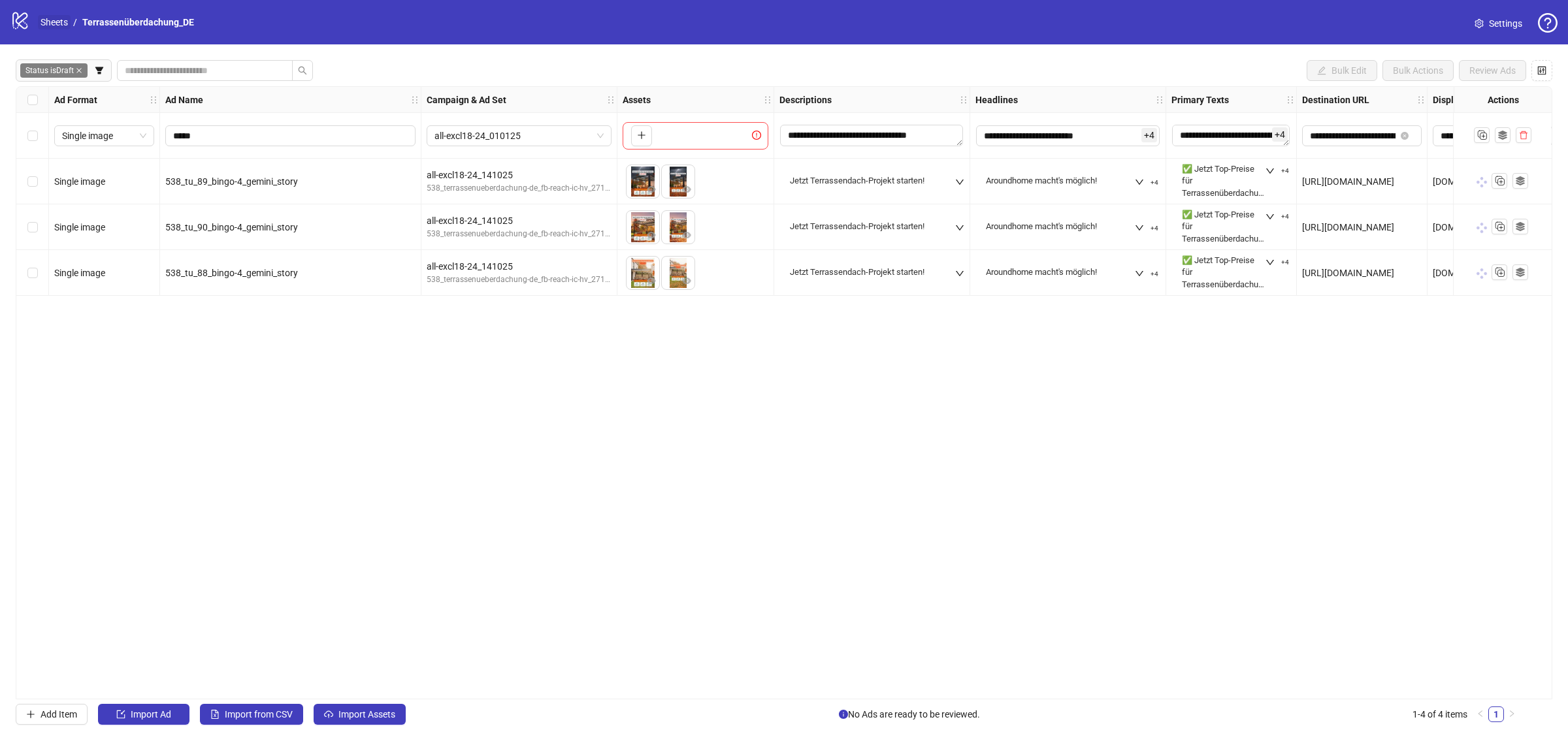
click at [46, 26] on link "Sheets" at bounding box center [54, 22] width 33 height 14
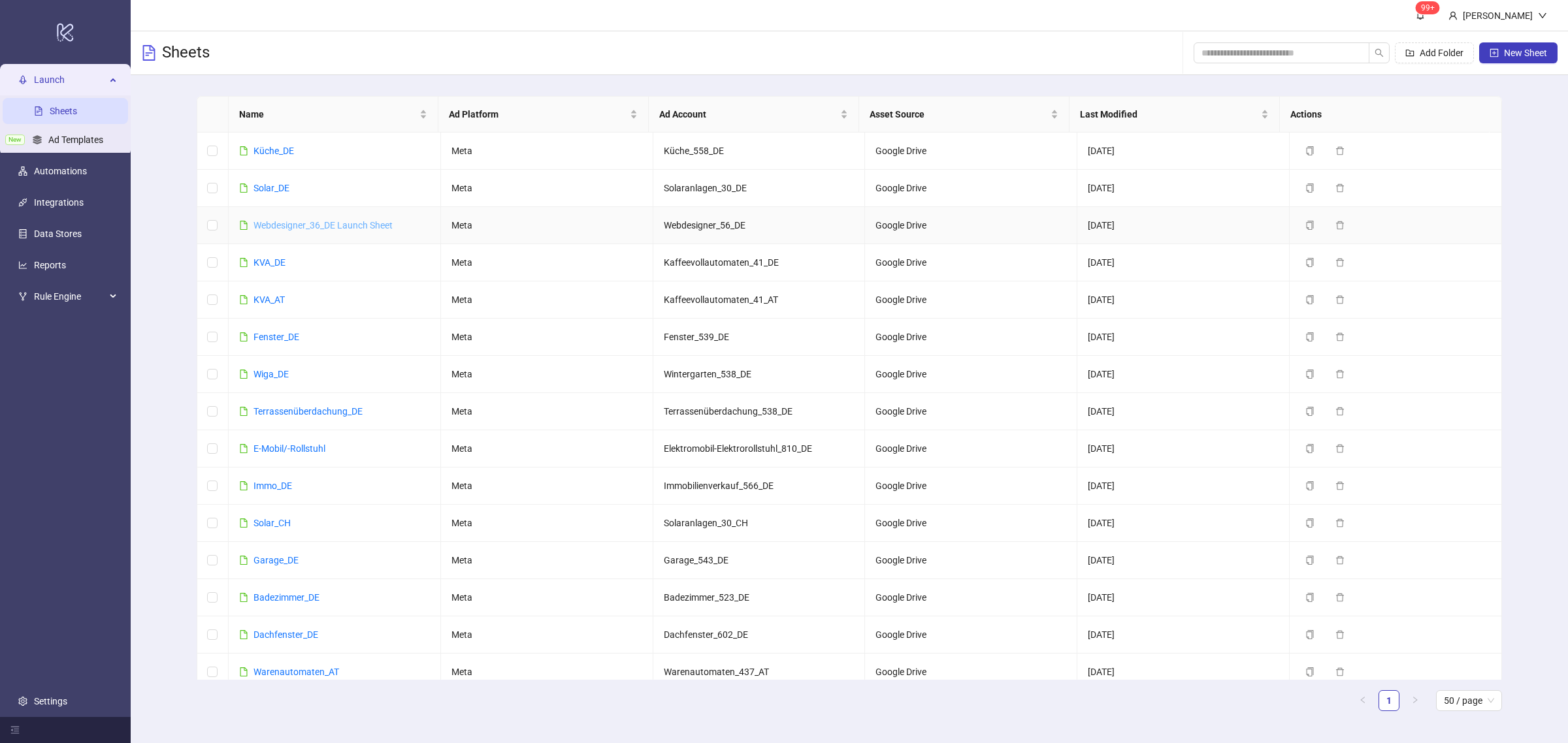
click at [285, 226] on link "Webdesigner_36_DE Launch Sheet" at bounding box center [323, 225] width 139 height 10
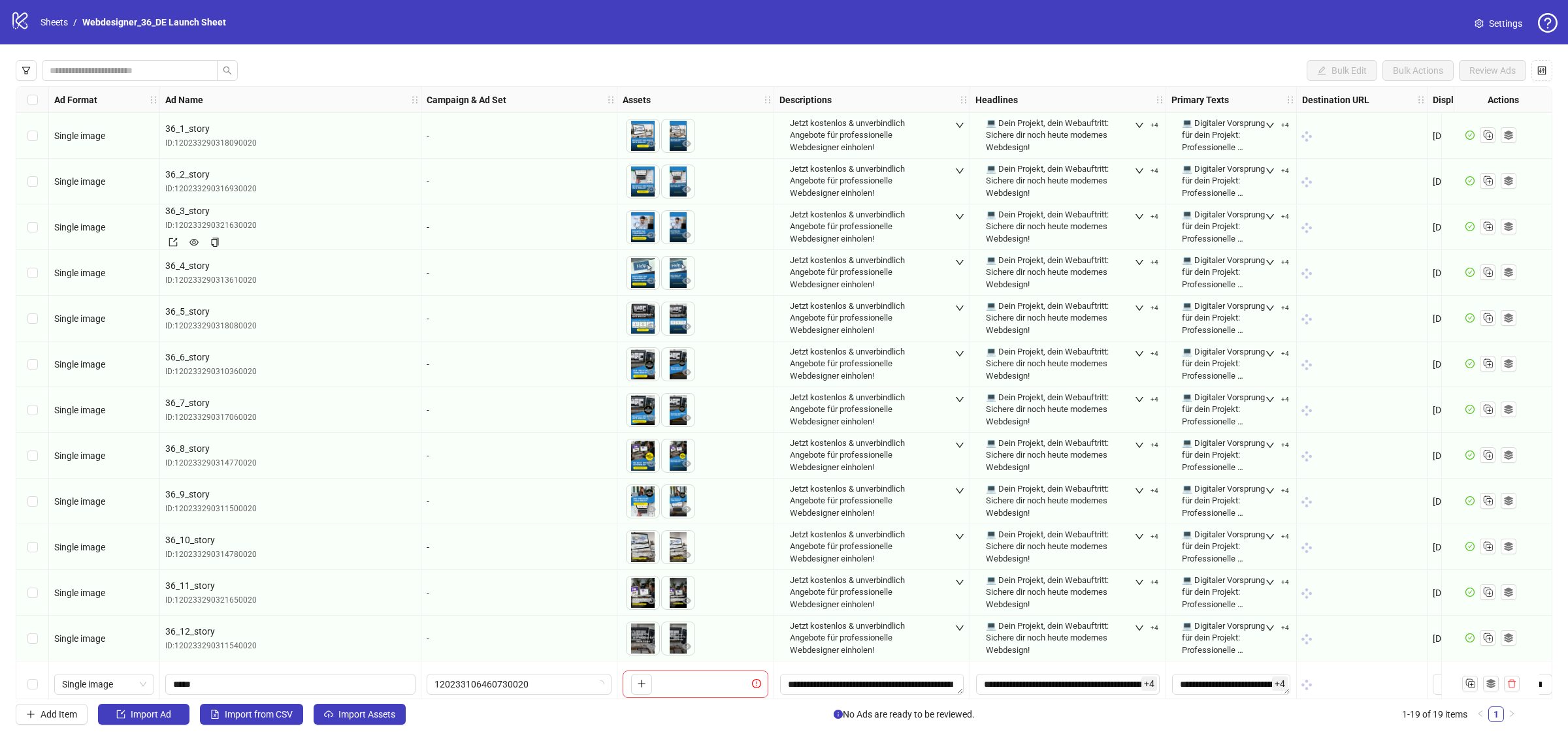
click at [285, 226] on div "36_3_story ID: 120233290321630020" at bounding box center [290, 227] width 250 height 46
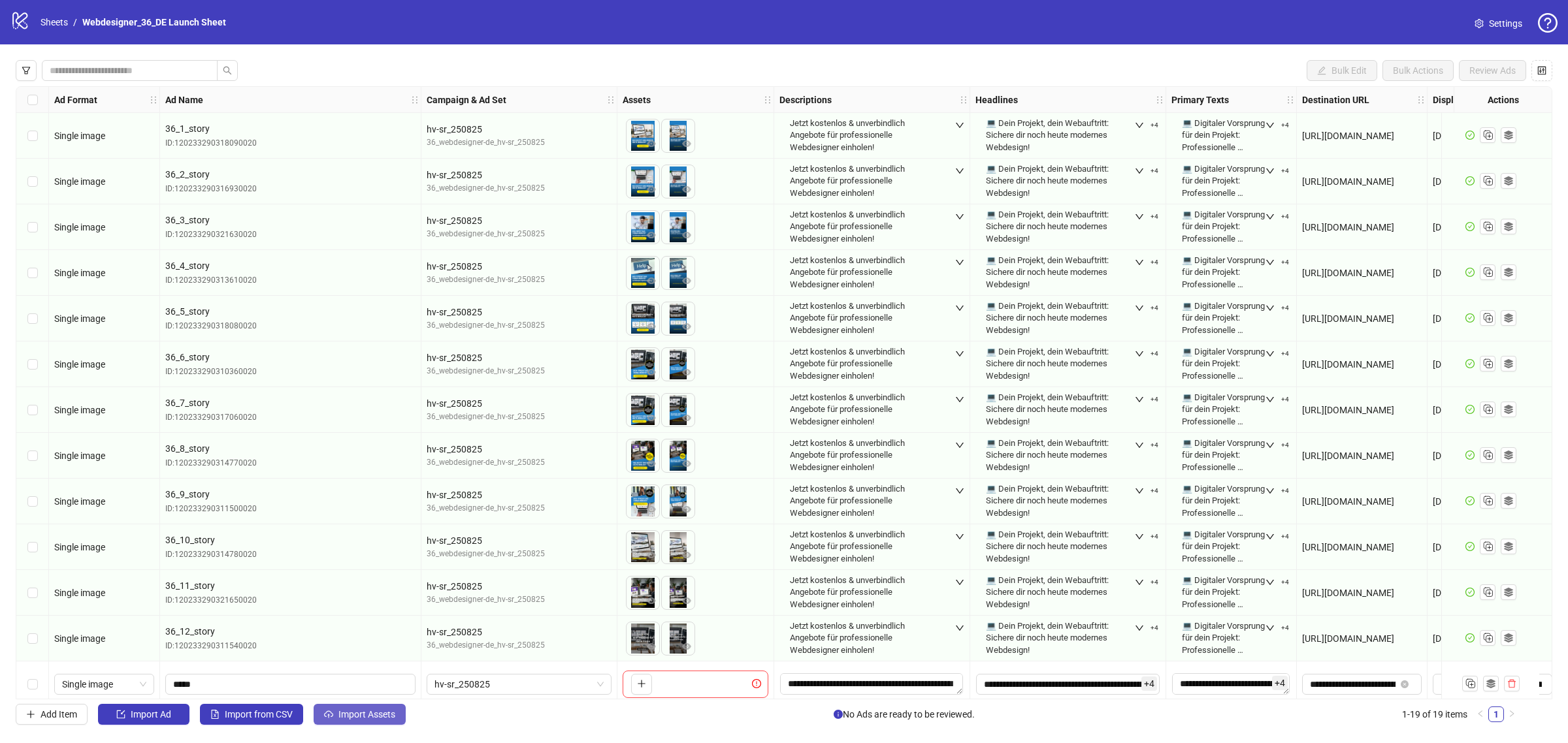
click at [370, 713] on span "Import Assets" at bounding box center [367, 715] width 57 height 10
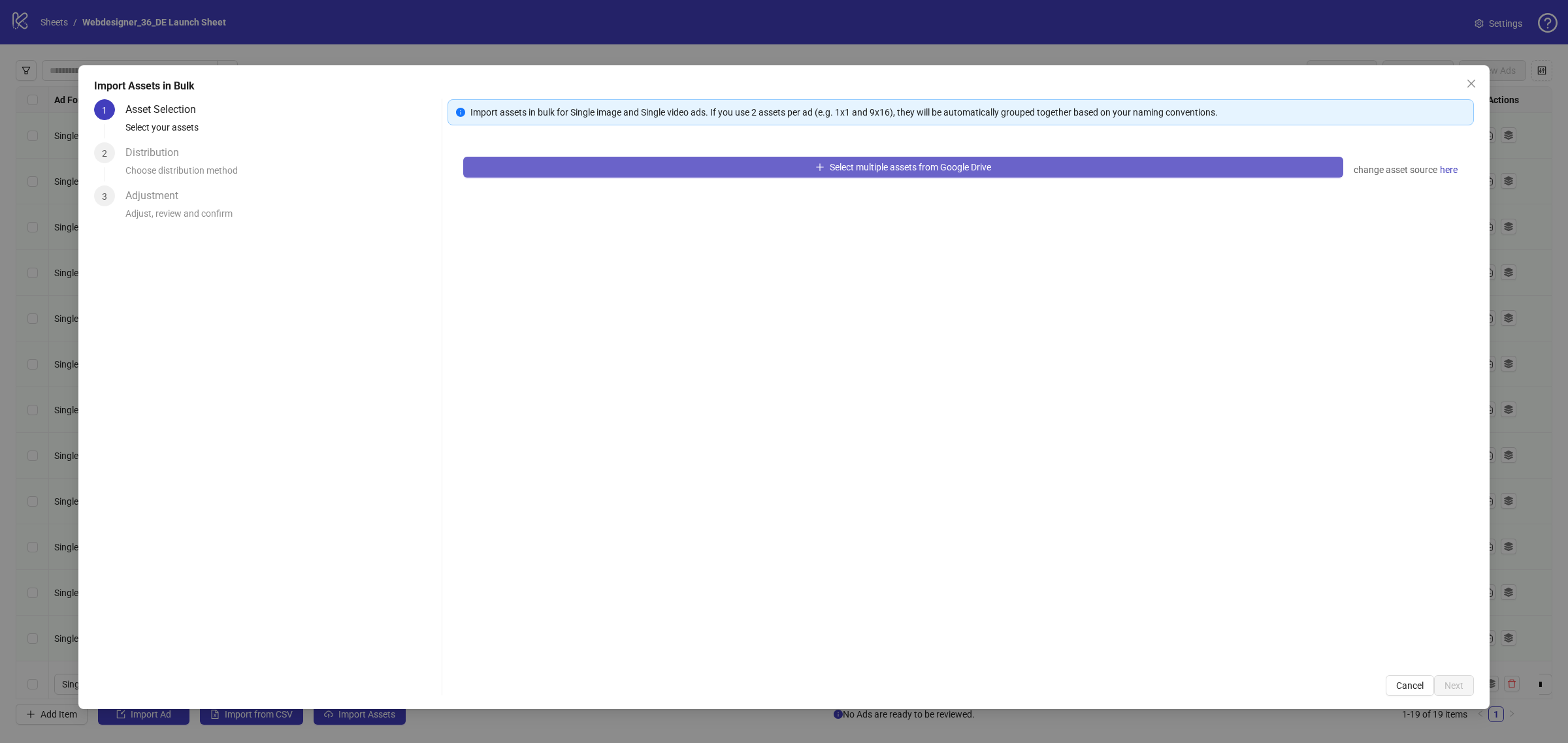
click at [690, 160] on button "Select multiple assets from Google Drive" at bounding box center [903, 167] width 880 height 21
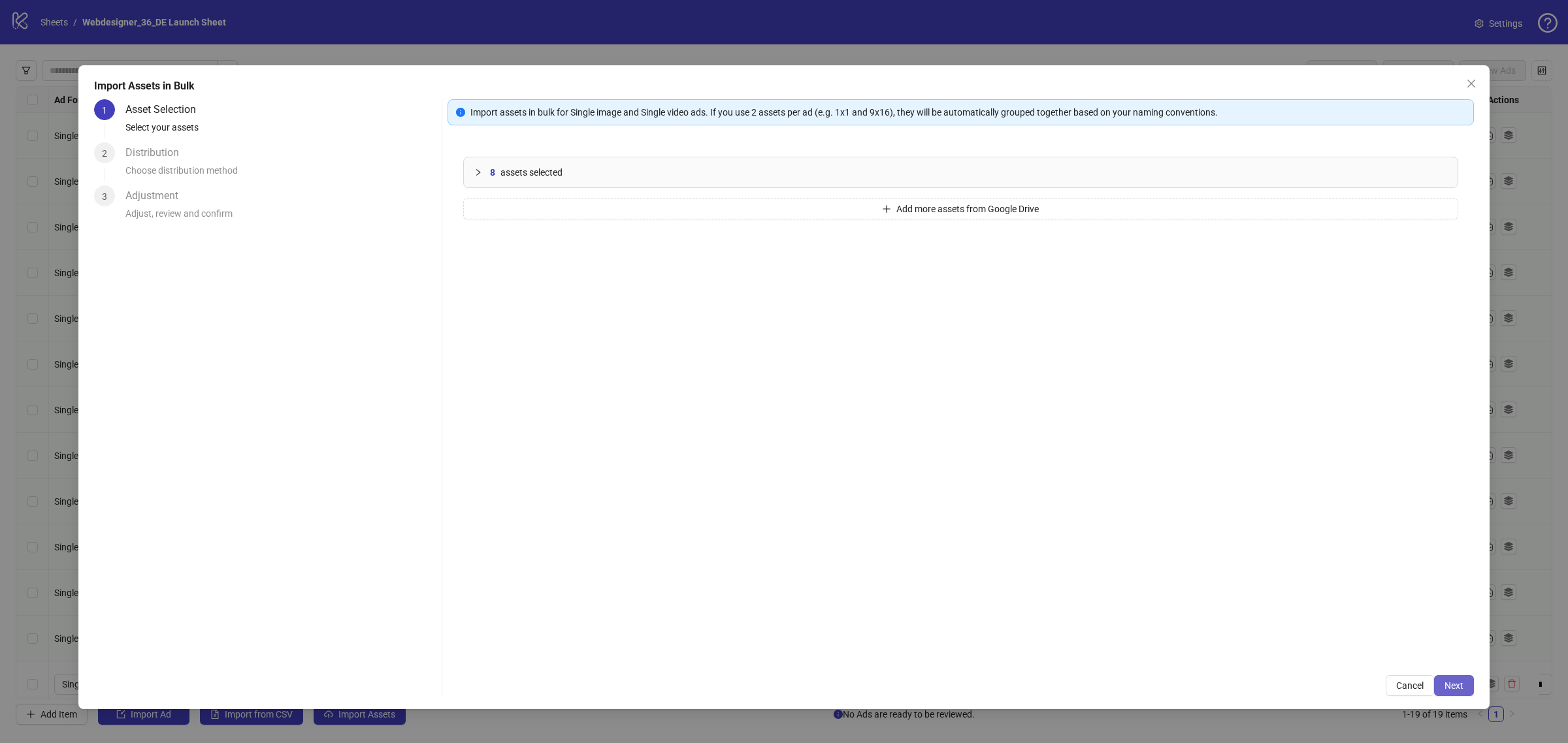
click at [1456, 689] on span "Next" at bounding box center [1454, 686] width 19 height 10
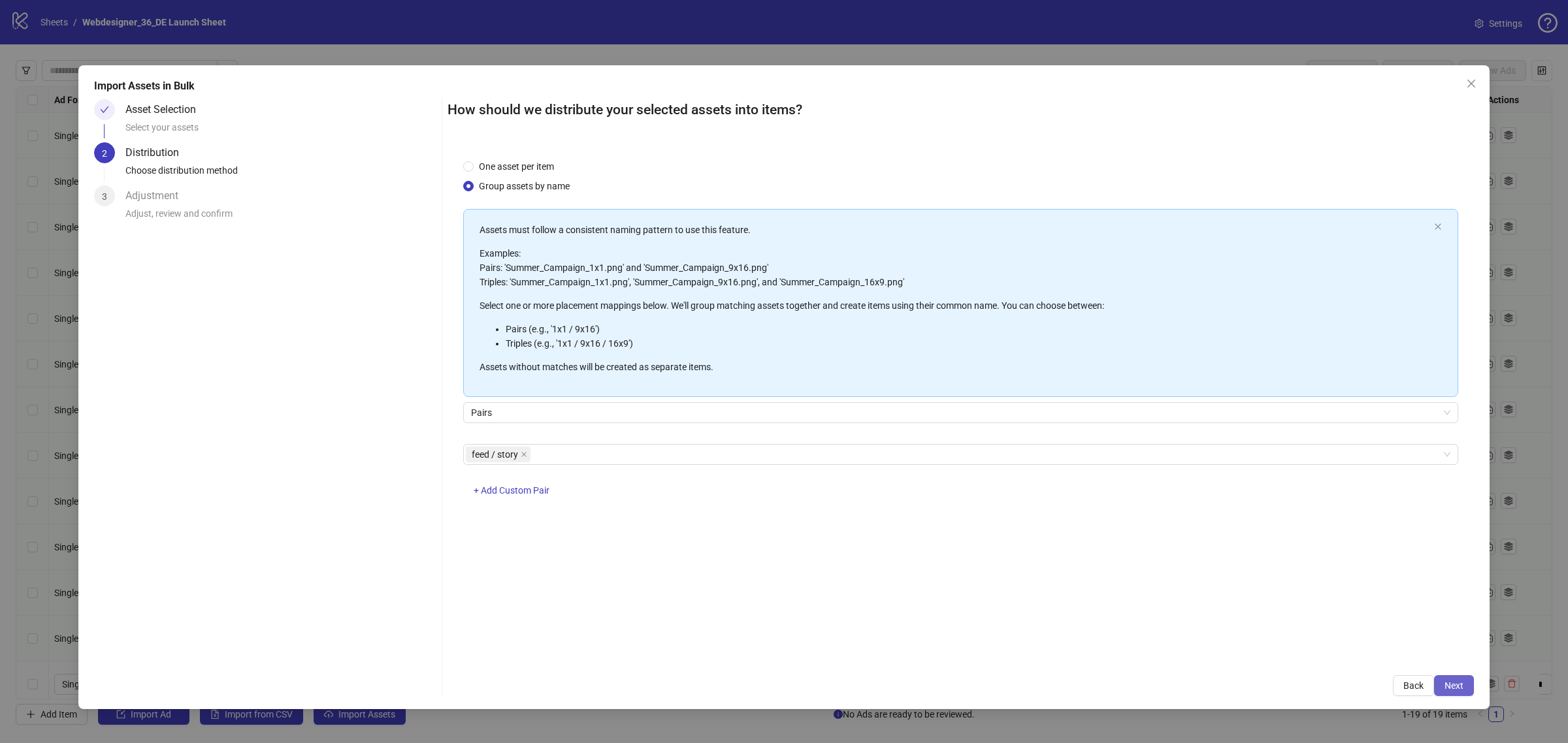
click at [1446, 692] on button "Next" at bounding box center [1454, 686] width 40 height 21
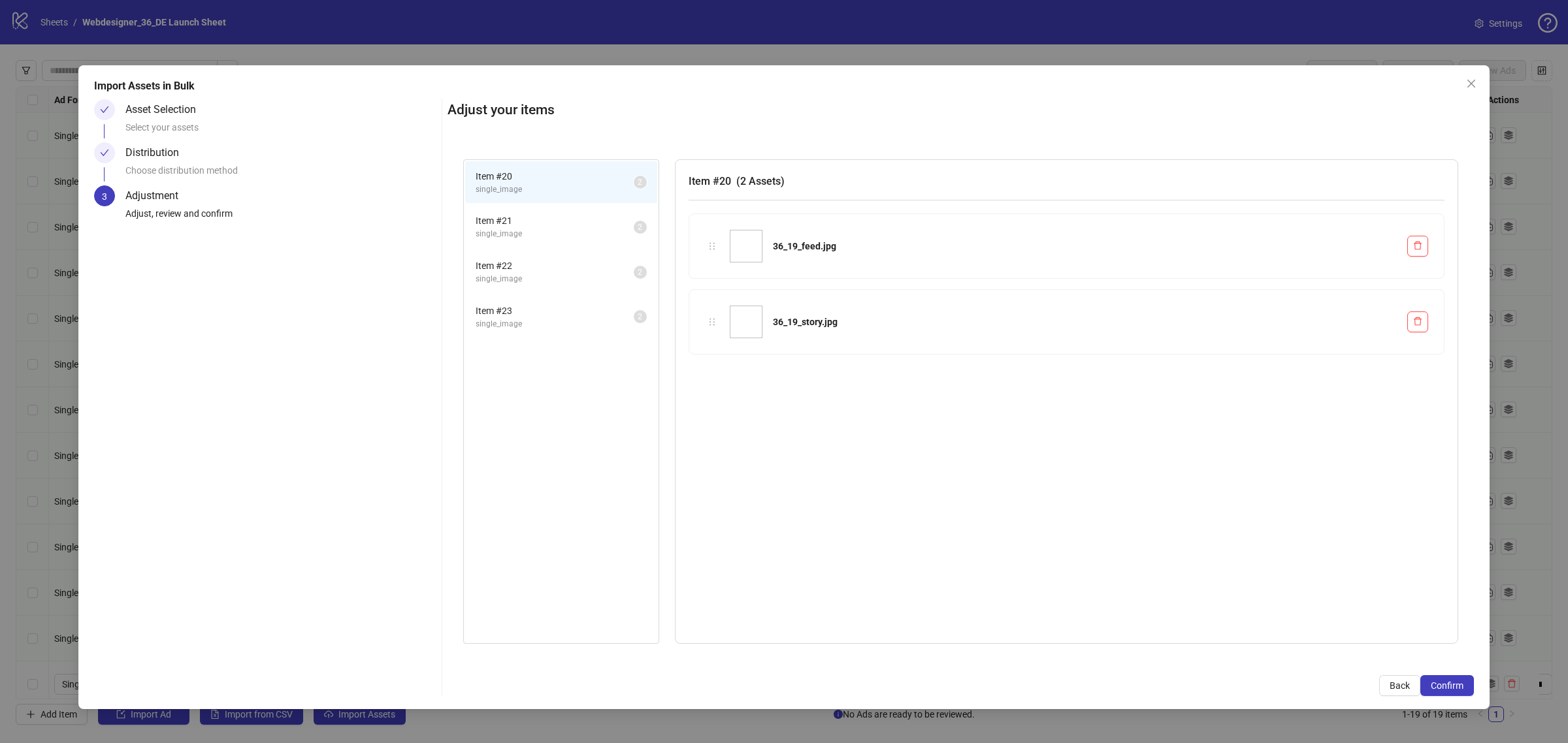
click at [1446, 692] on button "Confirm" at bounding box center [1447, 686] width 54 height 21
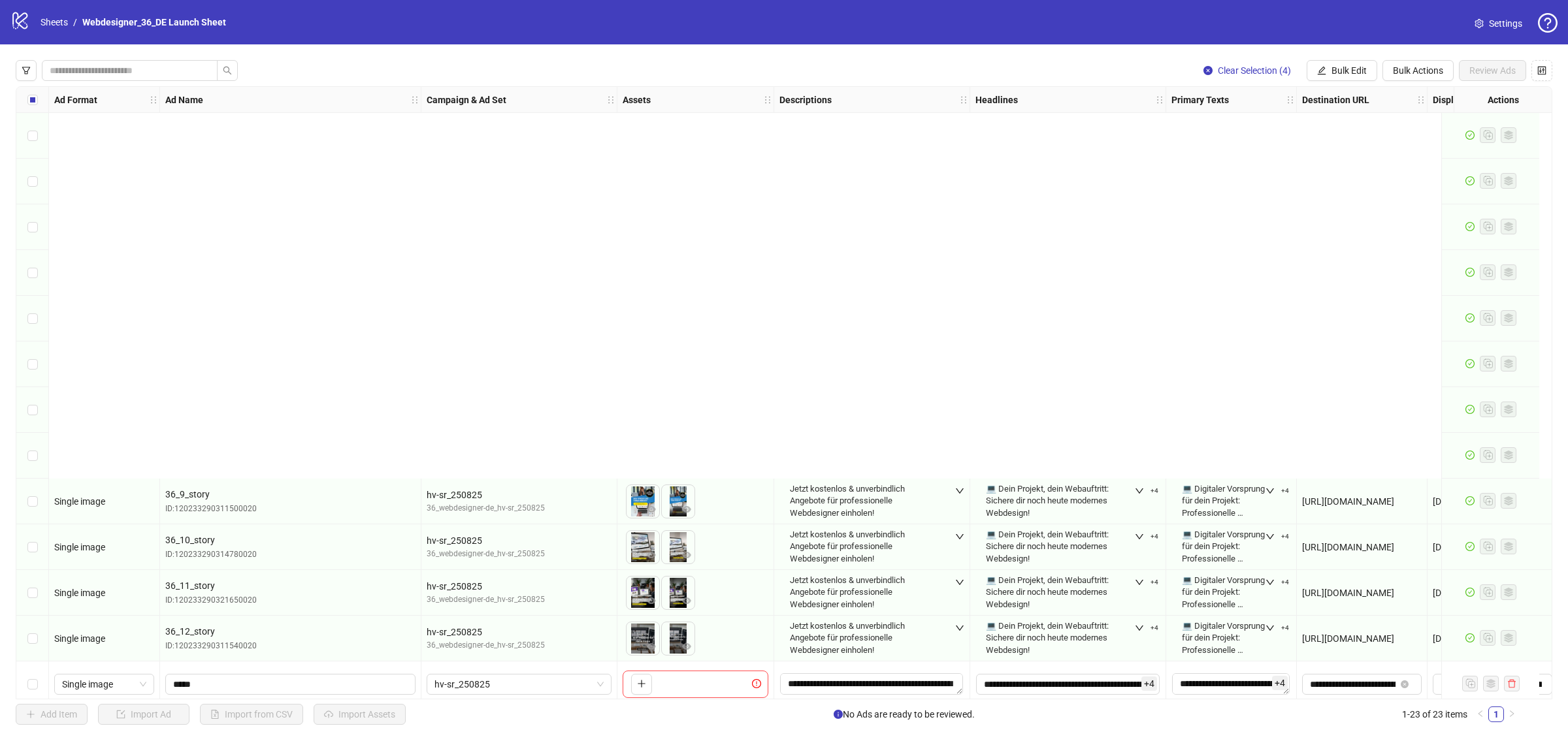
scroll to position [471, 0]
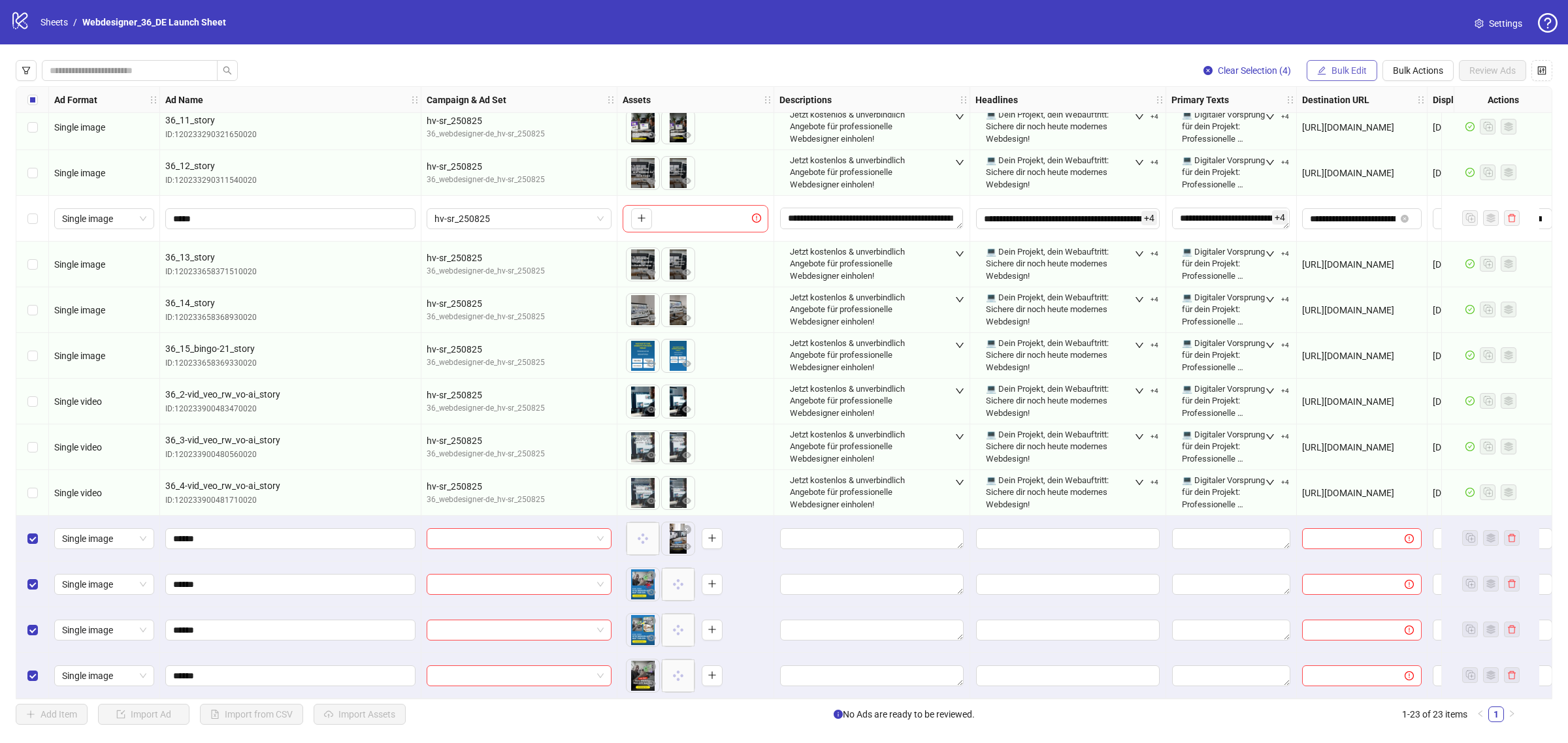
click at [1326, 69] on button "Bulk Edit" at bounding box center [1342, 71] width 71 height 21
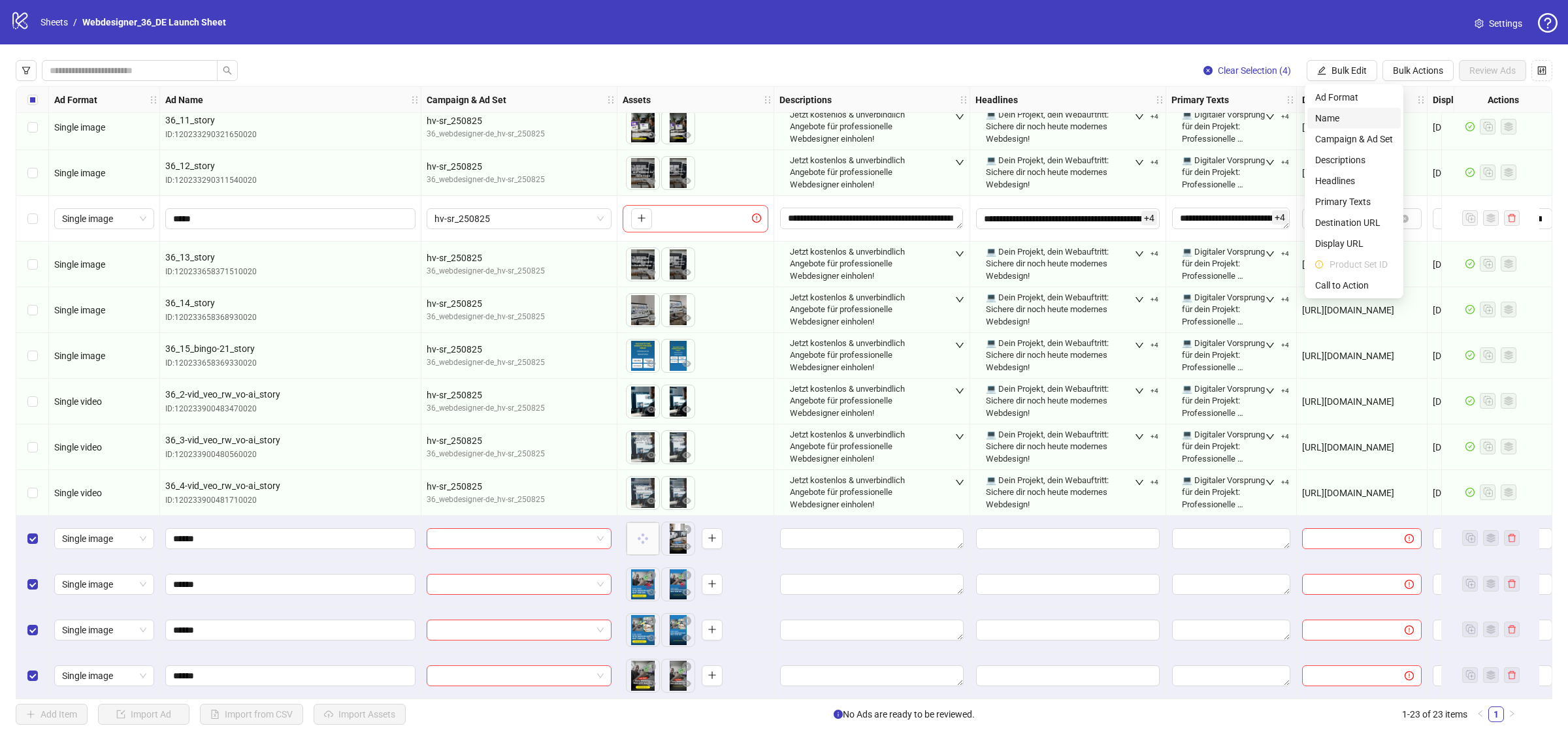
click at [1344, 122] on span "Name" at bounding box center [1355, 118] width 78 height 14
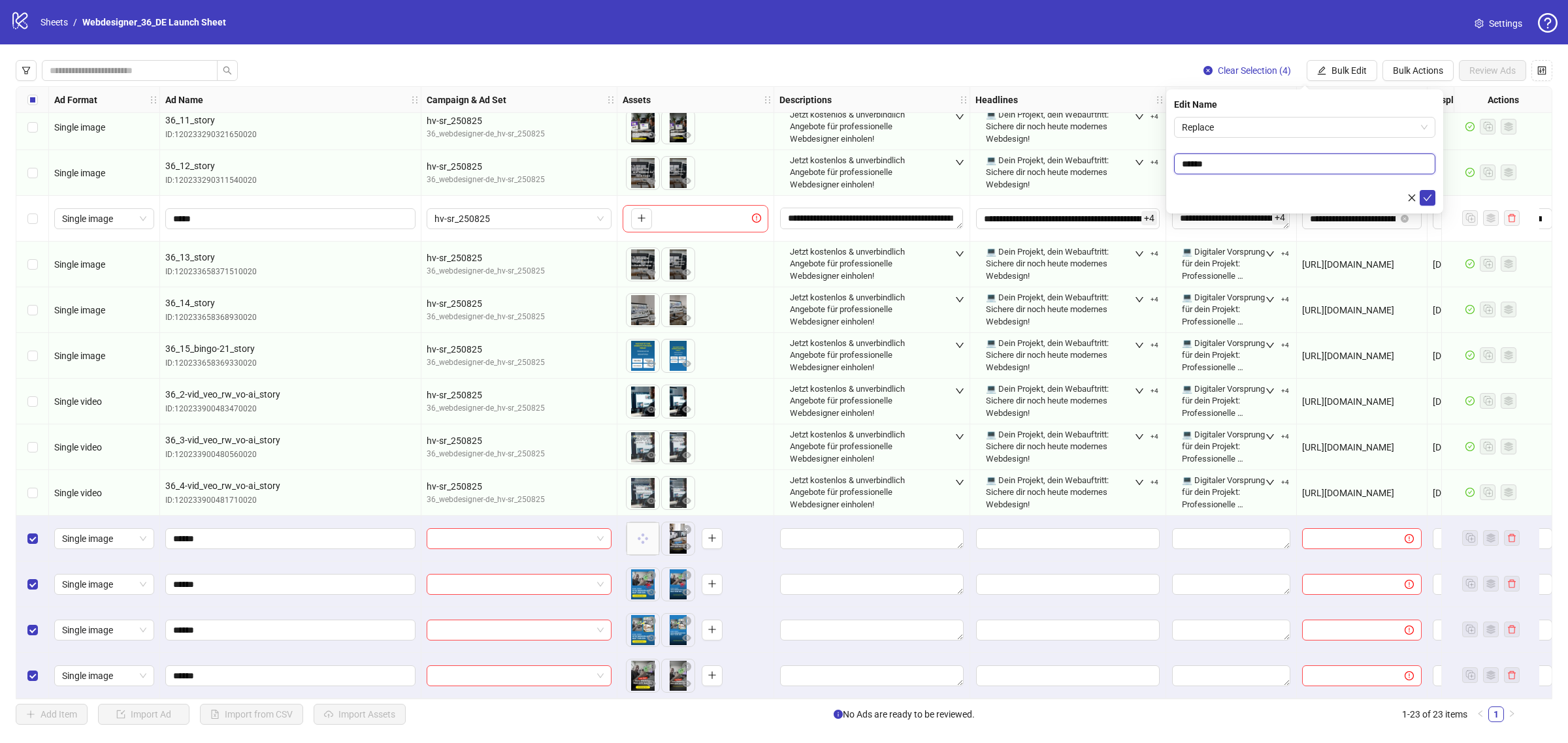
click at [1350, 165] on input "******" at bounding box center [1305, 164] width 261 height 21
click at [1307, 126] on span "Replace" at bounding box center [1305, 128] width 246 height 19
click at [1288, 192] on div "Add Prefix and Suffix" at bounding box center [1305, 195] width 240 height 14
click at [1268, 201] on input "text" at bounding box center [1305, 201] width 261 height 21
type input "*****"
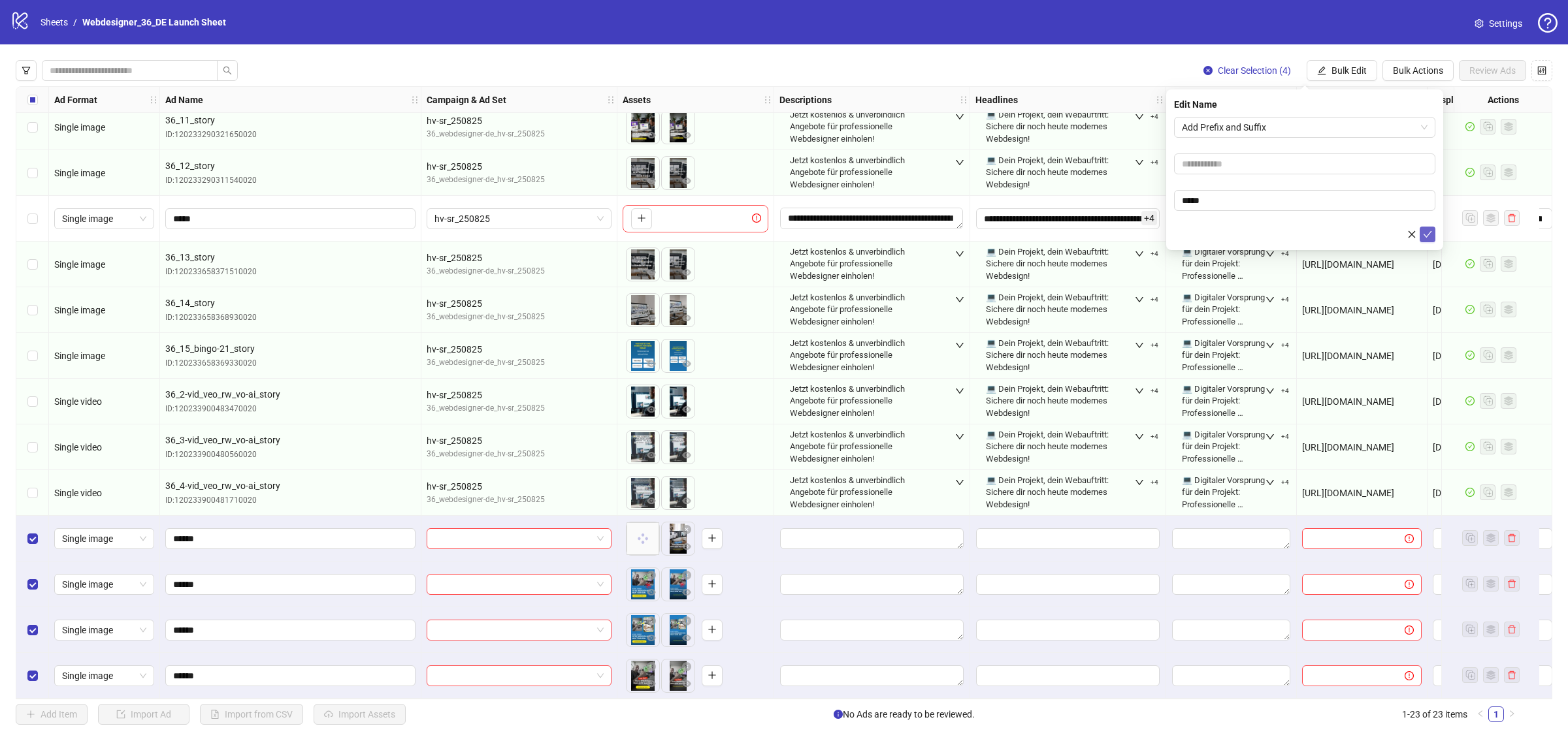
click at [1425, 233] on icon "check" at bounding box center [1428, 234] width 9 height 9
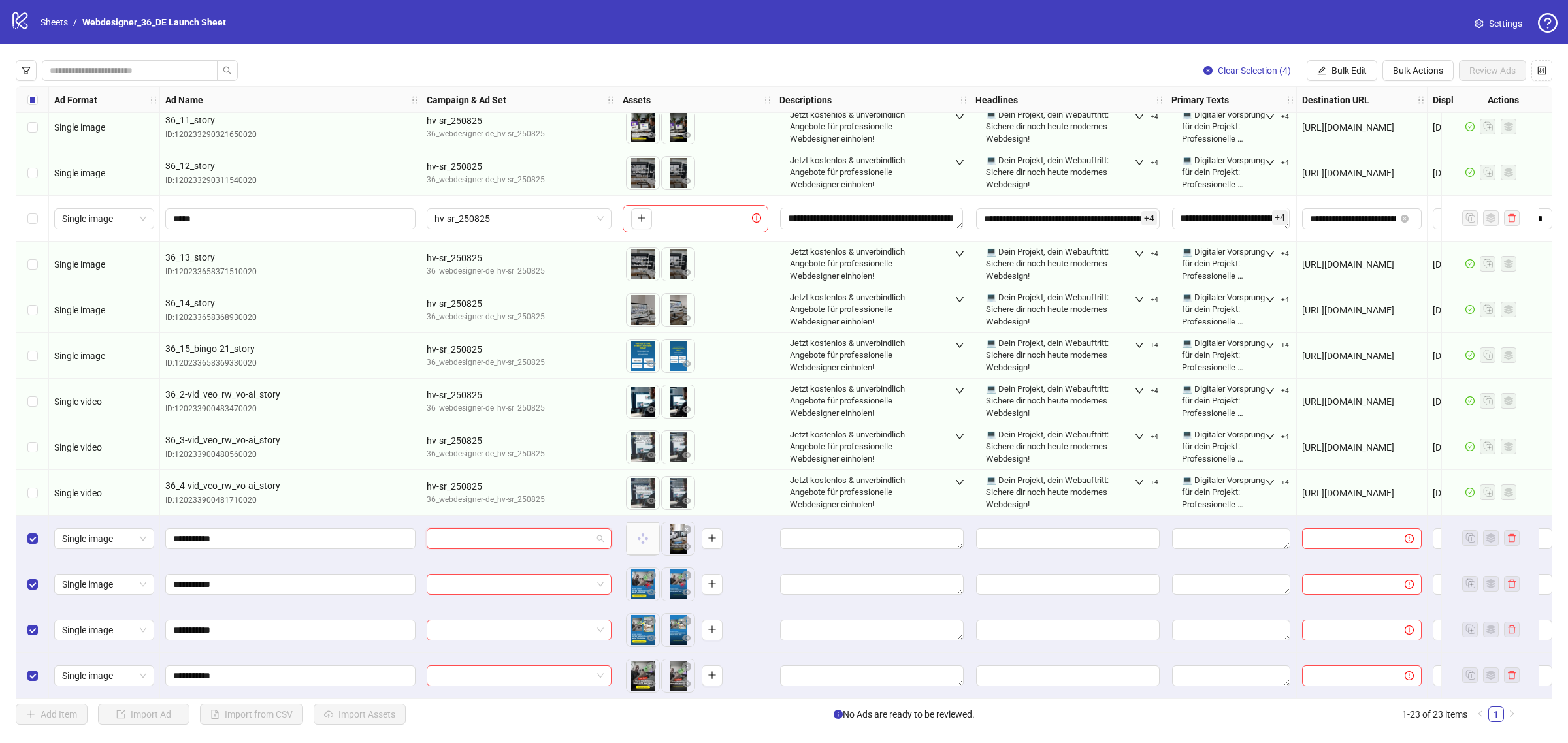
click at [478, 543] on input "search" at bounding box center [513, 539] width 157 height 19
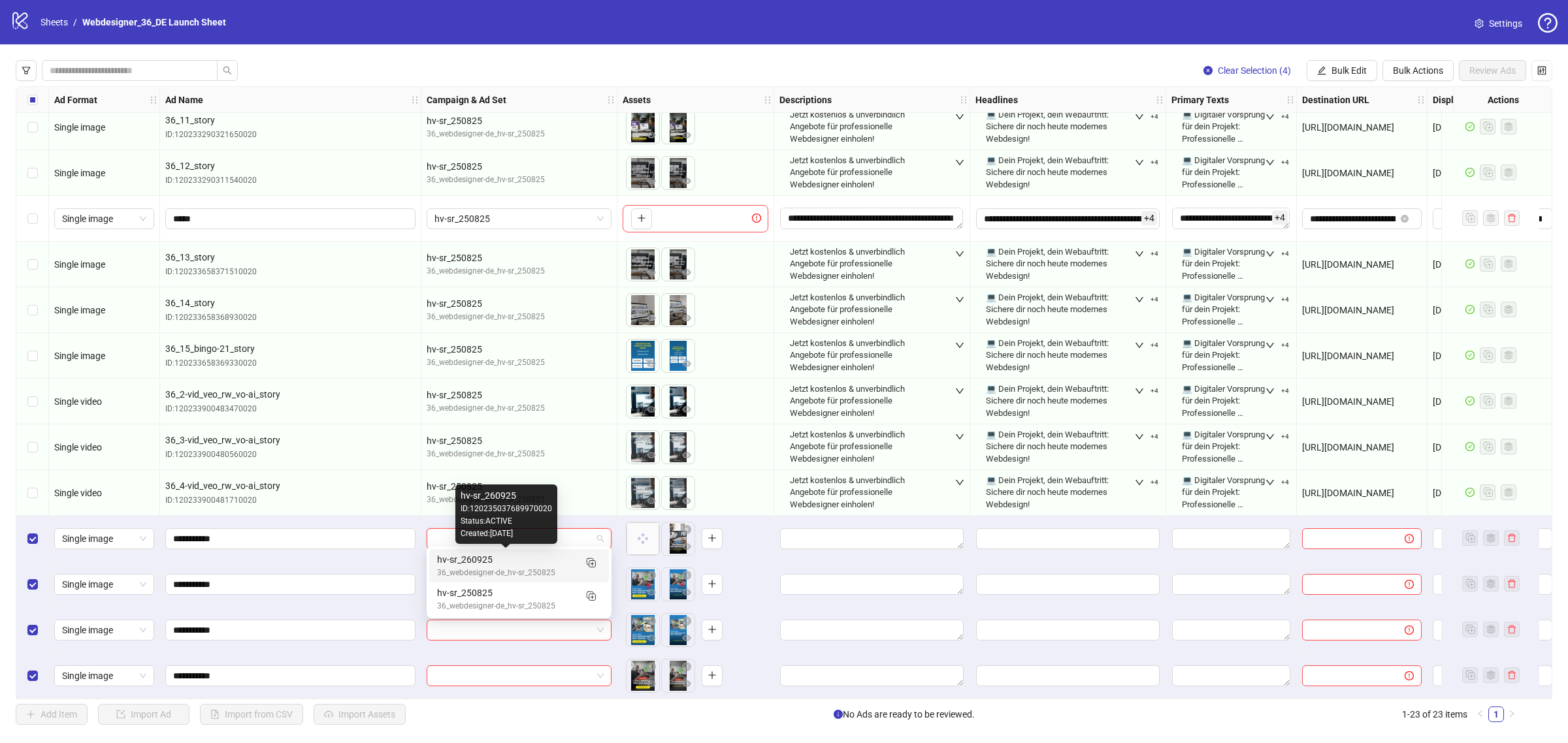
click at [505, 565] on div "hv-sr_260925" at bounding box center [506, 559] width 138 height 14
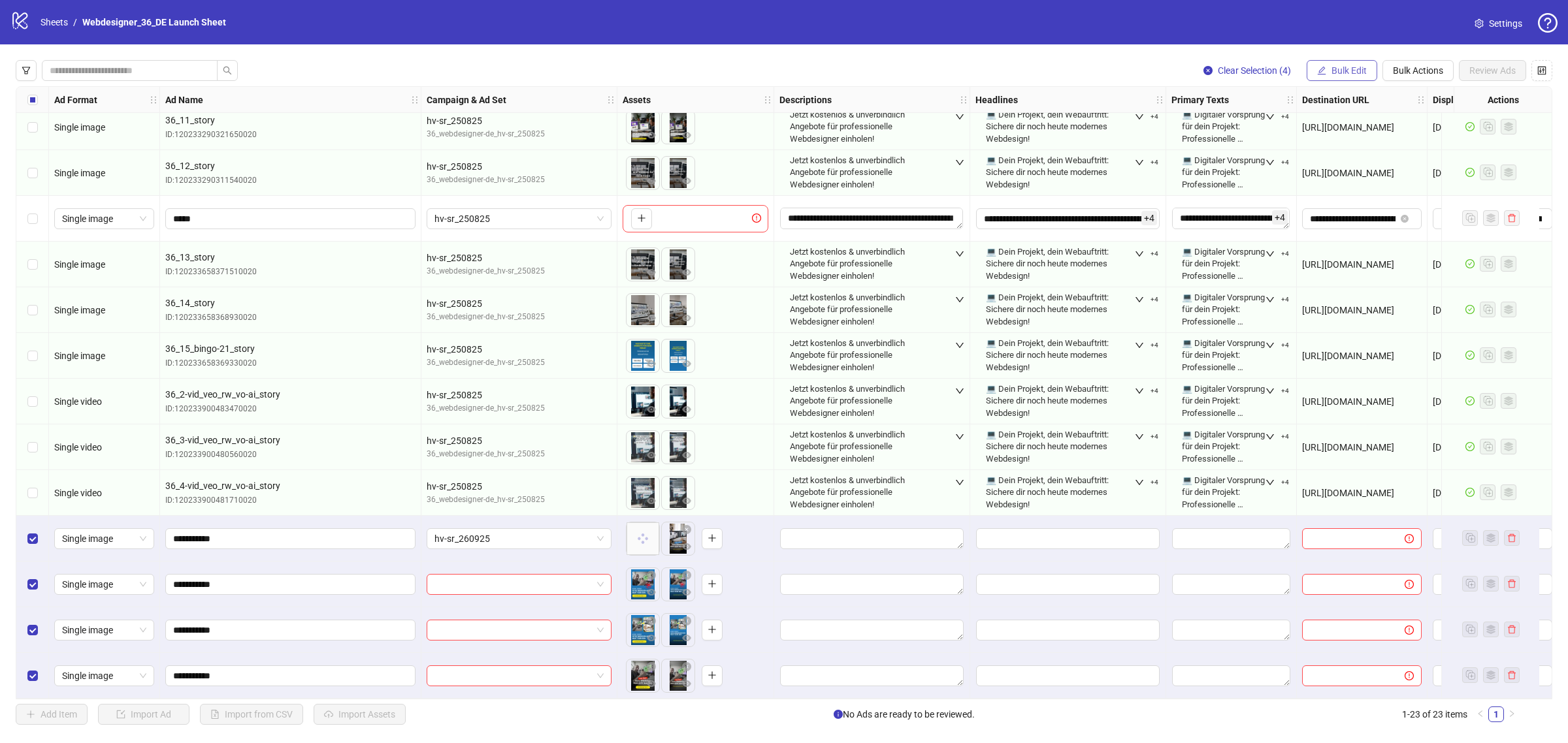
click at [1322, 77] on button "Bulk Edit" at bounding box center [1342, 71] width 71 height 21
click at [1344, 136] on span "Campaign & Ad Set" at bounding box center [1355, 139] width 78 height 14
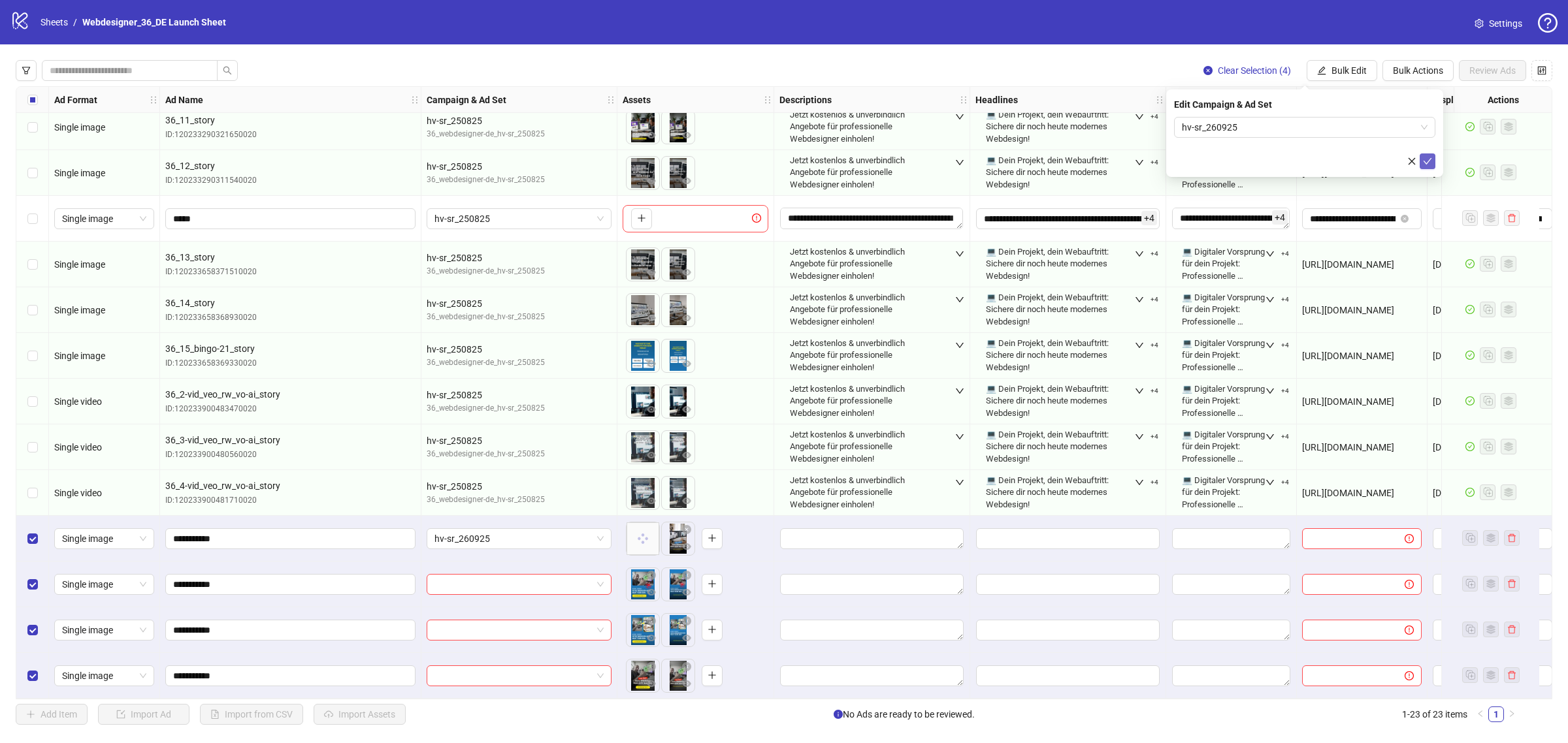
click at [1428, 157] on icon "check" at bounding box center [1428, 161] width 9 height 9
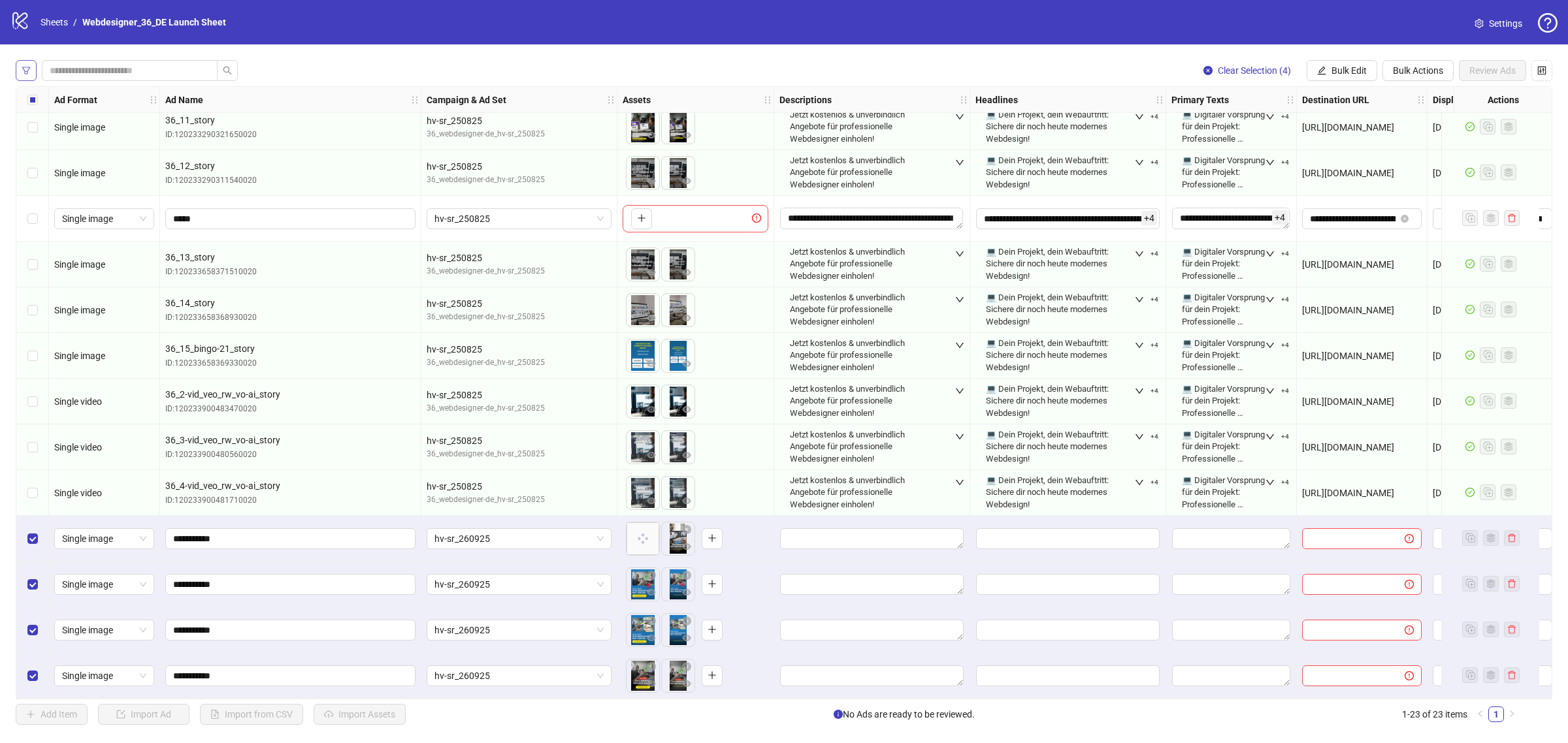
click at [34, 70] on button "button" at bounding box center [26, 71] width 21 height 21
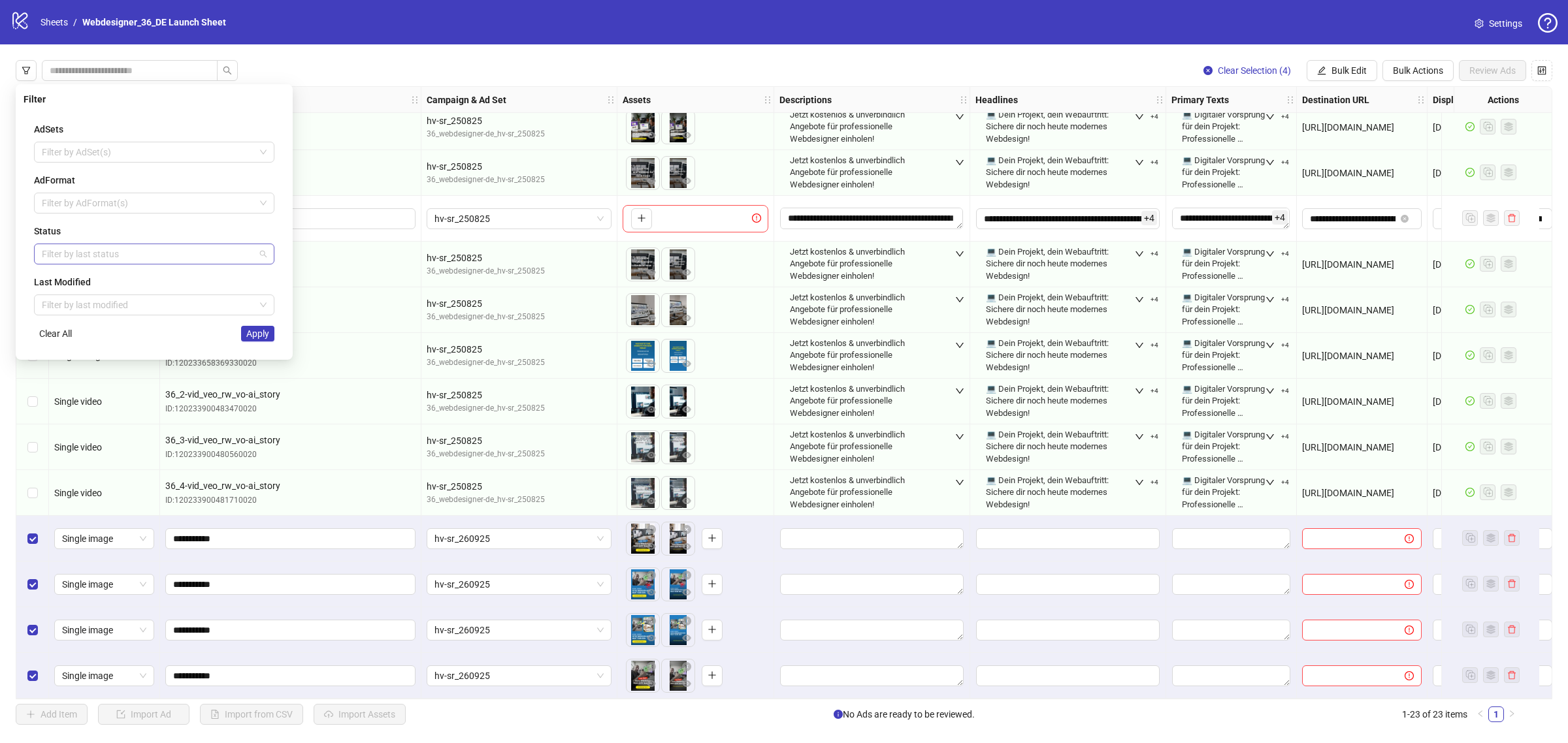
click at [90, 259] on div at bounding box center [147, 254] width 222 height 19
click at [93, 284] on div "Draft" at bounding box center [154, 280] width 219 height 14
click at [270, 341] on button "Apply" at bounding box center [257, 333] width 34 height 16
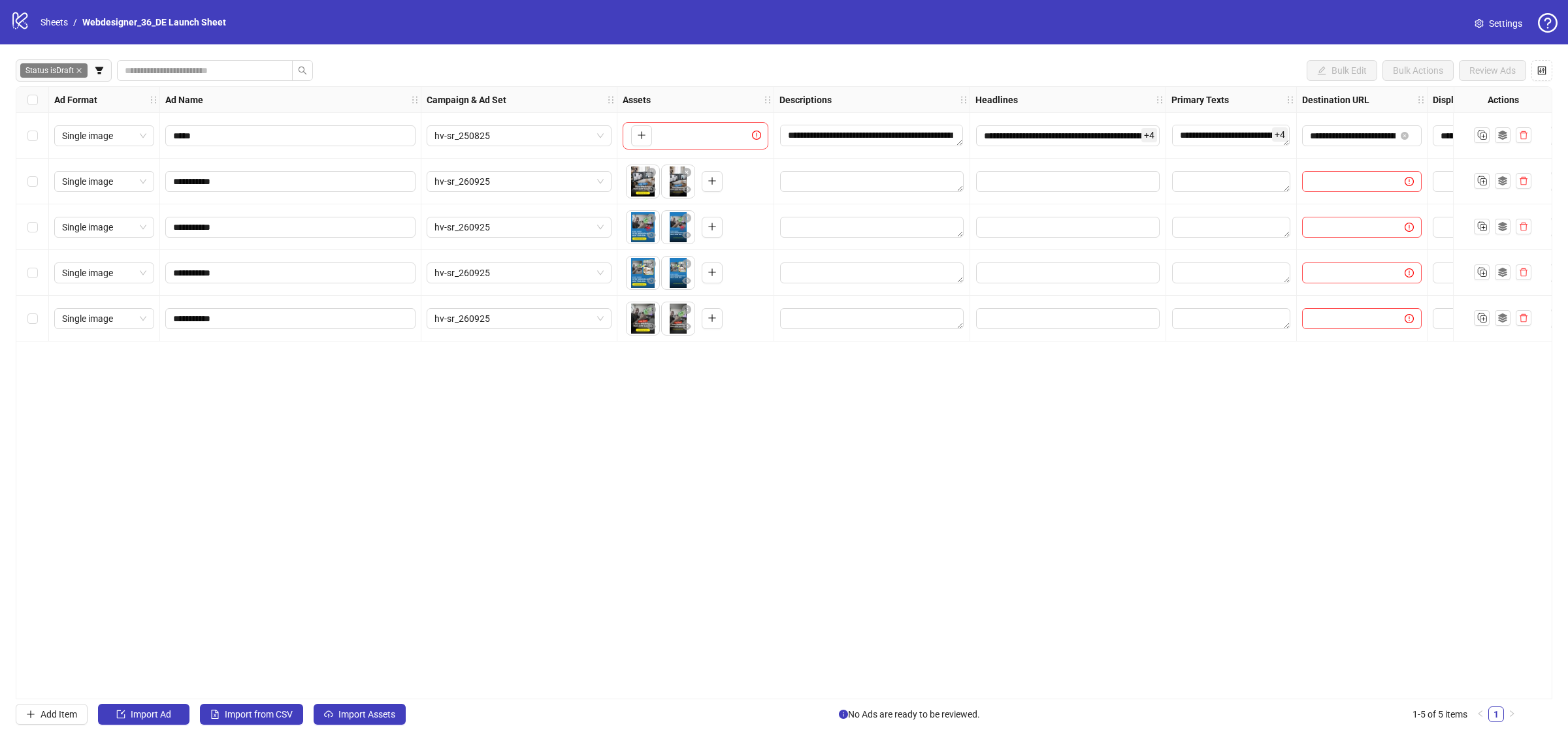
scroll to position [0, 0]
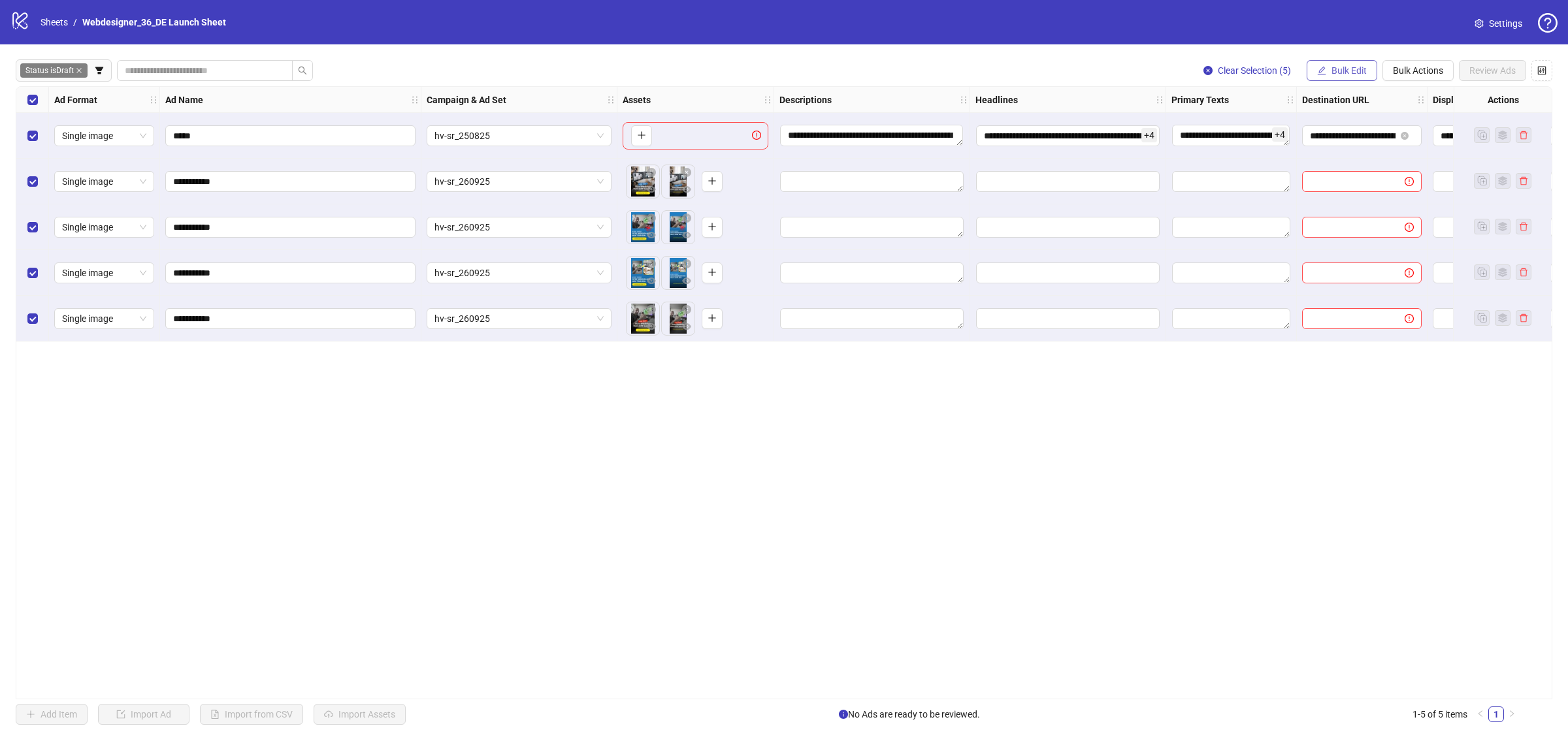
click at [1321, 71] on icon "edit" at bounding box center [1322, 70] width 9 height 9
click at [1341, 155] on span "Descriptions" at bounding box center [1355, 160] width 78 height 14
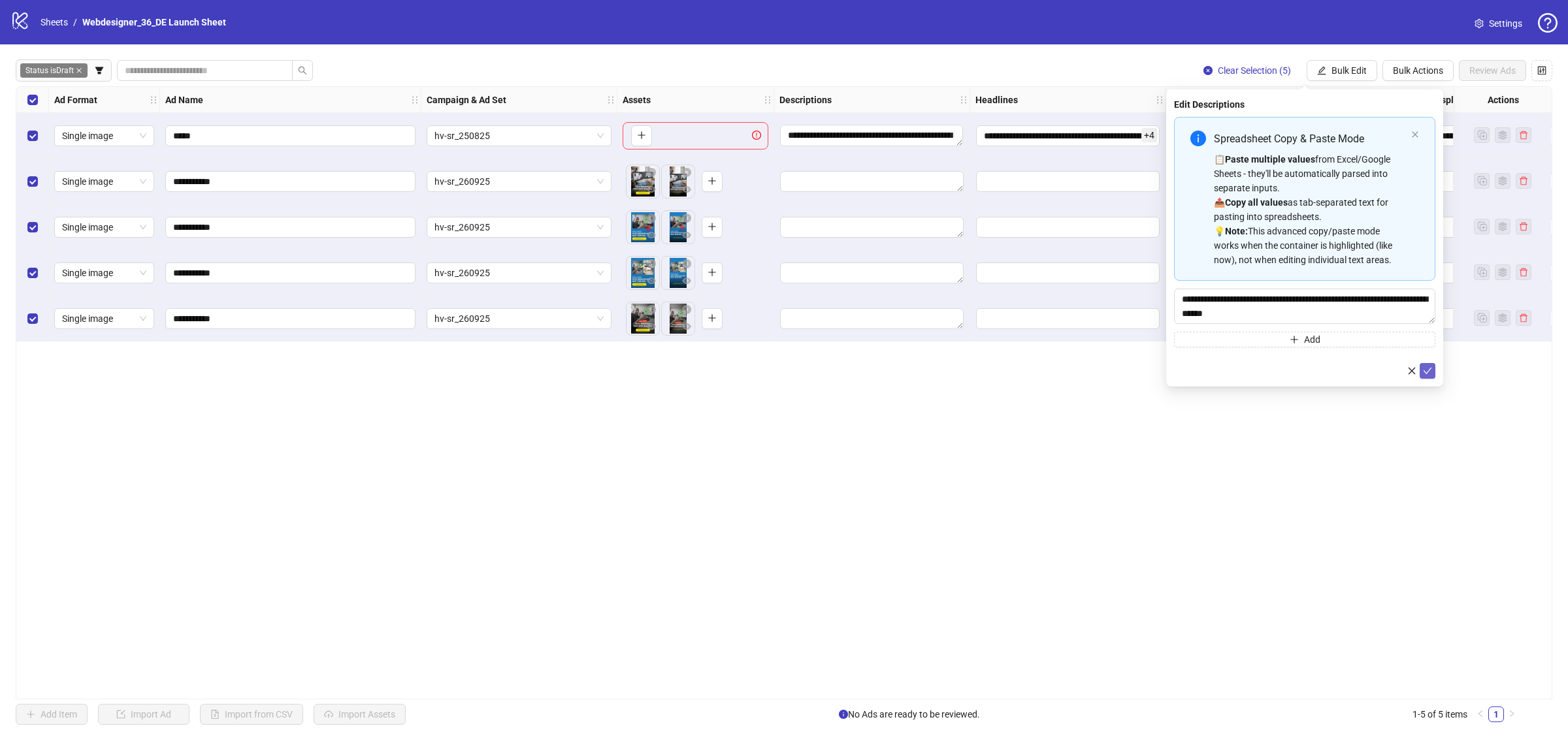
click at [1428, 366] on icon "check" at bounding box center [1428, 371] width 9 height 9
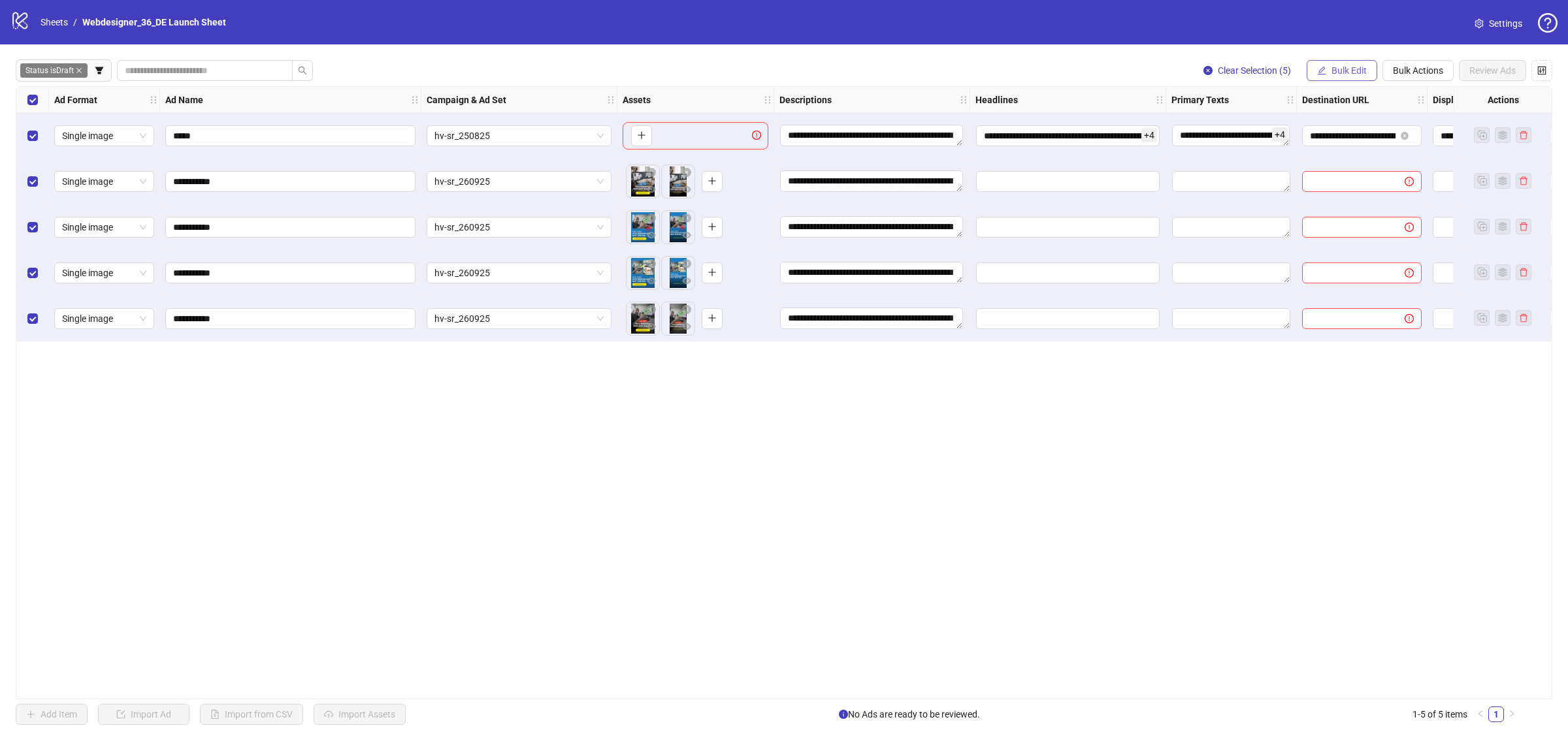
click at [1344, 67] on span "Bulk Edit" at bounding box center [1349, 71] width 35 height 10
click at [1360, 174] on span "Headlines" at bounding box center [1355, 181] width 78 height 14
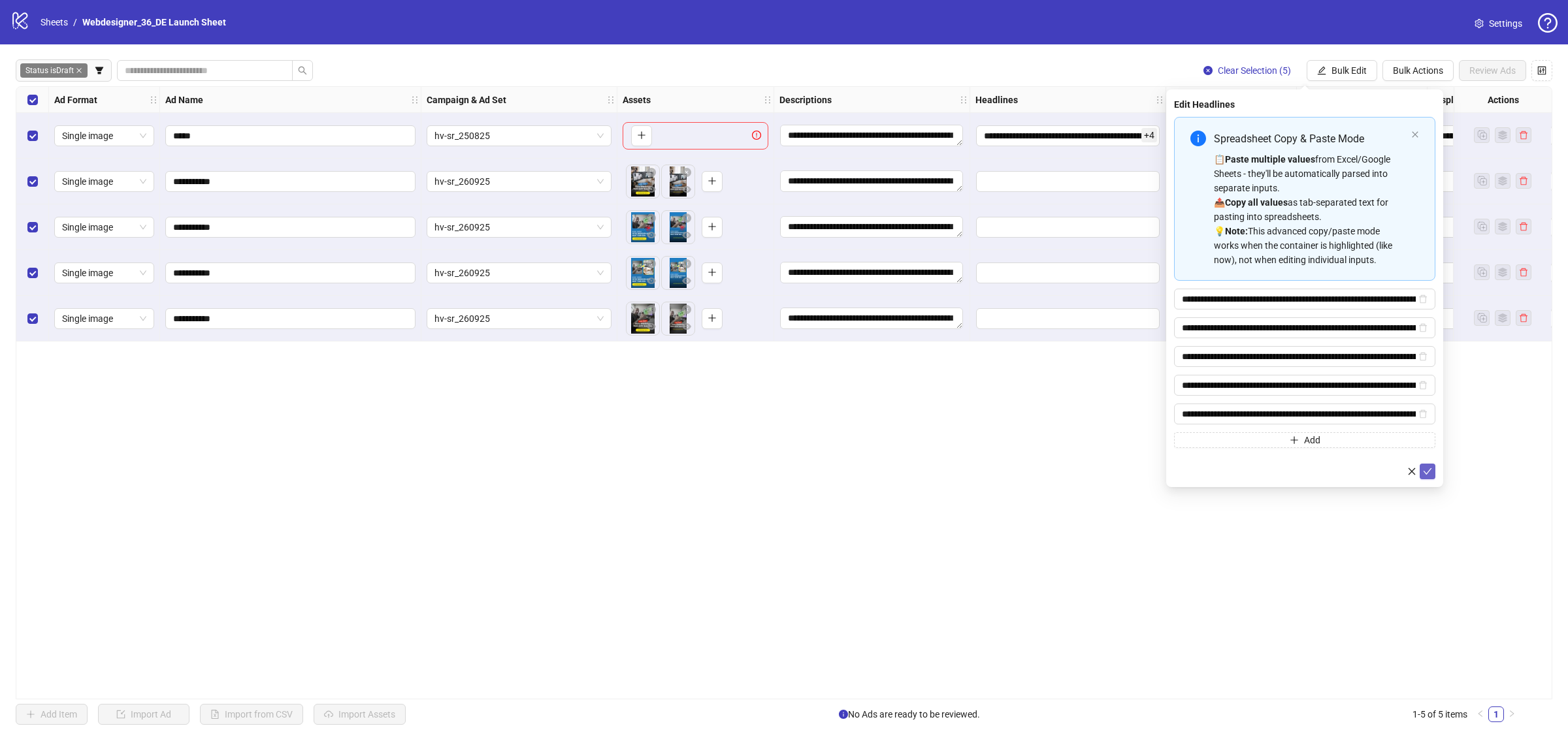
click at [1423, 467] on button "submit" at bounding box center [1428, 471] width 16 height 16
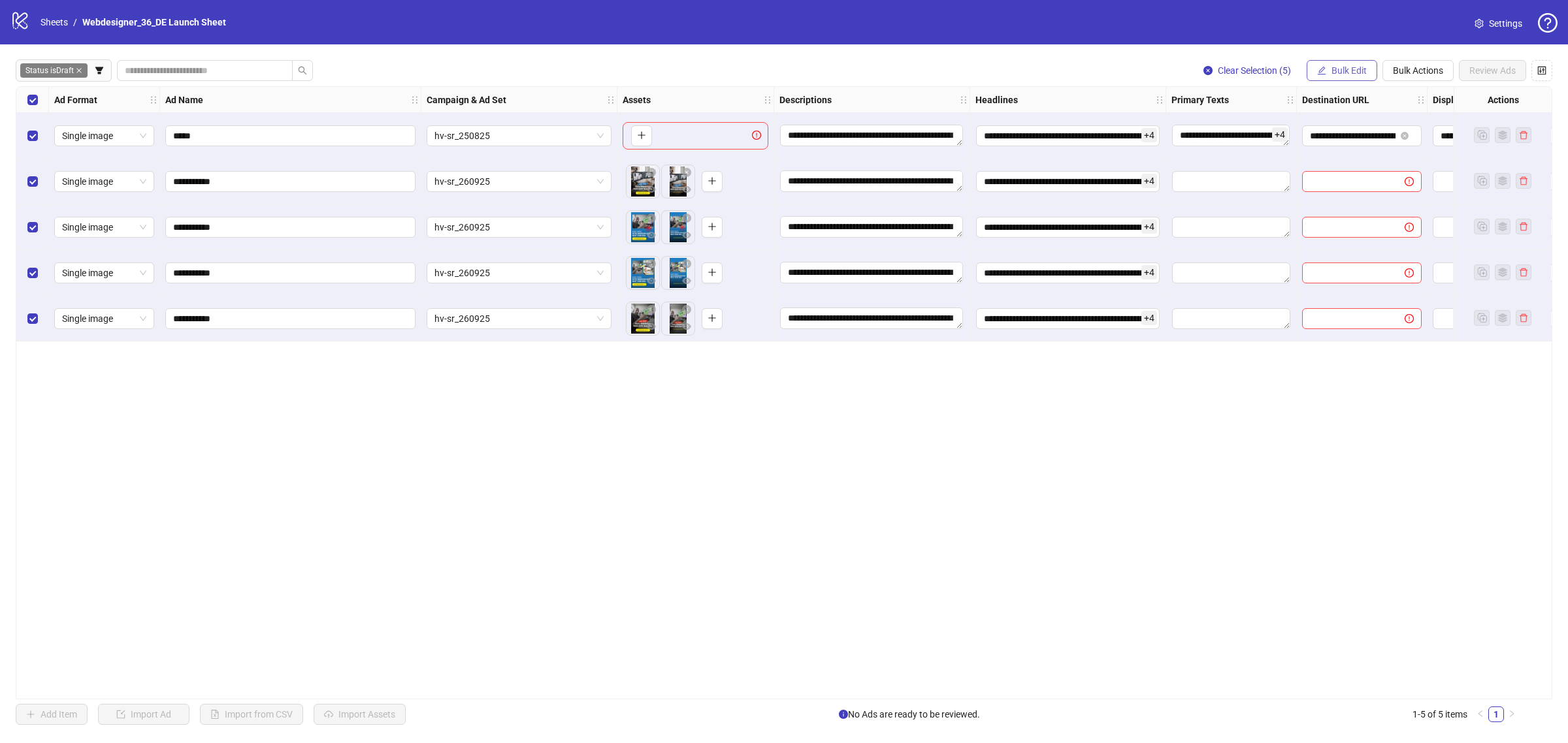
click at [1356, 66] on span "Bulk Edit" at bounding box center [1349, 71] width 35 height 10
click at [1361, 197] on span "Primary Texts" at bounding box center [1355, 201] width 78 height 14
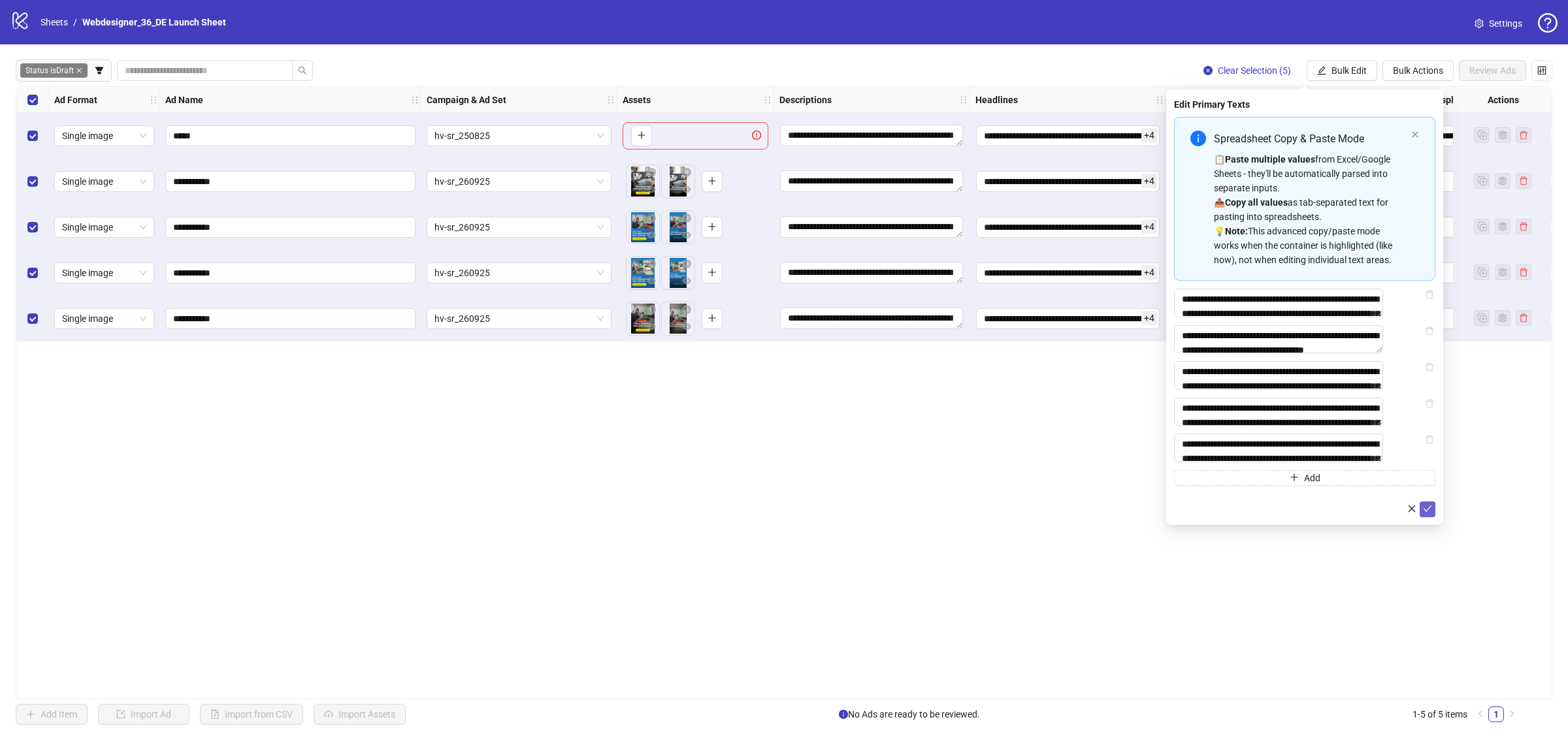
click at [1426, 513] on icon "check" at bounding box center [1428, 509] width 9 height 9
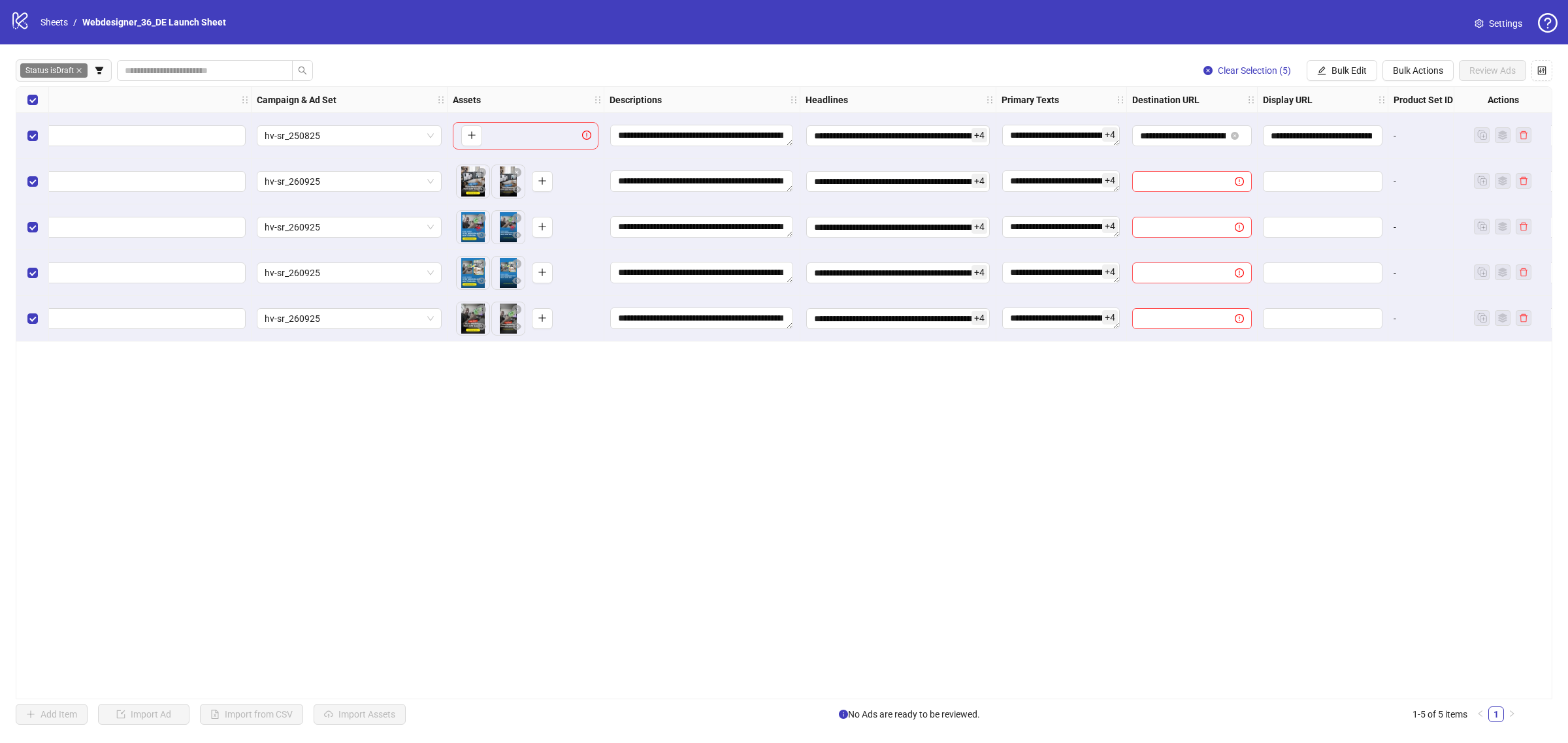
scroll to position [0, 173]
click at [1318, 79] on button "Bulk Edit" at bounding box center [1342, 71] width 71 height 21
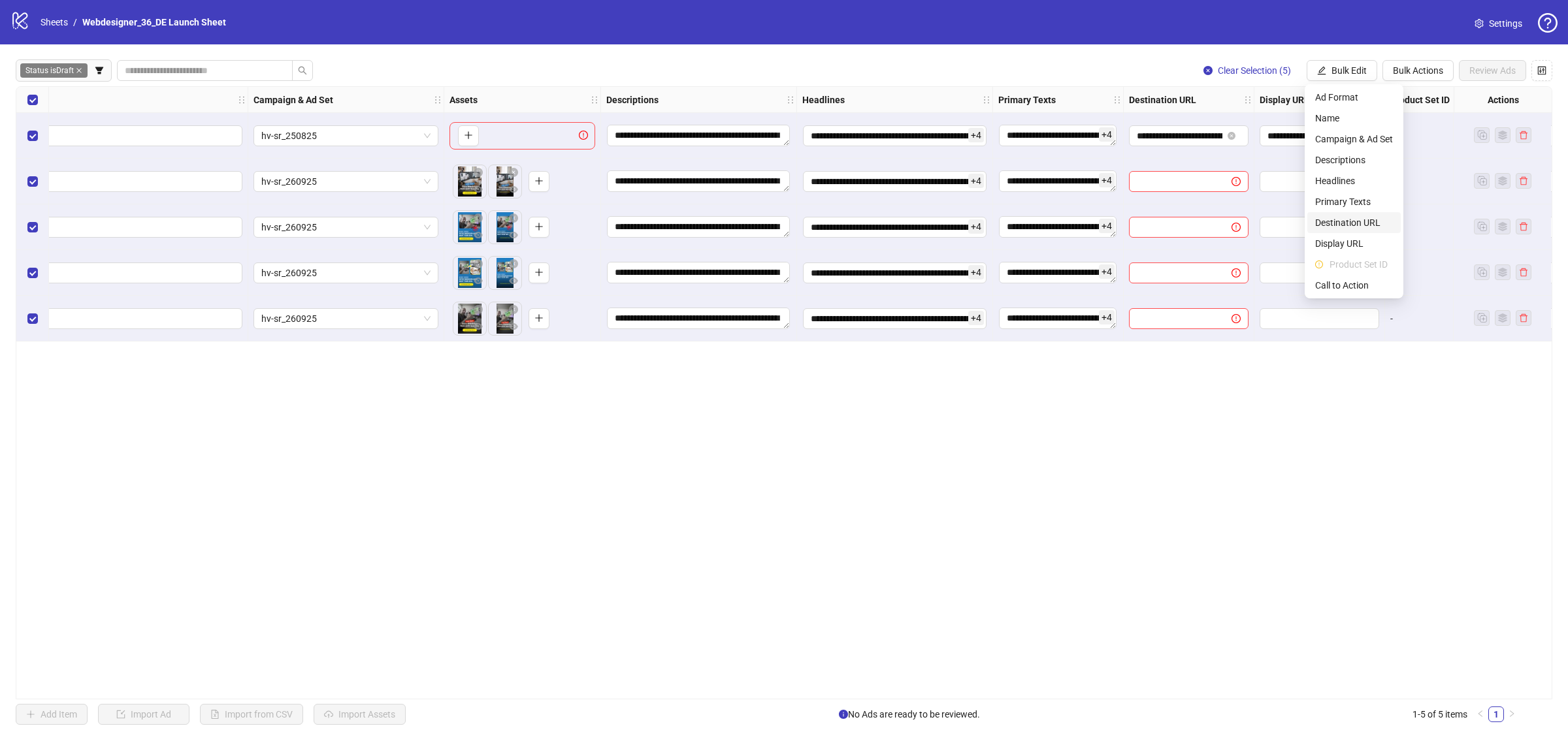
click at [1353, 216] on span "Destination URL" at bounding box center [1355, 222] width 78 height 14
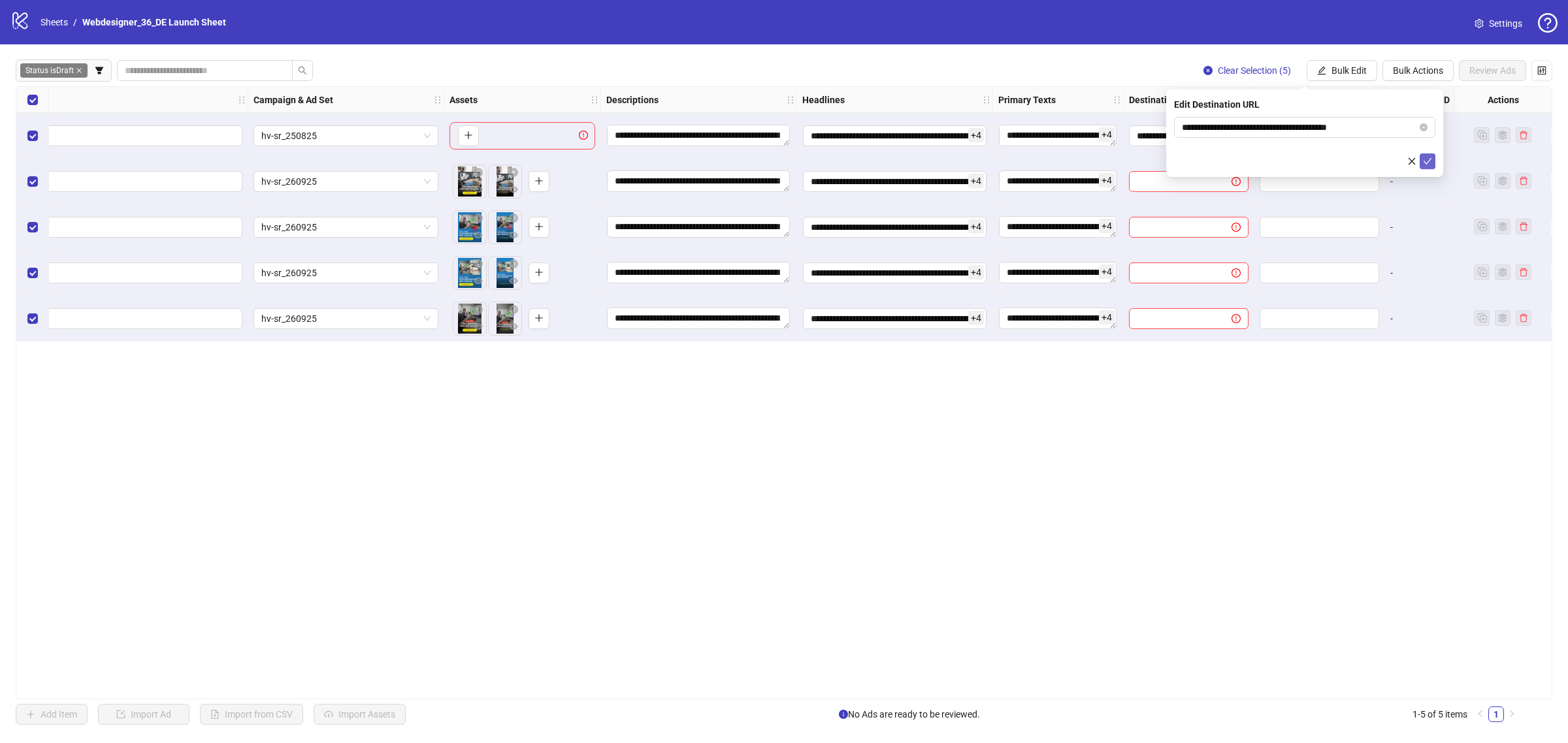
click at [1426, 155] on button "submit" at bounding box center [1428, 161] width 16 height 16
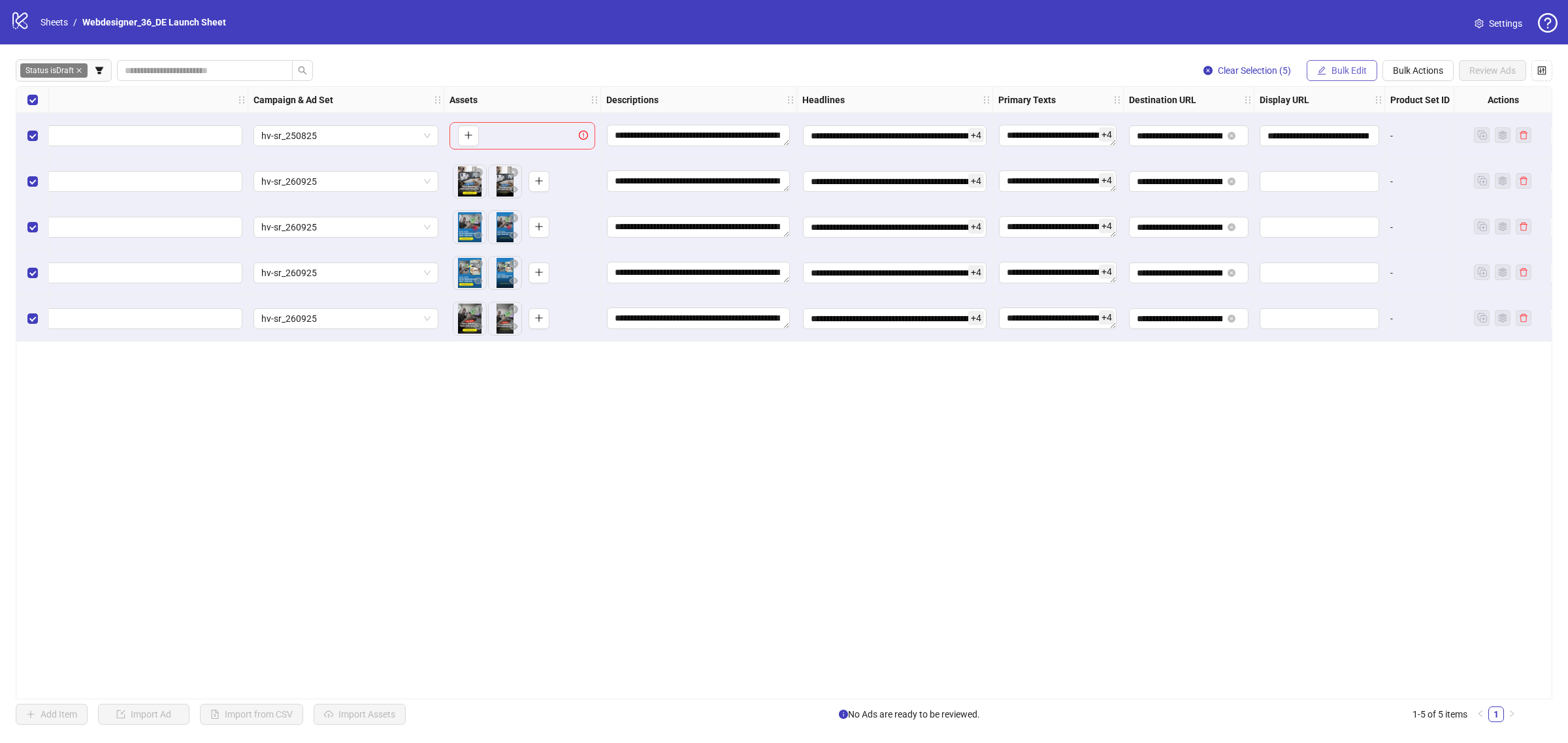
click at [1361, 64] on button "Bulk Edit" at bounding box center [1342, 71] width 71 height 21
click at [1375, 245] on span "Display URL" at bounding box center [1355, 243] width 78 height 14
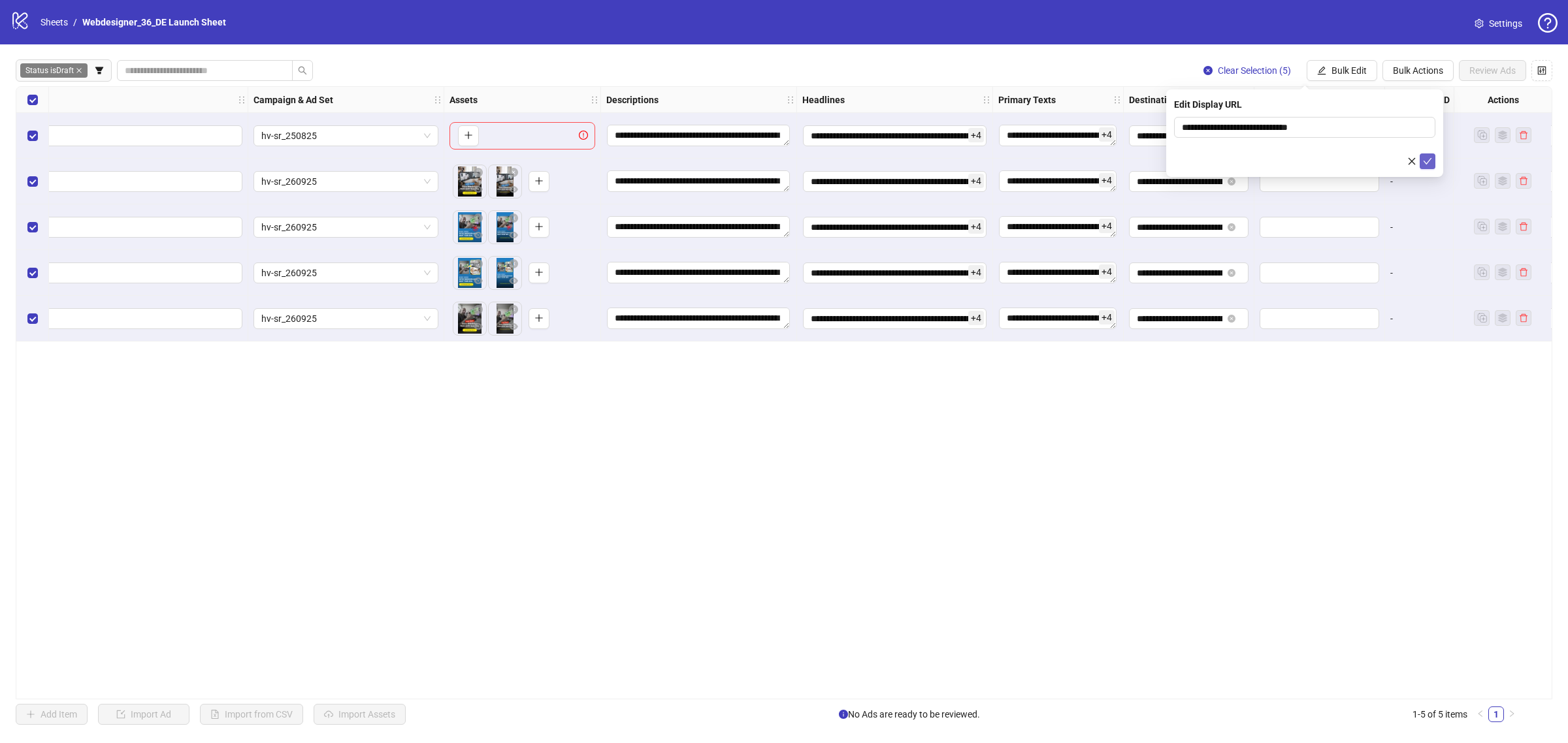
click at [1426, 160] on icon "check" at bounding box center [1428, 161] width 9 height 9
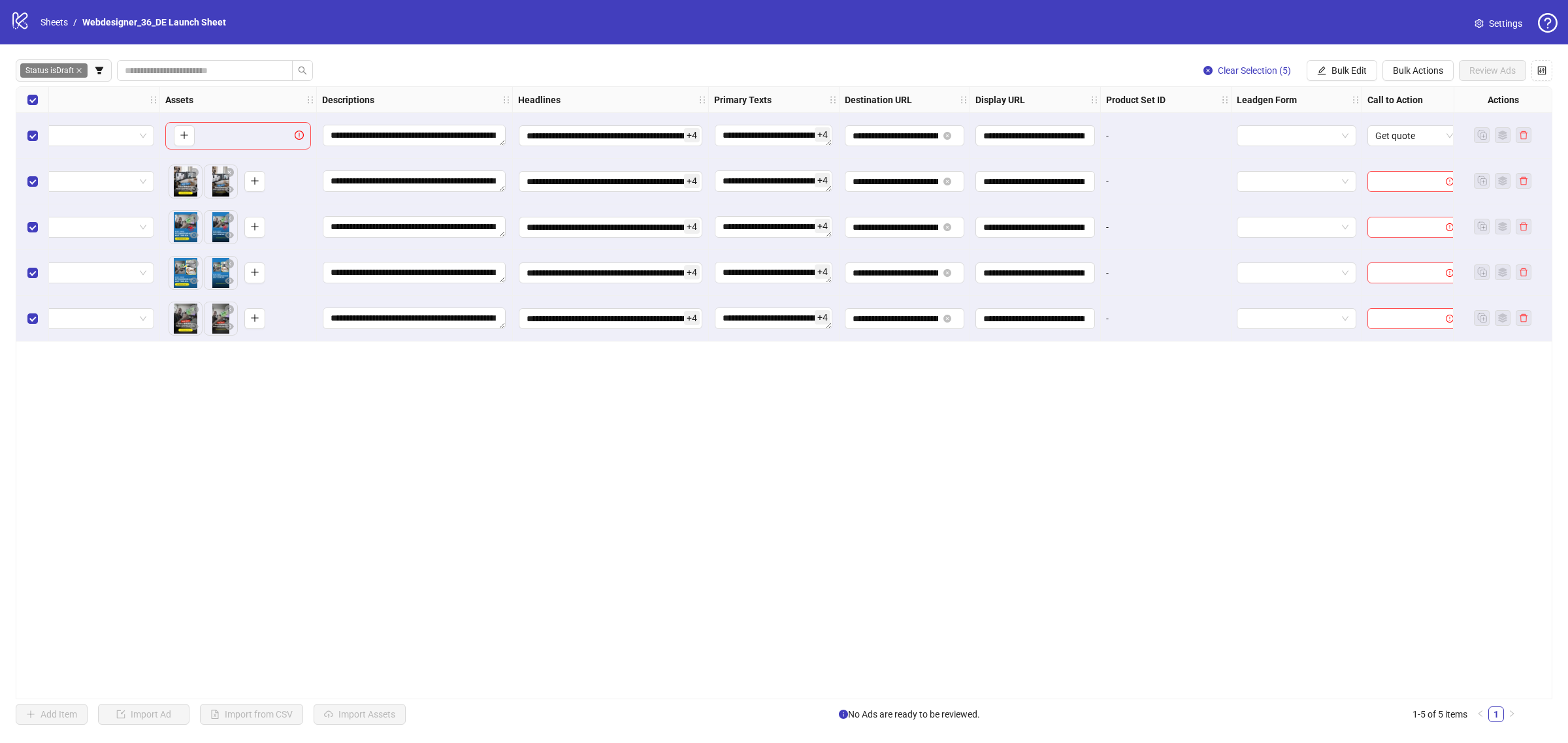
scroll to position [0, 463]
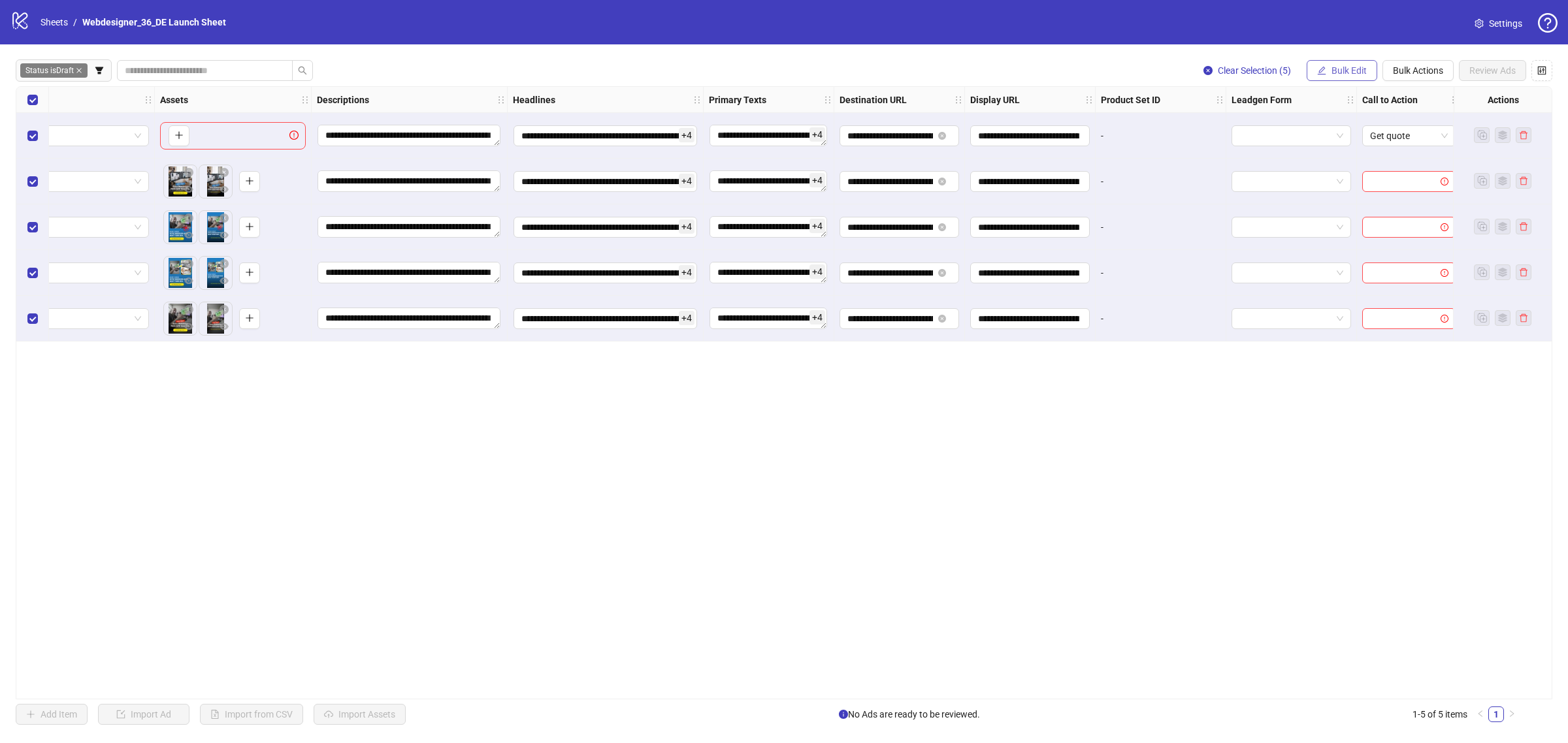
click at [1359, 69] on span "Bulk Edit" at bounding box center [1349, 71] width 35 height 10
click at [1363, 280] on span "Call to Action" at bounding box center [1355, 285] width 78 height 14
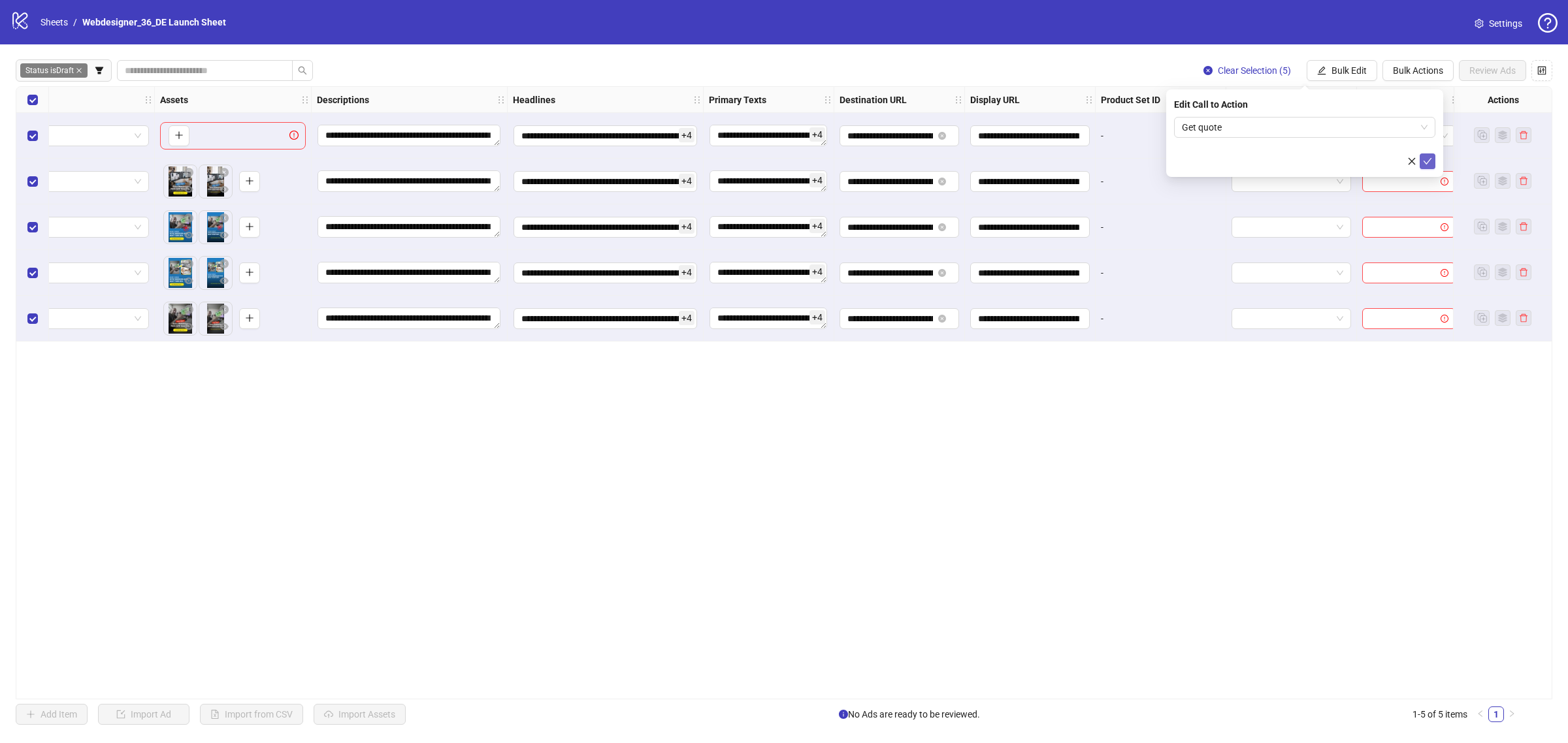
click at [1420, 162] on button "submit" at bounding box center [1428, 161] width 16 height 16
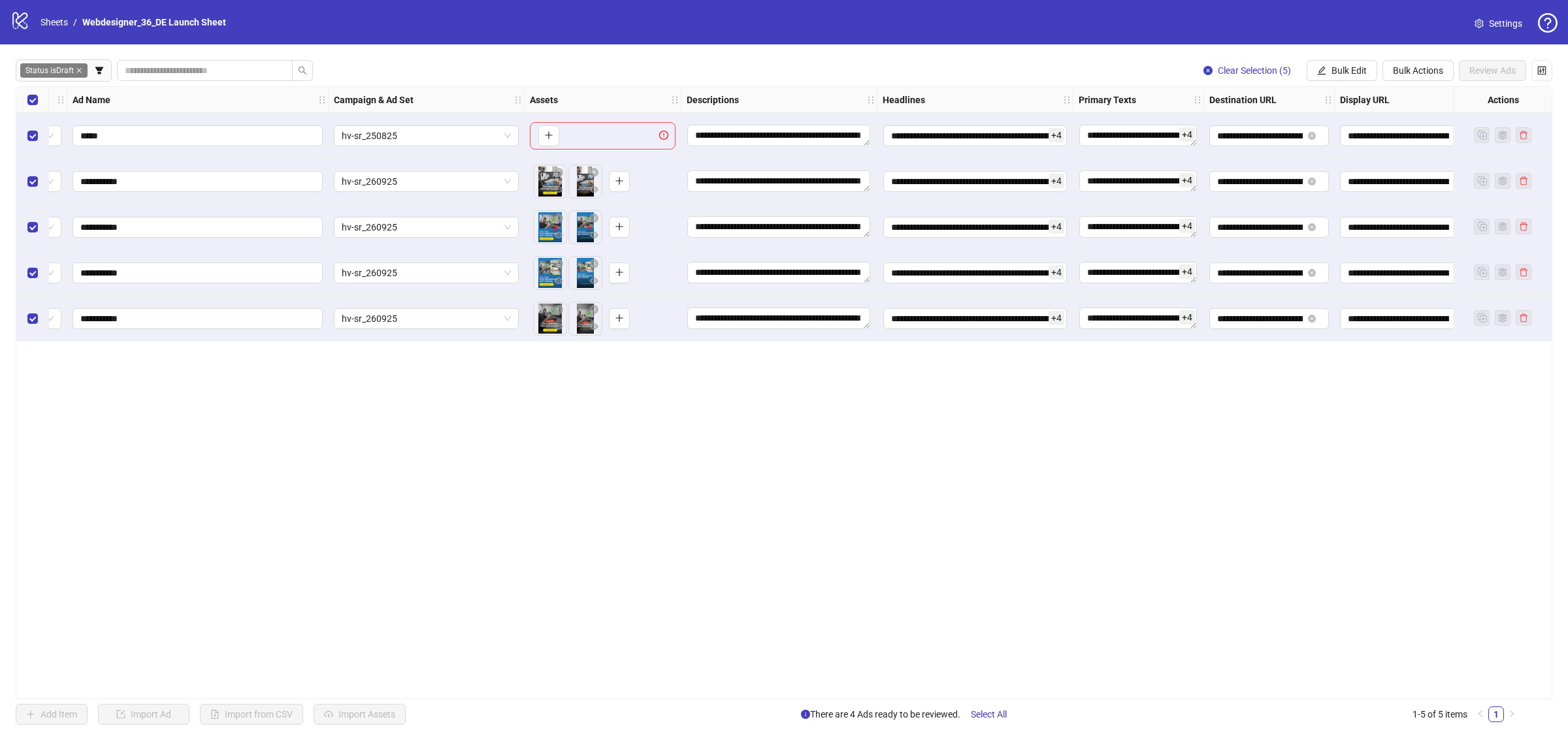
scroll to position [0, 0]
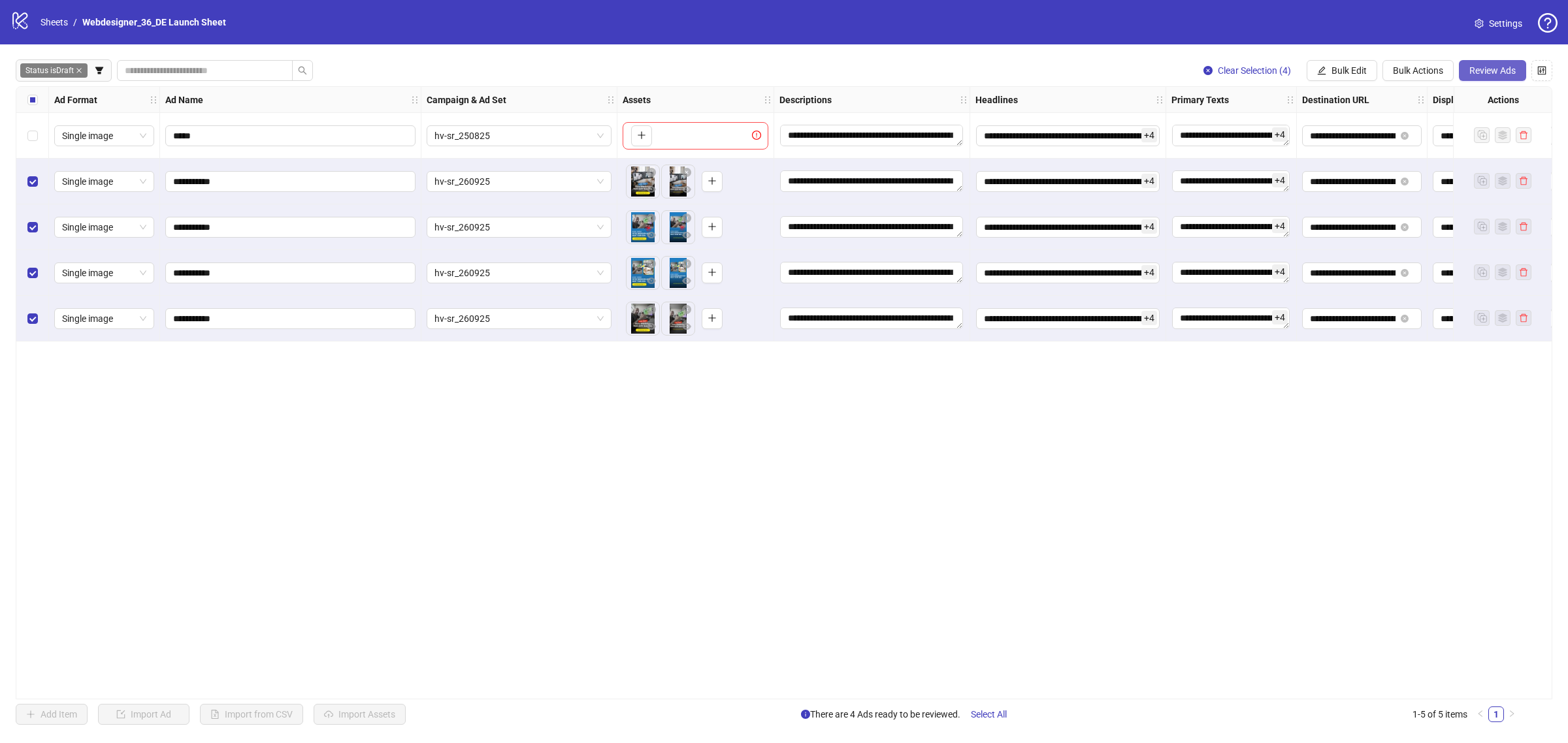
click at [1494, 76] on span "Review Ads" at bounding box center [1493, 71] width 46 height 10
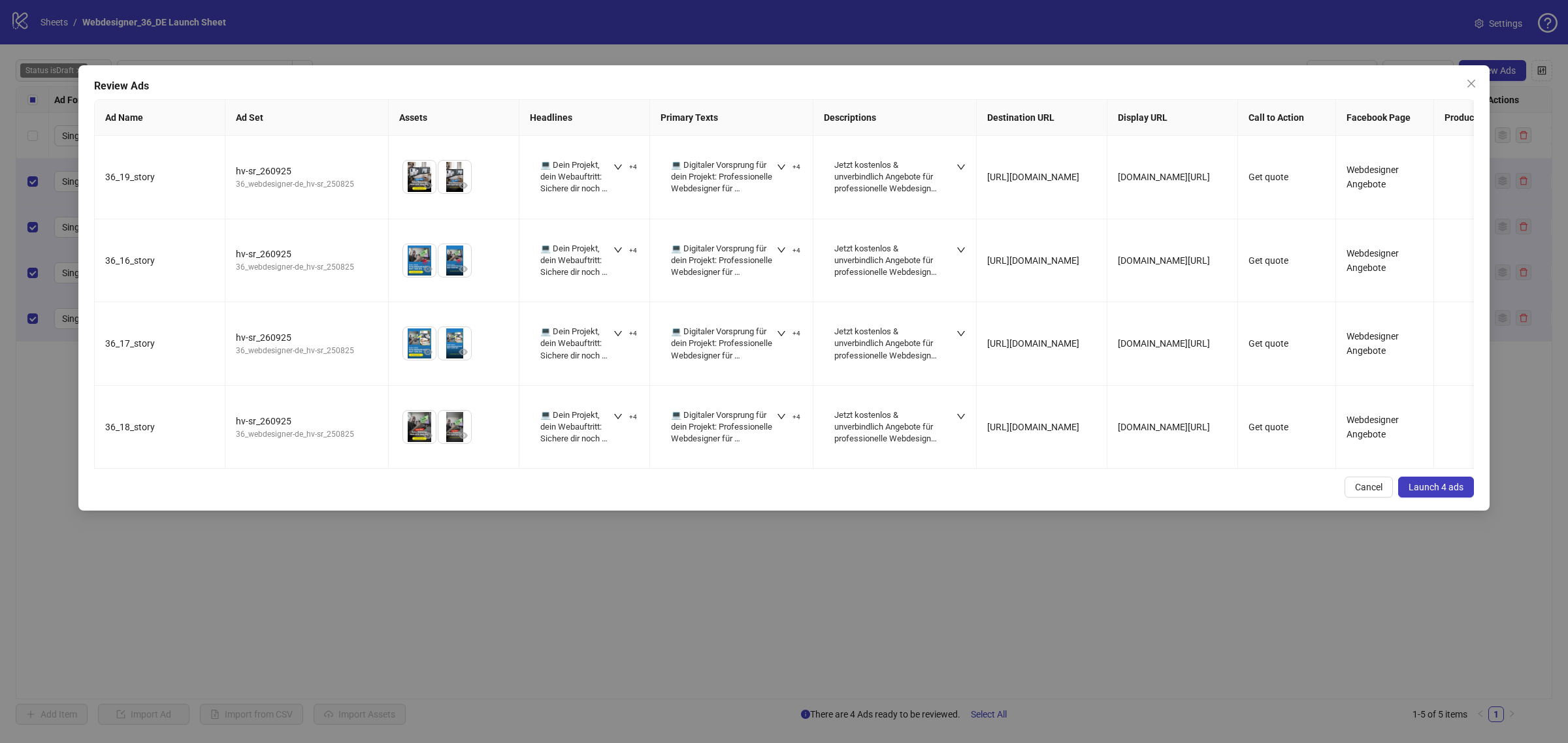
click at [1452, 492] on span "Launch 4 ads" at bounding box center [1437, 487] width 55 height 10
